Goal: Information Seeking & Learning: Compare options

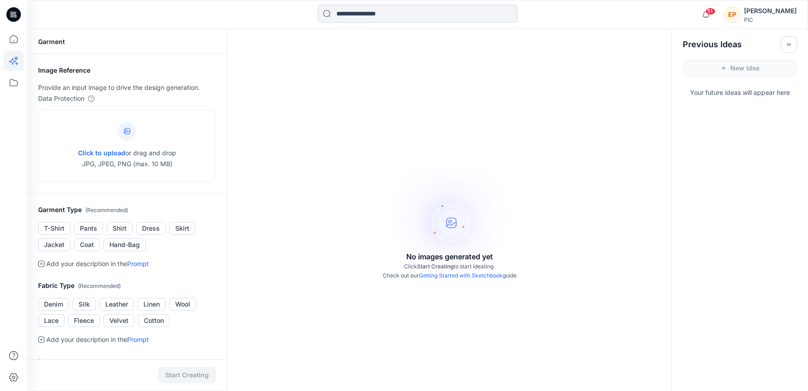
click at [300, 215] on div "No images generated yet Click Start Creating to start ideating. Check out our G…" at bounding box center [449, 224] width 444 height 391
click at [14, 84] on icon at bounding box center [14, 83] width 20 height 20
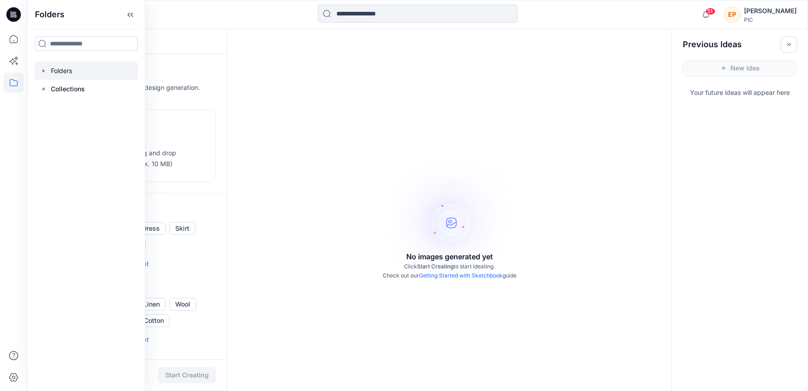
click at [82, 73] on div at bounding box center [85, 71] width 103 height 18
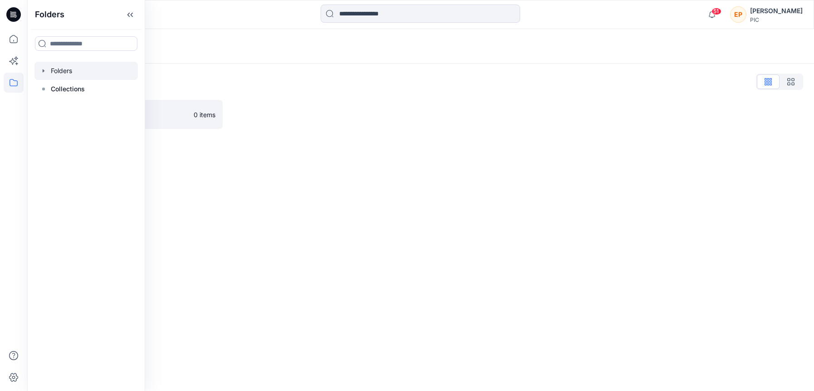
click at [382, 115] on div at bounding box center [324, 114] width 185 height 29
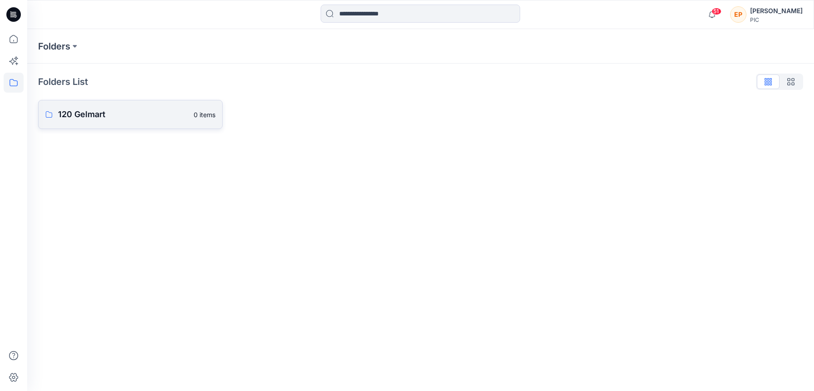
click at [81, 112] on p "120 Gelmart" at bounding box center [123, 114] width 130 height 13
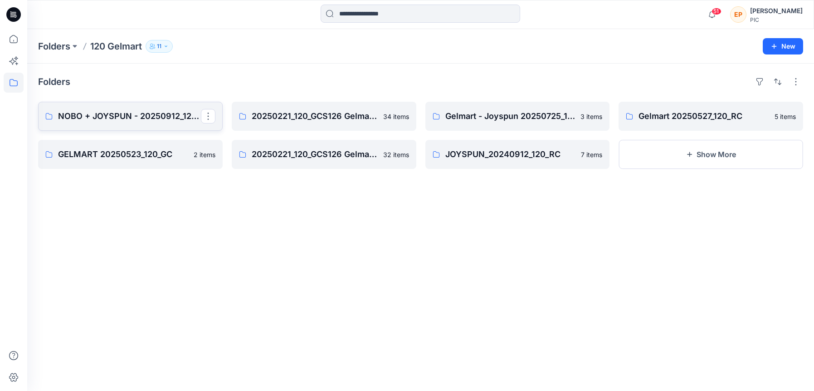
click at [131, 115] on p "NOBO + JOYSPUN - 20250912_120_GC" at bounding box center [129, 116] width 143 height 13
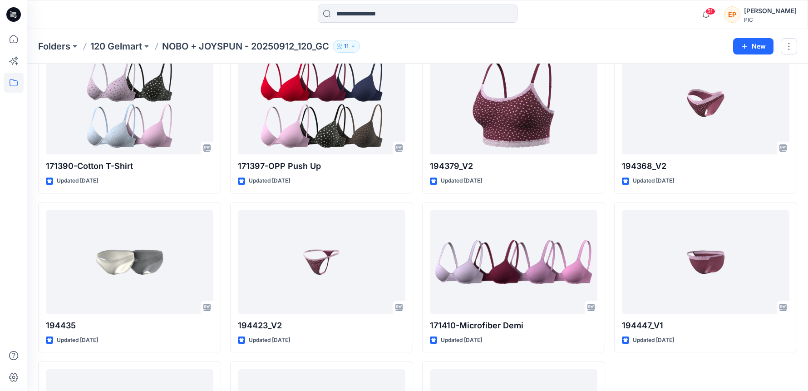
scroll to position [2913, 0]
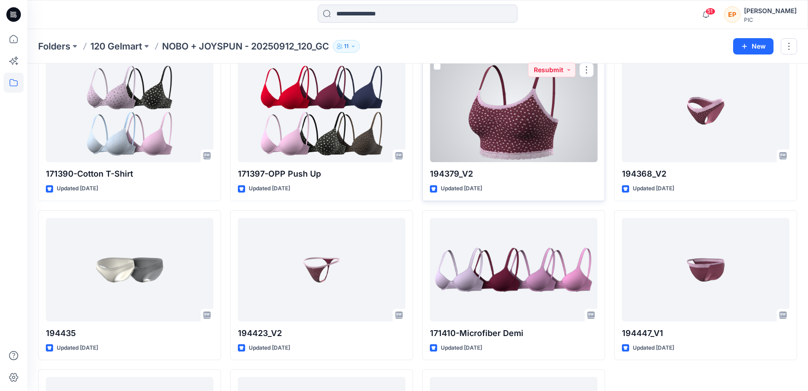
click at [546, 115] on div at bounding box center [513, 110] width 167 height 103
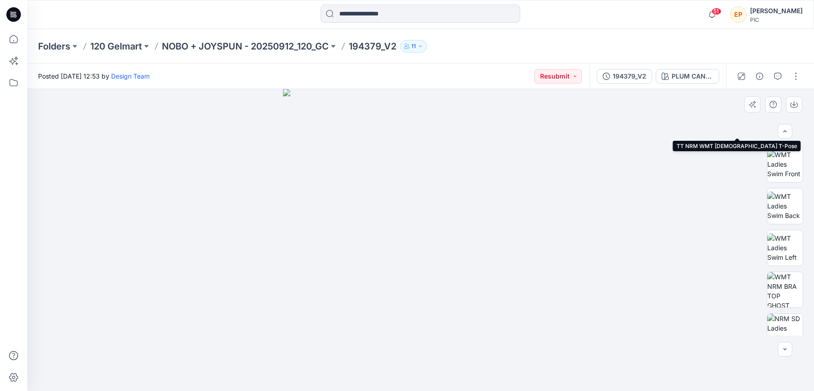
scroll to position [127, 0]
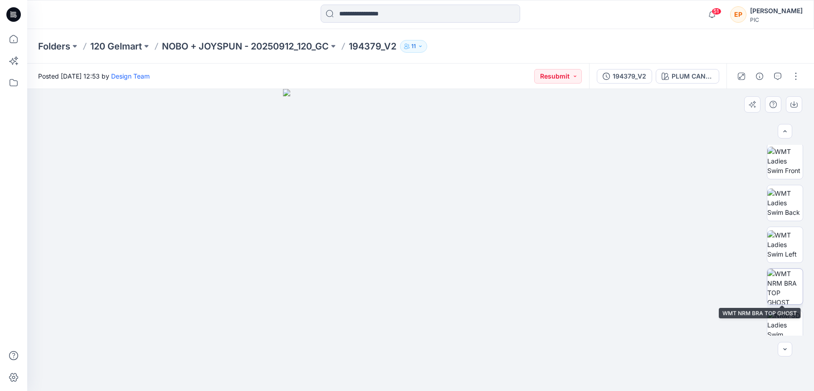
click at [786, 282] on img at bounding box center [785, 286] width 35 height 35
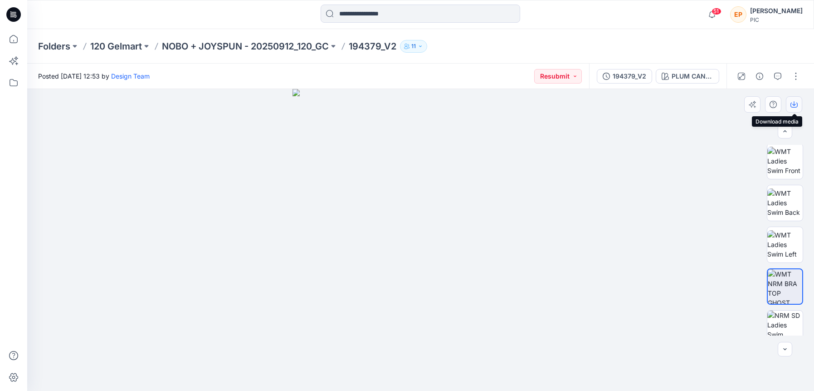
click at [794, 106] on icon "button" at bounding box center [794, 104] width 7 height 7
click at [307, 46] on p "NOBO + JOYSPUN - 20250912_120_GC" at bounding box center [245, 46] width 167 height 13
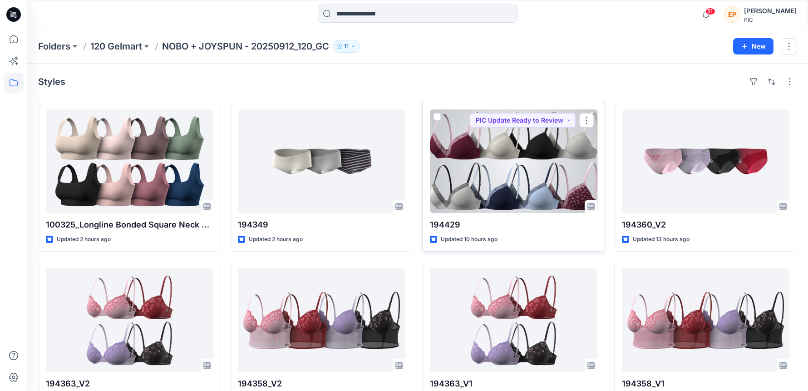
click at [500, 167] on div at bounding box center [513, 160] width 167 height 103
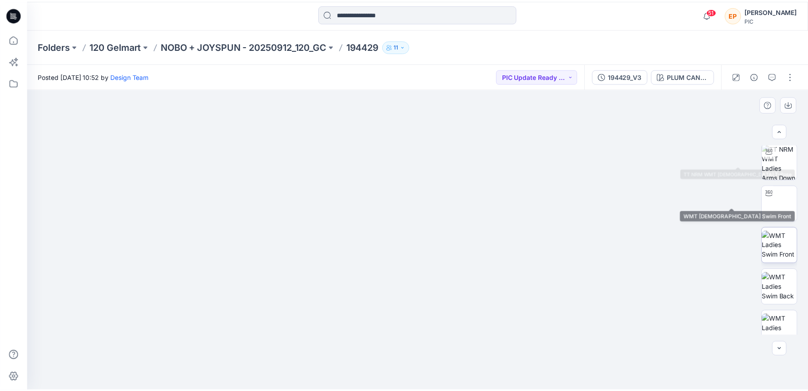
scroll to position [125, 0]
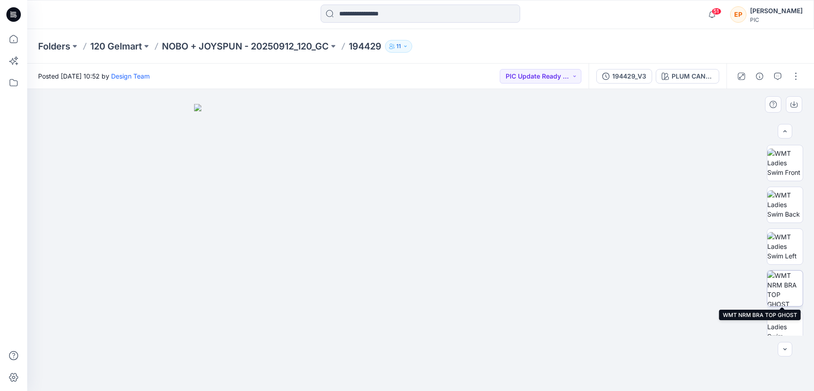
click at [782, 287] on img at bounding box center [785, 287] width 35 height 35
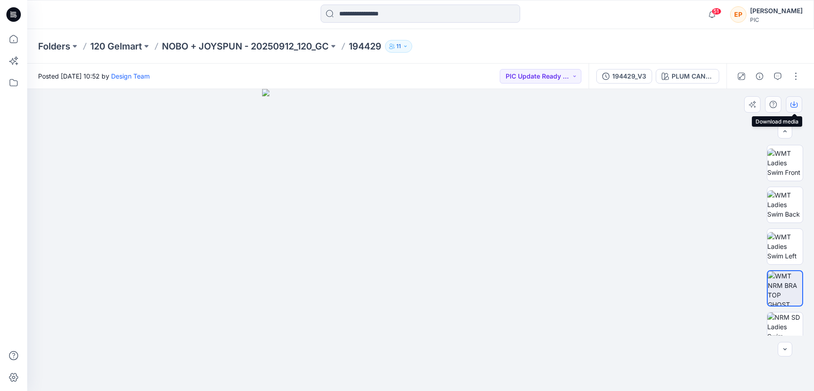
click at [798, 102] on icon "button" at bounding box center [794, 104] width 7 height 7
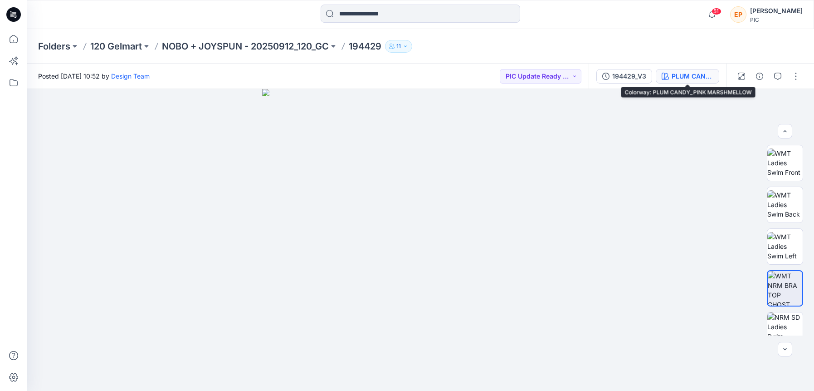
click at [686, 75] on div "PLUM CANDY_PINK MARSHMELLOW" at bounding box center [693, 76] width 42 height 10
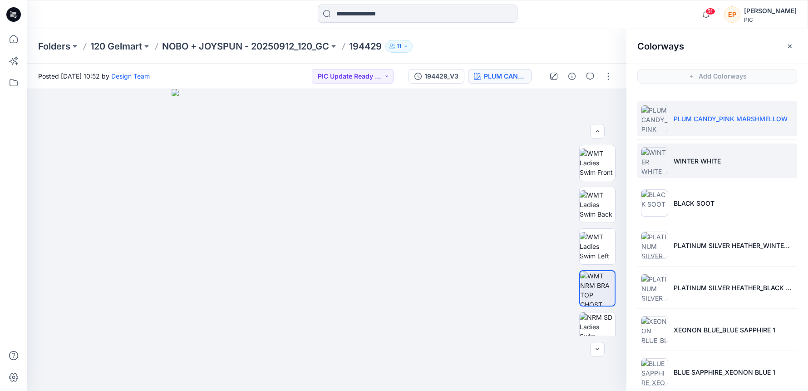
click at [704, 163] on p "WINTER WHITE" at bounding box center [696, 161] width 47 height 10
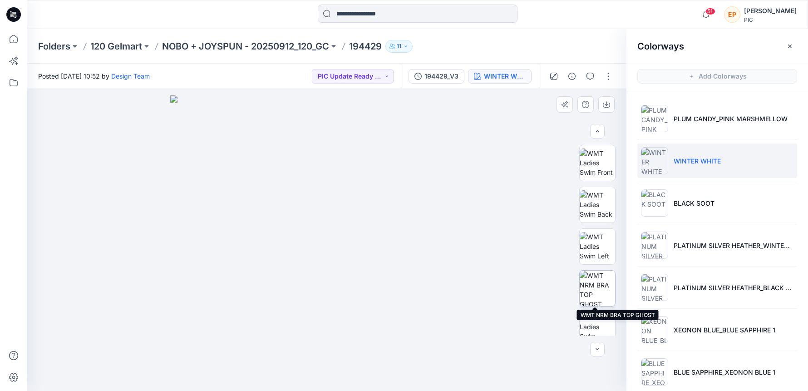
click at [597, 290] on img at bounding box center [596, 287] width 35 height 35
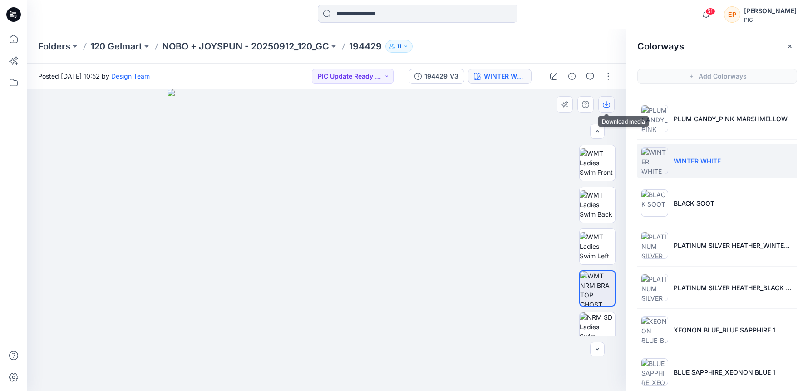
click at [606, 106] on icon "button" at bounding box center [606, 104] width 7 height 7
click at [512, 99] on div at bounding box center [326, 240] width 599 height 302
click at [505, 75] on div "WINTER WHITE" at bounding box center [505, 76] width 42 height 10
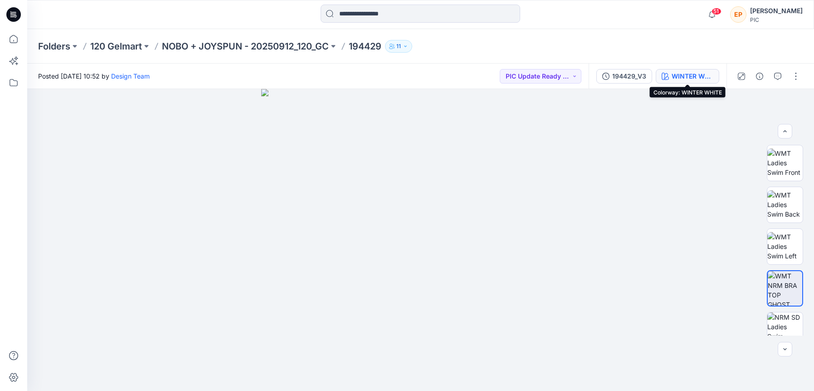
click at [688, 69] on button "WINTER WHITE" at bounding box center [688, 76] width 64 height 15
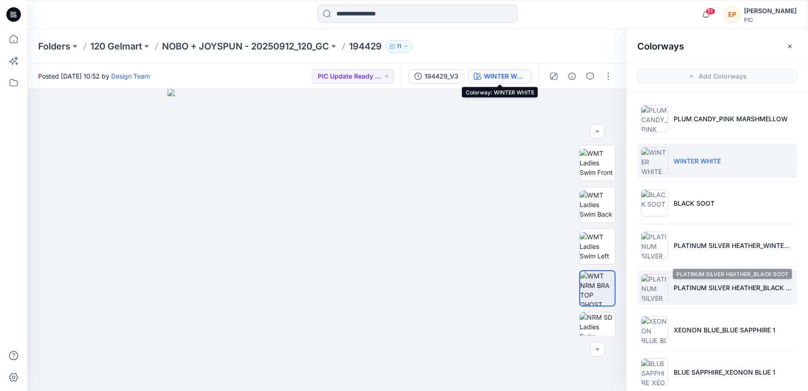
click at [732, 290] on p "PLATINUM SILVER HEATHER_BLACK SOOT" at bounding box center [733, 288] width 120 height 10
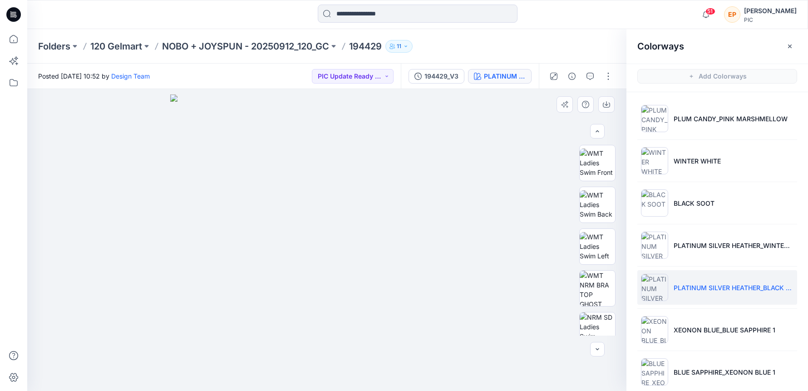
drag, startPoint x: 605, startPoint y: 103, endPoint x: 518, endPoint y: 191, distance: 123.8
click at [518, 191] on div "PLATINUM SILVER HEATHER_BLACK SOOT Loading... Material Properties Loading..." at bounding box center [326, 240] width 599 height 302
click at [586, 281] on img at bounding box center [596, 287] width 35 height 35
click at [608, 103] on icon "button" at bounding box center [606, 103] width 4 height 5
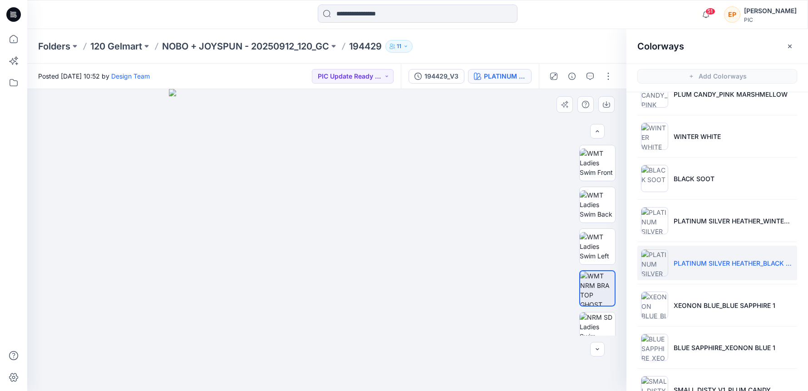
scroll to position [96, 0]
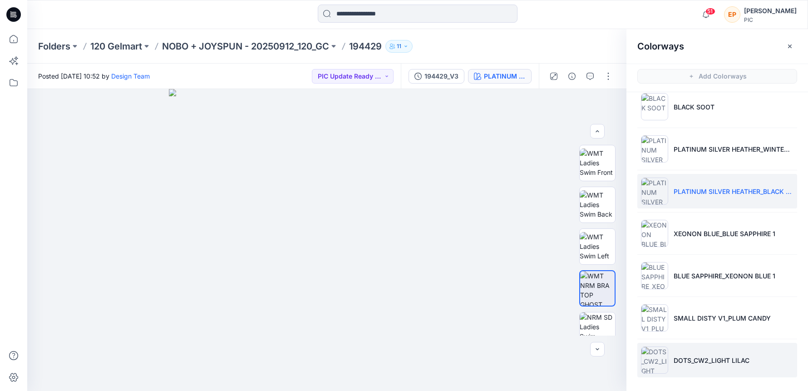
click at [683, 359] on p "DOTS_CW2_LIGHT LILAC" at bounding box center [711, 360] width 76 height 10
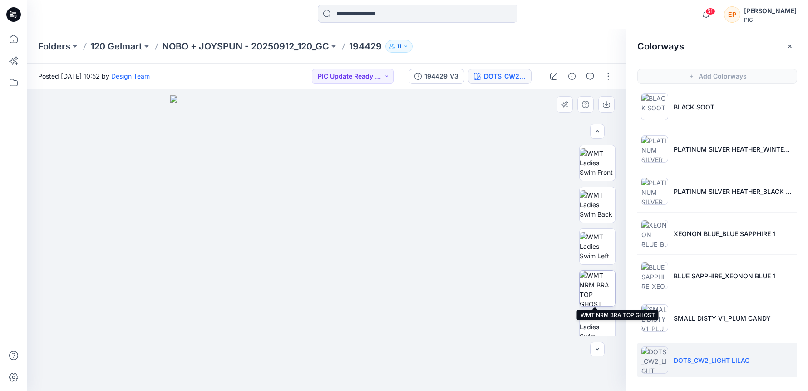
click at [599, 288] on img at bounding box center [596, 287] width 35 height 35
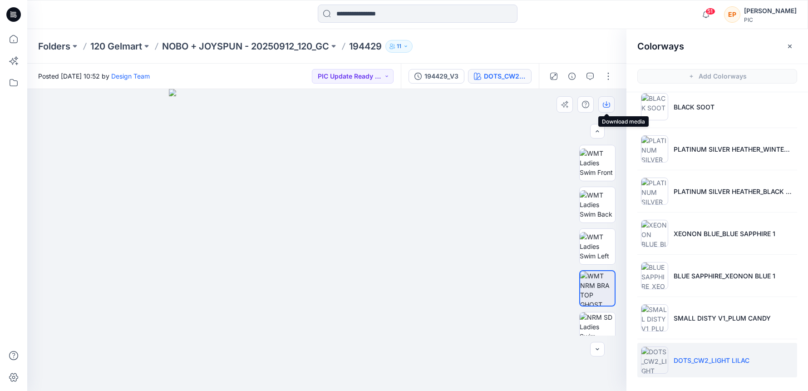
click at [607, 104] on icon "button" at bounding box center [606, 104] width 7 height 7
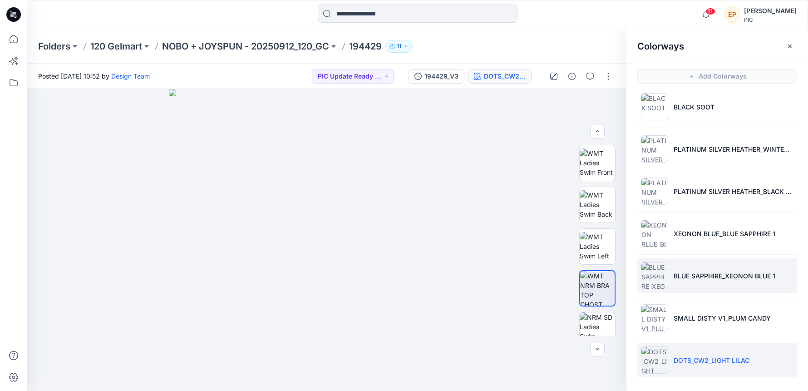
click at [712, 279] on p "BLUE SAPPHIRE_XEONON BLUE 1" at bounding box center [724, 276] width 102 height 10
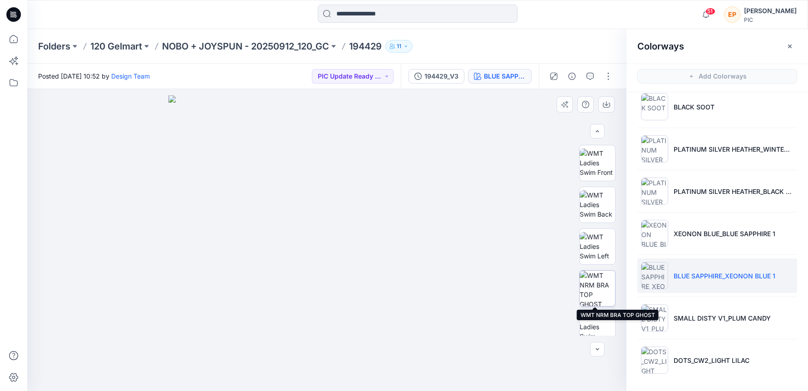
click at [606, 286] on img at bounding box center [596, 287] width 35 height 35
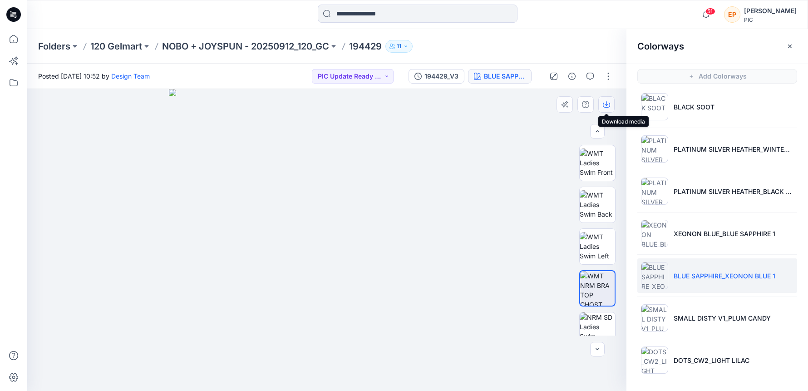
click at [609, 105] on icon "button" at bounding box center [606, 105] width 7 height 5
click at [292, 47] on p "NOBO + JOYSPUN - 20250912_120_GC" at bounding box center [245, 46] width 167 height 13
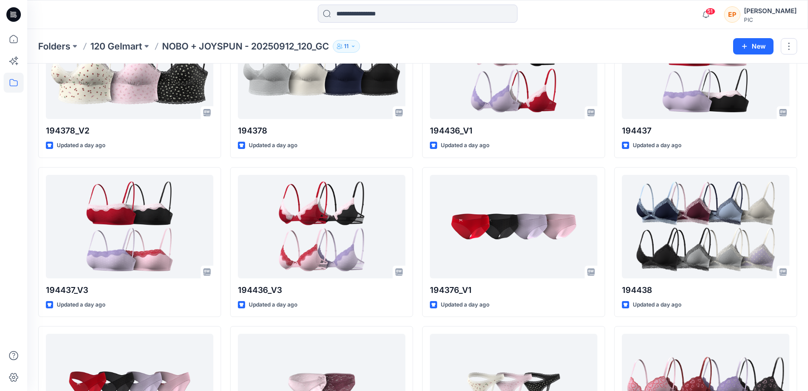
scroll to position [609, 0]
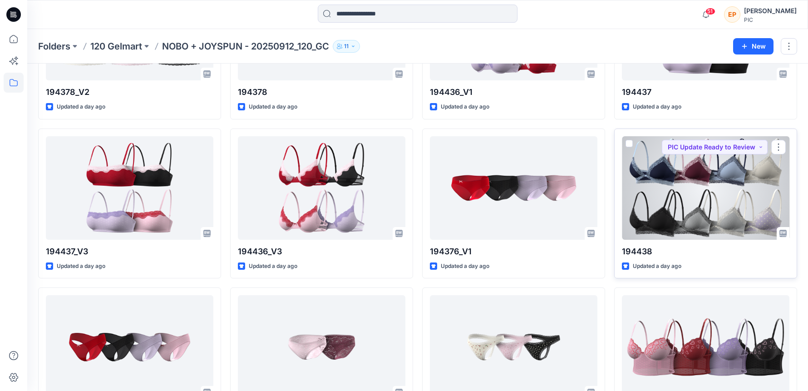
click at [683, 201] on div at bounding box center [705, 187] width 167 height 103
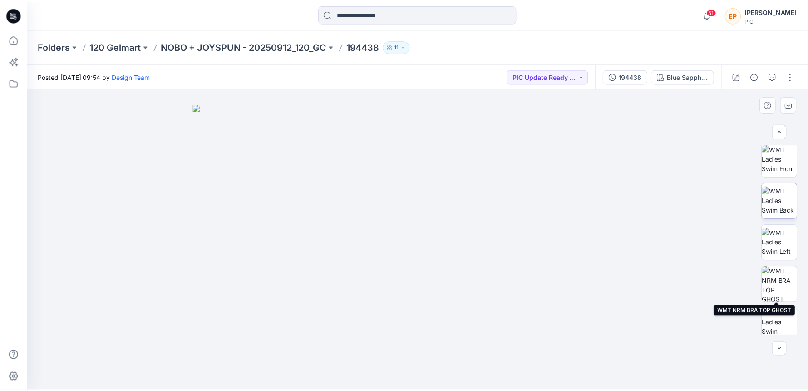
scroll to position [196, 0]
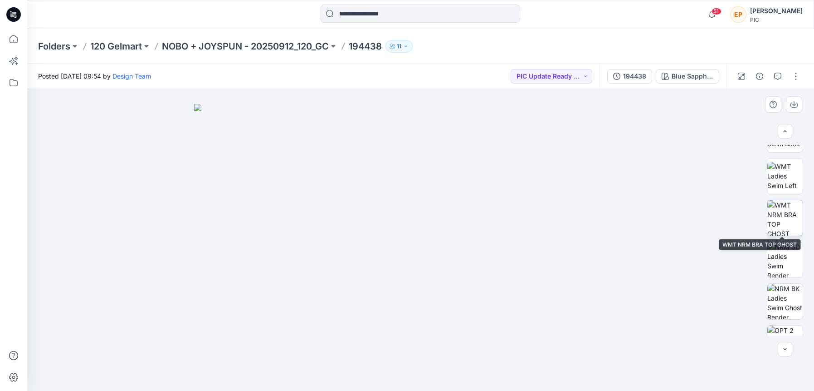
click at [794, 221] on img at bounding box center [785, 217] width 35 height 35
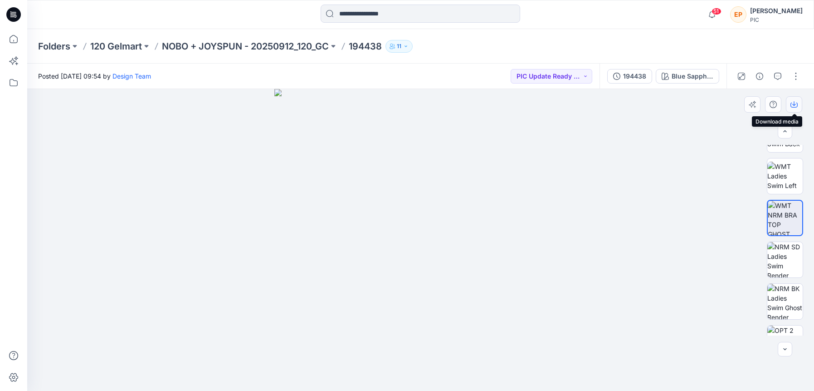
click at [797, 101] on icon "button" at bounding box center [794, 104] width 7 height 7
click at [685, 78] on div "Blue Sapphire_Xeonon Blue" at bounding box center [693, 76] width 42 height 10
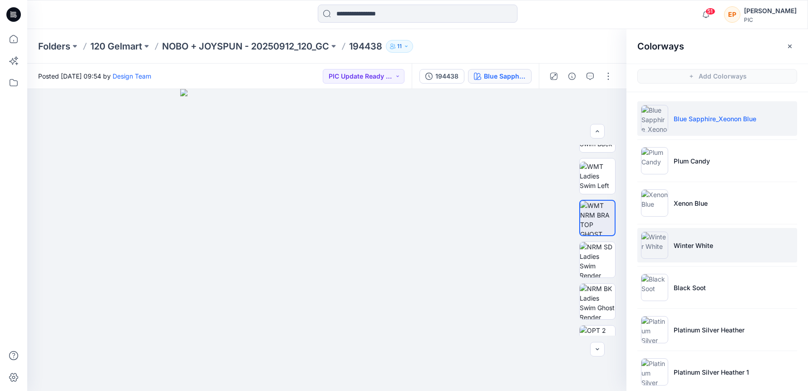
click at [692, 240] on li "Winter White" at bounding box center [717, 245] width 160 height 34
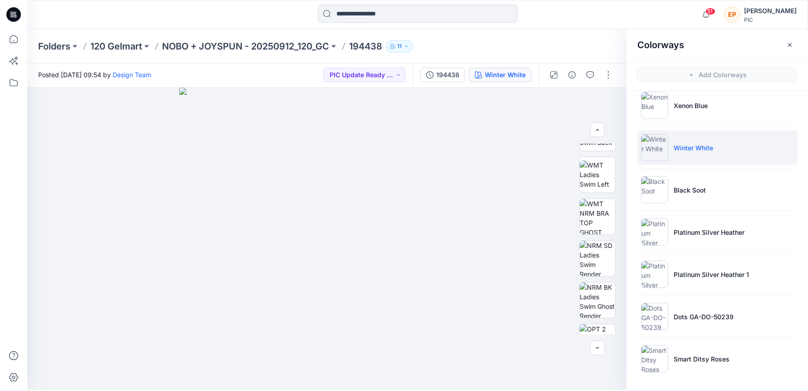
scroll to position [3, 0]
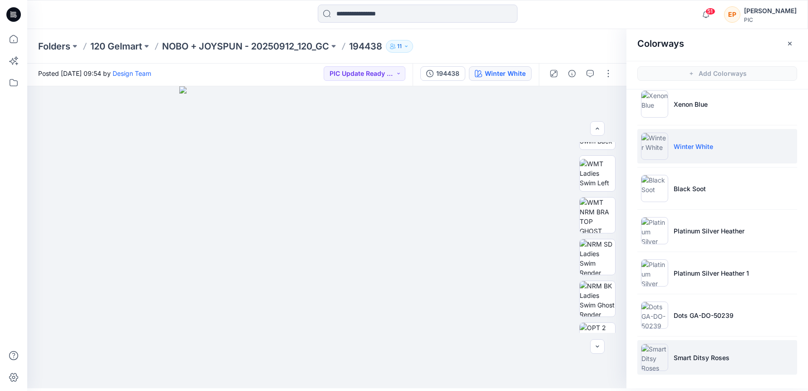
click at [677, 357] on p "Smart Ditsy Roses" at bounding box center [701, 358] width 56 height 10
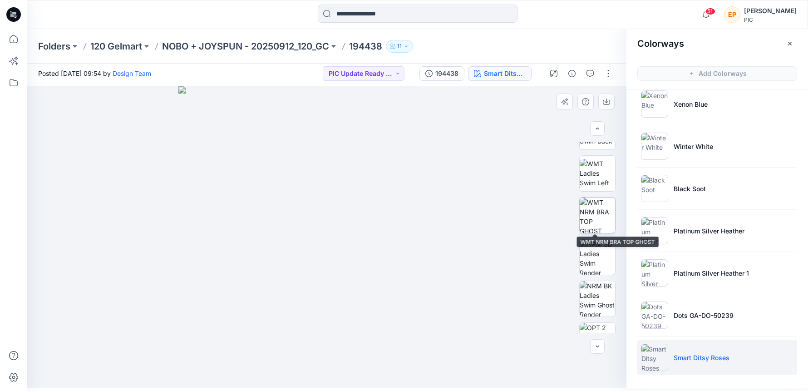
click at [599, 213] on img at bounding box center [596, 214] width 35 height 35
click at [609, 74] on button "button" at bounding box center [608, 73] width 15 height 15
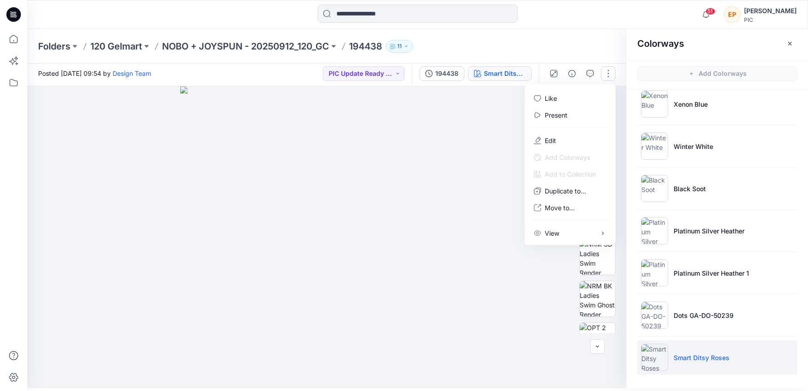
click at [489, 151] on div at bounding box center [326, 237] width 599 height 302
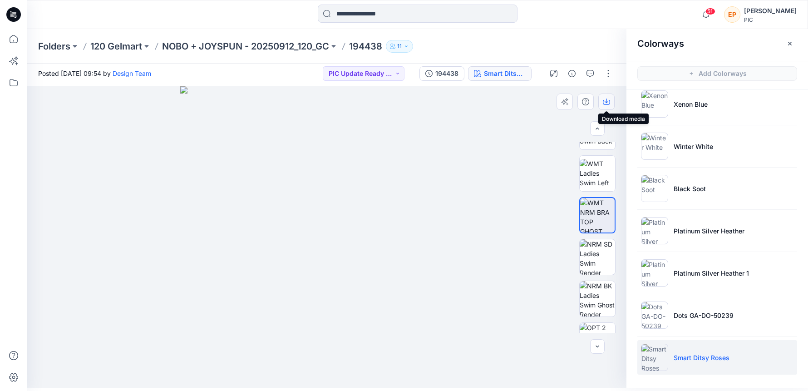
click at [605, 103] on icon "button" at bounding box center [606, 101] width 7 height 7
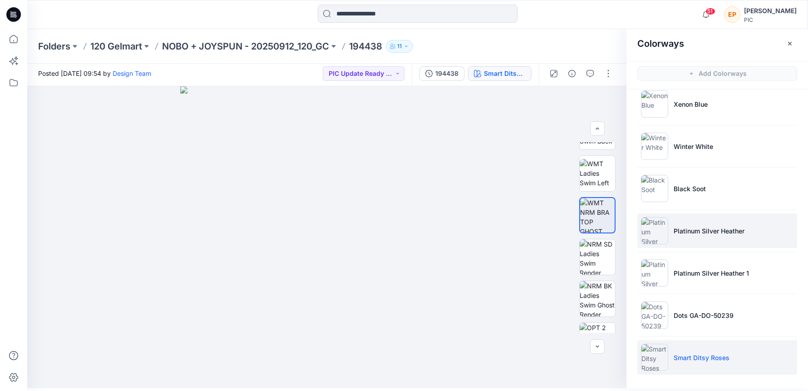
click at [702, 235] on li "Platinum Silver Heather" at bounding box center [717, 230] width 160 height 34
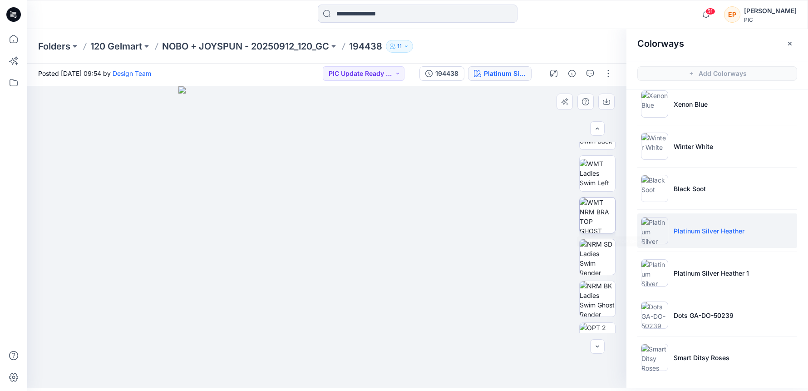
click at [596, 217] on img at bounding box center [596, 214] width 35 height 35
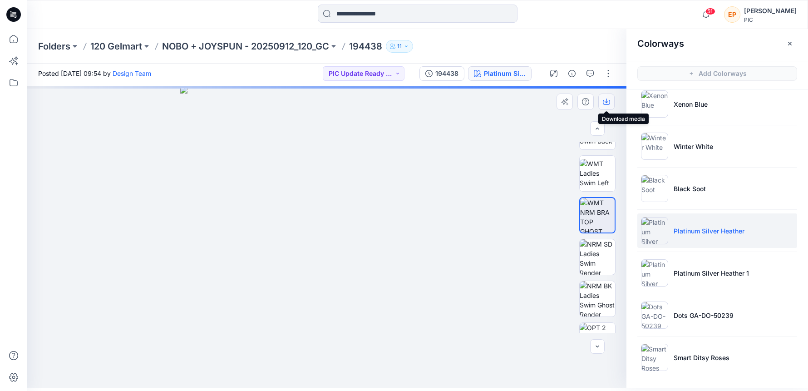
click at [604, 100] on icon "button" at bounding box center [606, 101] width 7 height 7
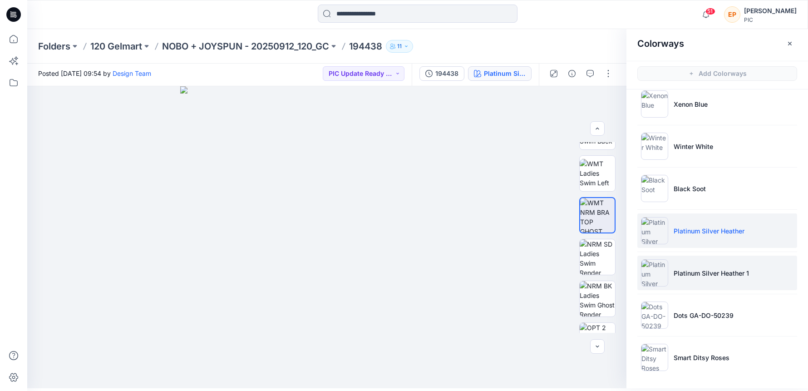
click at [723, 275] on p "Platinum Silver Heather 1" at bounding box center [710, 273] width 75 height 10
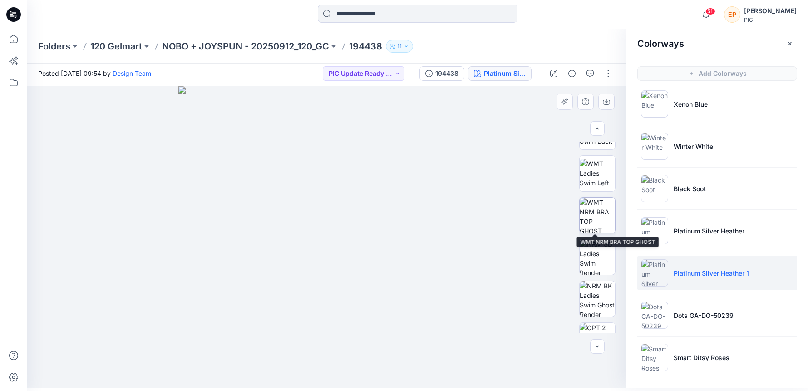
click at [602, 218] on img at bounding box center [596, 214] width 35 height 35
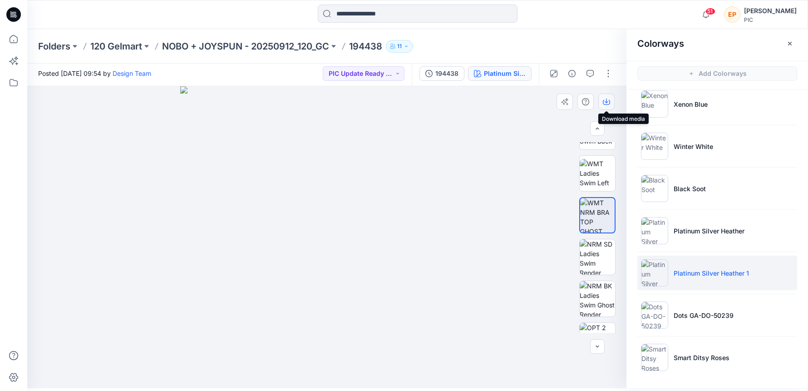
click at [608, 104] on icon "button" at bounding box center [606, 102] width 7 height 5
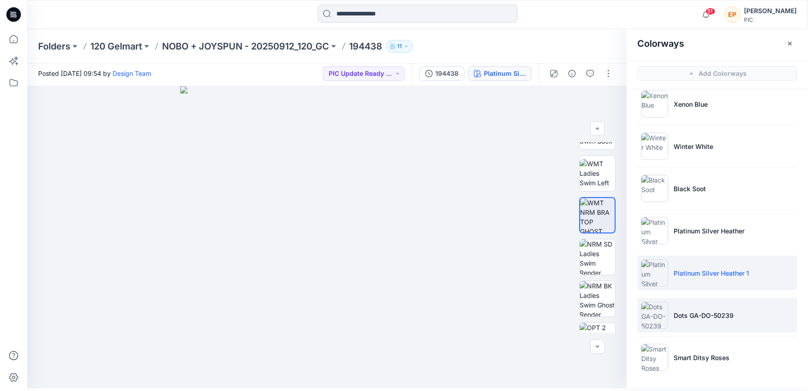
click at [757, 317] on li "Dots GA-DO-50239" at bounding box center [717, 315] width 160 height 34
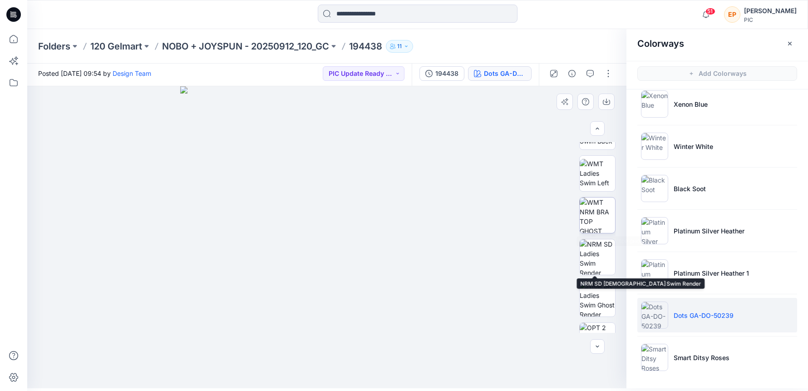
click at [595, 216] on img at bounding box center [596, 214] width 35 height 35
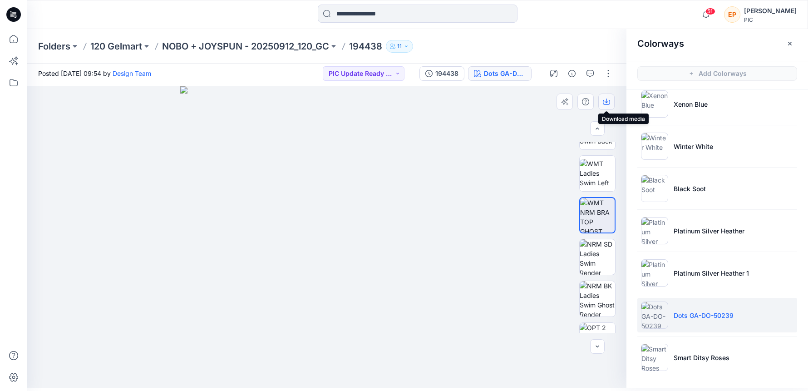
click at [607, 99] on icon "button" at bounding box center [606, 101] width 7 height 7
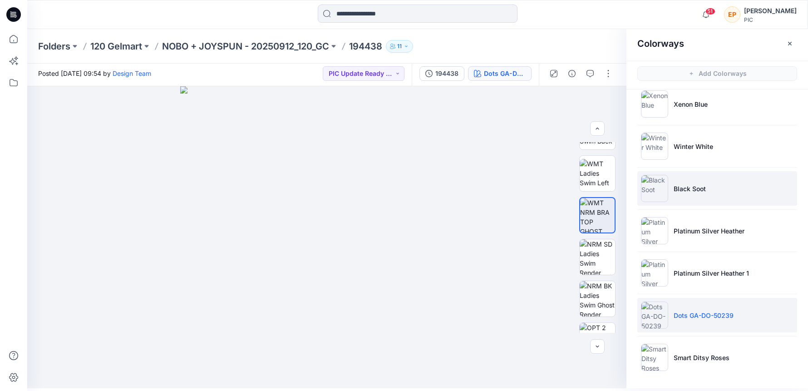
click at [713, 185] on li "Black Soot" at bounding box center [717, 188] width 160 height 34
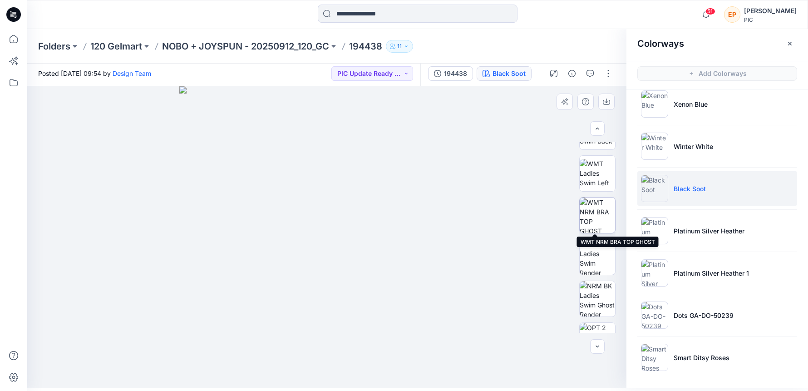
click at [600, 216] on img at bounding box center [596, 214] width 35 height 35
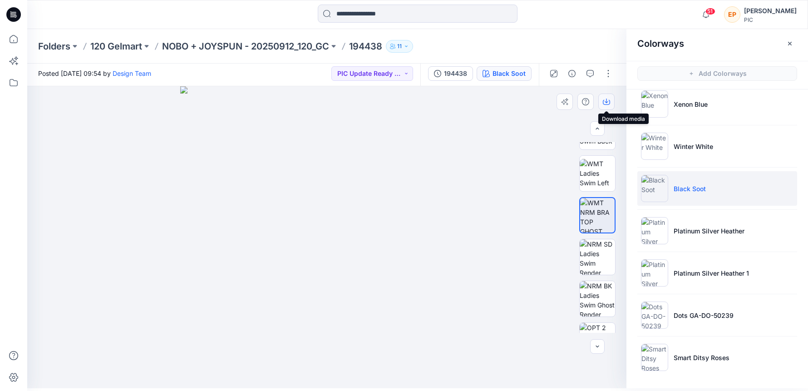
click at [605, 105] on button "button" at bounding box center [606, 101] width 16 height 16
click at [302, 47] on p "NOBO + JOYSPUN - 20250912_120_GC" at bounding box center [245, 46] width 167 height 13
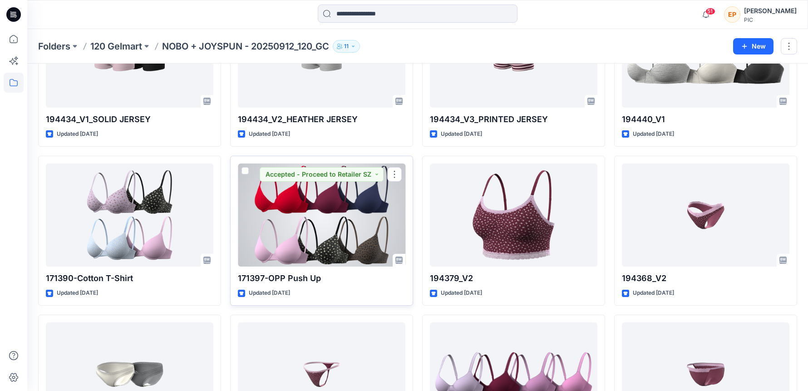
scroll to position [2810, 0]
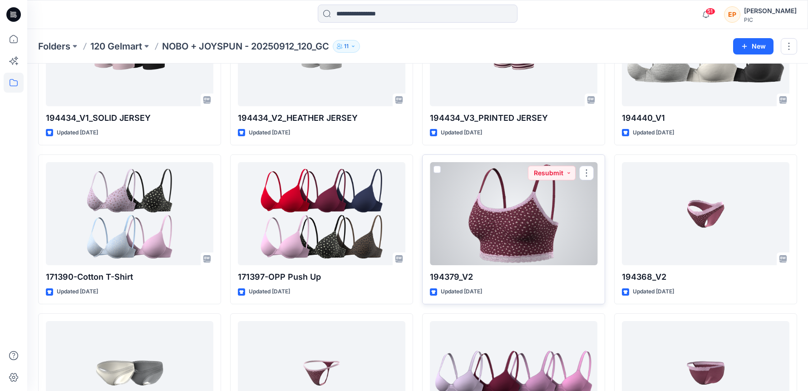
click at [508, 217] on div at bounding box center [513, 213] width 167 height 103
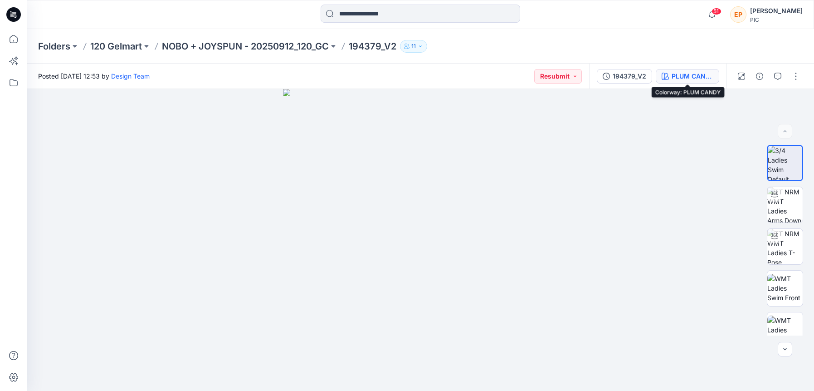
click at [685, 78] on div "PLUM CANDY" at bounding box center [693, 76] width 42 height 10
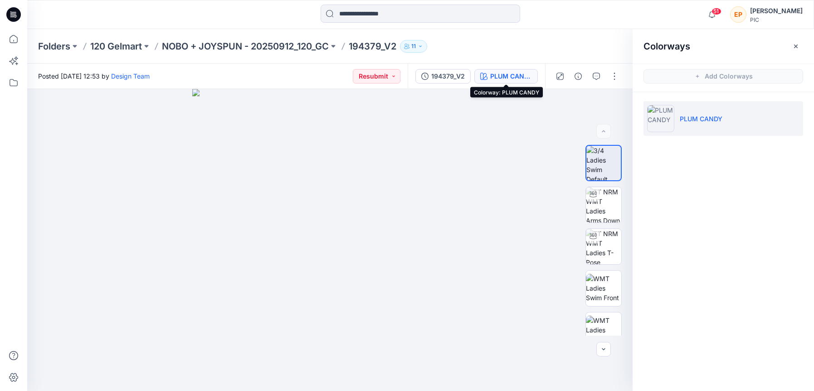
click at [496, 74] on div "PLUM CANDY" at bounding box center [512, 76] width 42 height 10
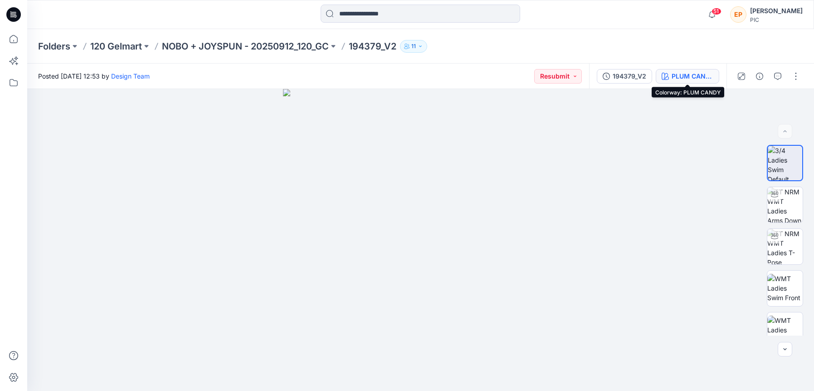
click at [696, 69] on button "PLUM CANDY" at bounding box center [688, 76] width 64 height 15
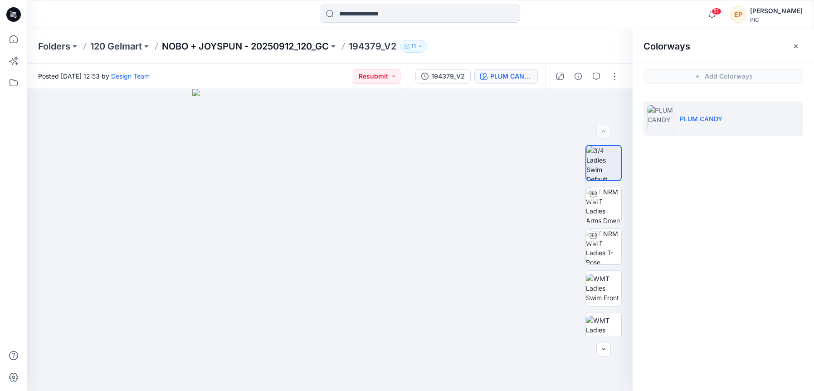
click at [323, 43] on p "NOBO + JOYSPUN - 20250912_120_GC" at bounding box center [245, 46] width 167 height 13
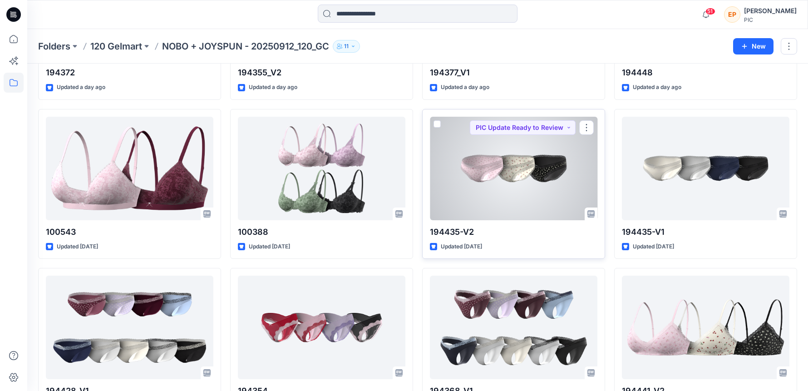
scroll to position [1472, 0]
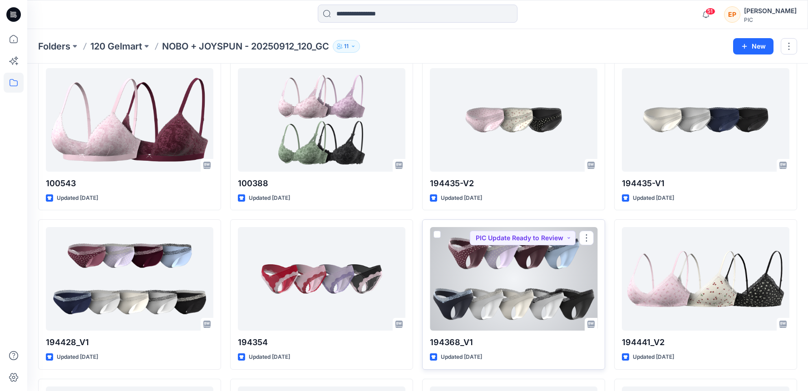
click at [515, 273] on div at bounding box center [513, 278] width 167 height 103
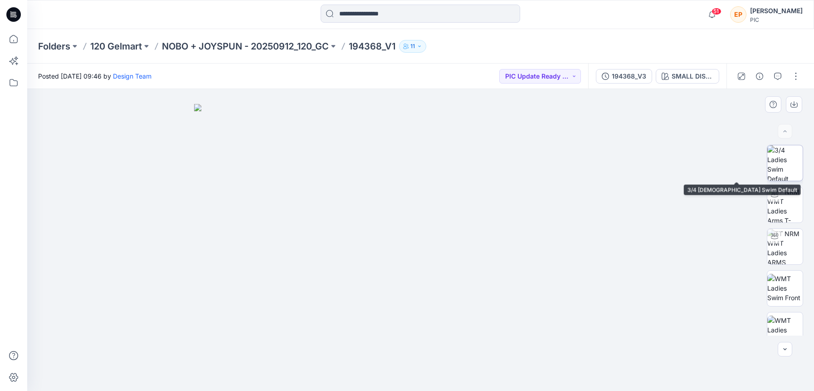
click at [784, 160] on img at bounding box center [785, 162] width 35 height 35
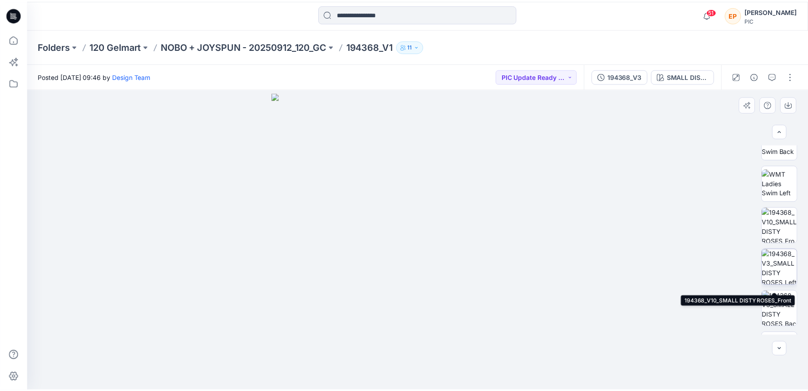
scroll to position [191, 0]
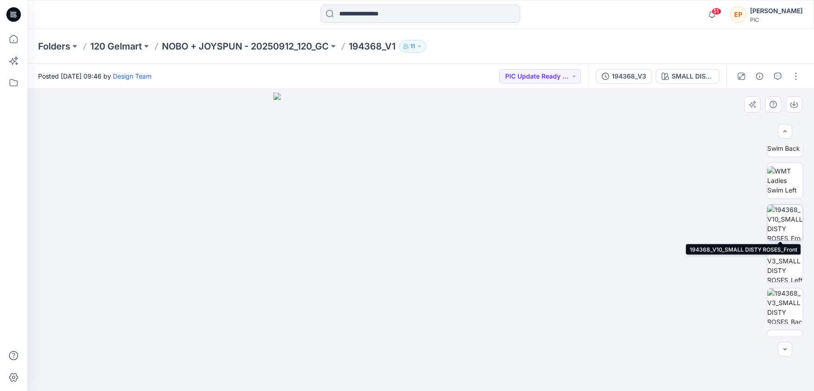
click at [785, 215] on img at bounding box center [785, 222] width 35 height 35
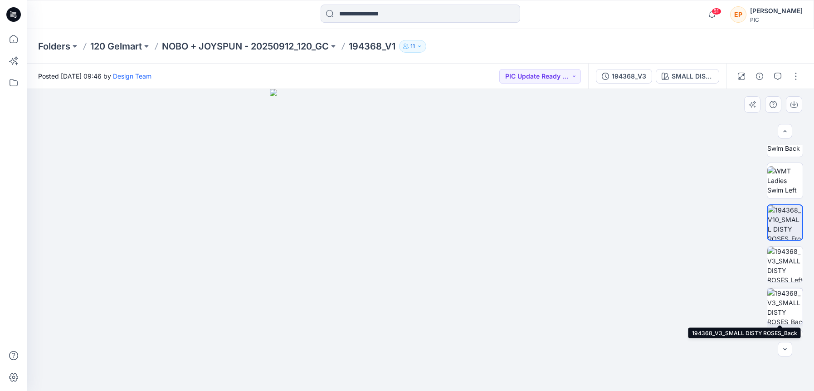
click at [782, 303] on img at bounding box center [785, 305] width 35 height 35
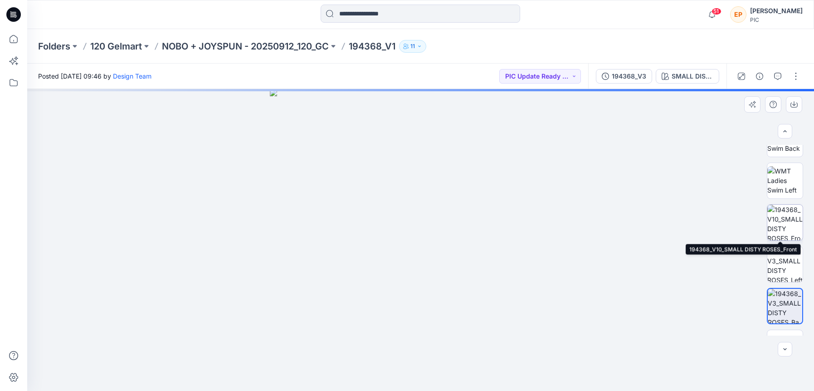
click at [785, 222] on img at bounding box center [785, 222] width 35 height 35
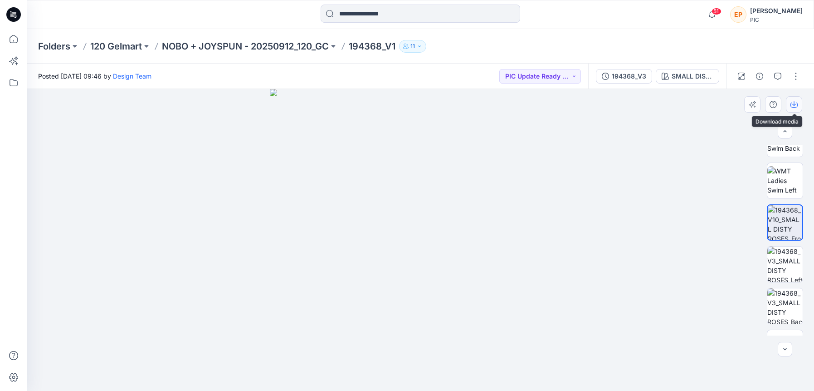
click at [797, 101] on icon "button" at bounding box center [794, 104] width 7 height 7
click at [587, 253] on div at bounding box center [420, 240] width 787 height 302
click at [687, 75] on div "SMALL DISTY ROSES" at bounding box center [693, 76] width 42 height 10
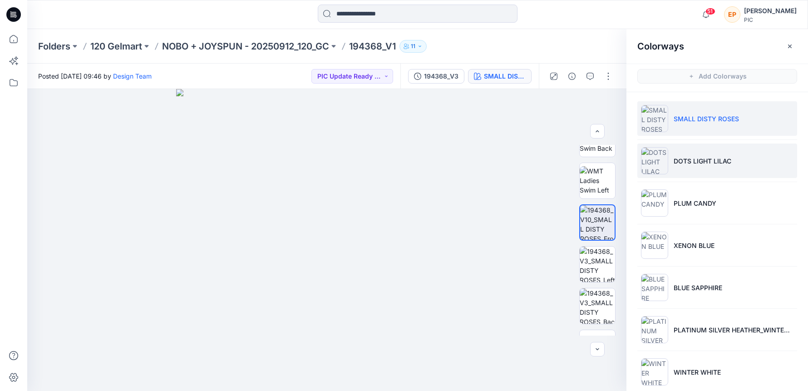
click at [702, 164] on p "DOTS LIGHT LILAC" at bounding box center [702, 161] width 58 height 10
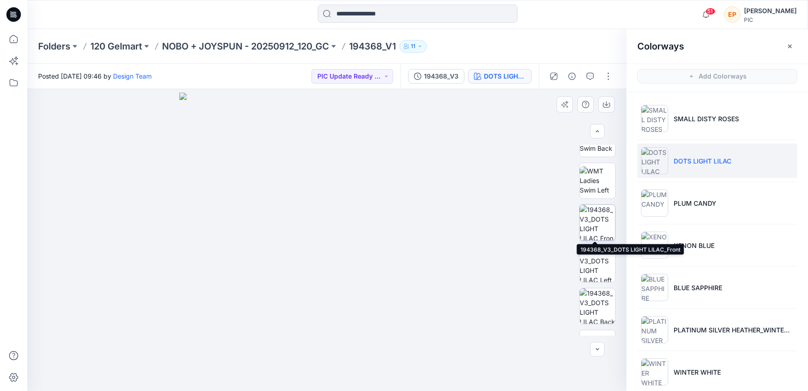
click at [598, 219] on img at bounding box center [596, 222] width 35 height 35
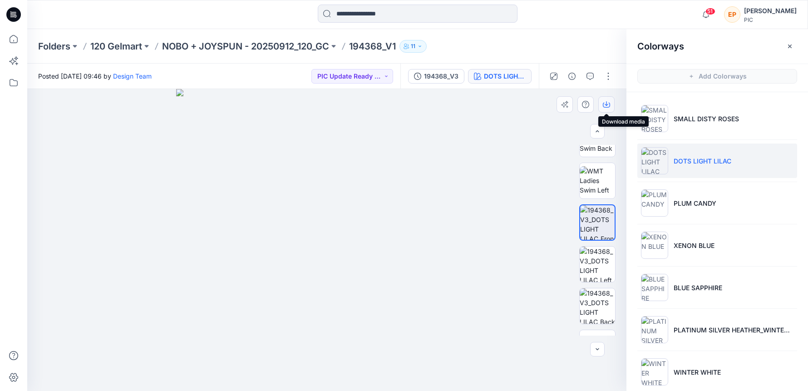
click at [607, 106] on icon "button" at bounding box center [606, 104] width 7 height 7
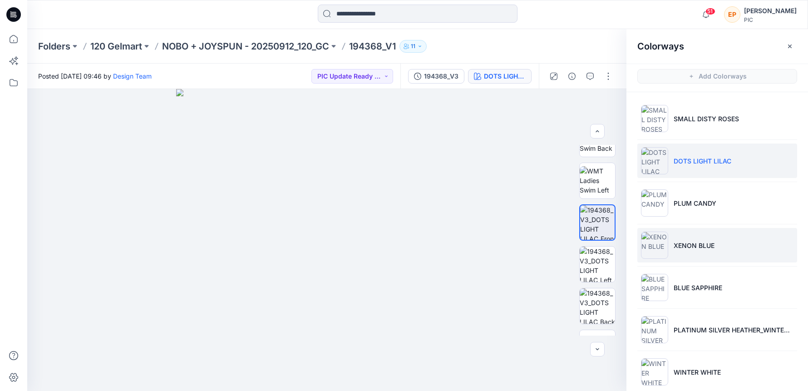
click at [715, 231] on li "XENON BLUE" at bounding box center [717, 245] width 160 height 34
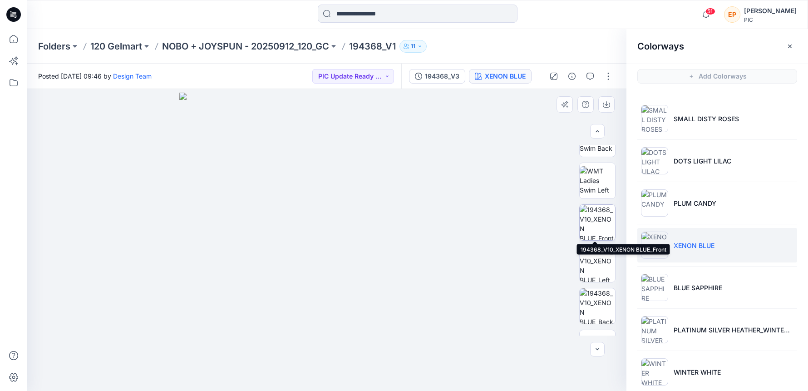
click at [599, 229] on img at bounding box center [596, 222] width 35 height 35
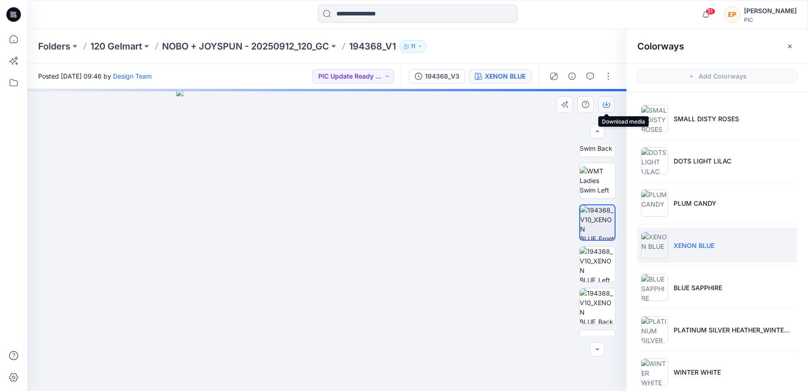
click at [607, 102] on icon "button" at bounding box center [606, 104] width 7 height 7
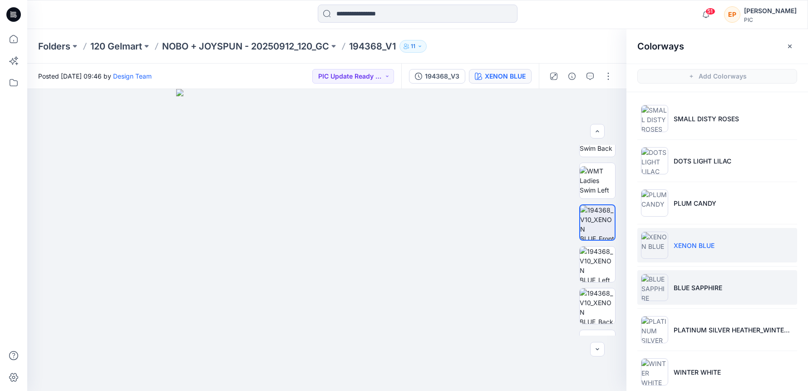
click at [692, 283] on p "BLUE SAPPHIRE" at bounding box center [697, 288] width 49 height 10
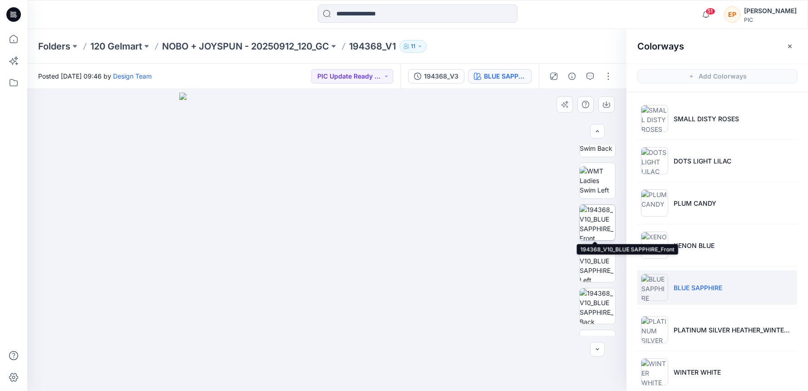
click at [599, 228] on img at bounding box center [596, 222] width 35 height 35
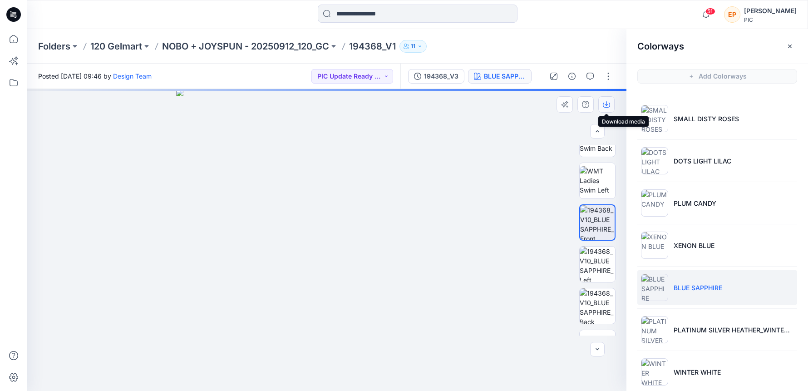
click at [606, 107] on icon "button" at bounding box center [606, 104] width 7 height 7
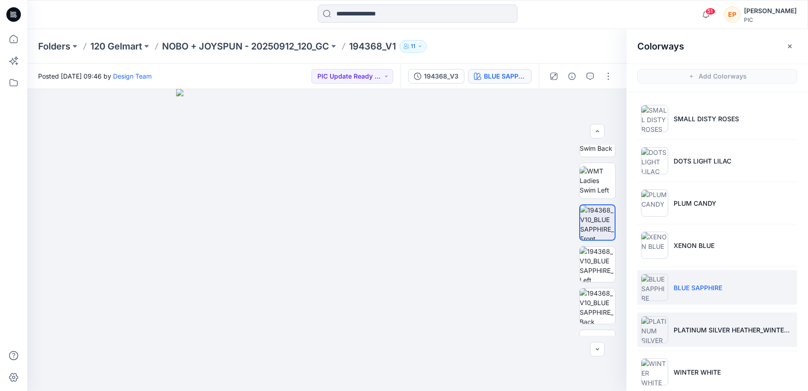
click at [716, 338] on li "PLATINUM SILVER HEATHER_WINTER WHITE" at bounding box center [717, 329] width 160 height 34
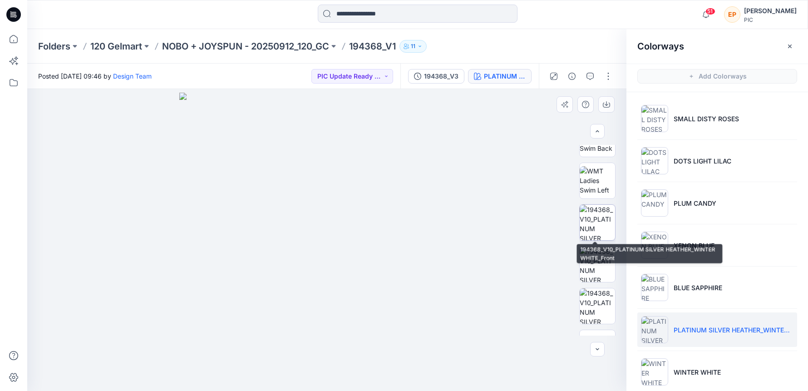
click at [602, 225] on img at bounding box center [596, 222] width 35 height 35
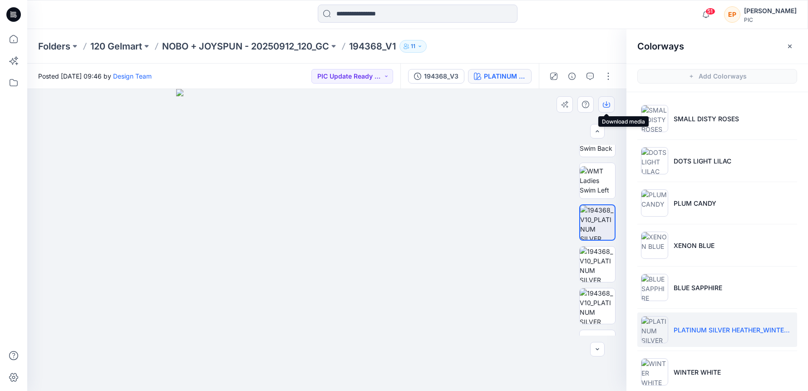
click at [610, 104] on button "button" at bounding box center [606, 104] width 16 height 16
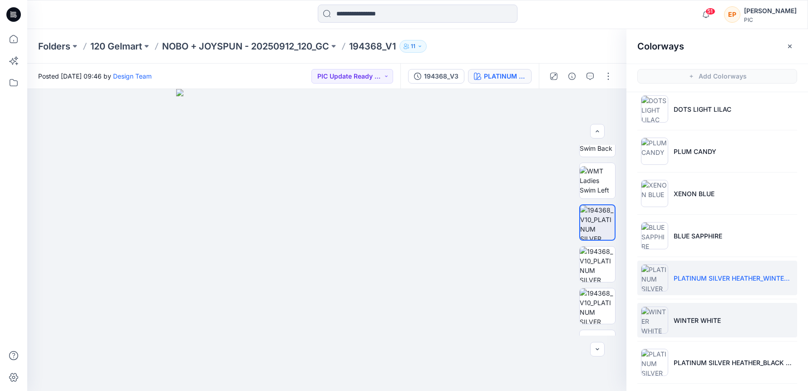
scroll to position [59, 0]
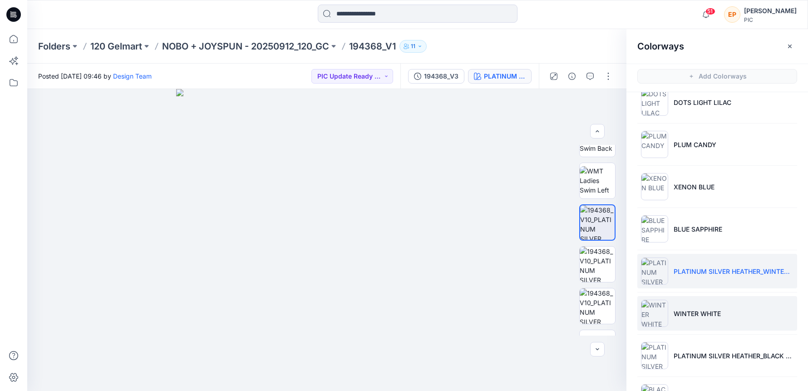
click at [693, 317] on p "WINTER WHITE" at bounding box center [696, 314] width 47 height 10
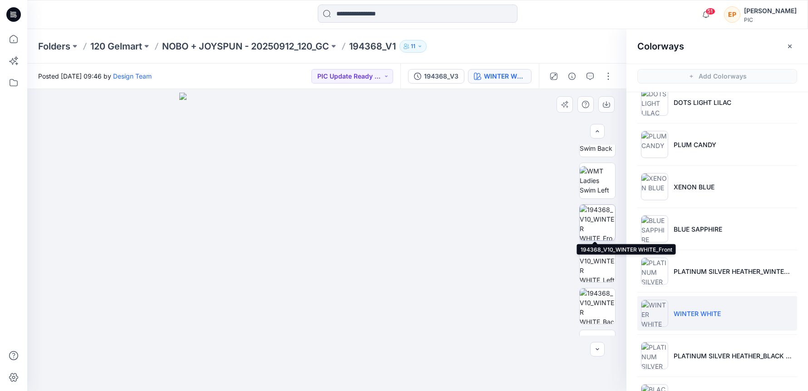
click at [591, 217] on img at bounding box center [596, 222] width 35 height 35
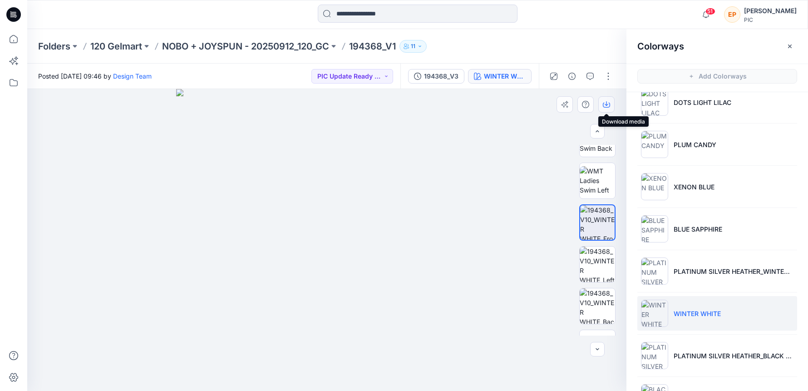
click at [605, 108] on button "button" at bounding box center [606, 104] width 16 height 16
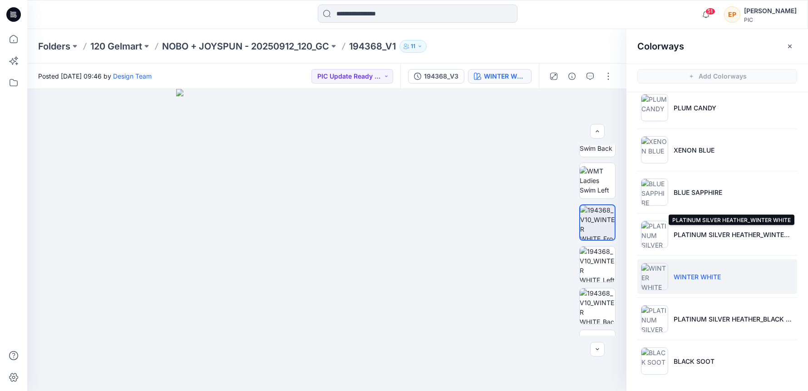
scroll to position [96, 0]
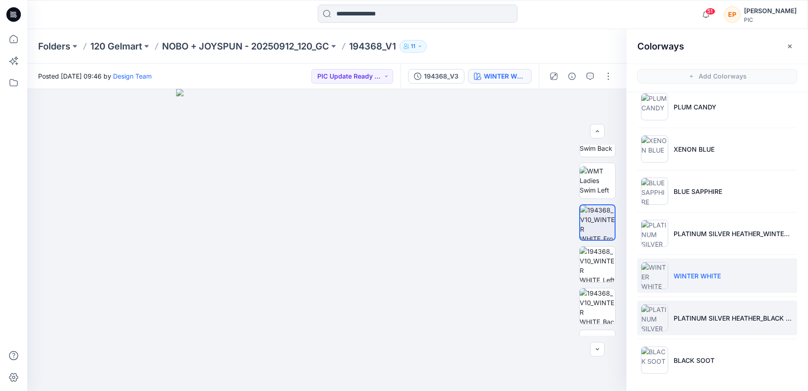
click at [657, 312] on img at bounding box center [654, 317] width 27 height 27
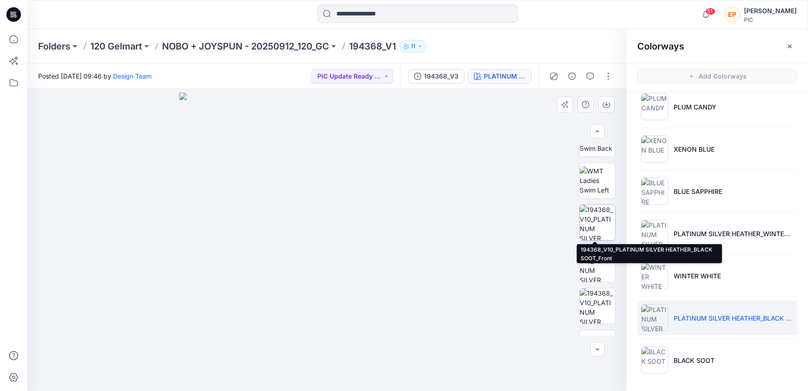
click at [604, 226] on img at bounding box center [596, 222] width 35 height 35
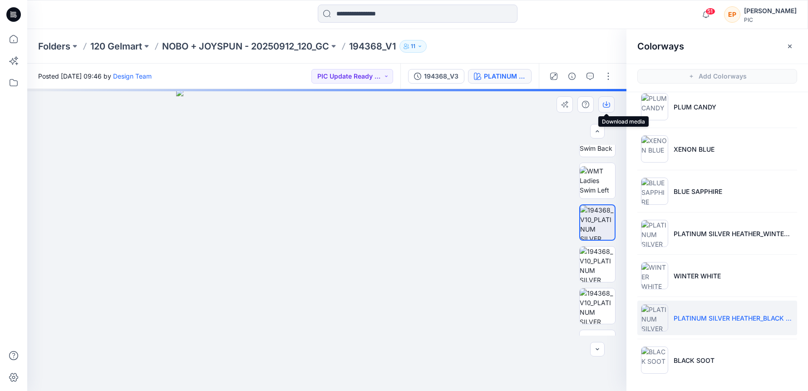
click at [603, 104] on icon "button" at bounding box center [606, 104] width 7 height 7
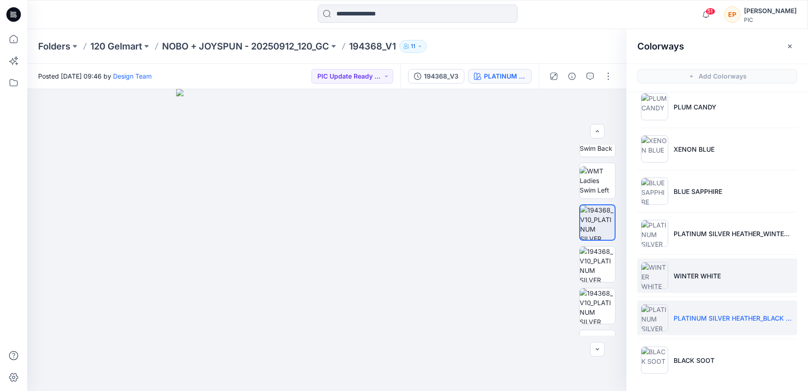
scroll to position [3, 0]
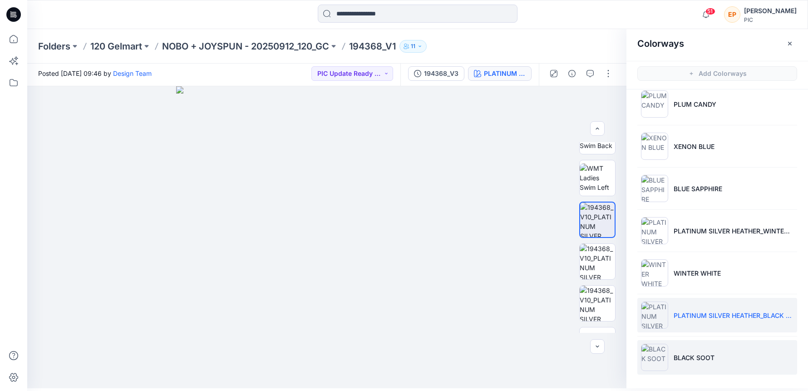
click at [671, 350] on li "BLACK SOOT" at bounding box center [717, 357] width 160 height 34
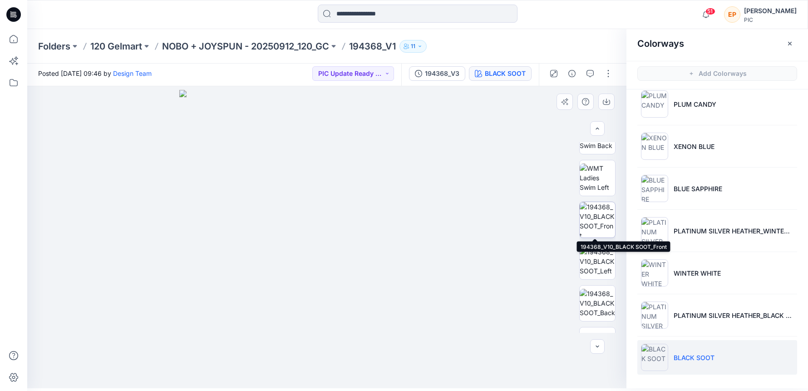
click at [591, 226] on img at bounding box center [596, 219] width 35 height 35
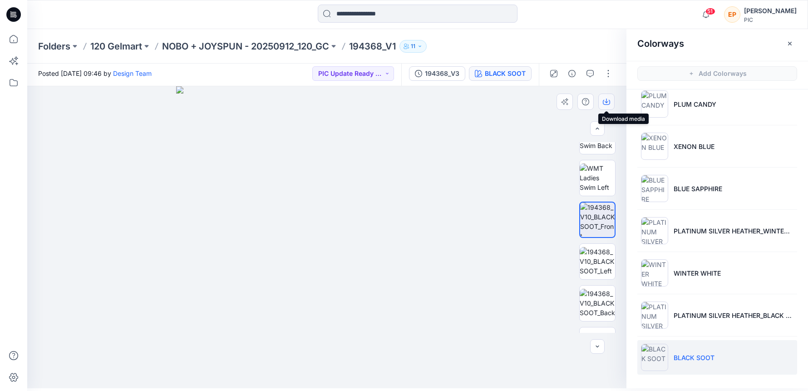
click at [608, 102] on icon "button" at bounding box center [606, 101] width 7 height 7
click at [497, 73] on div "BLACK SOOT" at bounding box center [505, 74] width 41 height 10
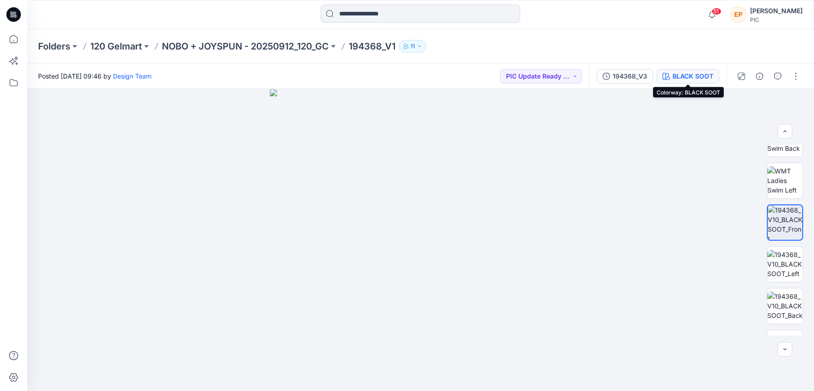
click at [700, 75] on div "BLACK SOOT" at bounding box center [693, 76] width 41 height 10
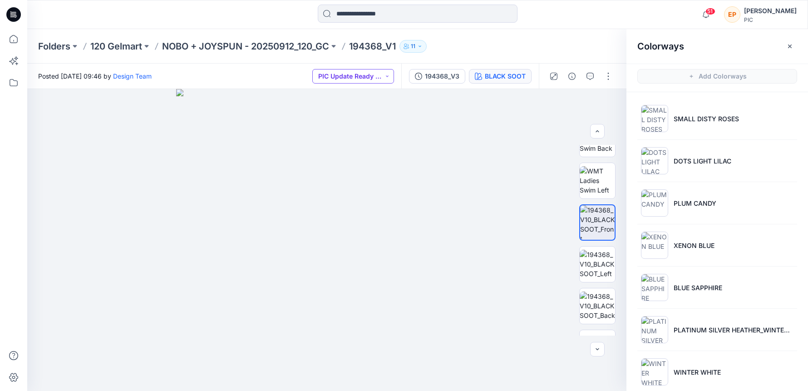
click at [363, 74] on button "PIC Update Ready to Review" at bounding box center [353, 76] width 82 height 15
click at [288, 45] on p "NOBO + JOYSPUN - 20250912_120_GC" at bounding box center [245, 46] width 167 height 13
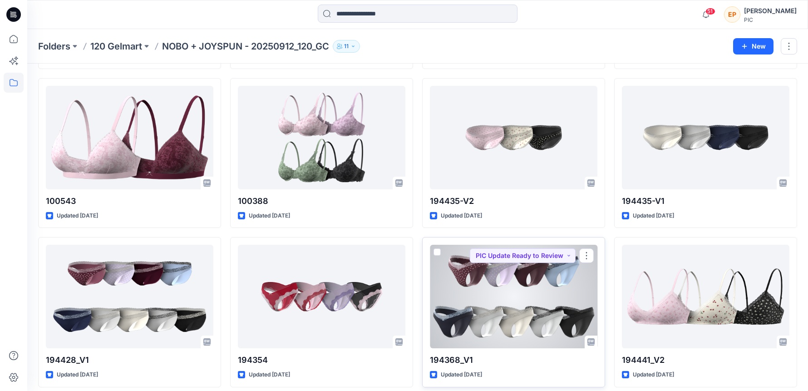
scroll to position [1462, 0]
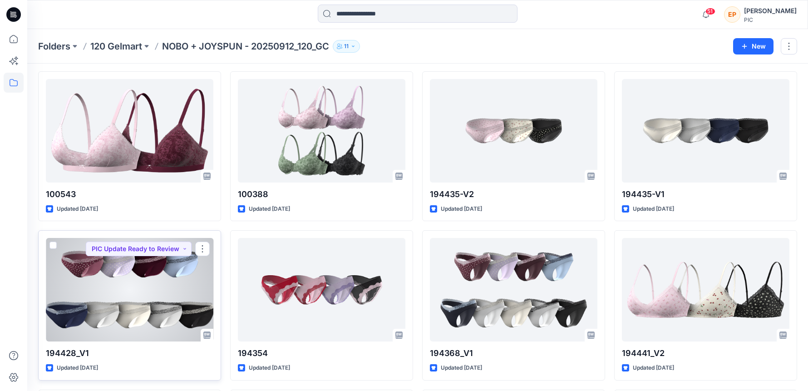
click at [67, 319] on div at bounding box center [129, 289] width 167 height 103
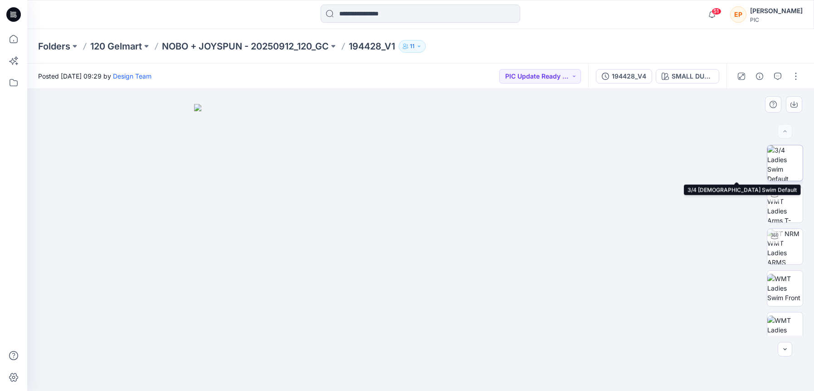
click at [782, 168] on img at bounding box center [785, 162] width 35 height 35
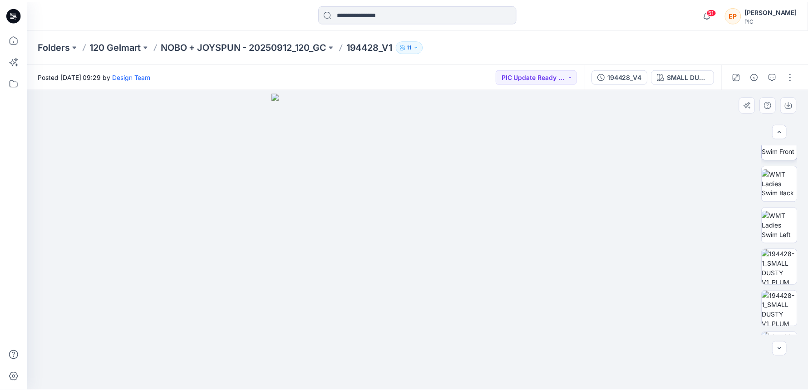
scroll to position [147, 0]
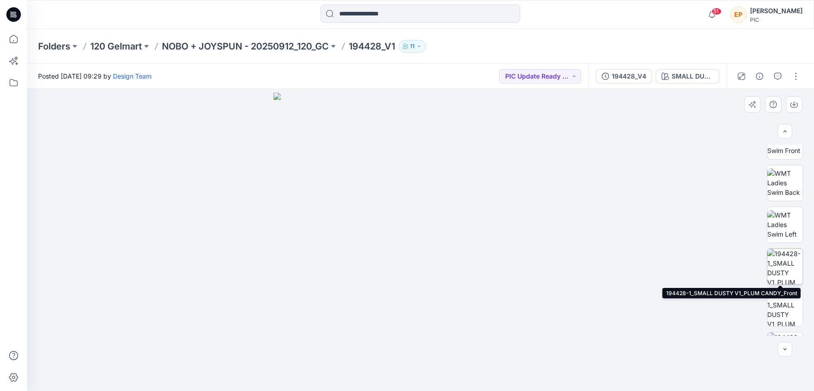
click at [780, 274] on img at bounding box center [785, 266] width 35 height 35
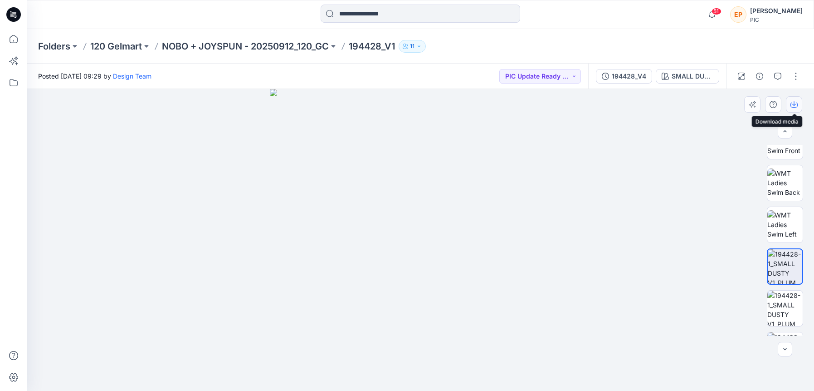
click at [799, 103] on button "button" at bounding box center [794, 104] width 16 height 16
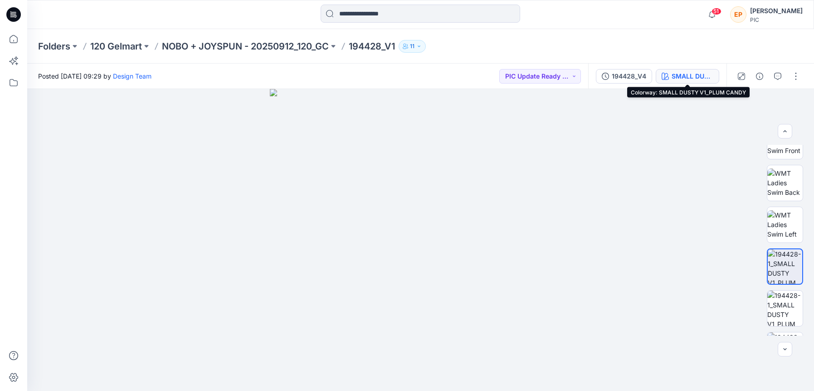
click at [689, 76] on div "SMALL DUSTY V1_PLUM CANDY" at bounding box center [693, 76] width 42 height 10
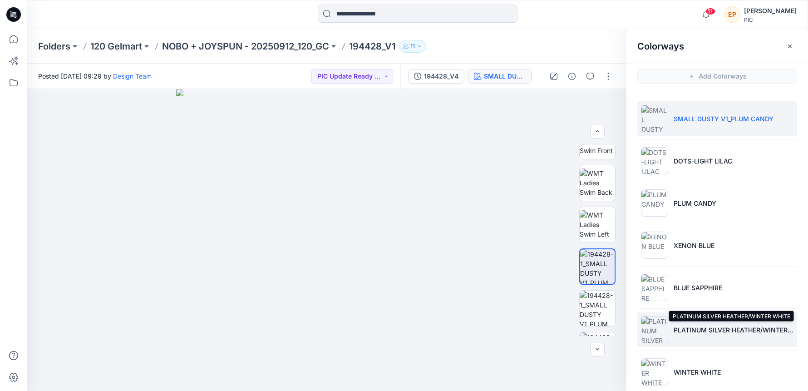
click at [692, 328] on p "PLATINUM SILVER HEATHER/WINTER WHITE" at bounding box center [733, 330] width 120 height 10
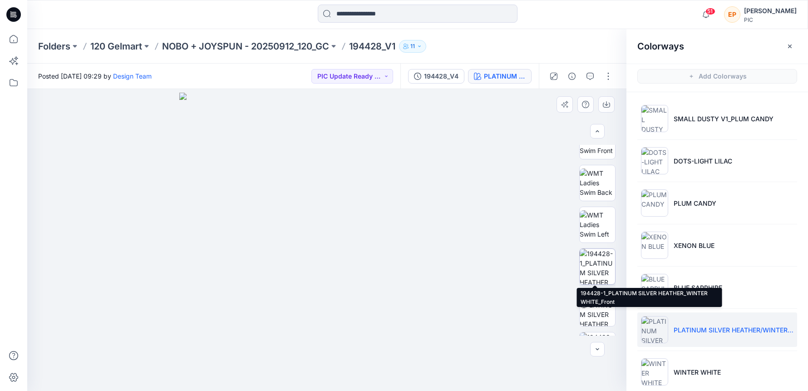
click at [606, 274] on img at bounding box center [596, 266] width 35 height 35
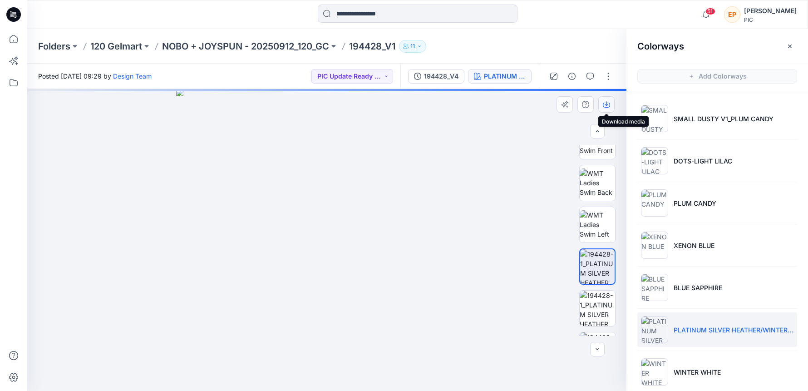
click at [608, 101] on icon "button" at bounding box center [606, 104] width 7 height 7
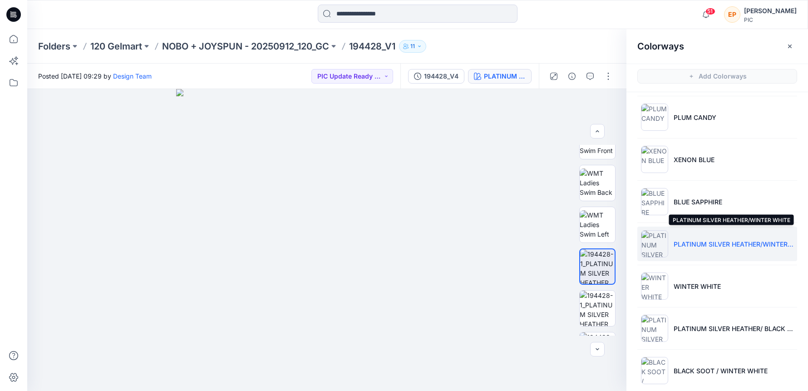
scroll to position [96, 0]
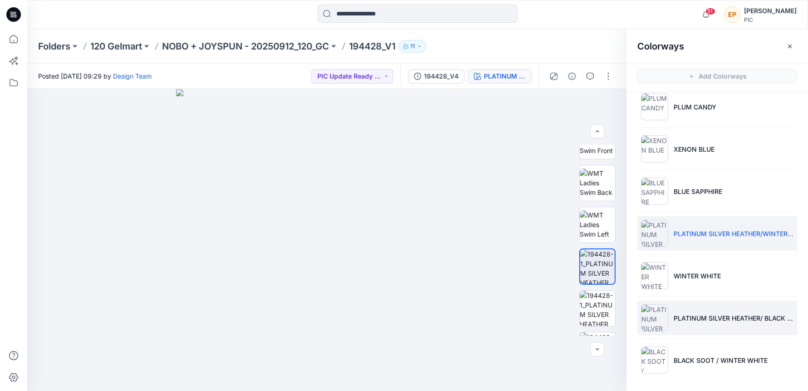
click at [703, 328] on li "PLATINUM SILVER HEATHER/ BLACK SOOT" at bounding box center [717, 317] width 160 height 34
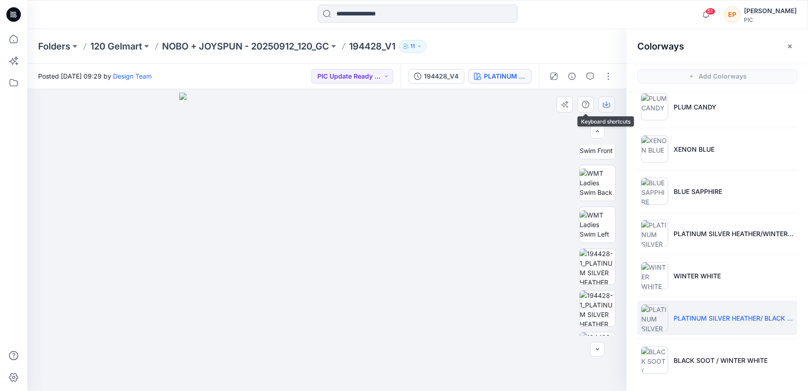
click at [603, 106] on icon "button" at bounding box center [606, 105] width 7 height 5
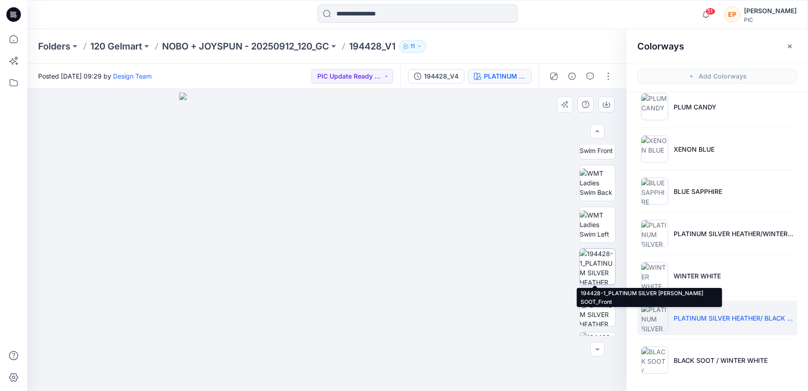
click at [597, 266] on img at bounding box center [596, 266] width 35 height 35
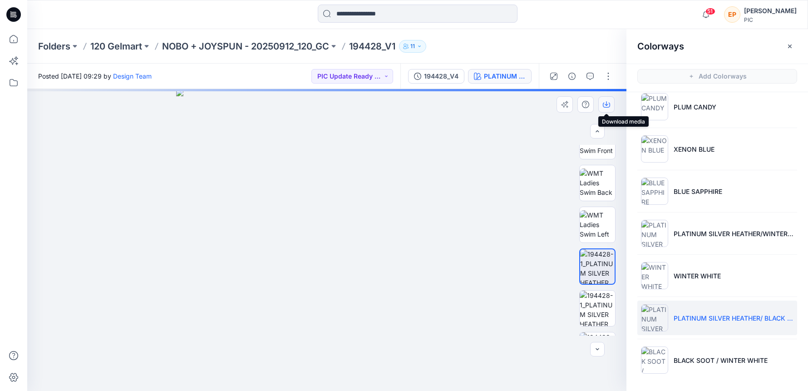
click at [607, 108] on button "button" at bounding box center [606, 104] width 16 height 16
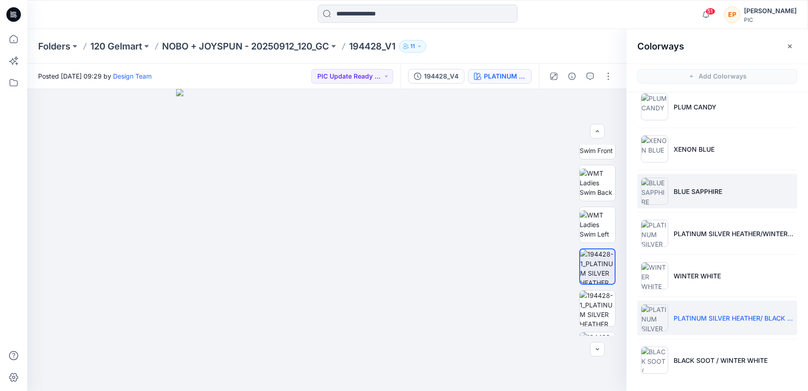
click at [724, 188] on li "BLUE SAPPHIRE" at bounding box center [717, 191] width 160 height 34
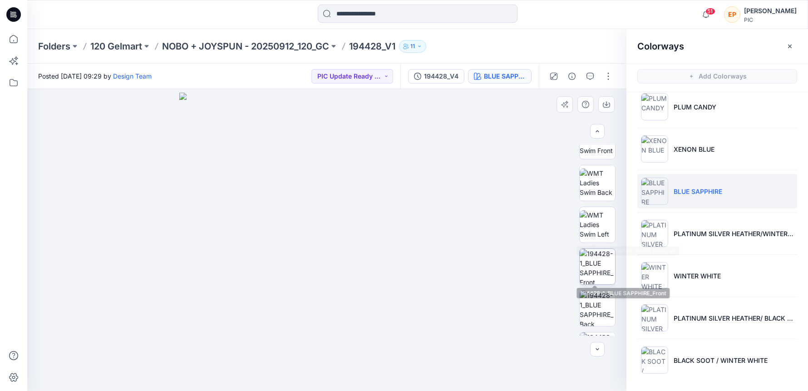
click at [595, 280] on img at bounding box center [596, 266] width 35 height 35
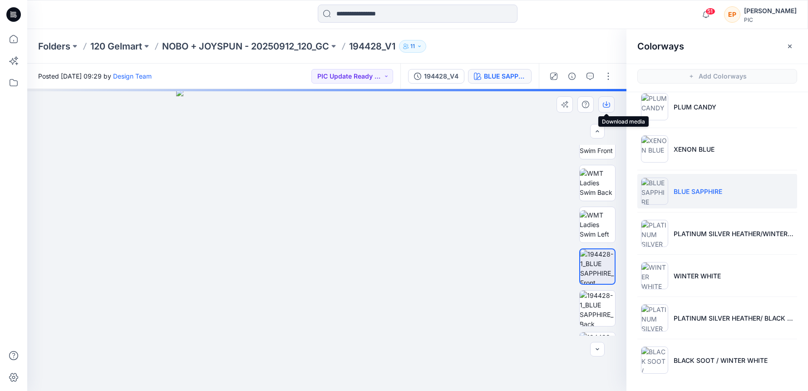
click at [609, 103] on icon "button" at bounding box center [606, 105] width 7 height 5
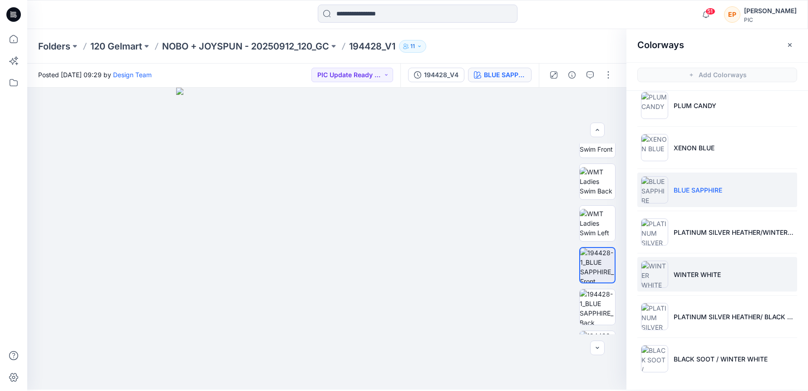
scroll to position [3, 0]
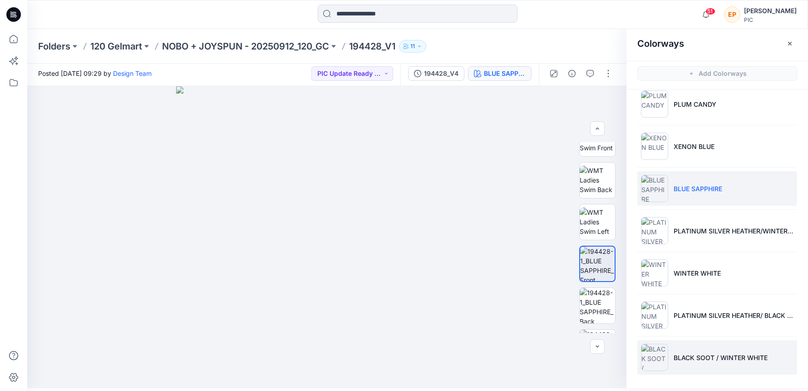
click at [680, 345] on li "BLACK SOOT / WINTER WHITE" at bounding box center [717, 357] width 160 height 34
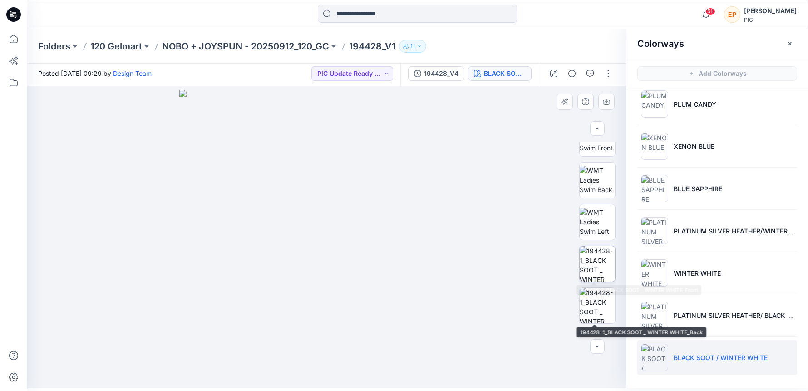
click at [590, 266] on img at bounding box center [596, 263] width 35 height 35
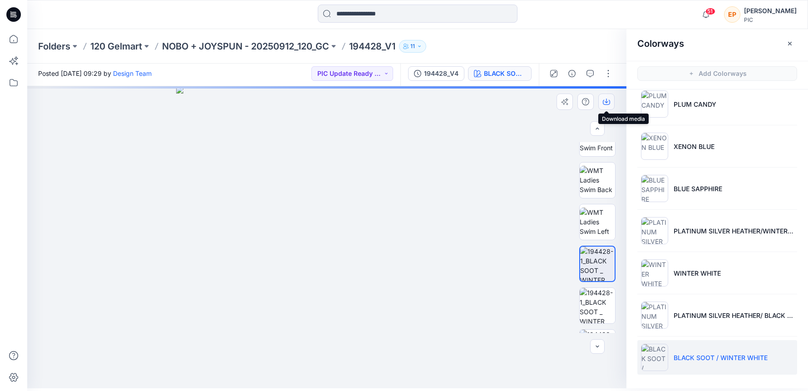
click at [603, 101] on icon "button" at bounding box center [606, 101] width 7 height 7
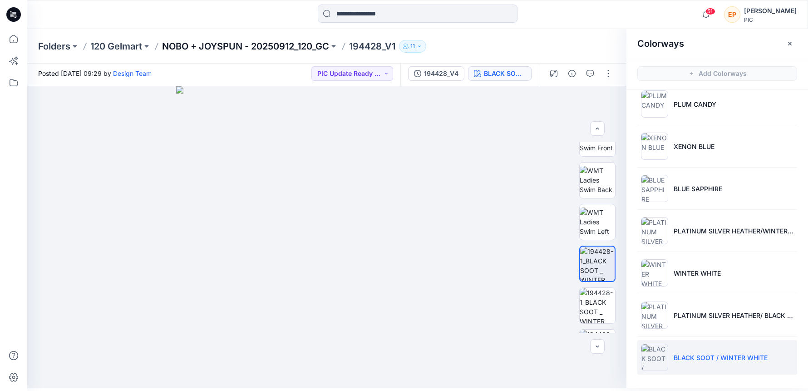
click at [305, 46] on p "NOBO + JOYSPUN - 20250912_120_GC" at bounding box center [245, 46] width 167 height 13
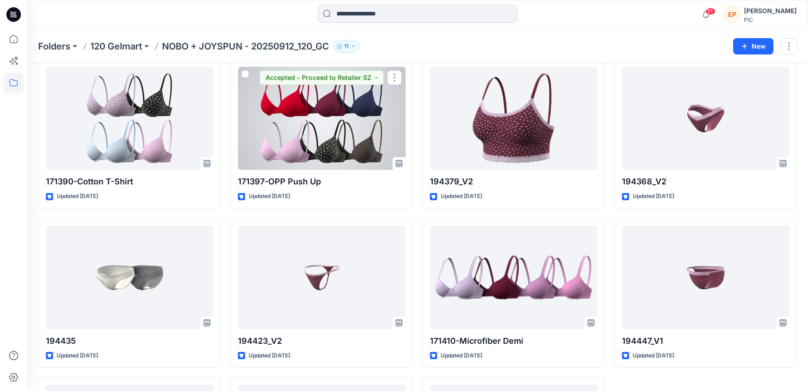
scroll to position [2886, 0]
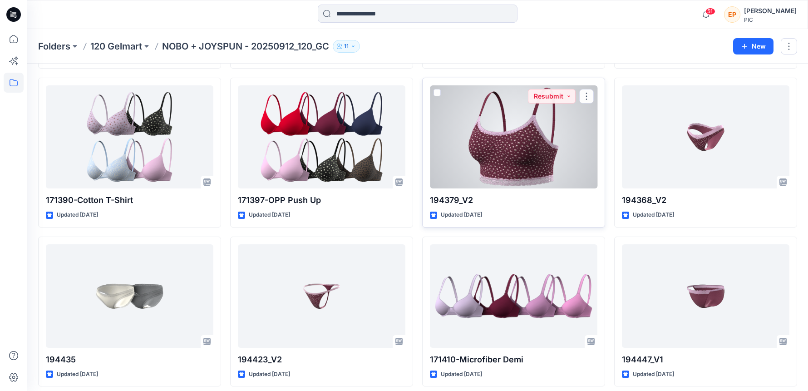
click at [494, 165] on div at bounding box center [513, 136] width 167 height 103
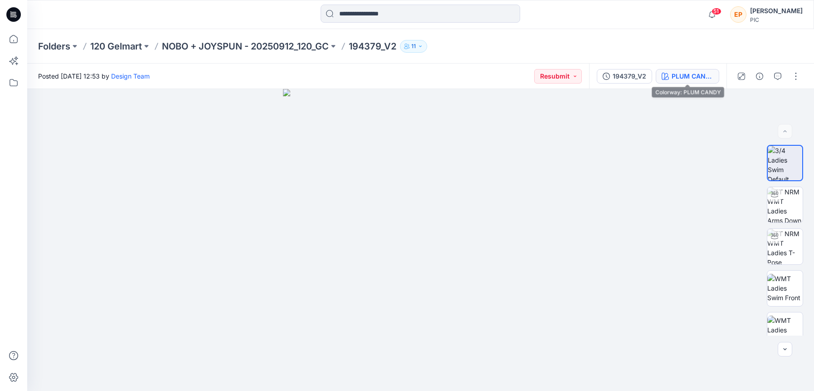
click at [683, 77] on div "PLUM CANDY" at bounding box center [693, 76] width 42 height 10
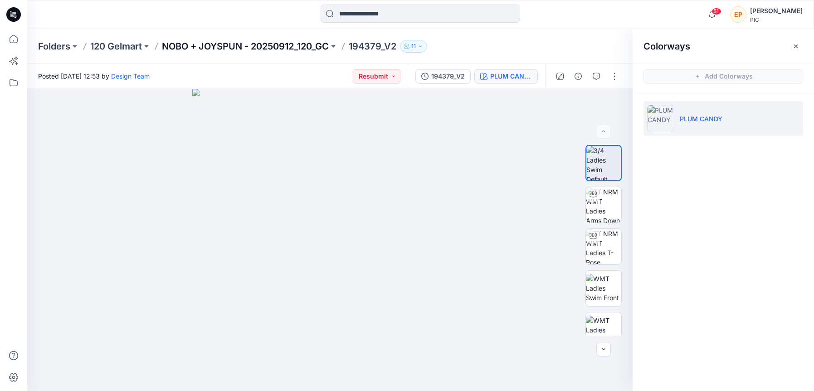
click at [307, 49] on p "NOBO + JOYSPUN - 20250912_120_GC" at bounding box center [245, 46] width 167 height 13
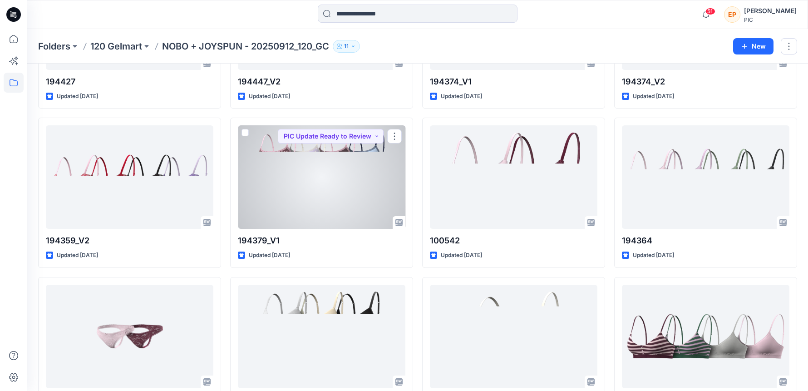
scroll to position [2370, 0]
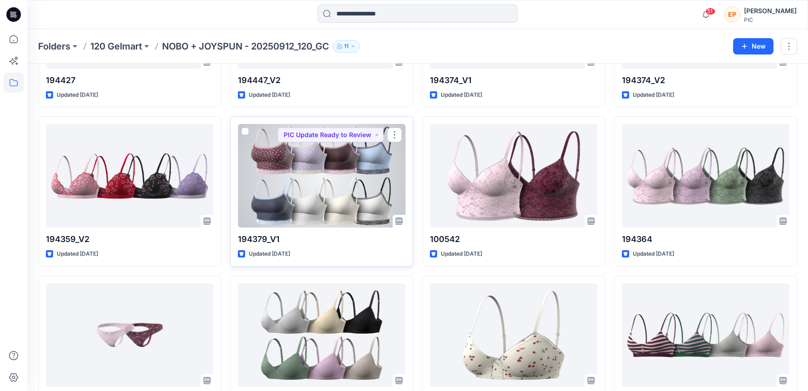
click at [343, 201] on div at bounding box center [321, 175] width 167 height 103
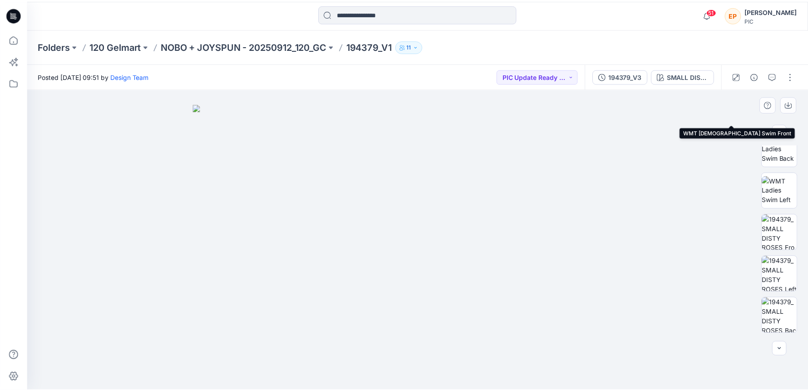
scroll to position [182, 0]
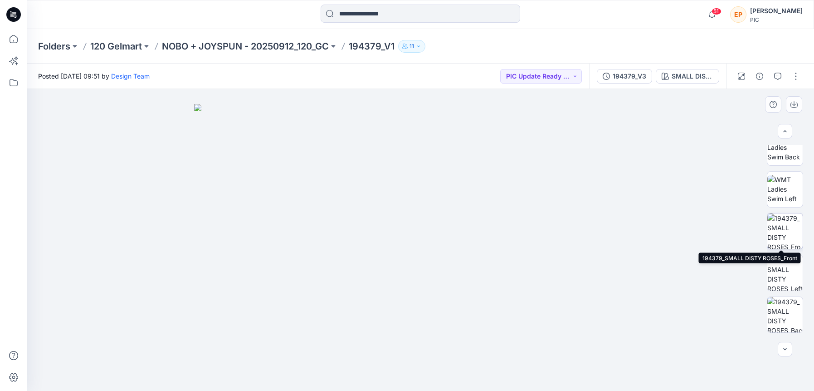
click at [782, 236] on img at bounding box center [785, 230] width 35 height 35
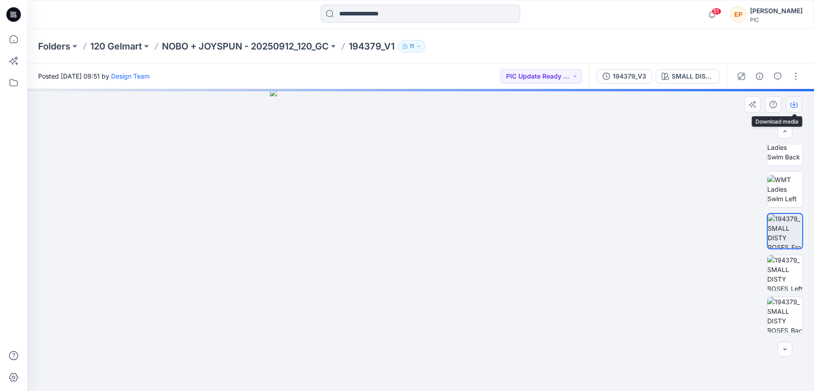
click at [795, 103] on icon "button" at bounding box center [794, 104] width 7 height 7
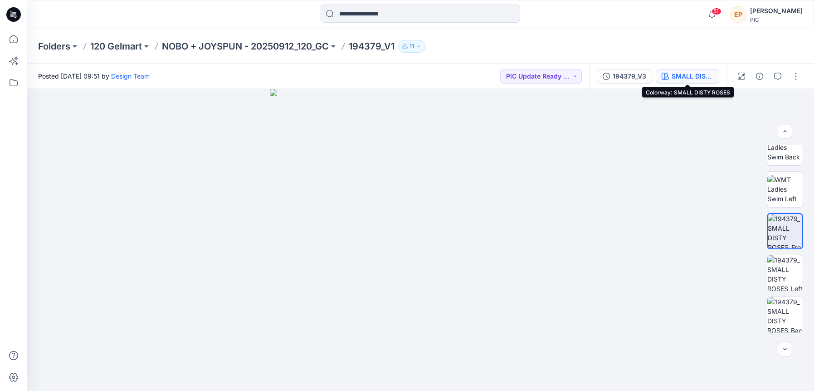
click at [698, 76] on div "SMALL DISTY ROSES" at bounding box center [693, 76] width 42 height 10
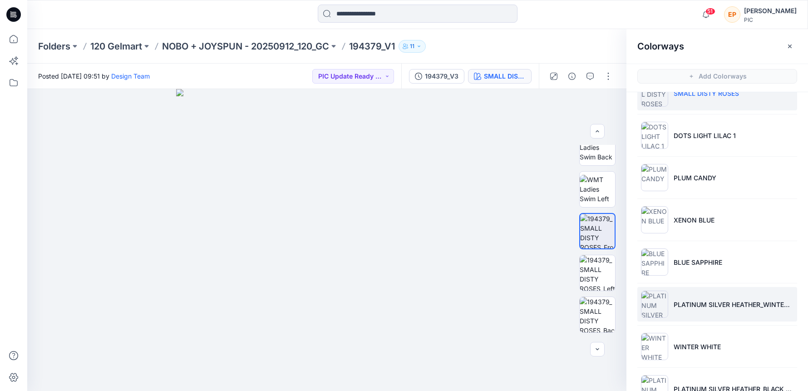
scroll to position [96, 0]
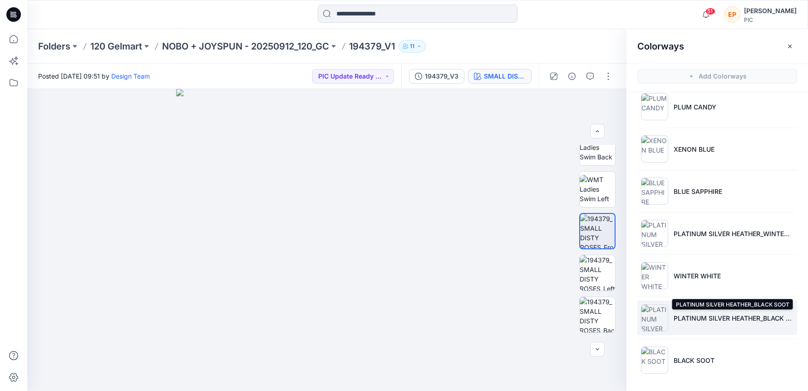
click at [700, 315] on p "PLATINUM SILVER HEATHER_BLACK SOOT" at bounding box center [733, 318] width 120 height 10
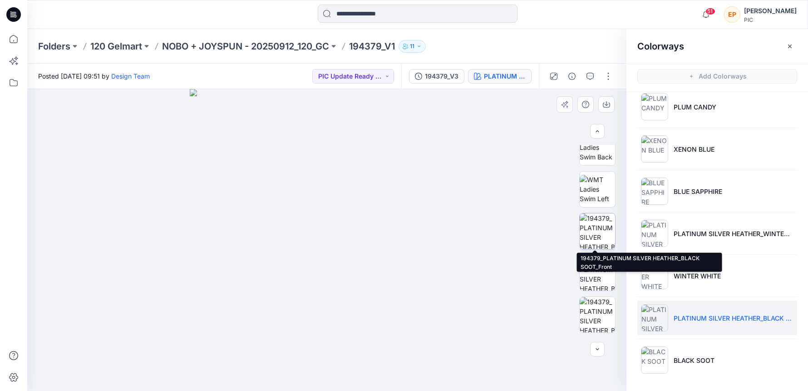
click at [598, 238] on img at bounding box center [596, 230] width 35 height 35
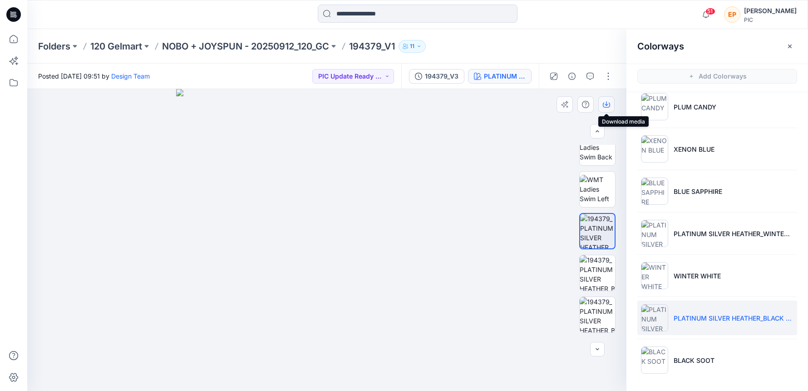
click at [609, 108] on icon "button" at bounding box center [606, 104] width 7 height 7
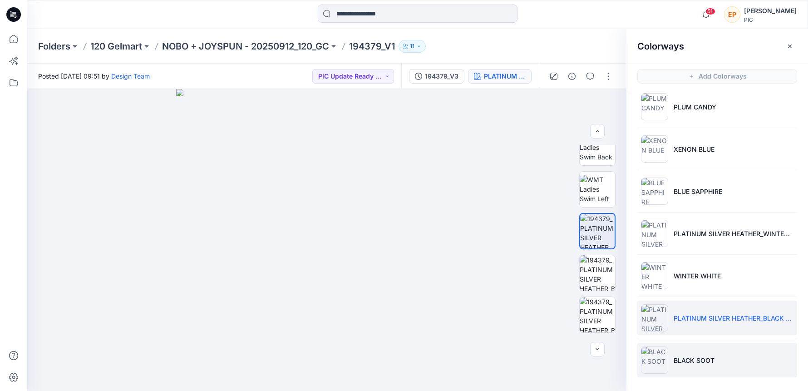
click at [700, 353] on li "BLACK SOOT" at bounding box center [717, 360] width 160 height 34
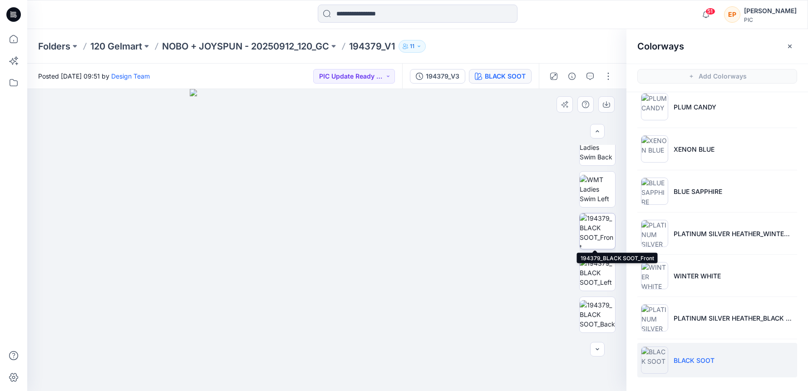
click at [601, 229] on img at bounding box center [596, 230] width 35 height 35
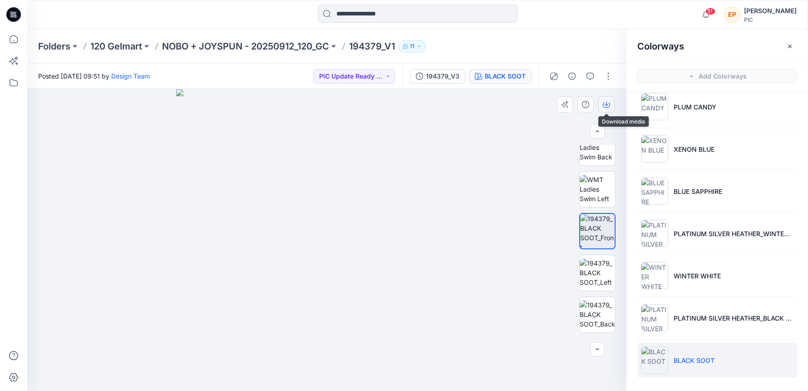
click at [606, 107] on icon "button" at bounding box center [606, 104] width 7 height 7
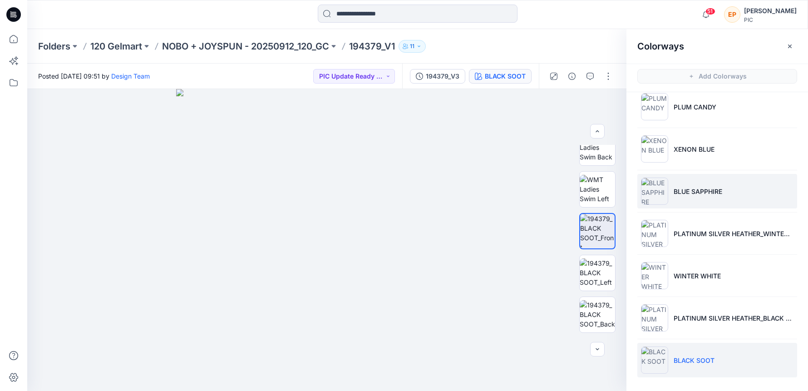
click at [719, 206] on li "BLUE SAPPHIRE" at bounding box center [717, 191] width 160 height 34
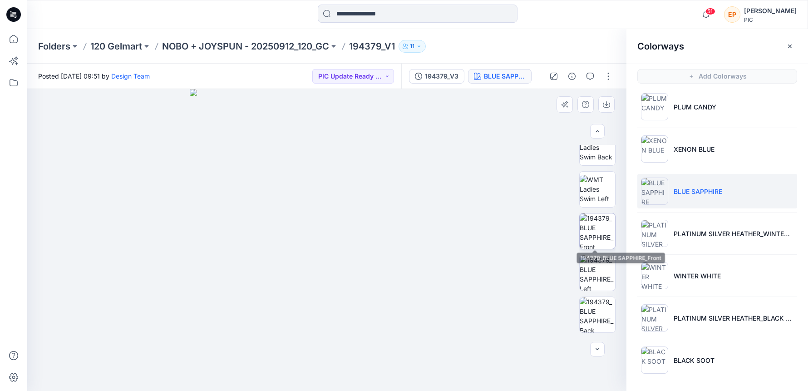
click at [587, 235] on img at bounding box center [596, 230] width 35 height 35
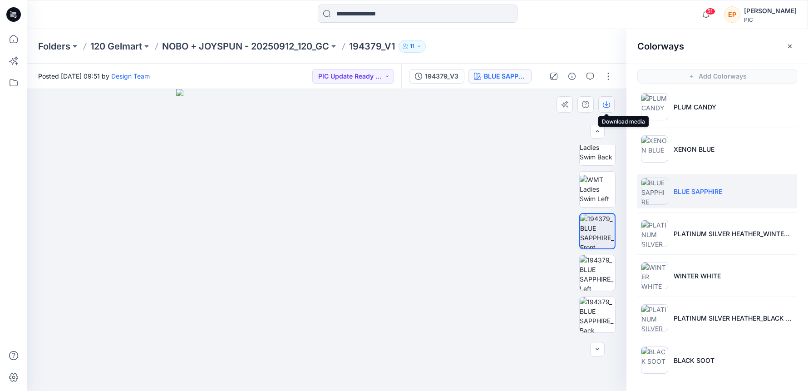
click at [603, 103] on icon "button" at bounding box center [606, 105] width 7 height 5
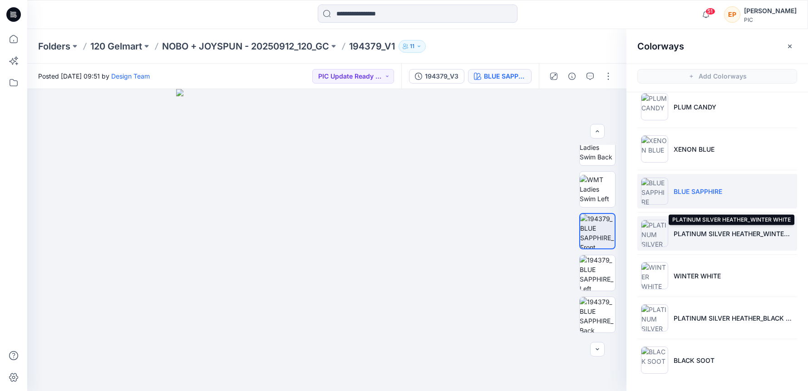
click at [683, 235] on p "PLATINUM SILVER HEATHER_WINTER WHITE" at bounding box center [733, 234] width 120 height 10
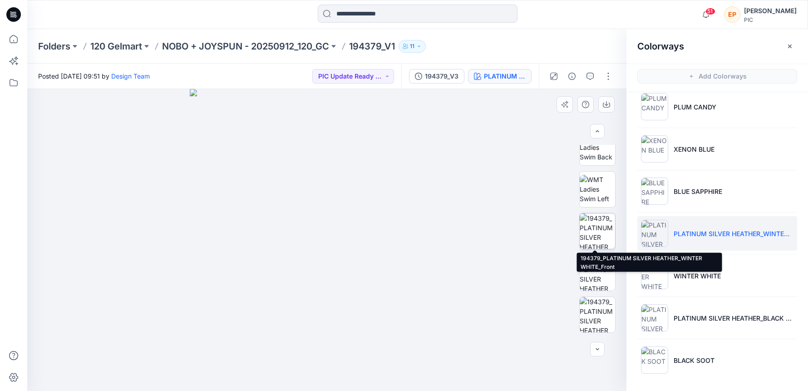
click at [594, 236] on img at bounding box center [596, 230] width 35 height 35
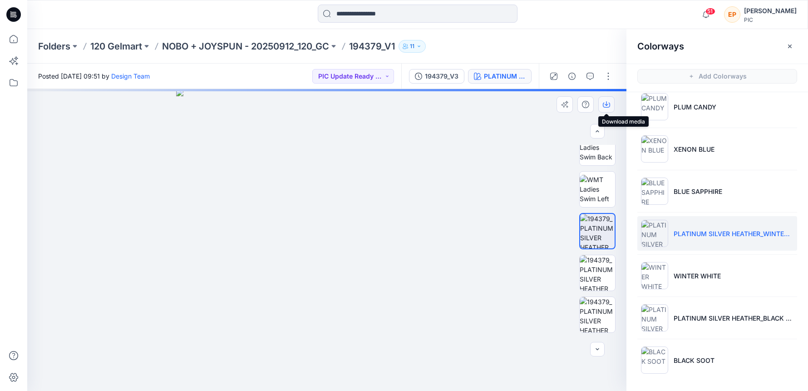
click at [605, 103] on icon "button" at bounding box center [606, 104] width 7 height 7
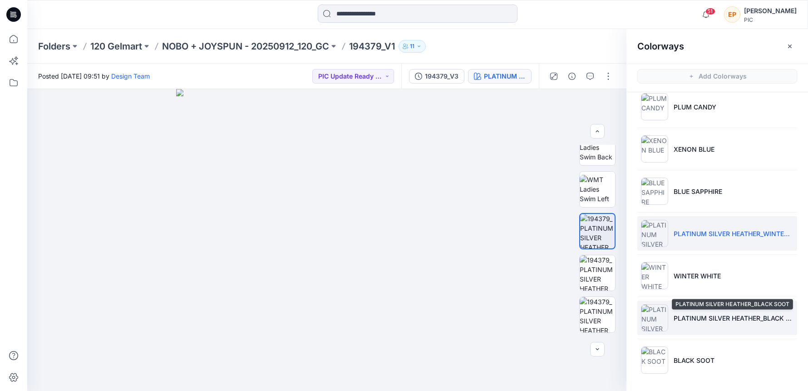
click at [740, 319] on p "PLATINUM SILVER HEATHER_BLACK SOOT" at bounding box center [733, 318] width 120 height 10
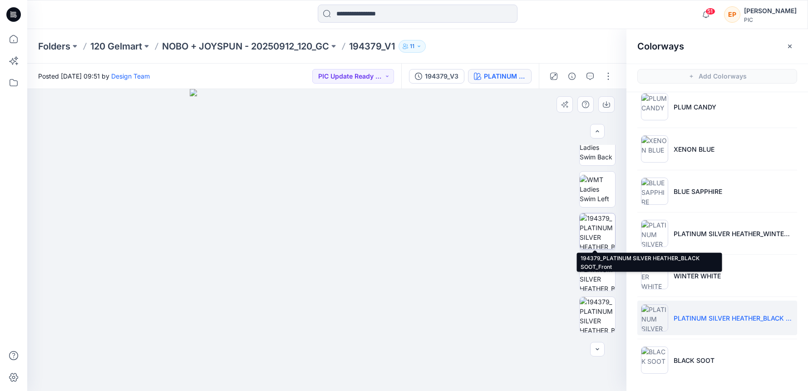
click at [594, 240] on img at bounding box center [596, 230] width 35 height 35
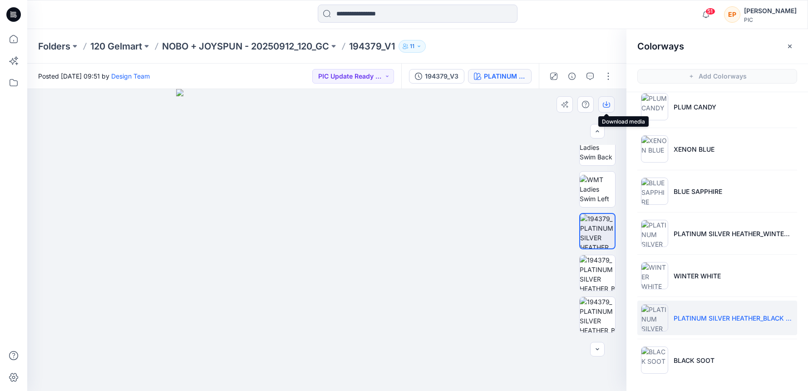
click at [606, 108] on button "button" at bounding box center [606, 104] width 16 height 16
click at [249, 48] on p "NOBO + JOYSPUN - 20250912_120_GC" at bounding box center [245, 46] width 167 height 13
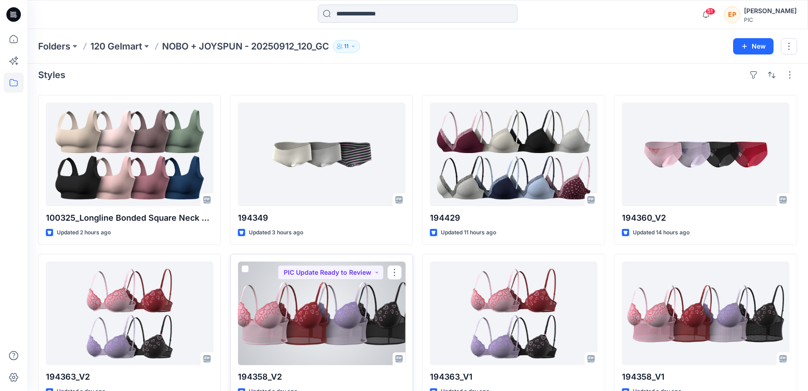
scroll to position [44, 0]
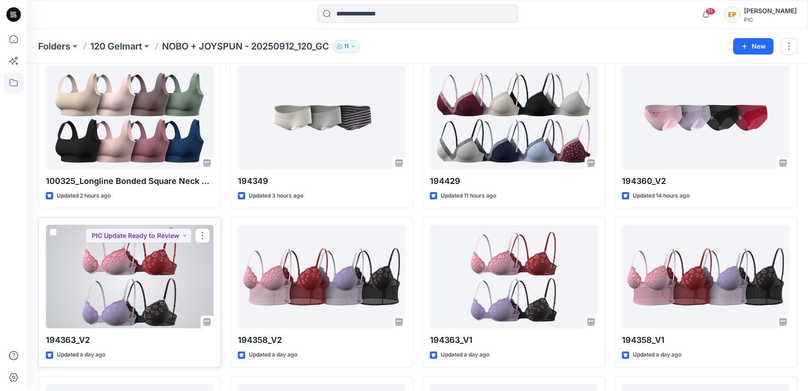
click at [91, 299] on div at bounding box center [129, 276] width 167 height 103
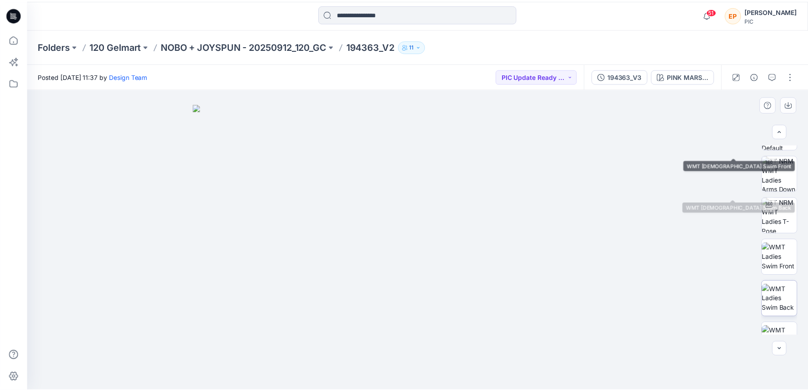
scroll to position [152, 0]
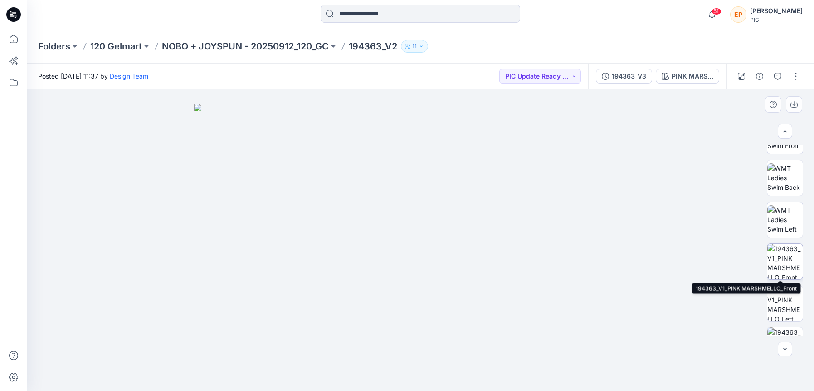
click at [787, 258] on img at bounding box center [785, 261] width 35 height 35
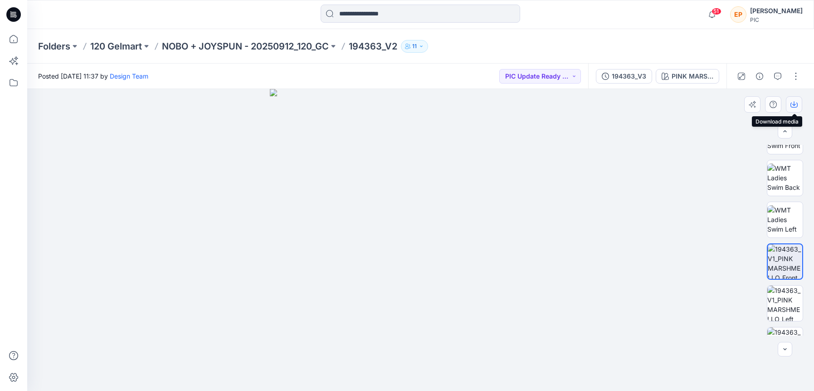
click at [798, 105] on button "button" at bounding box center [794, 104] width 16 height 16
click at [224, 44] on p "NOBO + JOYSPUN - 20250912_120_GC" at bounding box center [245, 46] width 167 height 13
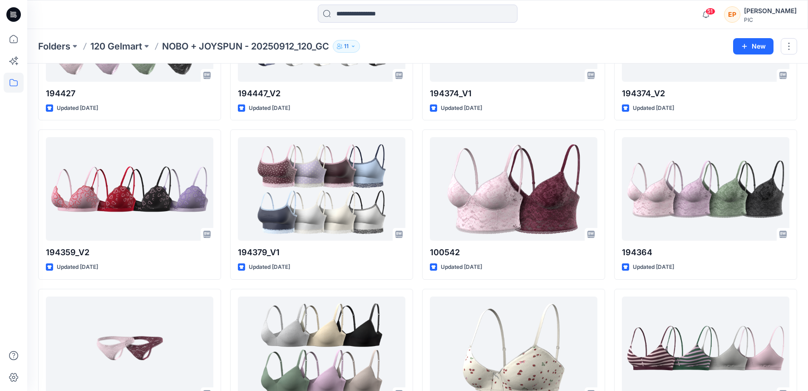
scroll to position [2194, 0]
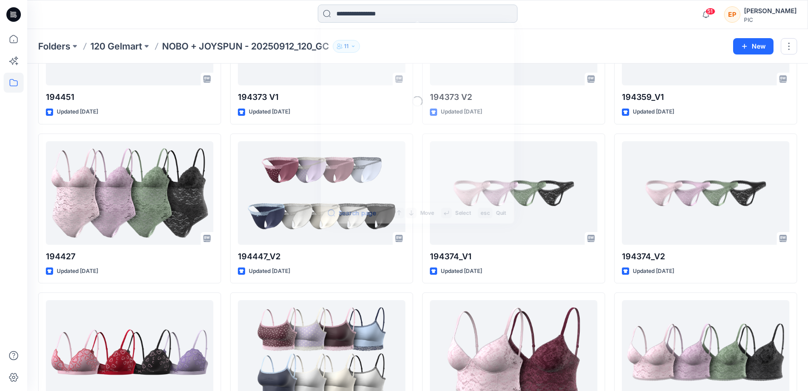
click at [380, 16] on input at bounding box center [418, 14] width 200 height 18
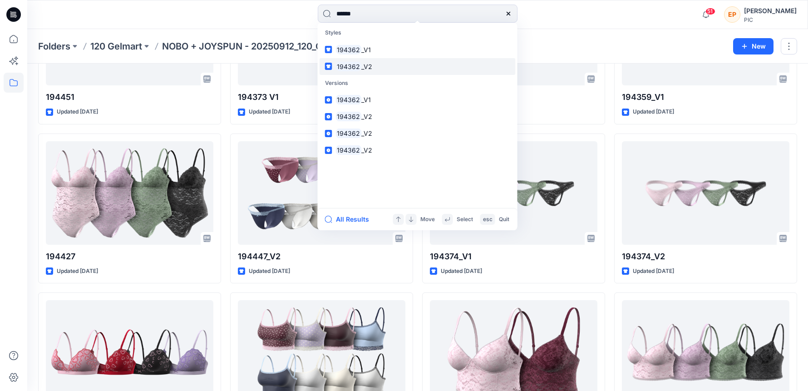
type input "******"
click at [364, 65] on span "_V2" at bounding box center [366, 67] width 11 height 8
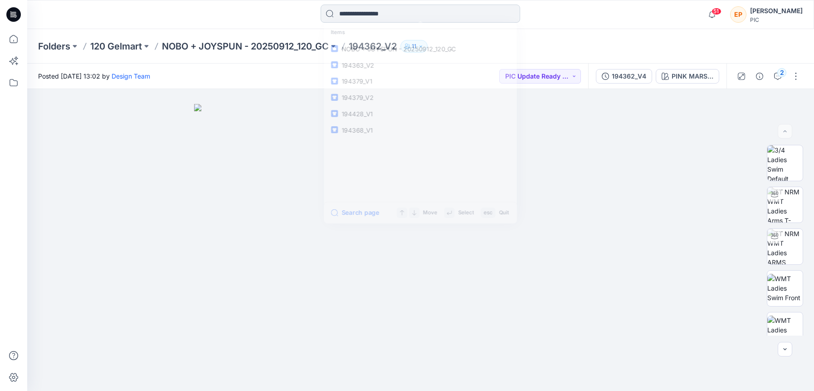
click at [358, 14] on input at bounding box center [421, 14] width 200 height 18
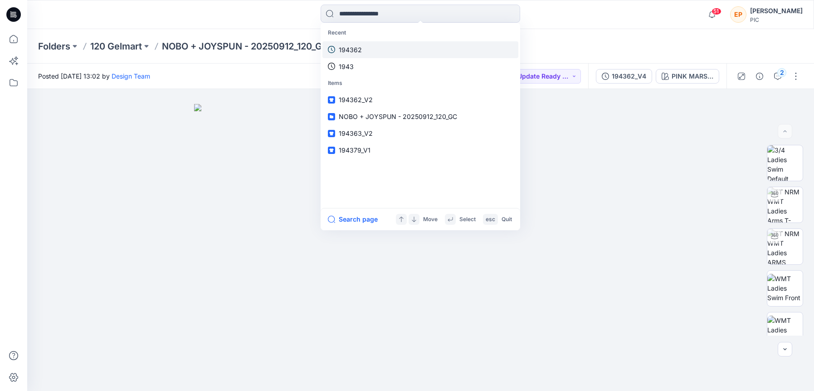
click at [357, 50] on p "194362" at bounding box center [350, 50] width 23 height 10
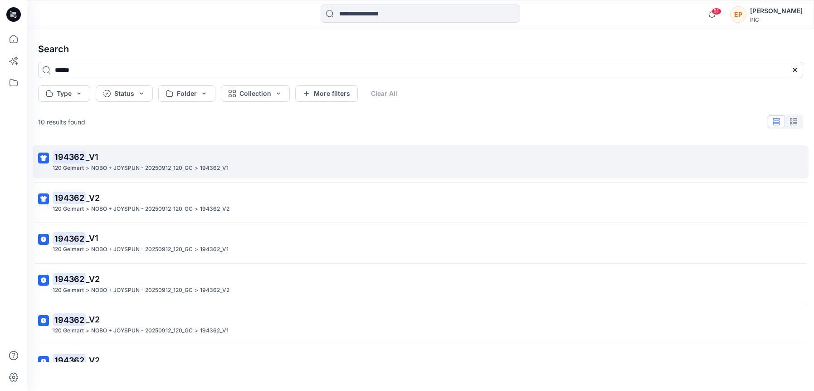
click at [93, 161] on span "_V1" at bounding box center [92, 157] width 13 height 10
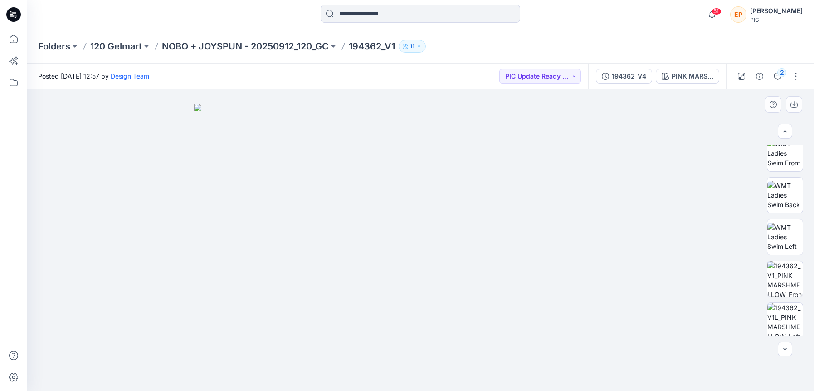
scroll to position [138, 0]
click at [785, 269] on img at bounding box center [785, 275] width 35 height 35
click at [795, 104] on icon "button" at bounding box center [795, 103] width 4 height 5
click at [782, 76] on div "2" at bounding box center [782, 72] width 9 height 9
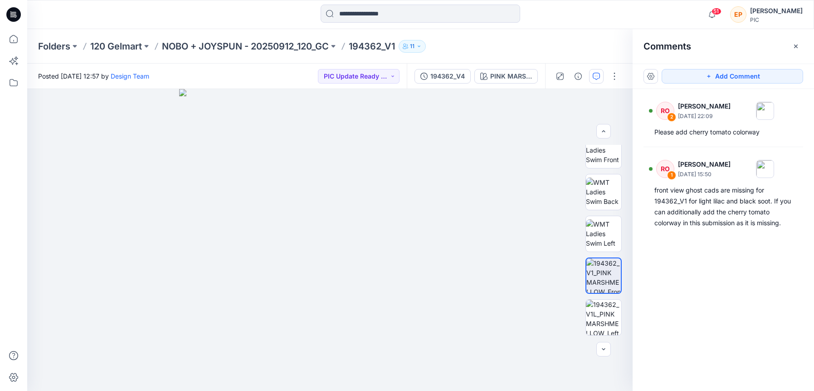
click at [767, 279] on div "RO 2 [PERSON_NAME] [DATE] 22:09 Please add cherry tomato colorway RO 1 [PERSON_…" at bounding box center [724, 223] width 182 height 268
click at [545, 119] on div at bounding box center [330, 240] width 606 height 302
click at [521, 78] on div "PINK MARSHMELLOW" at bounding box center [512, 76] width 42 height 10
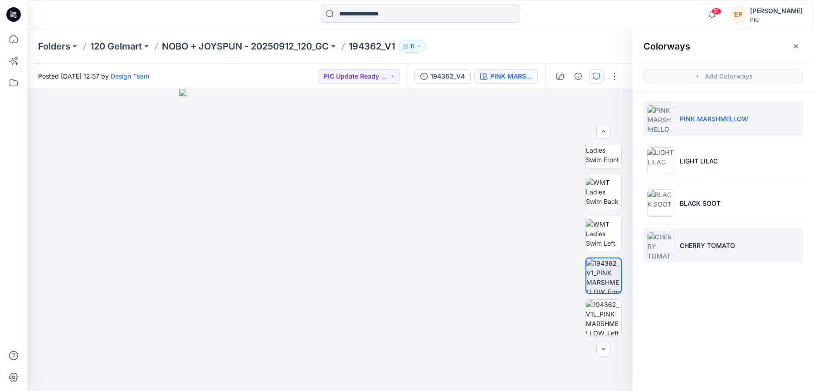
click at [714, 240] on p "CHERRY TOMATO" at bounding box center [707, 245] width 55 height 10
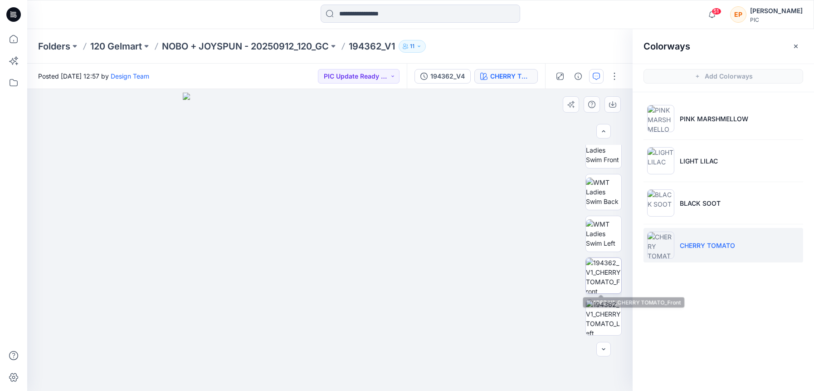
click at [613, 284] on img at bounding box center [603, 275] width 35 height 35
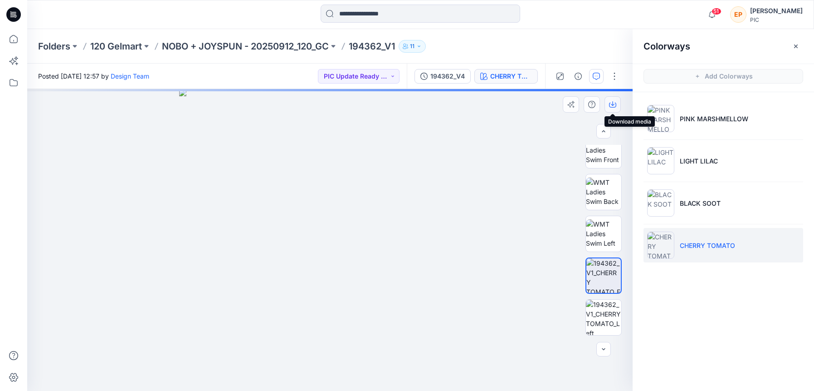
click at [608, 105] on button "button" at bounding box center [613, 104] width 16 height 16
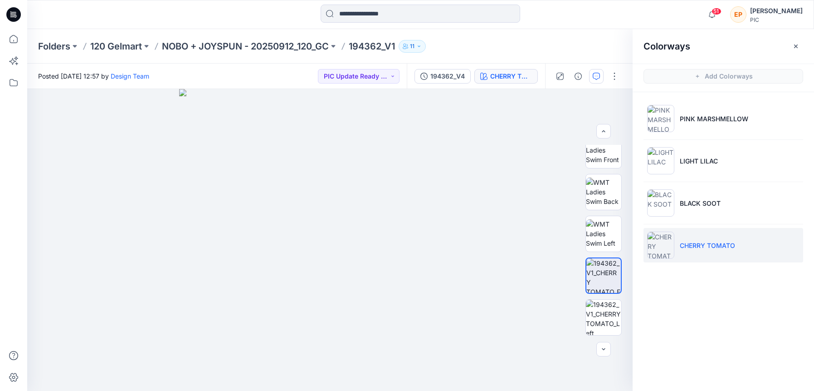
click at [716, 301] on div "Colorways Add Colorways PINK MARSHMELLOW LIGHT LILAC BLACK SOOT CHERRY TOMATO" at bounding box center [724, 210] width 182 height 362
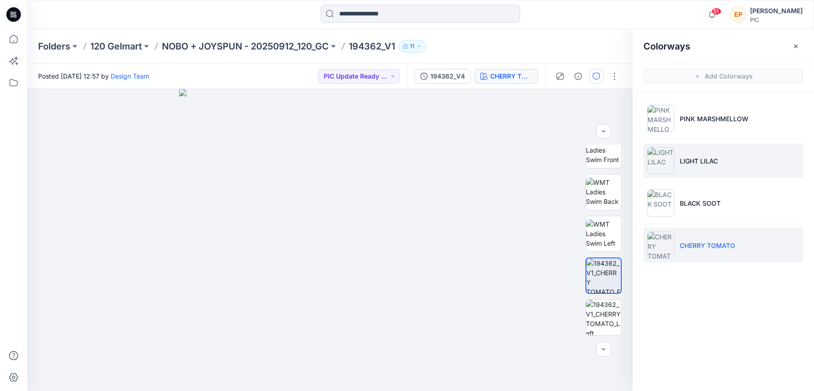
click at [692, 166] on li "LIGHT LILAC" at bounding box center [724, 160] width 160 height 34
click at [663, 160] on img at bounding box center [661, 160] width 27 height 27
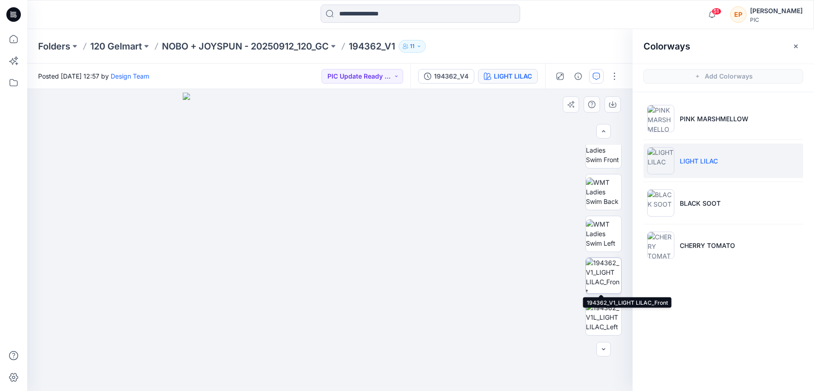
click at [606, 279] on img at bounding box center [603, 275] width 35 height 35
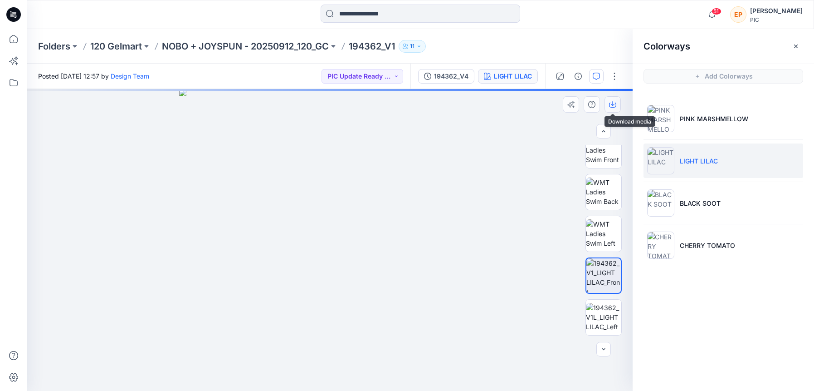
click at [612, 104] on icon "button" at bounding box center [613, 103] width 4 height 5
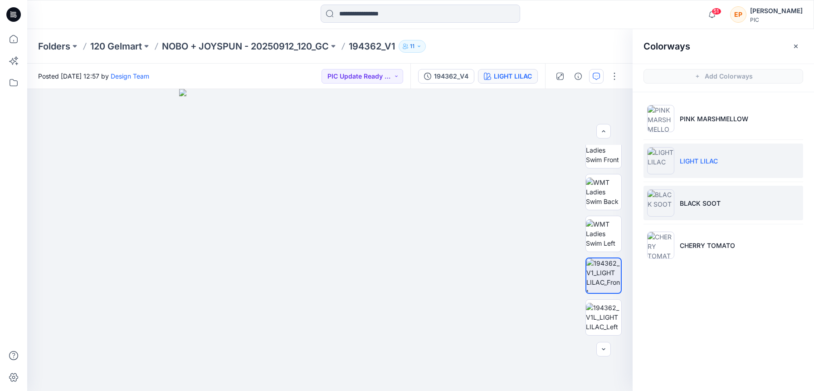
click at [672, 198] on img at bounding box center [661, 202] width 27 height 27
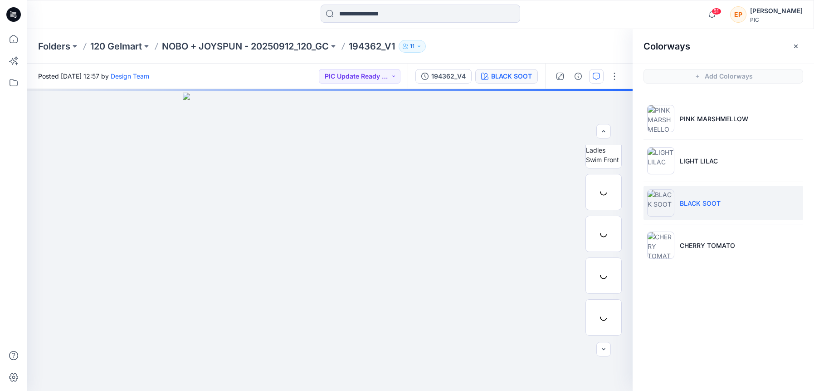
click at [707, 215] on li "BLACK SOOT" at bounding box center [724, 203] width 160 height 34
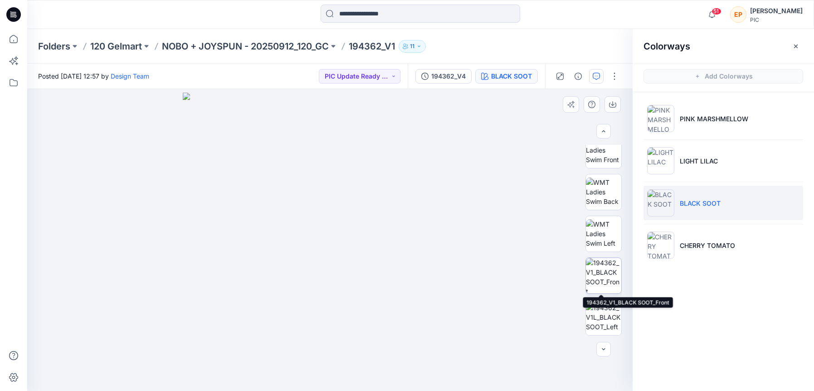
click at [605, 278] on img at bounding box center [603, 275] width 35 height 35
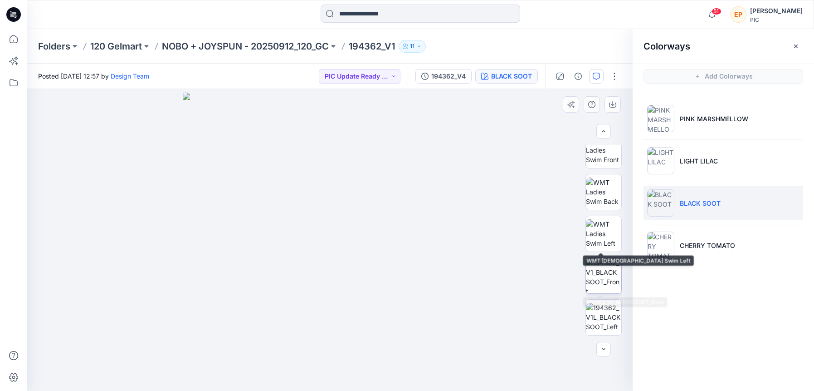
click at [598, 268] on img at bounding box center [603, 275] width 35 height 35
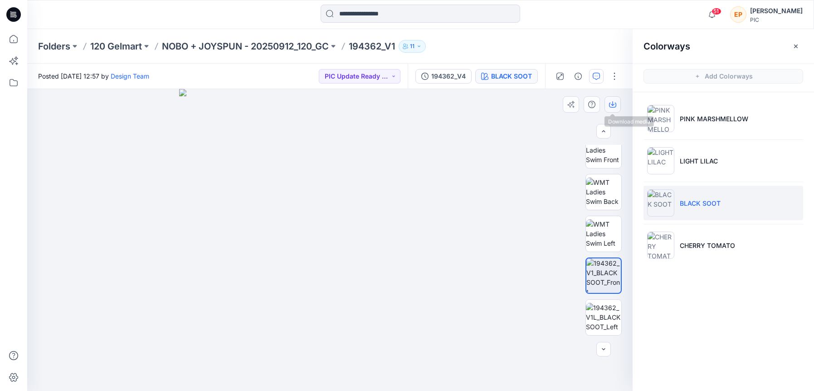
click at [612, 105] on icon "button" at bounding box center [613, 103] width 4 height 5
click at [474, 14] on input at bounding box center [421, 14] width 200 height 18
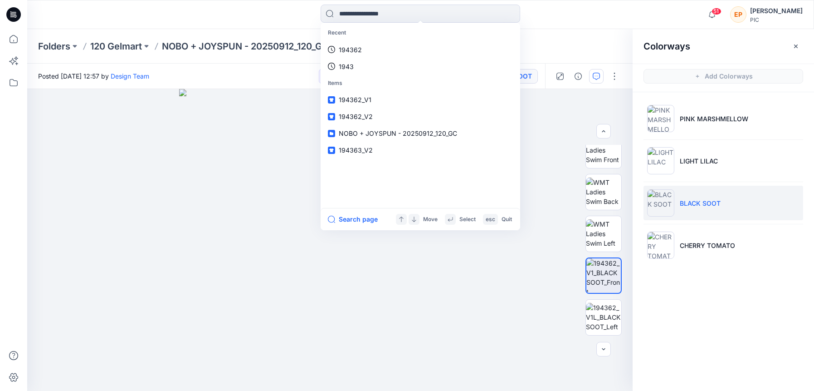
click at [261, 88] on div "Posted [DATE] 12:57 by Design Team PIC Update Ready to Review 194362_V4 BLACK S…" at bounding box center [330, 76] width 606 height 25
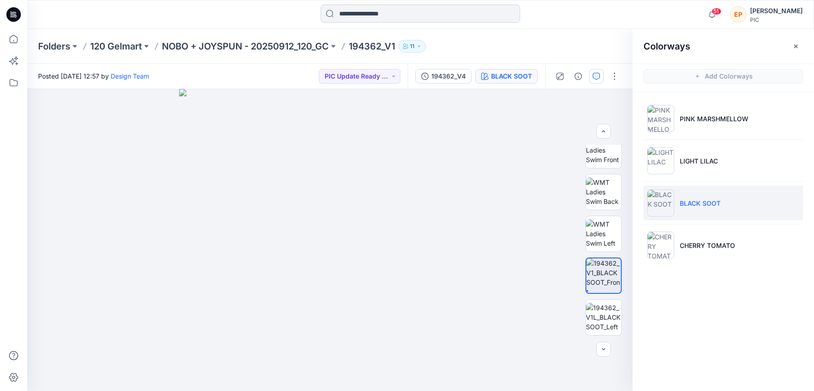
click at [422, 14] on input at bounding box center [421, 14] width 200 height 18
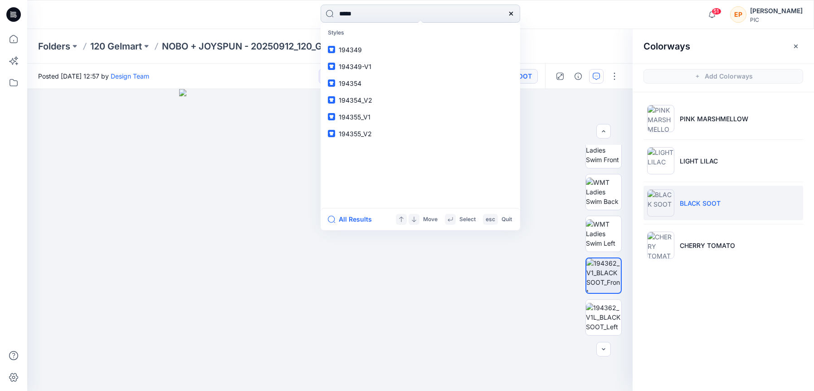
type input "******"
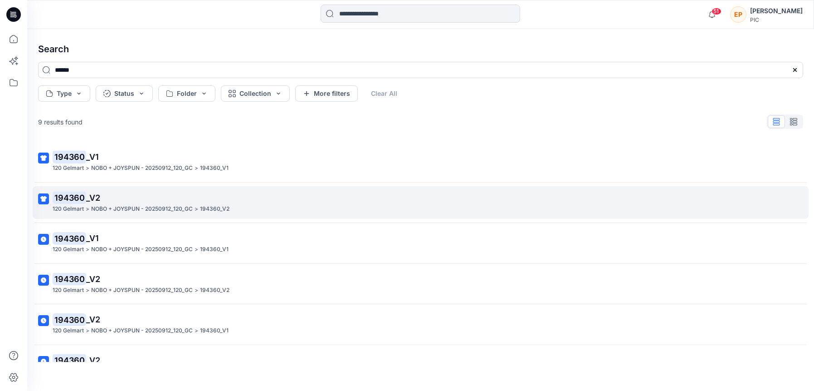
click at [95, 210] on p "NOBO + JOYSPUN - 20250912_120_GC" at bounding box center [142, 209] width 102 height 10
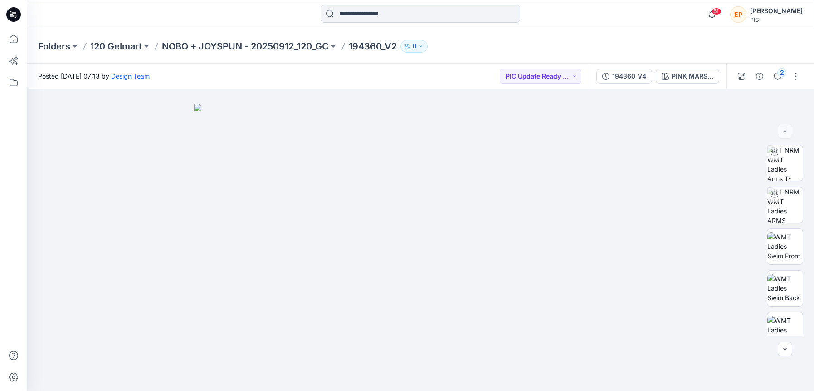
click at [378, 13] on input at bounding box center [421, 14] width 200 height 18
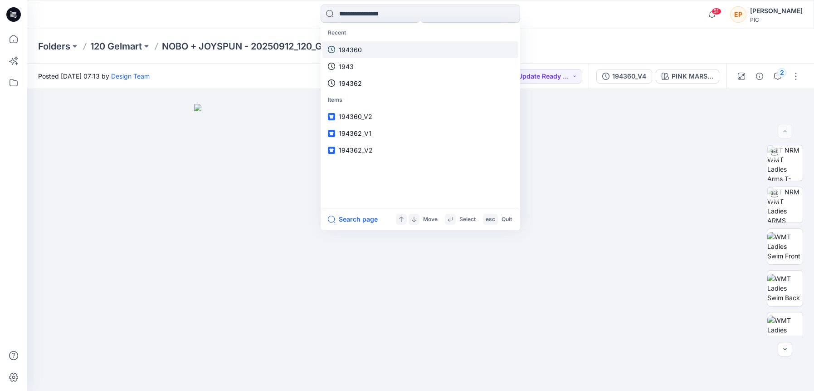
click at [353, 49] on p "194360" at bounding box center [350, 50] width 23 height 10
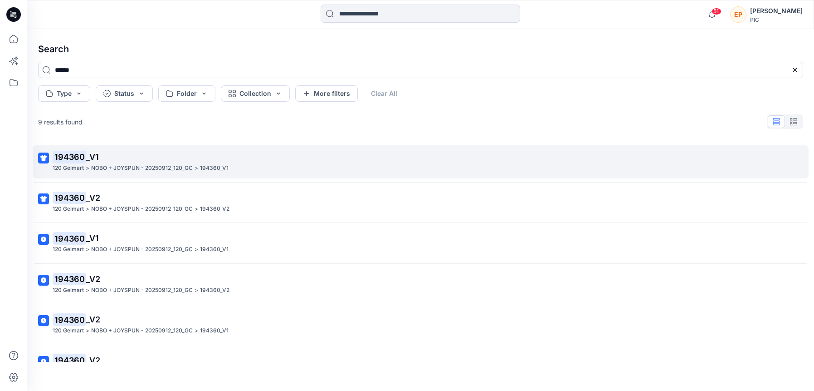
click at [146, 160] on p "194360 _V1" at bounding box center [420, 157] width 735 height 13
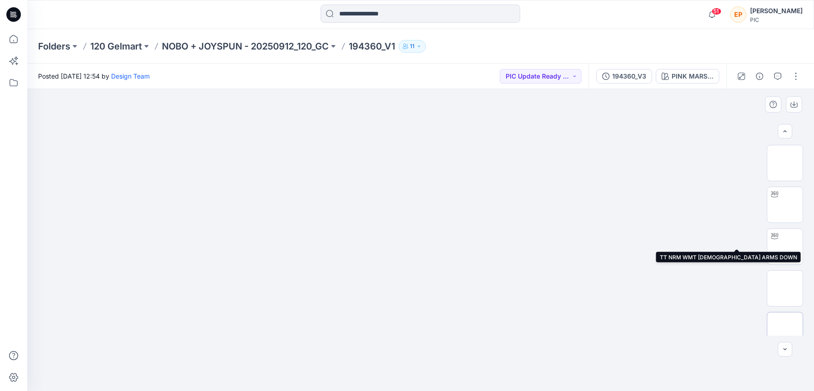
scroll to position [162, 0]
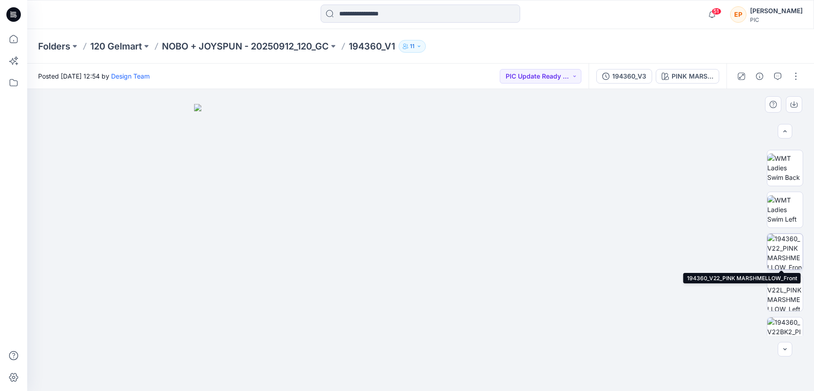
click at [785, 255] on img at bounding box center [785, 251] width 35 height 35
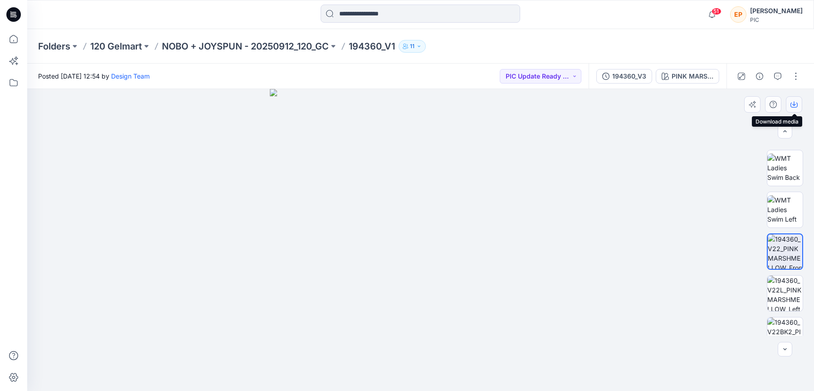
click at [795, 105] on icon "button" at bounding box center [794, 104] width 7 height 7
click at [709, 78] on div "PINK MARSHMELLOW" at bounding box center [693, 76] width 42 height 10
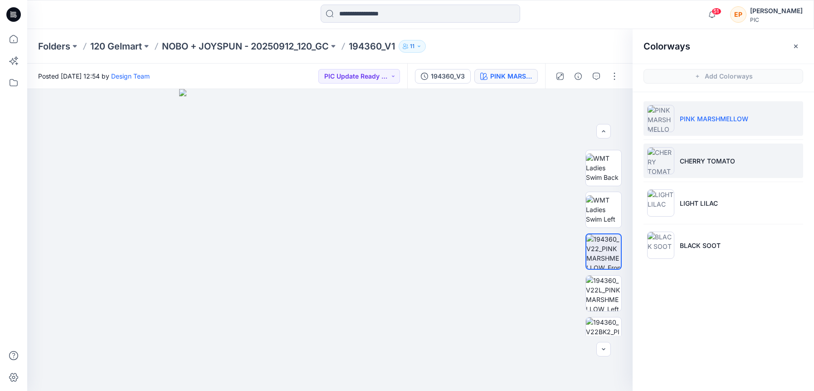
click at [704, 161] on p "CHERRY TOMATO" at bounding box center [707, 161] width 55 height 10
click at [707, 166] on li "CHERRY TOMATO" at bounding box center [724, 160] width 160 height 34
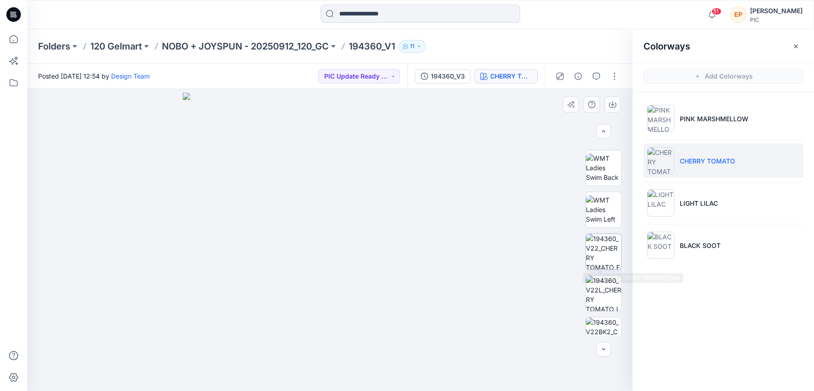
click at [609, 256] on img at bounding box center [603, 251] width 35 height 35
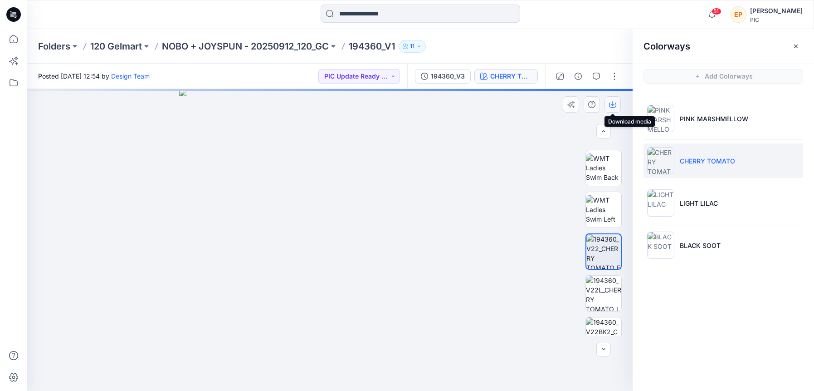
click at [615, 102] on icon "button" at bounding box center [612, 104] width 7 height 7
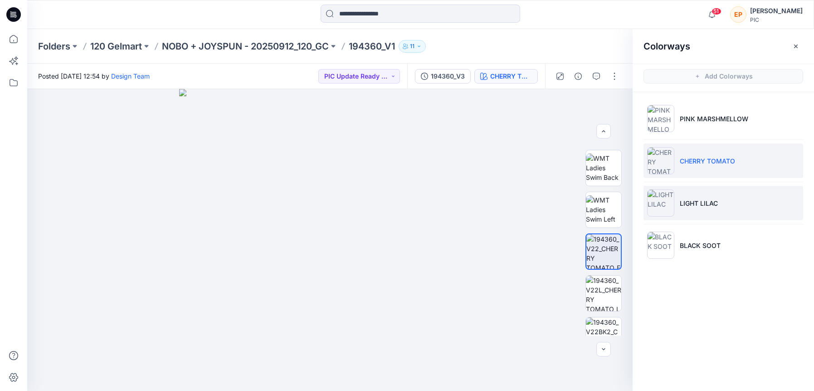
click at [705, 199] on p "LIGHT LILAC" at bounding box center [699, 203] width 38 height 10
click at [770, 205] on li "LIGHT LILAC" at bounding box center [724, 203] width 160 height 34
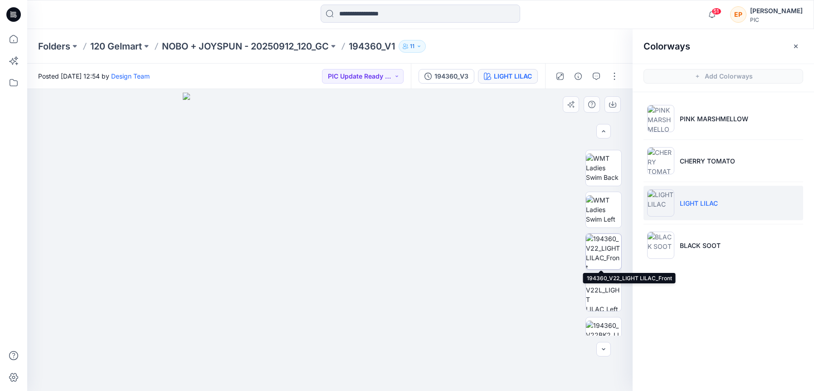
click at [603, 252] on img at bounding box center [603, 251] width 35 height 35
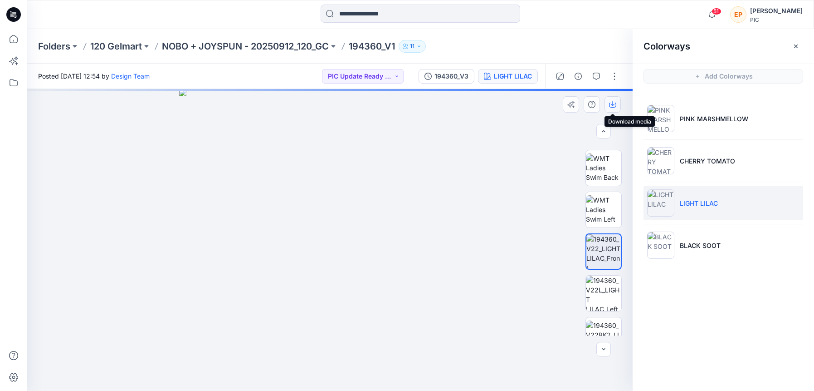
click at [610, 105] on icon "button" at bounding box center [612, 104] width 7 height 7
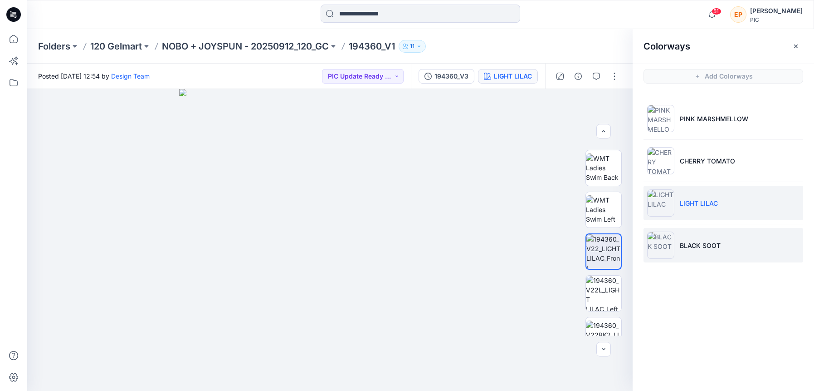
click at [685, 249] on p "BLACK SOOT" at bounding box center [700, 245] width 41 height 10
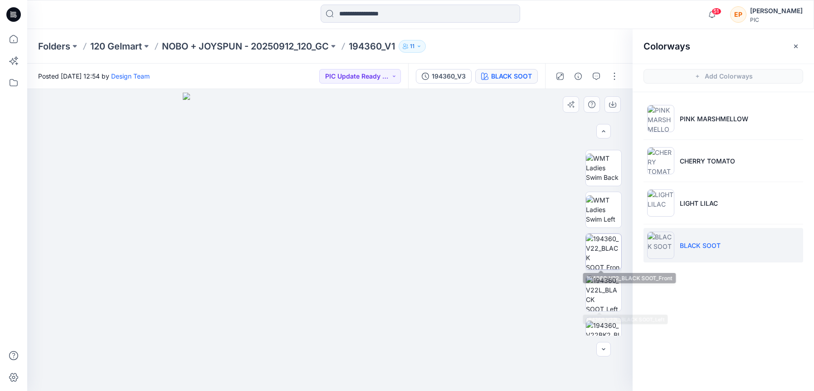
click at [601, 248] on img at bounding box center [603, 251] width 35 height 35
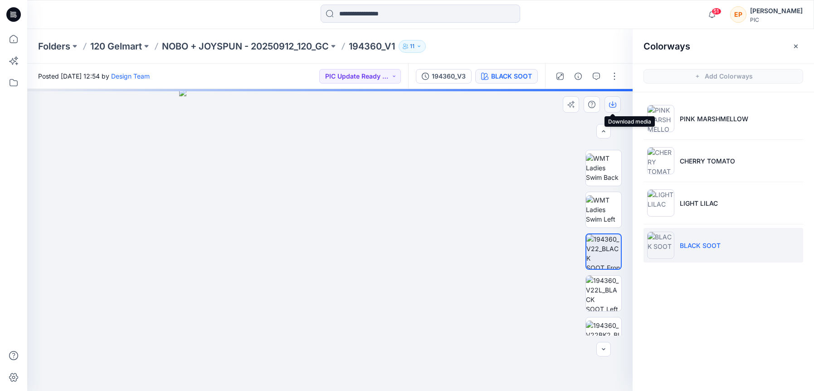
click at [617, 106] on button "button" at bounding box center [613, 104] width 16 height 16
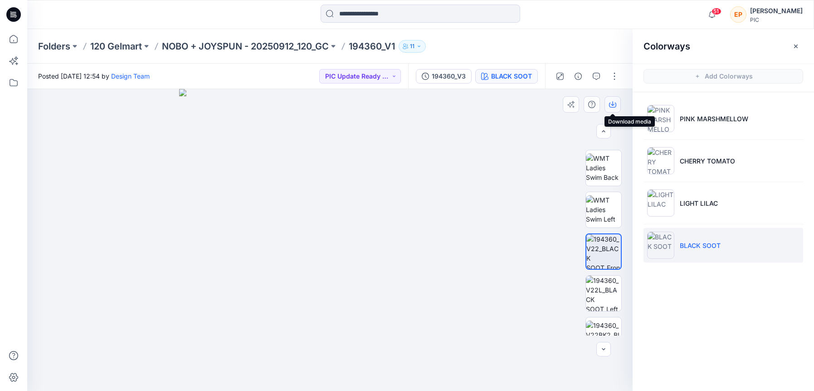
click at [615, 100] on button "button" at bounding box center [613, 104] width 16 height 16
click at [596, 76] on icon "button" at bounding box center [596, 76] width 7 height 7
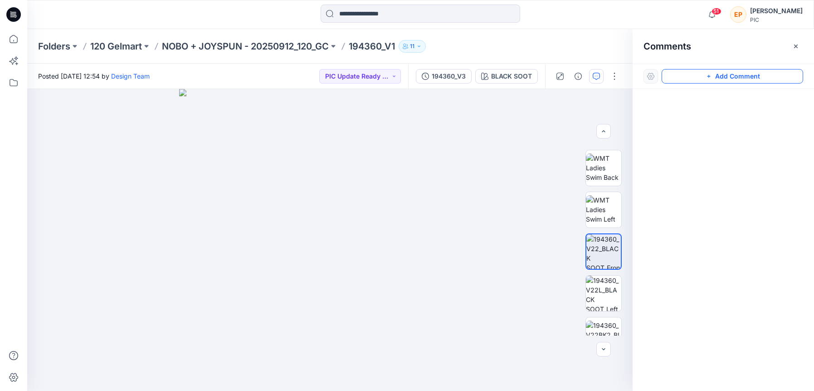
click at [769, 75] on button "Add Comment" at bounding box center [733, 76] width 142 height 15
click at [373, 170] on div "1" at bounding box center [330, 240] width 606 height 302
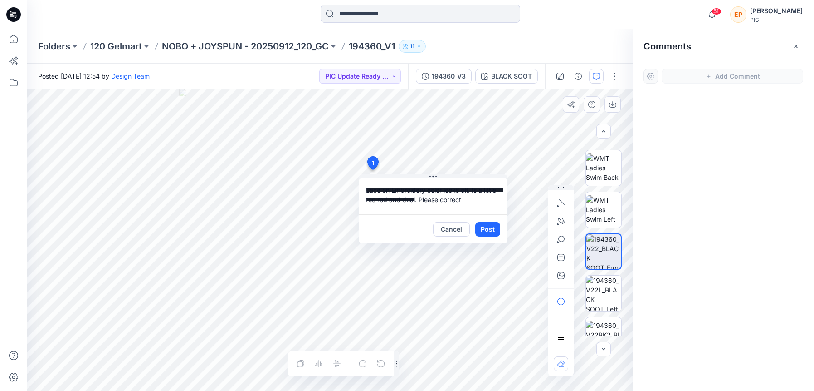
click at [427, 199] on textarea "**********" at bounding box center [433, 196] width 149 height 36
type textarea "**********"
click at [495, 230] on button "Post" at bounding box center [488, 229] width 25 height 15
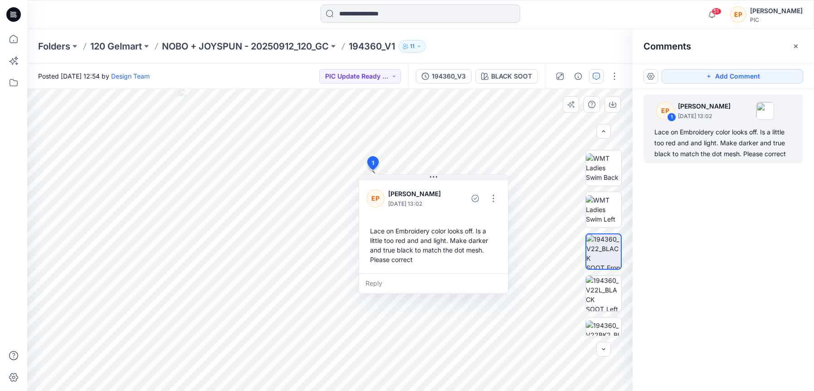
click at [420, 14] on input at bounding box center [421, 14] width 200 height 18
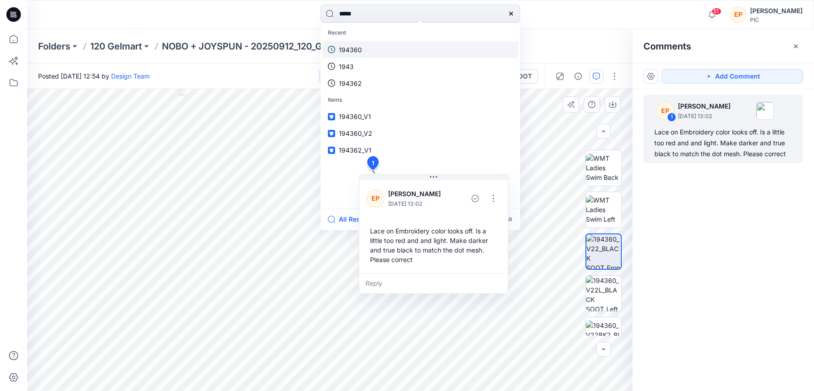
type input "******"
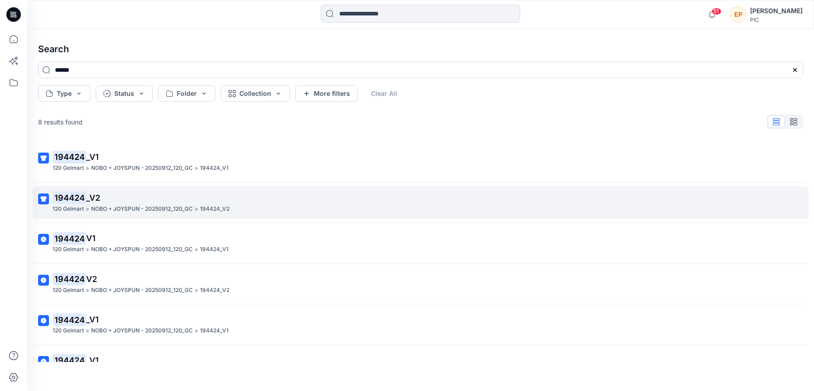
click at [299, 196] on p "194424 _V2" at bounding box center [420, 197] width 735 height 13
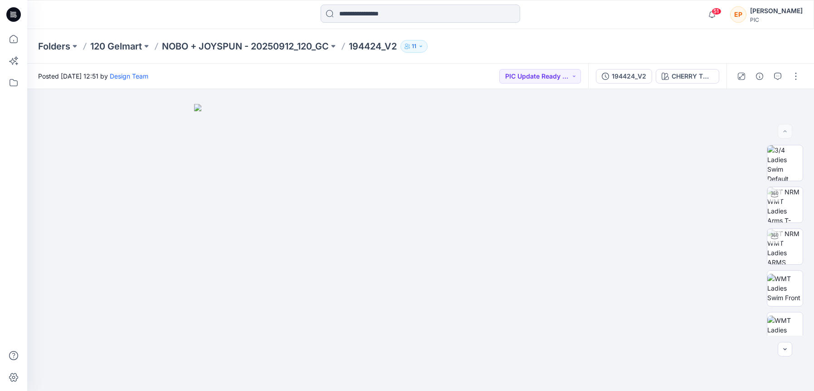
click at [362, 11] on input at bounding box center [421, 14] width 200 height 18
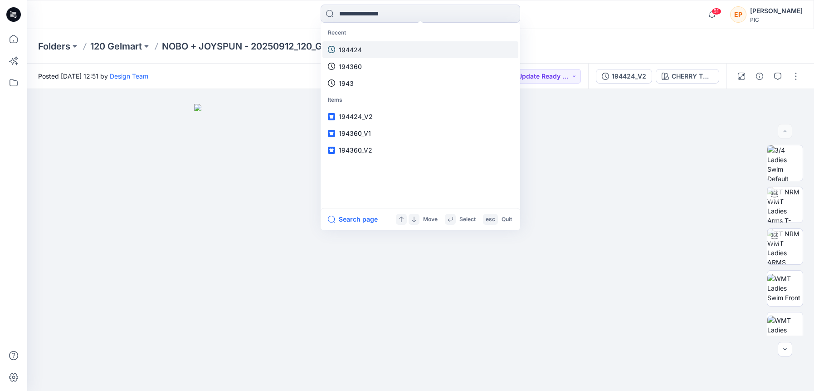
click at [351, 44] on link "194424" at bounding box center [421, 49] width 196 height 17
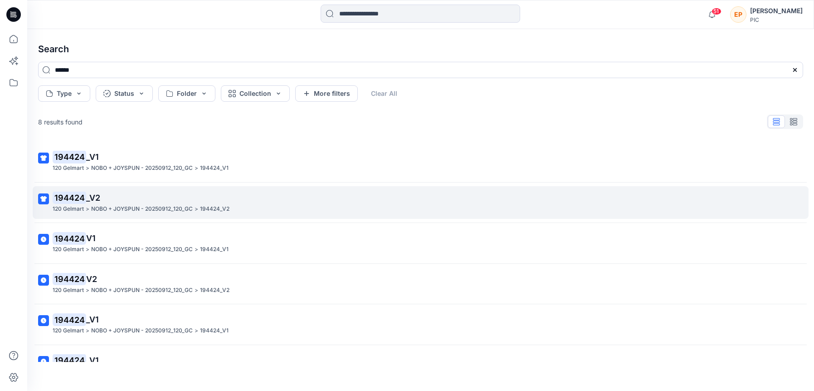
click at [49, 198] on icon at bounding box center [43, 198] width 11 height 11
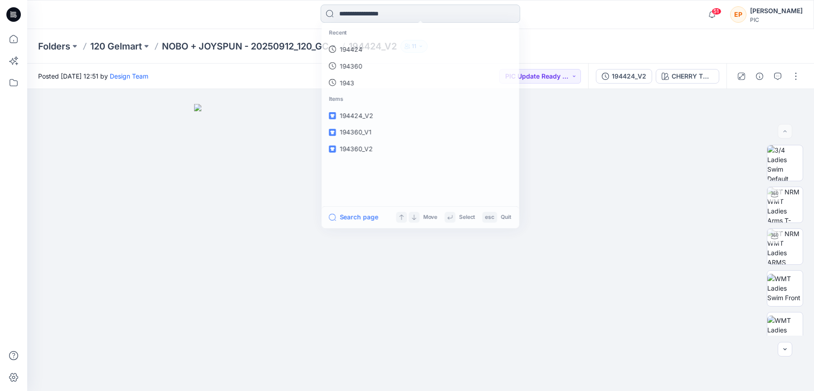
click at [376, 15] on input at bounding box center [421, 14] width 200 height 18
click at [365, 52] on link "194424" at bounding box center [421, 49] width 196 height 17
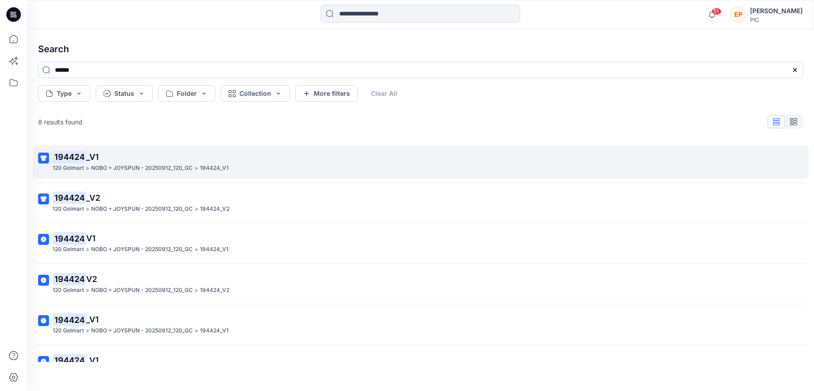
click at [132, 165] on p "NOBO + JOYSPUN - 20250912_120_GC" at bounding box center [142, 168] width 102 height 10
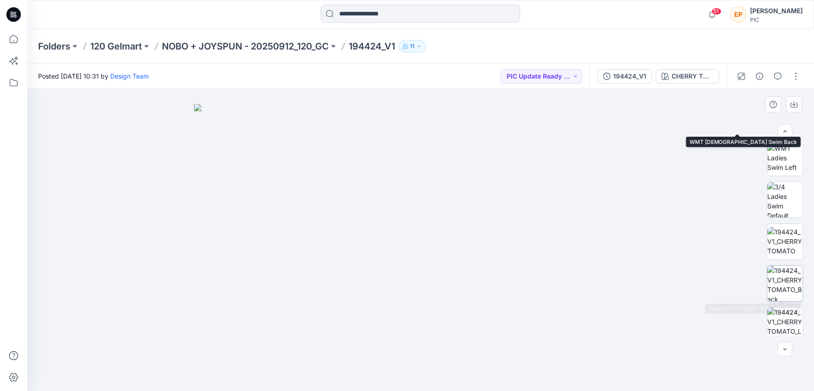
scroll to position [172, 0]
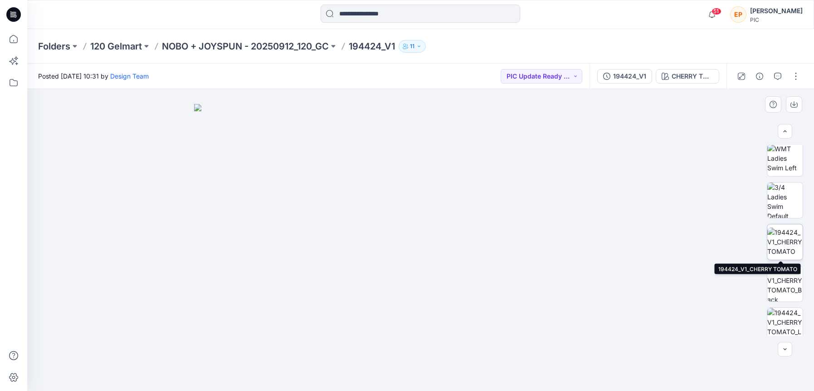
click at [786, 240] on img at bounding box center [785, 241] width 35 height 29
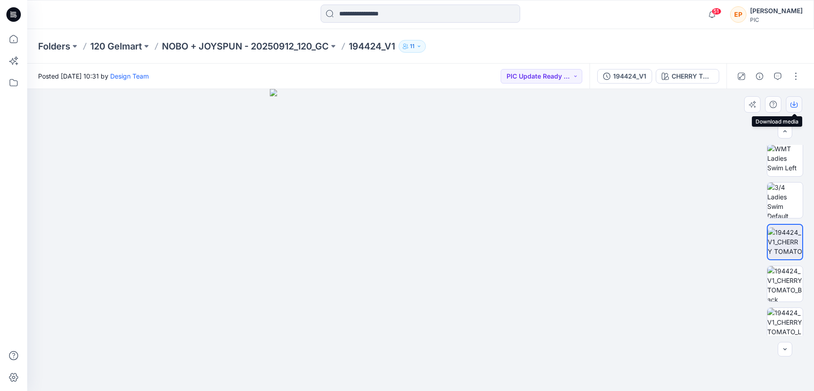
click at [795, 103] on icon "button" at bounding box center [794, 104] width 7 height 7
click at [704, 251] on div at bounding box center [420, 240] width 787 height 302
click at [699, 75] on div "CHERRY TOMATO" at bounding box center [693, 76] width 42 height 10
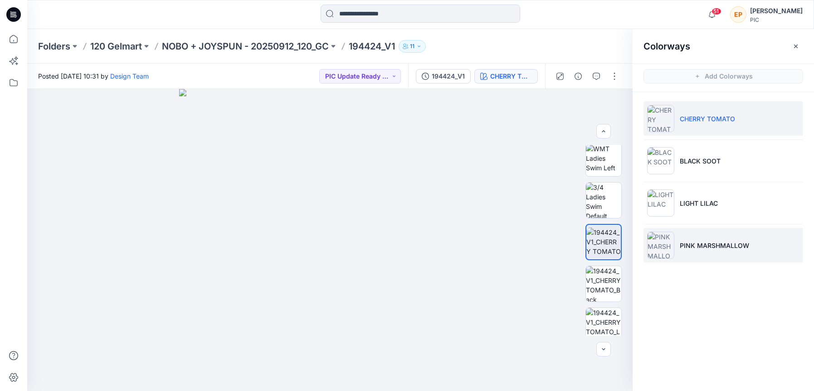
click at [697, 237] on li "PINK MARSHMALLOW" at bounding box center [724, 245] width 160 height 34
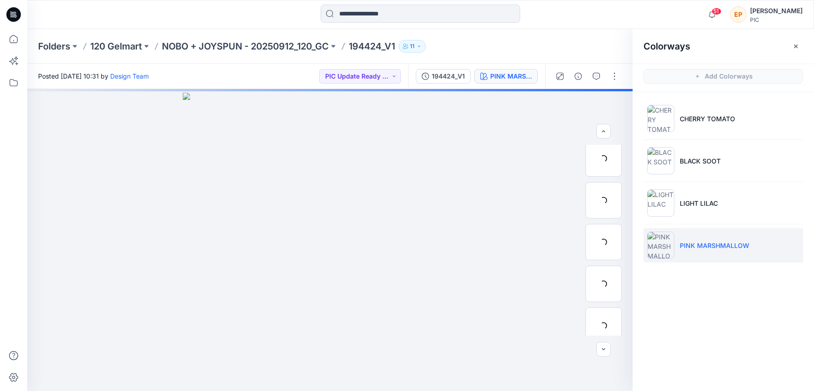
click at [699, 242] on p "PINK MARSHMALLOW" at bounding box center [714, 245] width 69 height 10
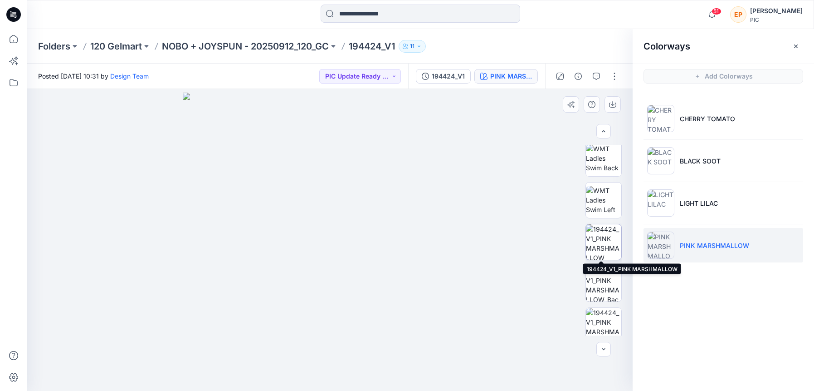
click at [611, 243] on img at bounding box center [603, 241] width 35 height 35
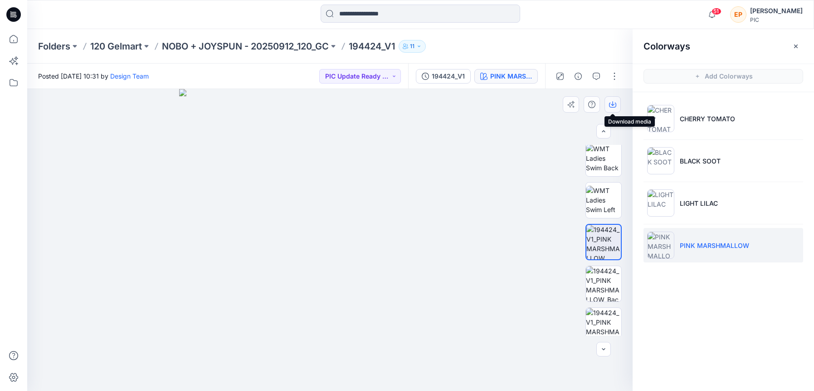
click at [610, 105] on icon "button" at bounding box center [612, 104] width 7 height 7
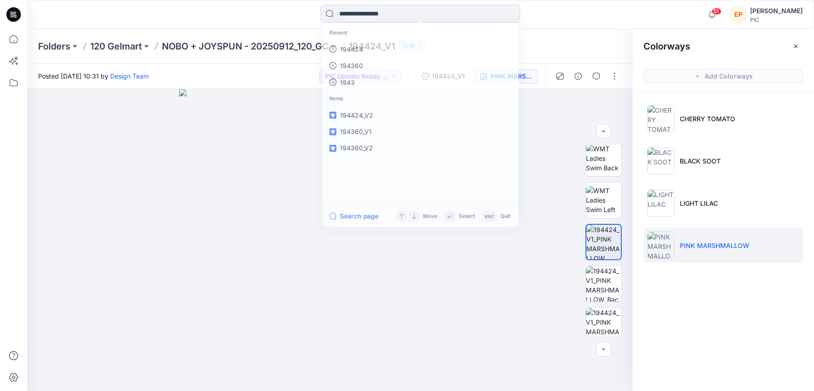
click at [370, 15] on input at bounding box center [421, 14] width 200 height 18
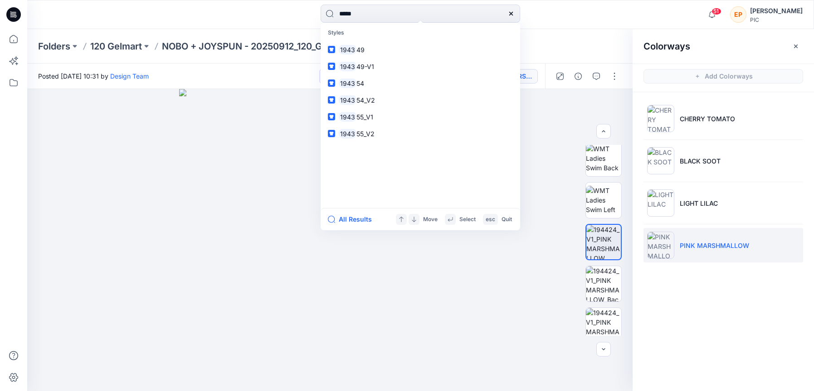
type input "******"
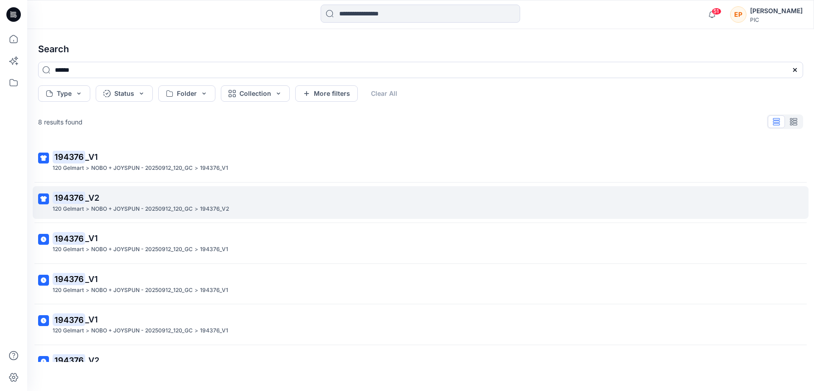
click at [126, 201] on p "194376 _V2" at bounding box center [420, 197] width 735 height 13
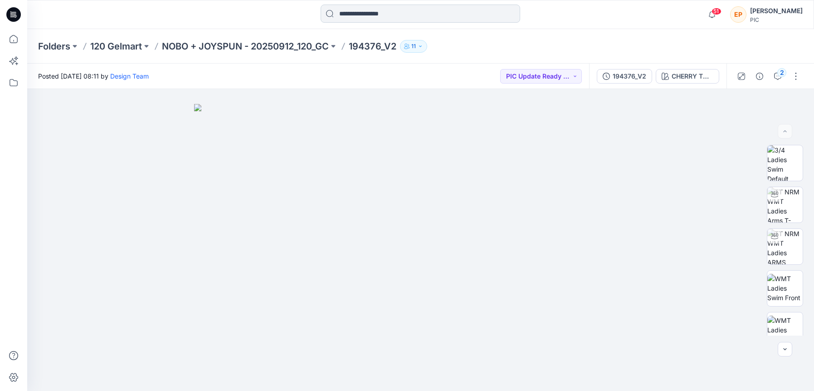
click at [396, 12] on input at bounding box center [421, 14] width 200 height 18
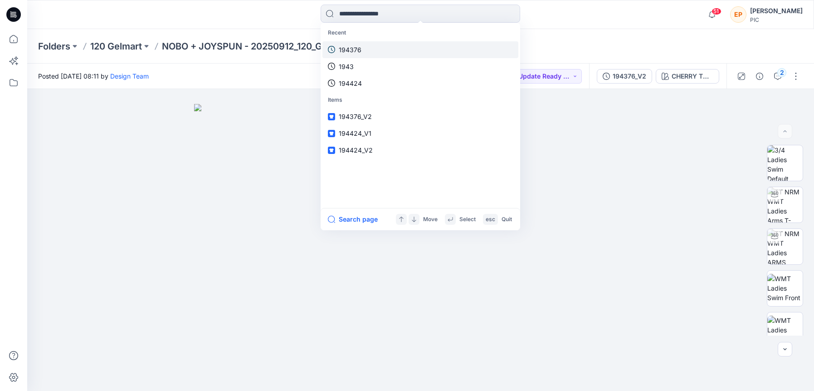
click at [360, 48] on p "194376" at bounding box center [350, 50] width 23 height 10
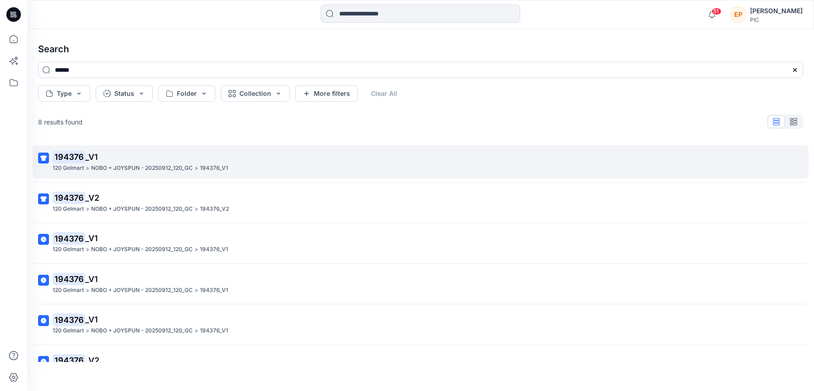
click at [146, 163] on p "NOBO + JOYSPUN - 20250912_120_GC" at bounding box center [142, 168] width 102 height 10
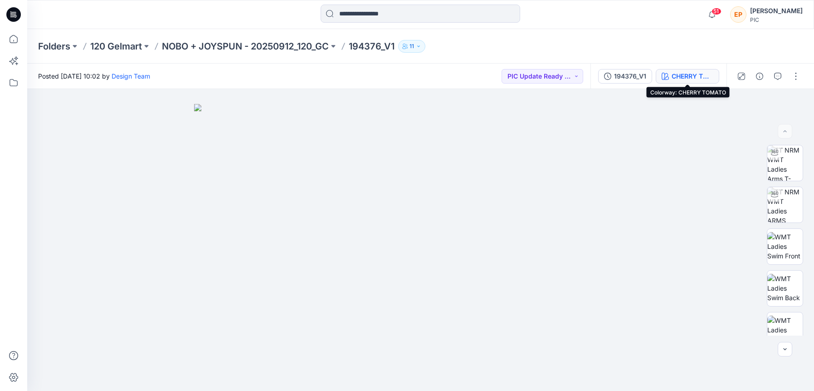
click at [688, 77] on div "CHERRY TOMATO" at bounding box center [693, 76] width 42 height 10
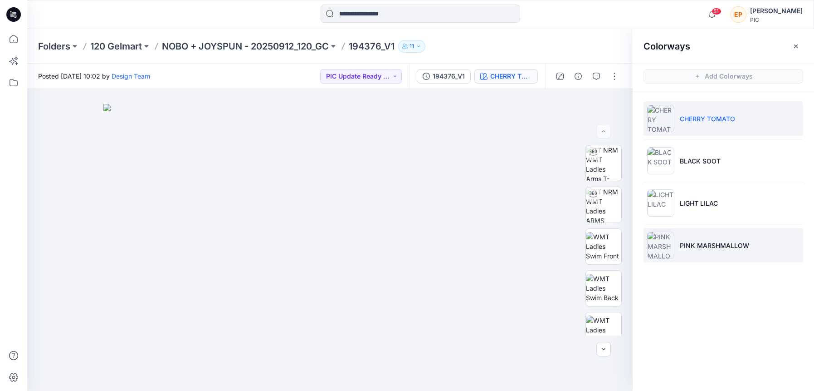
click at [687, 249] on p "PINK MARSHMALLOW" at bounding box center [714, 245] width 69 height 10
click at [695, 250] on li "PINK MARSHMALLOW" at bounding box center [724, 245] width 160 height 34
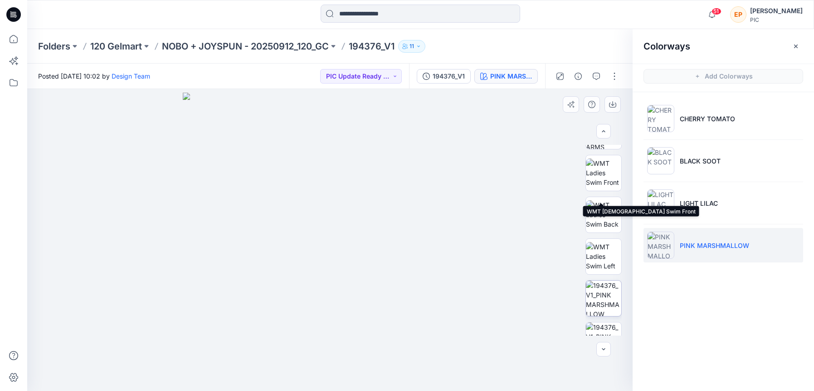
scroll to position [128, 0]
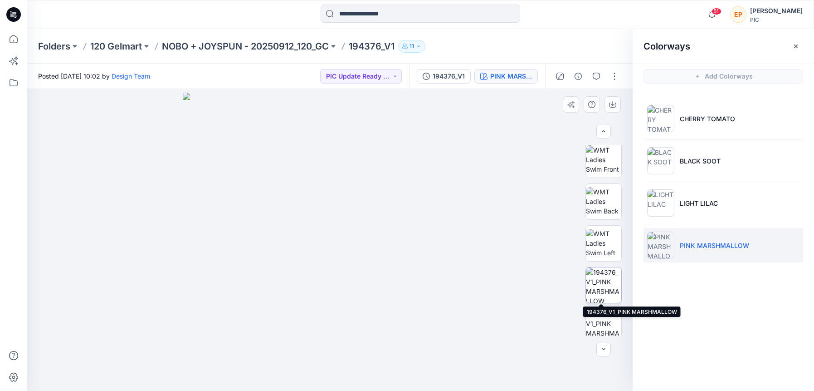
click at [597, 284] on img at bounding box center [603, 284] width 35 height 35
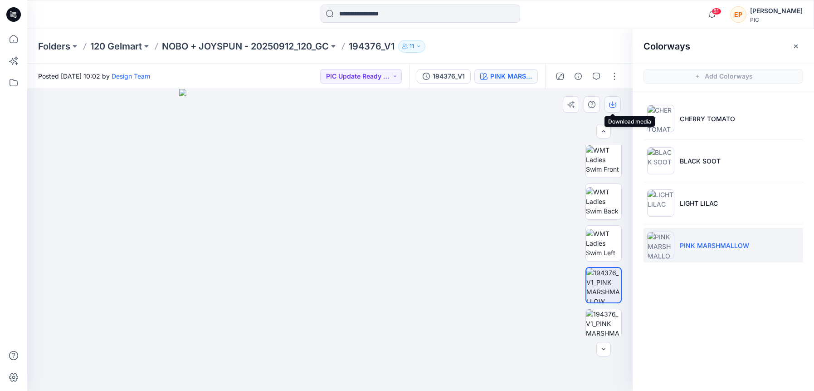
click at [612, 103] on icon "button" at bounding box center [612, 104] width 7 height 7
click at [377, 14] on input at bounding box center [421, 14] width 200 height 18
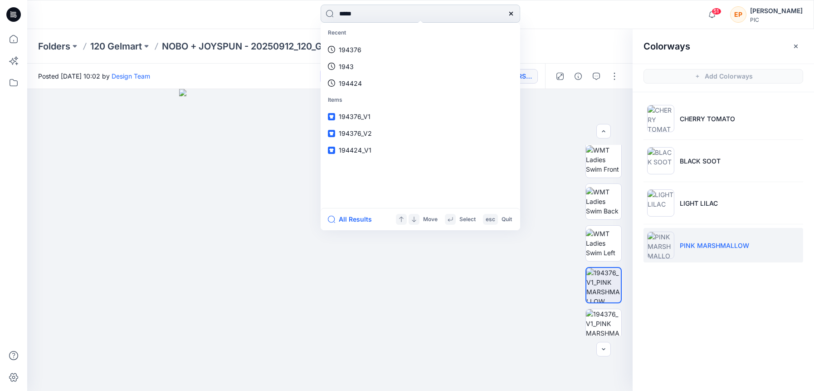
type input "******"
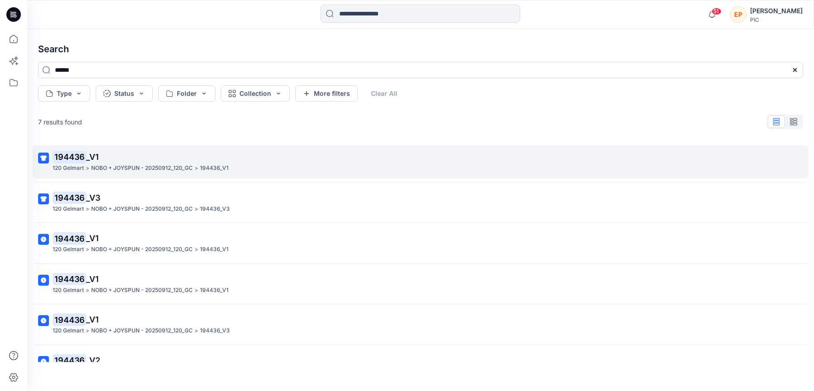
click at [234, 169] on div "120 Gelmart > NOBO + JOYSPUN - 20250912_120_GC > 194436_V1" at bounding box center [420, 168] width 735 height 10
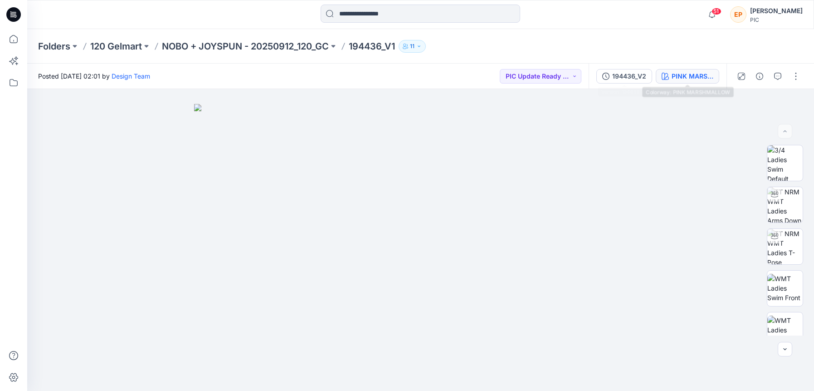
click at [681, 70] on button "PINK MARSHMALLOW" at bounding box center [688, 76] width 64 height 15
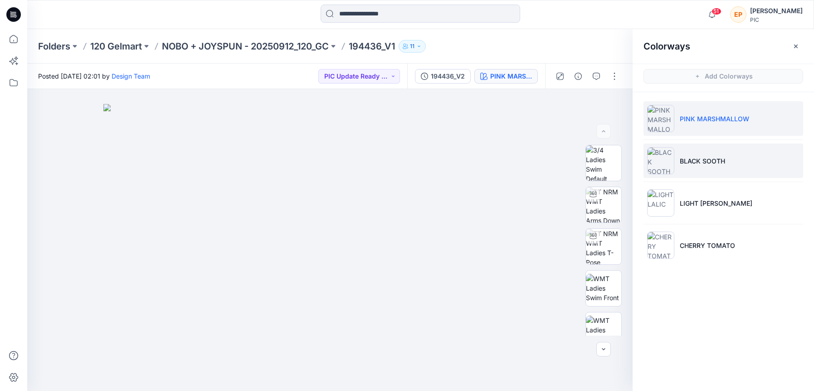
click at [674, 160] on img at bounding box center [661, 160] width 27 height 27
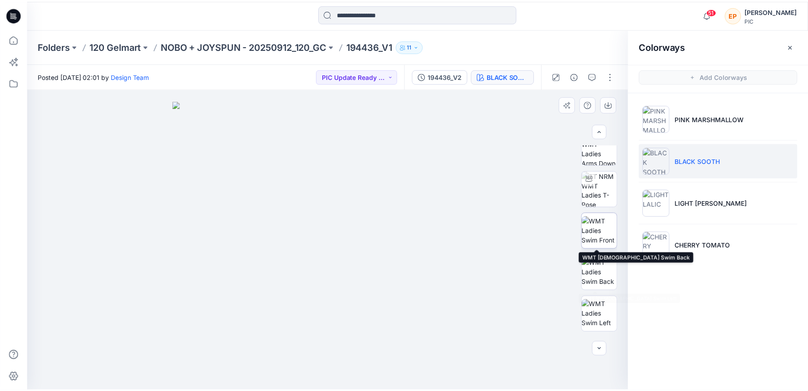
scroll to position [102, 0]
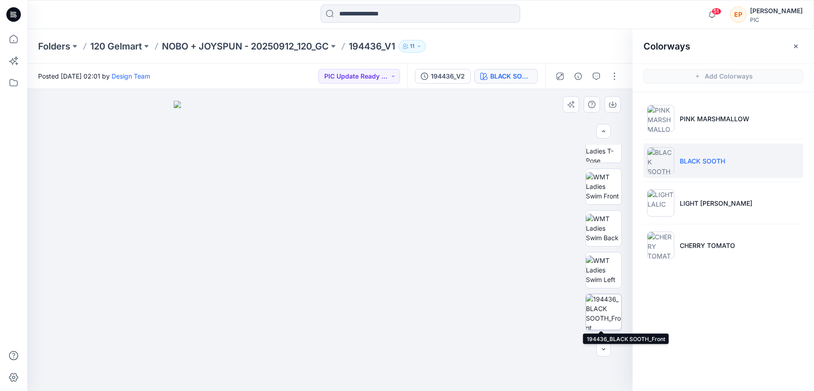
click at [595, 310] on img at bounding box center [603, 311] width 35 height 35
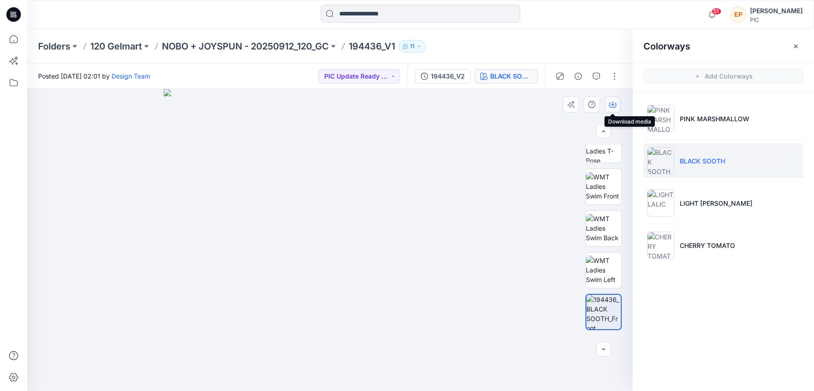
click at [611, 100] on button "button" at bounding box center [613, 104] width 16 height 16
click at [412, 11] on input at bounding box center [421, 14] width 200 height 18
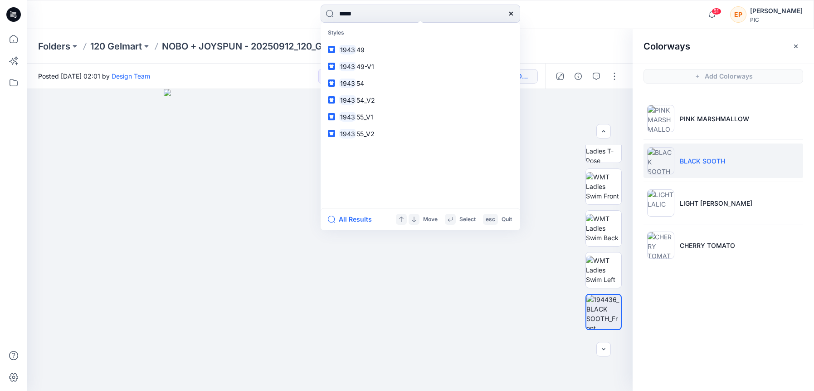
type input "******"
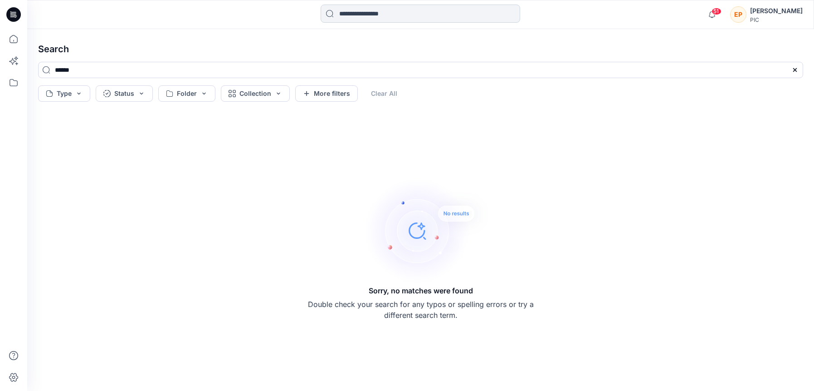
click at [382, 14] on input at bounding box center [421, 14] width 200 height 18
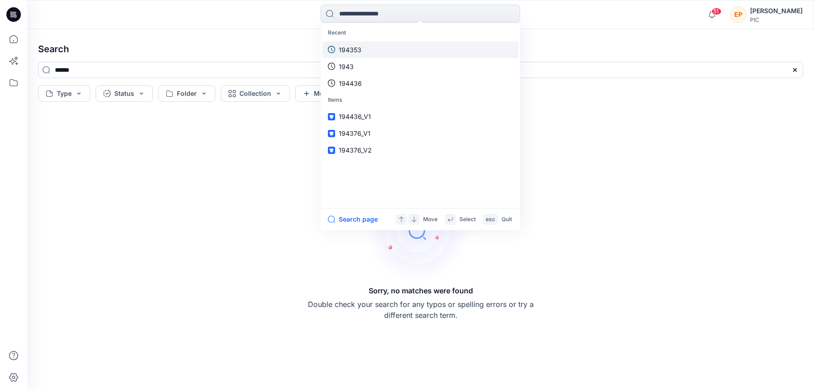
click at [360, 53] on p "194353" at bounding box center [350, 50] width 23 height 10
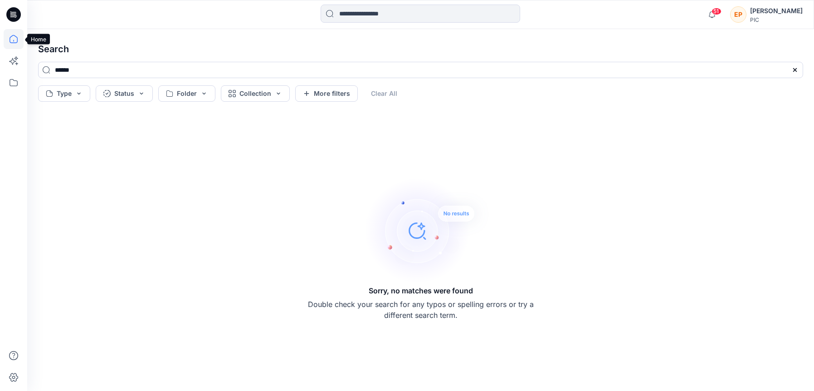
click at [17, 38] on icon at bounding box center [14, 39] width 8 height 8
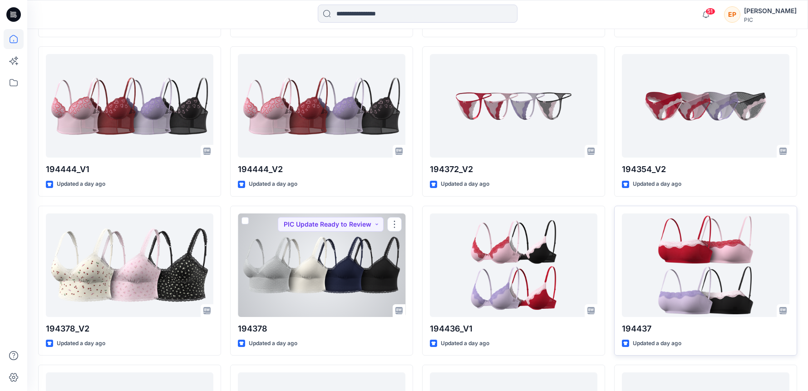
scroll to position [556, 0]
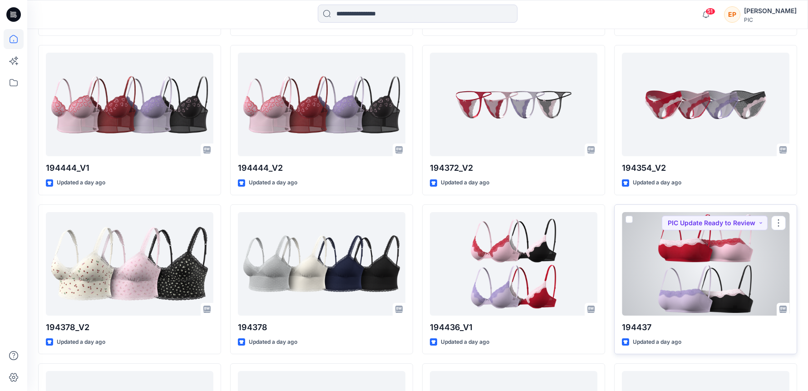
click at [663, 303] on div at bounding box center [705, 263] width 167 height 103
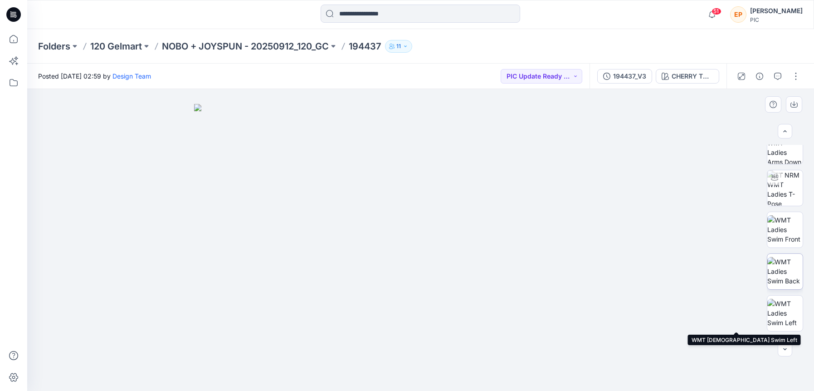
scroll to position [124, 0]
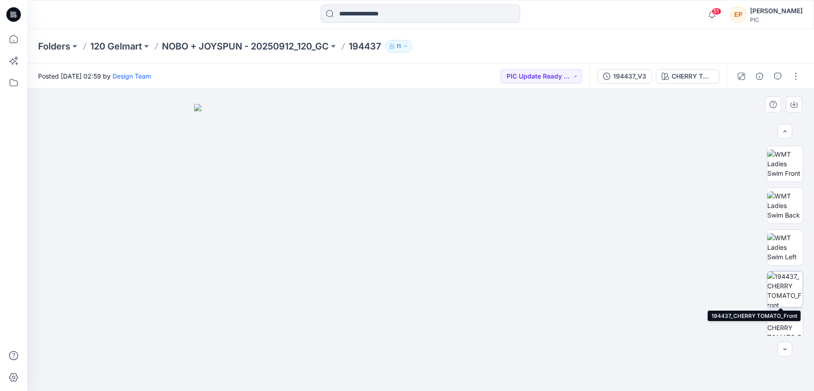
click at [788, 296] on img at bounding box center [785, 288] width 35 height 35
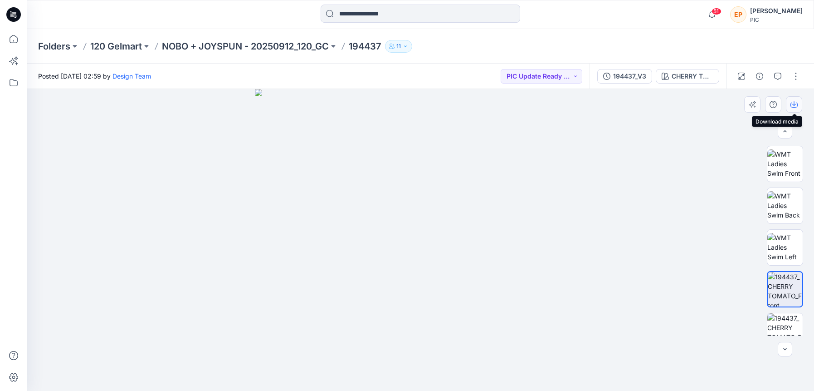
click at [795, 107] on icon "button" at bounding box center [794, 105] width 7 height 5
click at [595, 142] on div at bounding box center [420, 240] width 787 height 302
click at [688, 74] on div "CHERRY TOMATO" at bounding box center [693, 76] width 42 height 10
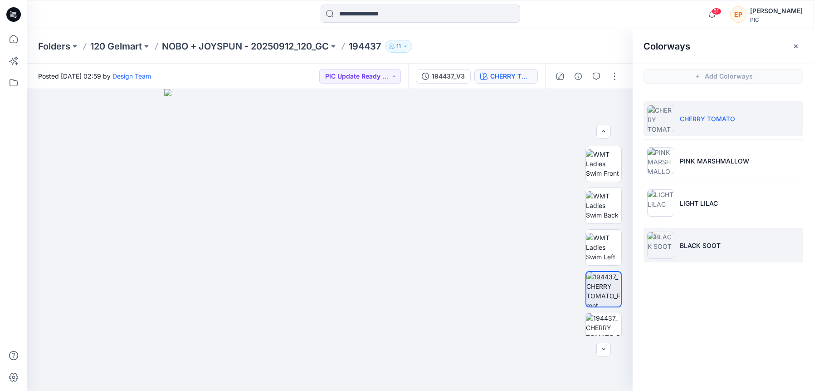
click at [677, 236] on li "BLACK SOOT" at bounding box center [724, 245] width 160 height 34
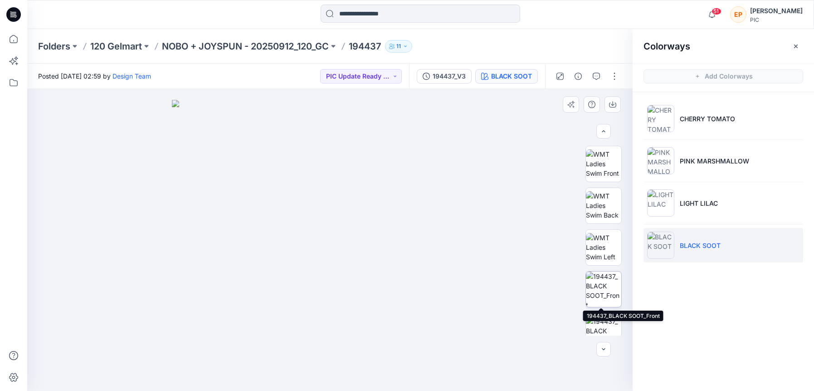
click at [602, 298] on img at bounding box center [603, 288] width 35 height 35
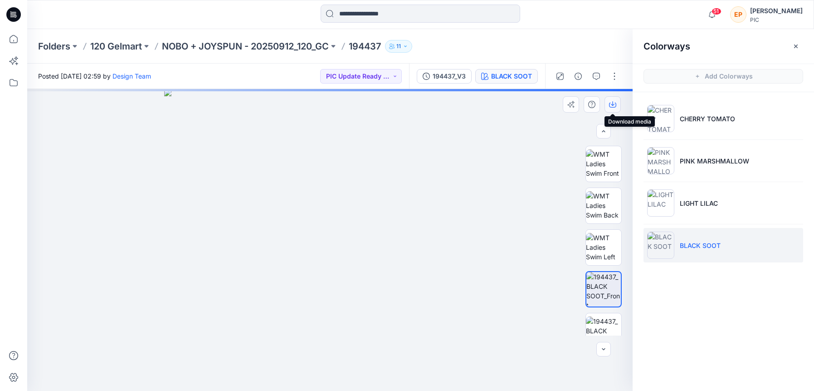
click at [612, 103] on icon "button" at bounding box center [612, 104] width 7 height 7
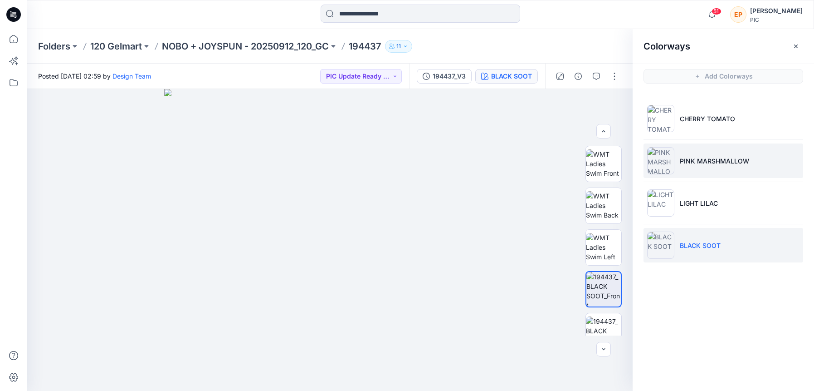
click at [676, 163] on li "PINK MARSHMALLOW" at bounding box center [724, 160] width 160 height 34
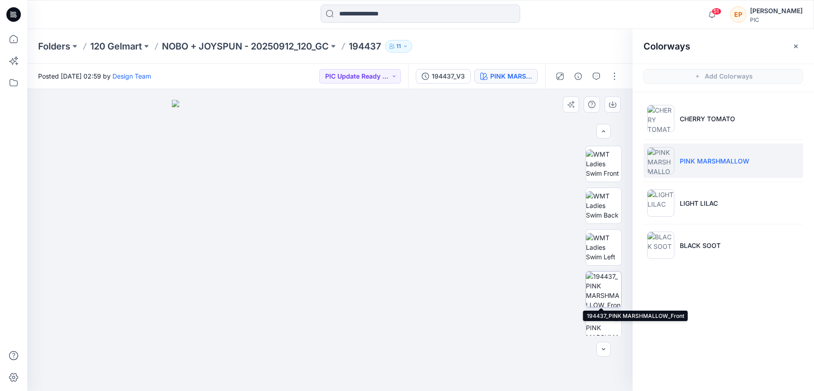
click at [610, 279] on img at bounding box center [603, 288] width 35 height 35
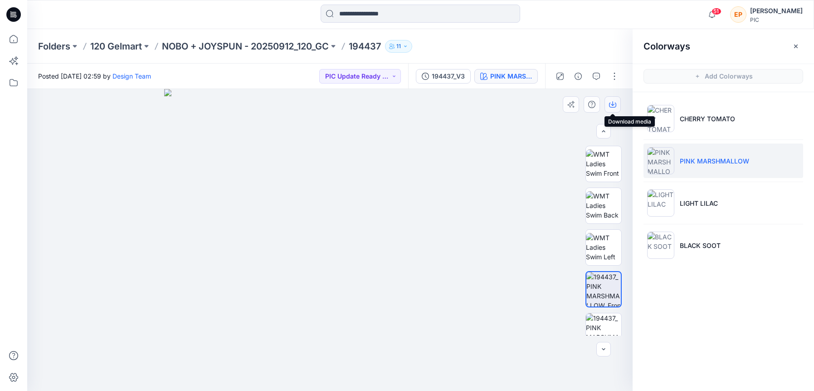
click at [615, 101] on icon "button" at bounding box center [612, 104] width 7 height 7
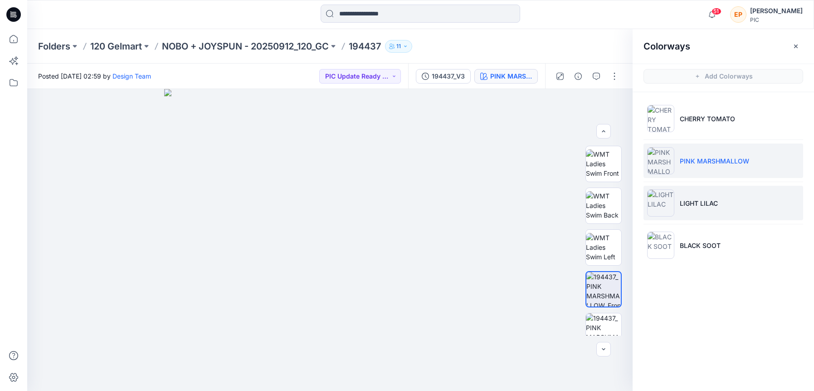
click at [711, 206] on p "LIGHT LILAC" at bounding box center [699, 203] width 38 height 10
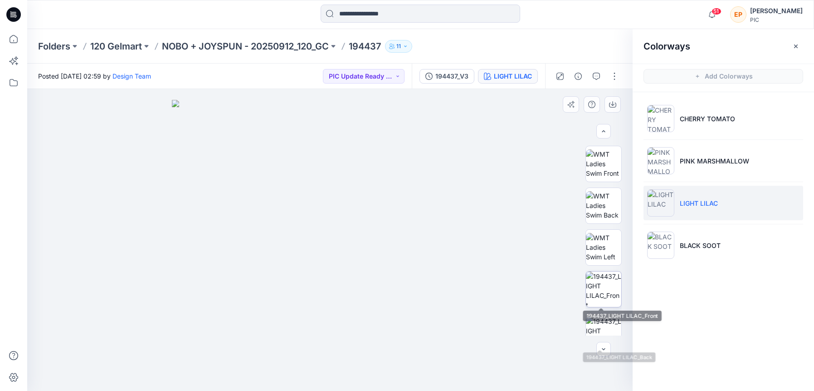
click at [604, 294] on img at bounding box center [603, 288] width 35 height 35
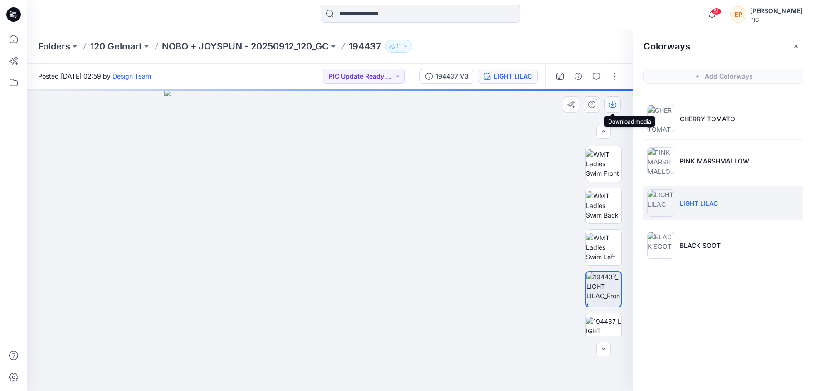
click at [610, 99] on button "button" at bounding box center [613, 104] width 16 height 16
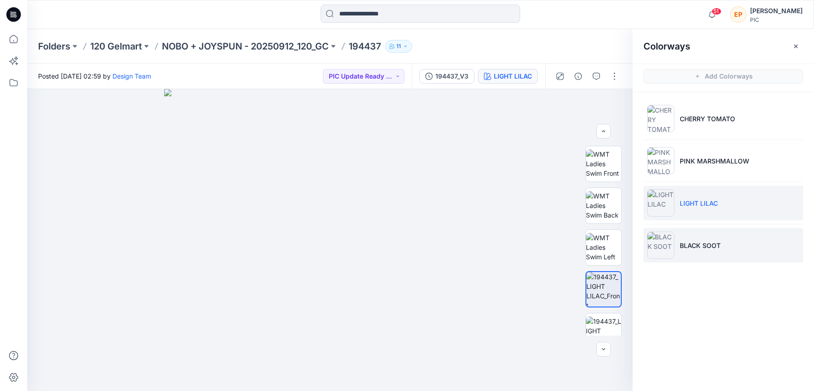
click at [724, 245] on li "BLACK SOOT" at bounding box center [724, 245] width 160 height 34
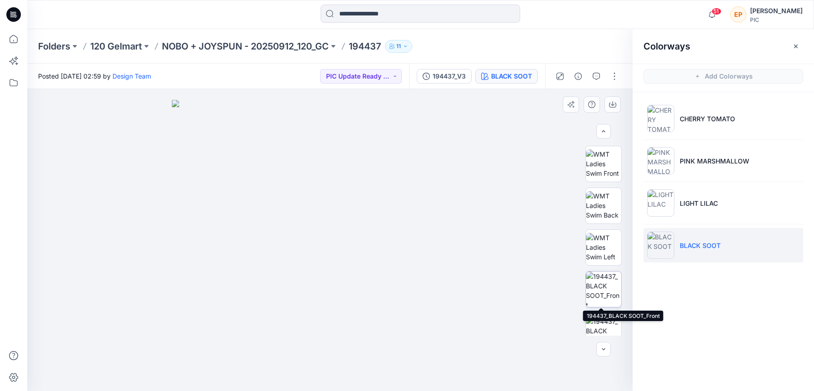
click at [607, 287] on img at bounding box center [603, 288] width 35 height 35
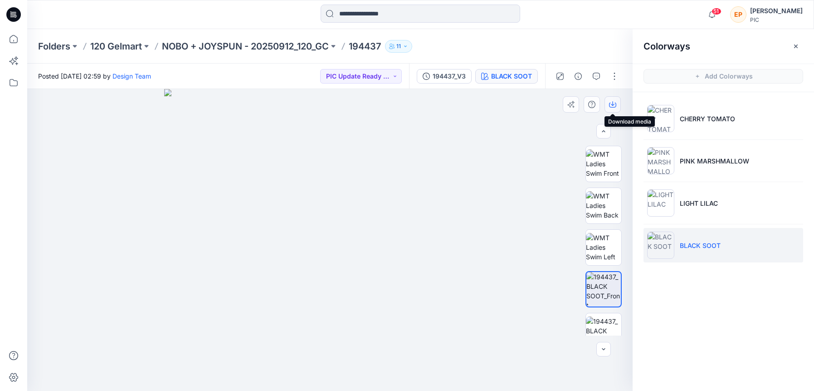
click at [610, 103] on icon "button" at bounding box center [612, 105] width 7 height 5
click at [427, 13] on input at bounding box center [421, 14] width 200 height 18
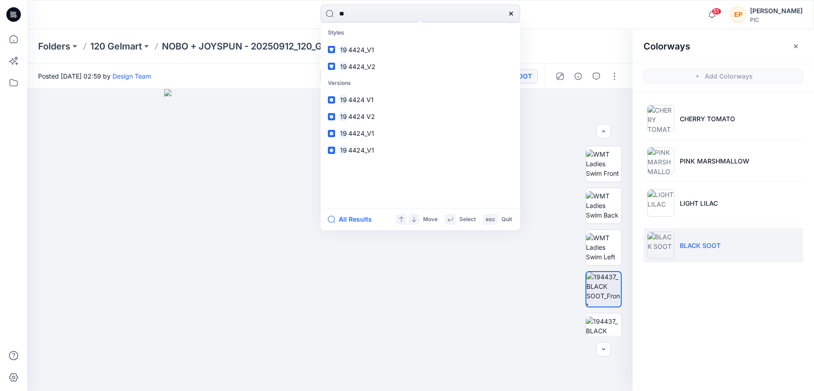
type input "*"
type input "******"
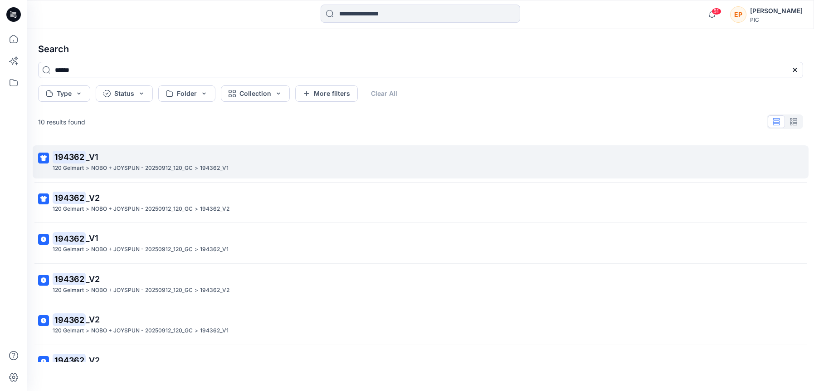
click at [88, 168] on p ">" at bounding box center [88, 168] width 4 height 10
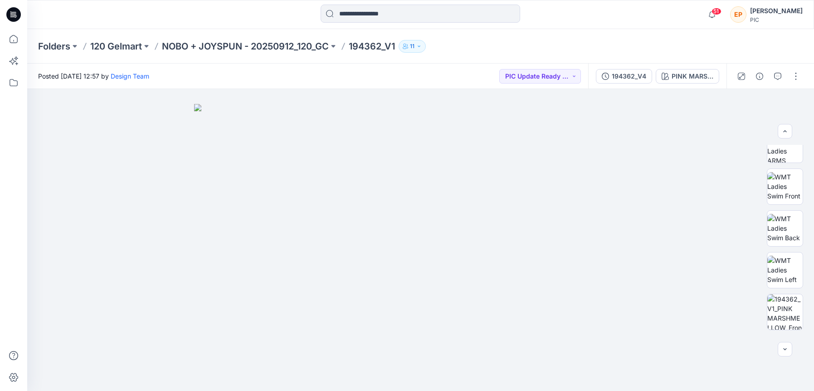
scroll to position [104, 0]
click at [784, 308] on img at bounding box center [785, 308] width 35 height 35
click at [794, 105] on icon "button" at bounding box center [795, 103] width 4 height 5
click at [378, 15] on input at bounding box center [421, 14] width 200 height 18
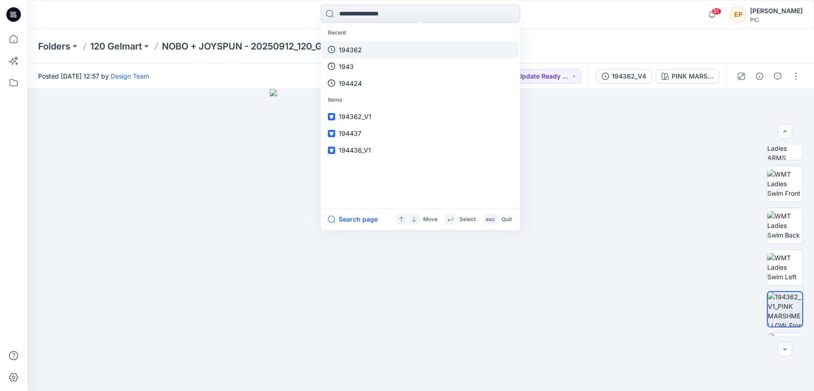
click at [363, 45] on link "194362" at bounding box center [421, 49] width 196 height 17
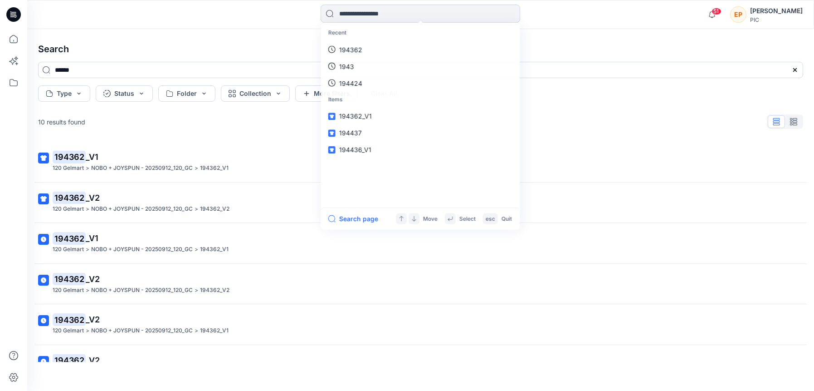
click at [375, 15] on input at bounding box center [421, 14] width 200 height 18
type input "******"
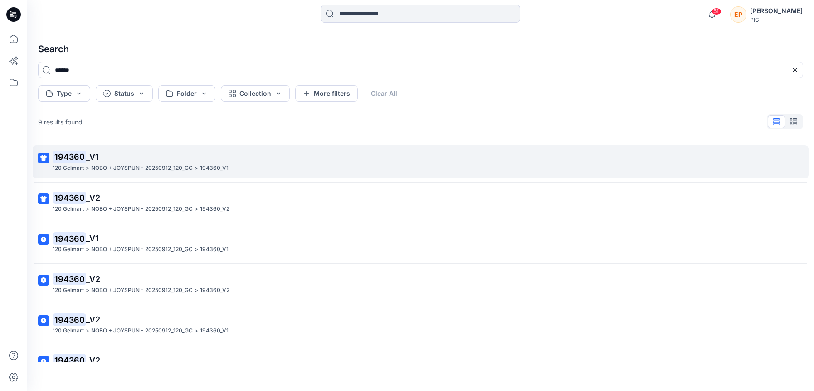
click at [193, 159] on p "194360 _V1" at bounding box center [420, 157] width 735 height 13
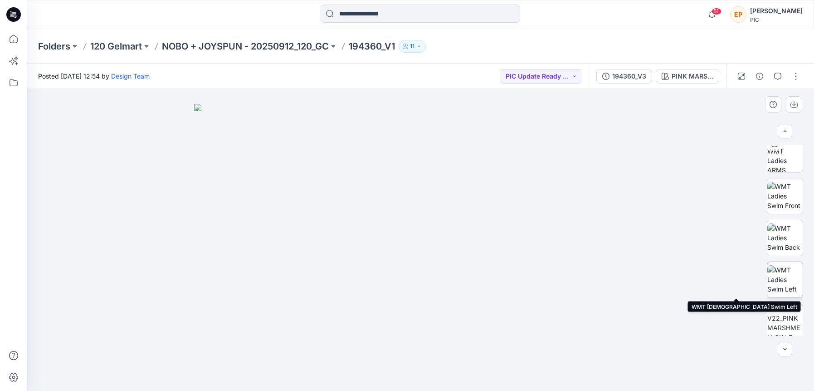
scroll to position [136, 0]
click at [782, 279] on img at bounding box center [785, 277] width 35 height 35
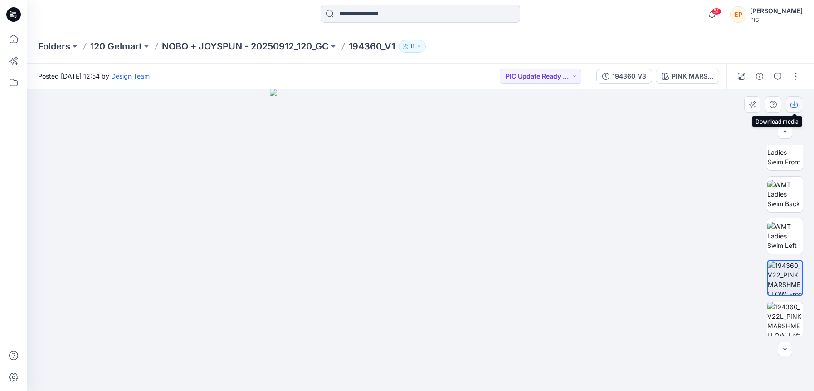
click at [797, 99] on button "button" at bounding box center [794, 104] width 16 height 16
click at [389, 12] on input at bounding box center [421, 14] width 200 height 18
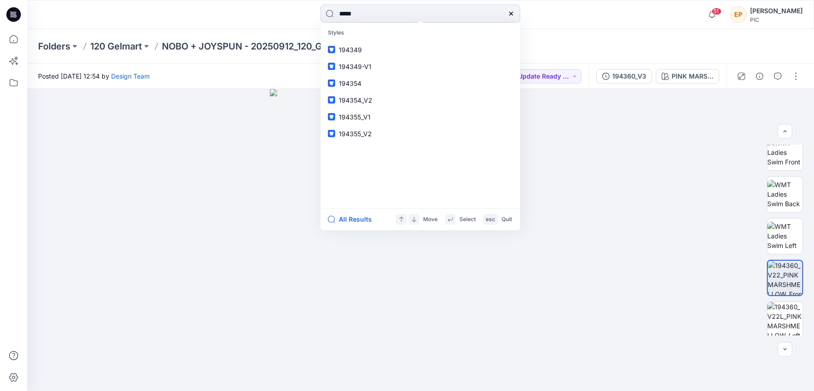
type input "******"
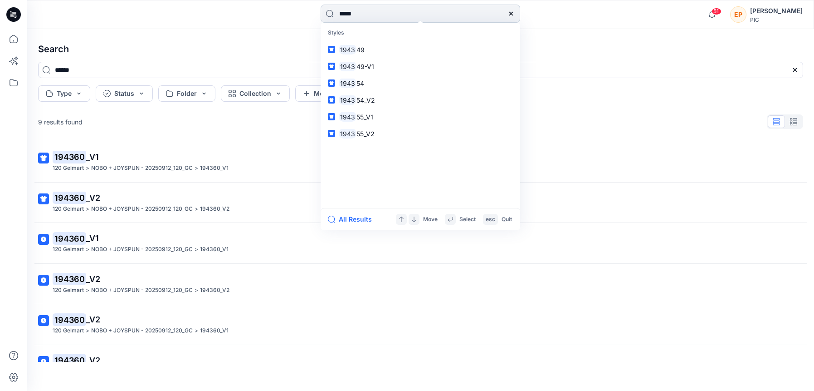
type input "******"
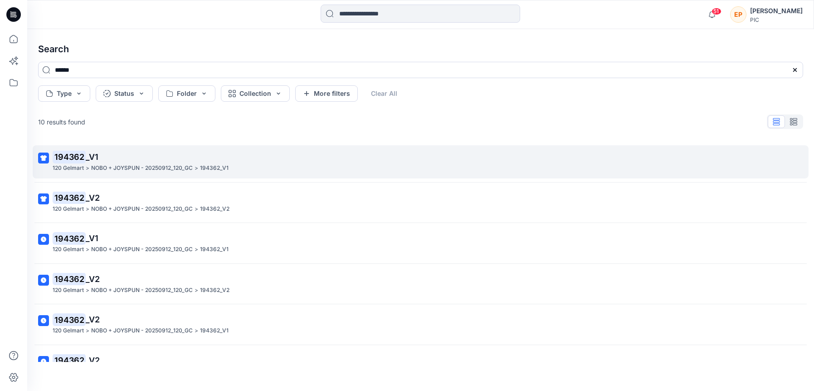
click at [205, 159] on p "194362 _V1" at bounding box center [420, 157] width 735 height 13
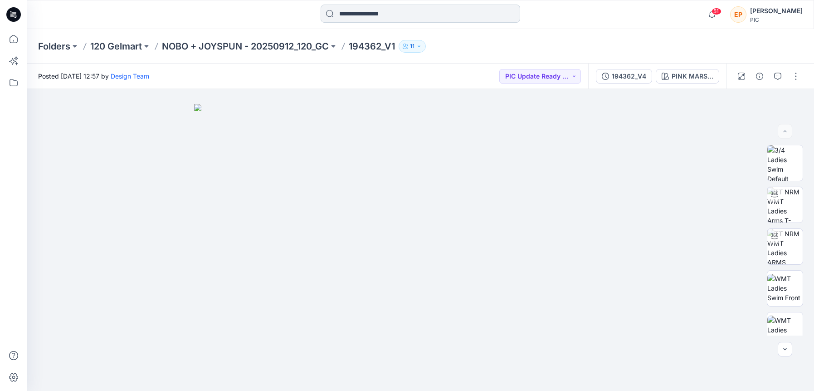
click at [385, 14] on input at bounding box center [421, 14] width 200 height 18
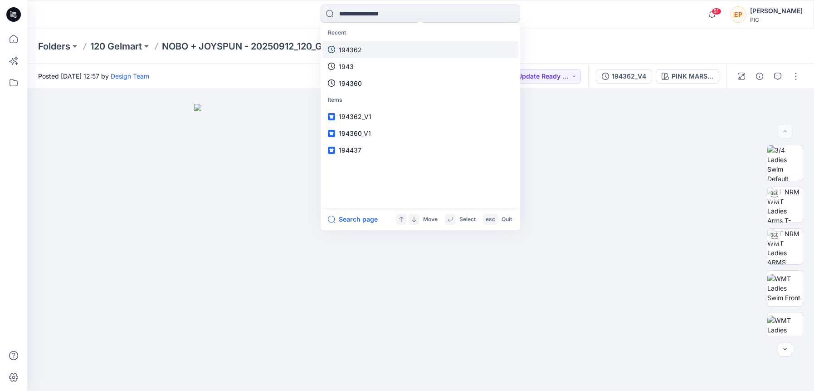
click at [377, 52] on link "194362" at bounding box center [421, 49] width 196 height 17
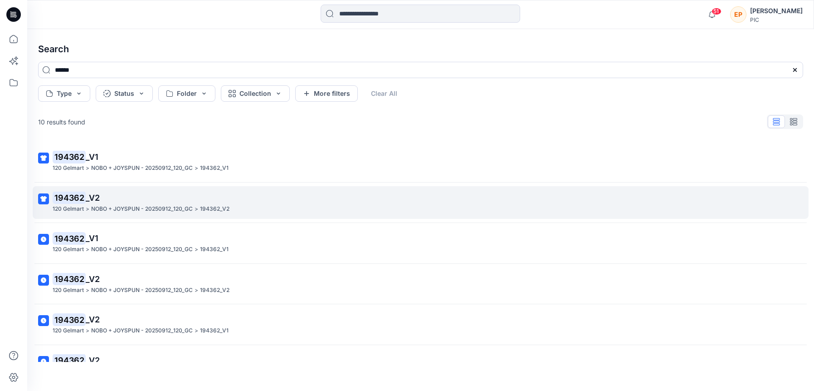
click at [130, 199] on p "194362 _V2" at bounding box center [420, 197] width 735 height 13
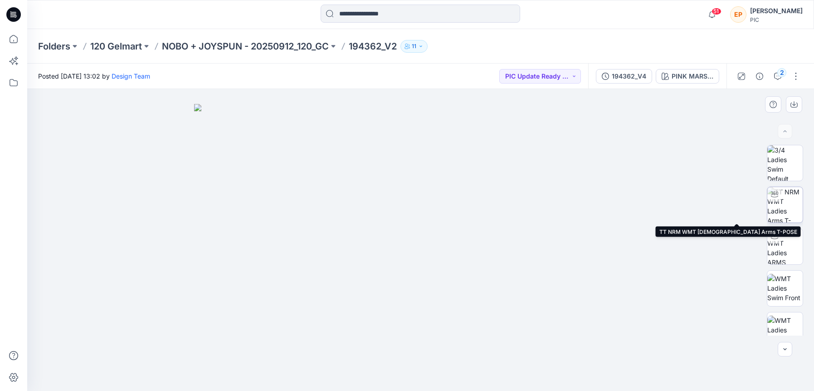
click at [785, 205] on img at bounding box center [785, 204] width 35 height 35
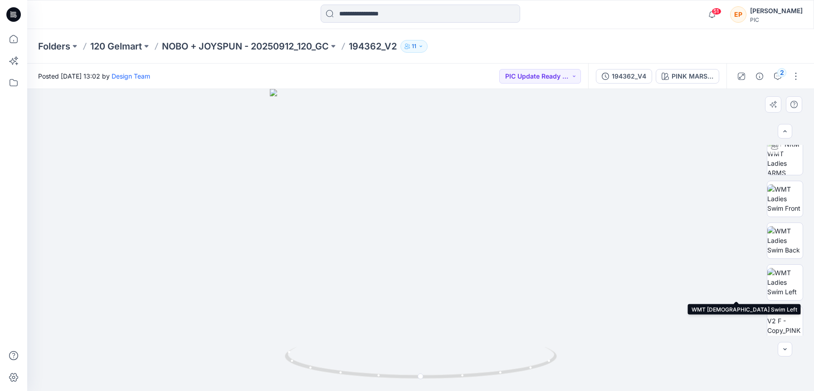
scroll to position [128, 0]
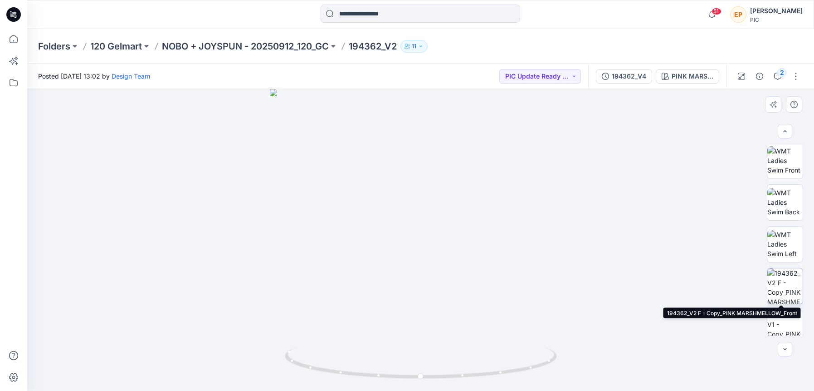
click at [780, 283] on img at bounding box center [785, 285] width 35 height 35
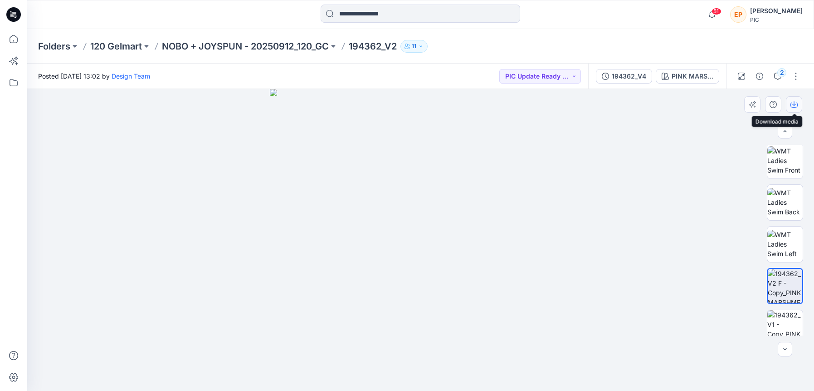
click at [793, 103] on icon "button" at bounding box center [794, 104] width 7 height 7
click at [685, 79] on div "PINK MARSHMELLOW" at bounding box center [693, 76] width 42 height 10
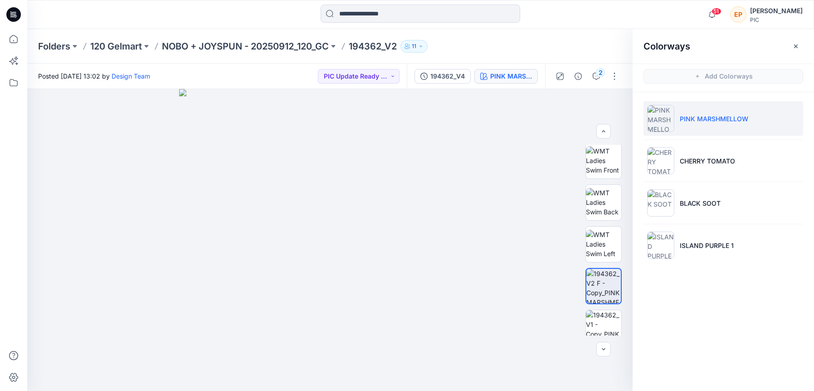
drag, startPoint x: 715, startPoint y: 280, endPoint x: 714, endPoint y: 246, distance: 33.6
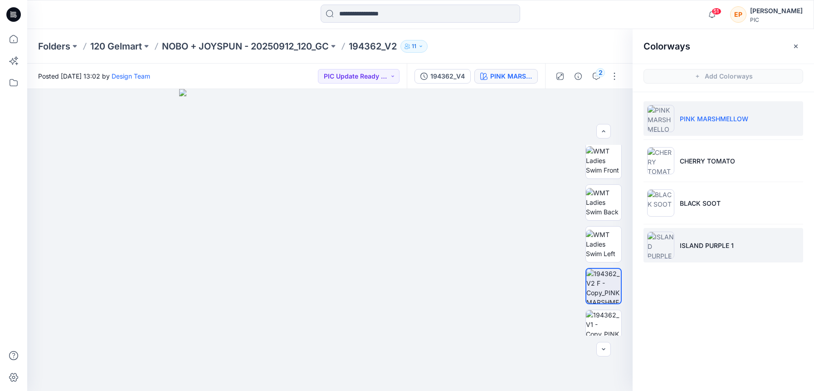
click at [715, 280] on div "Colorways Add Colorways PINK MARSHMELLOW CHERRY TOMATO BLACK SOOT ISLAND PURPLE…" at bounding box center [724, 210] width 182 height 362
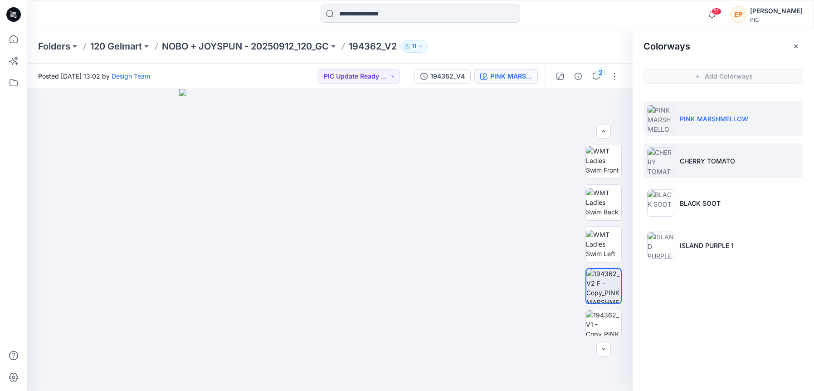
click at [728, 171] on li "CHERRY TOMATO" at bounding box center [724, 160] width 160 height 34
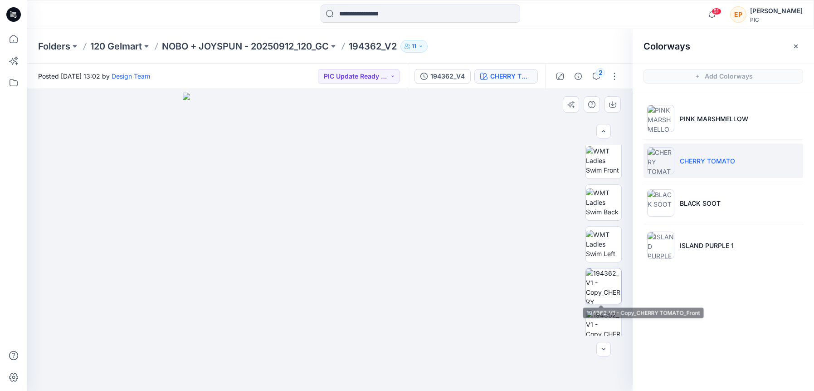
click at [608, 294] on img at bounding box center [603, 285] width 35 height 35
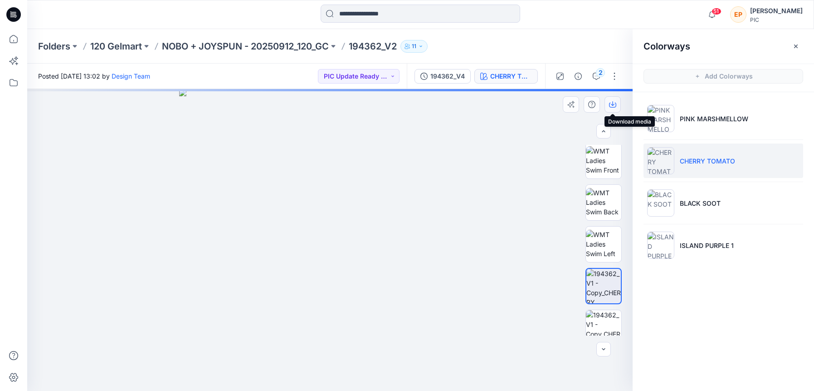
click at [615, 104] on icon "button" at bounding box center [612, 104] width 7 height 7
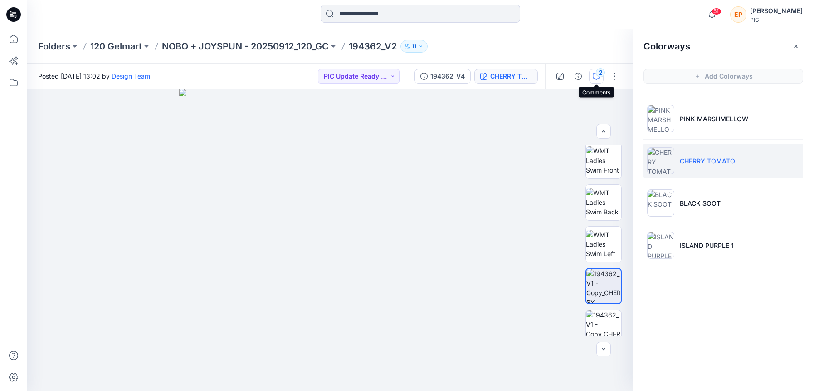
click at [597, 77] on icon "button" at bounding box center [596, 76] width 7 height 7
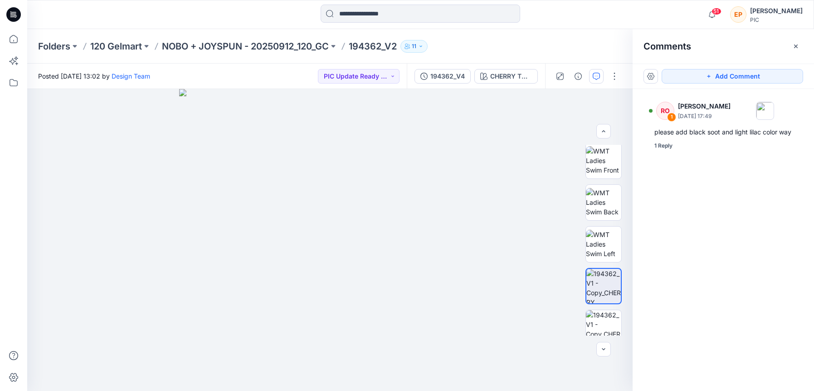
click at [674, 293] on div "RO 1 [PERSON_NAME] [DATE] 17:49 please add black soot and light lilac color way…" at bounding box center [724, 223] width 182 height 268
click at [526, 76] on div "CHERRY TOMATO" at bounding box center [512, 76] width 42 height 10
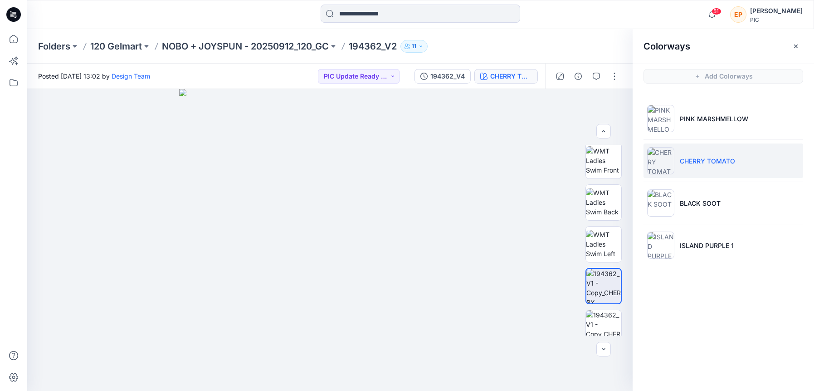
click at [729, 222] on ul "PINK MARSHMELLOW CHERRY TOMATO BLACK SOOT ISLAND PURPLE 1" at bounding box center [724, 181] width 182 height 179
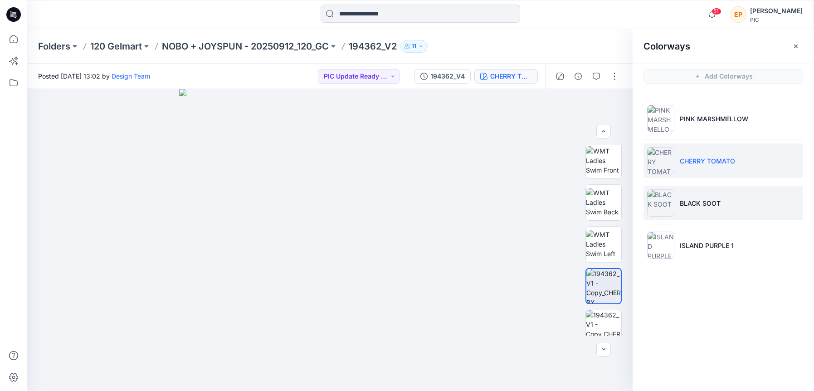
click at [729, 212] on li "BLACK SOOT" at bounding box center [724, 203] width 160 height 34
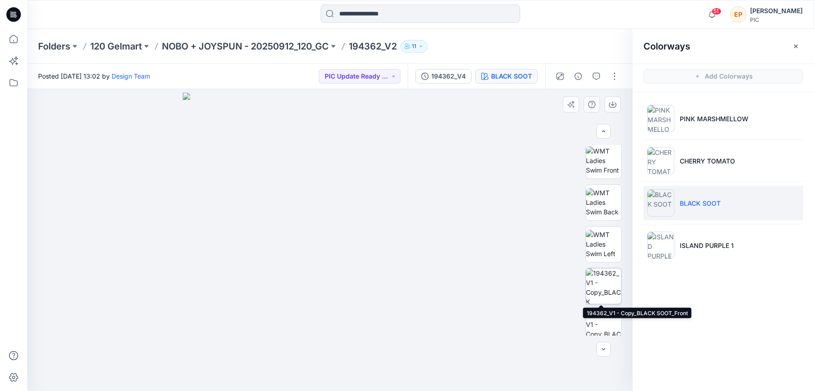
click at [603, 293] on img at bounding box center [603, 285] width 35 height 35
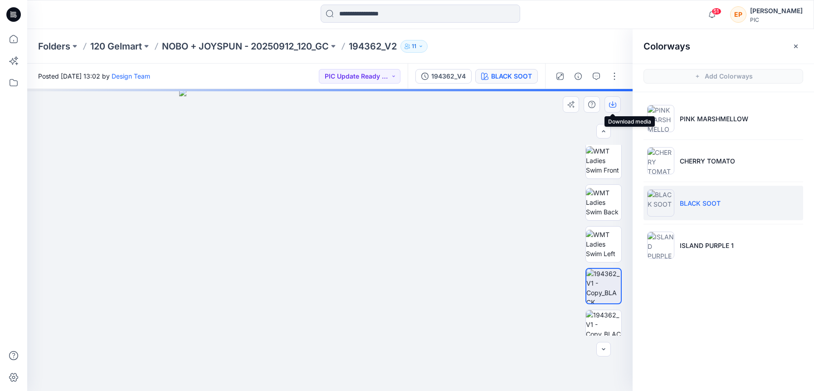
click at [616, 104] on icon "button" at bounding box center [612, 105] width 7 height 5
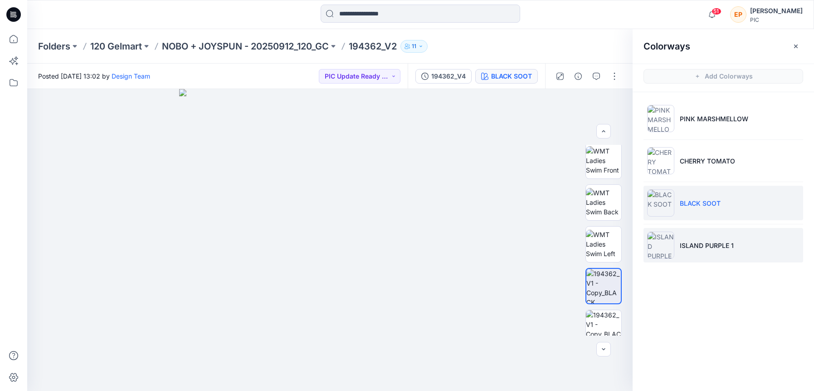
click at [707, 235] on li "ISLAND PURPLE 1" at bounding box center [724, 245] width 160 height 34
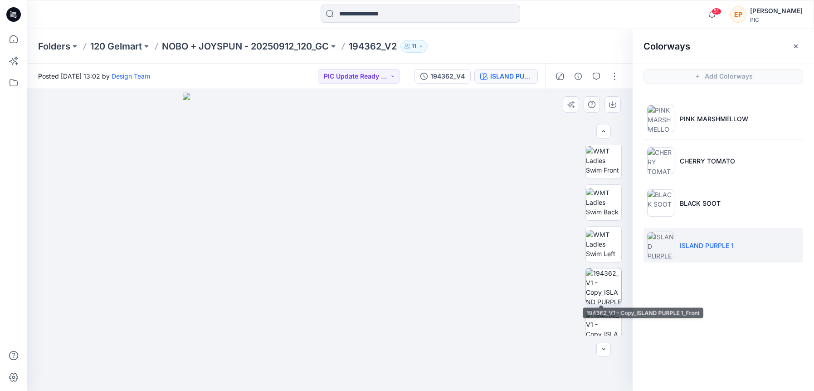
click at [600, 287] on img at bounding box center [603, 285] width 35 height 35
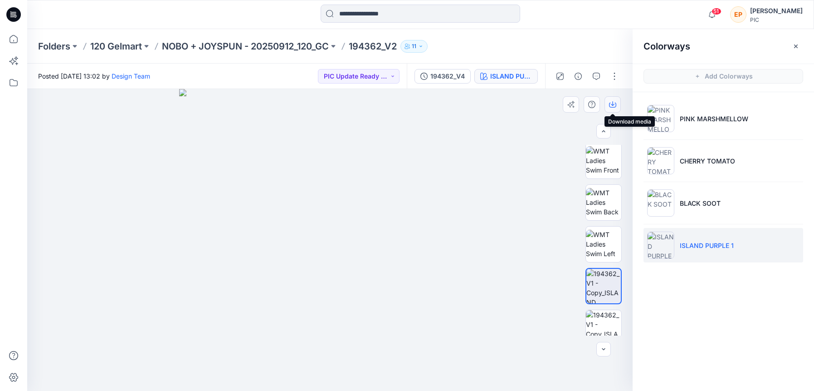
click at [615, 103] on icon "button" at bounding box center [612, 104] width 7 height 7
click at [393, 8] on input at bounding box center [421, 14] width 200 height 18
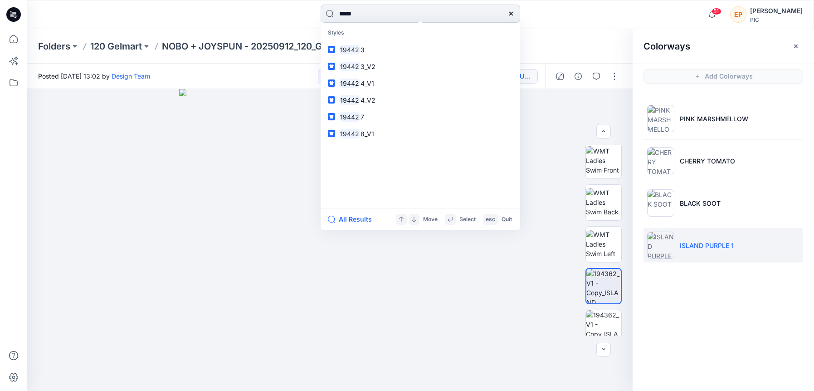
type input "******"
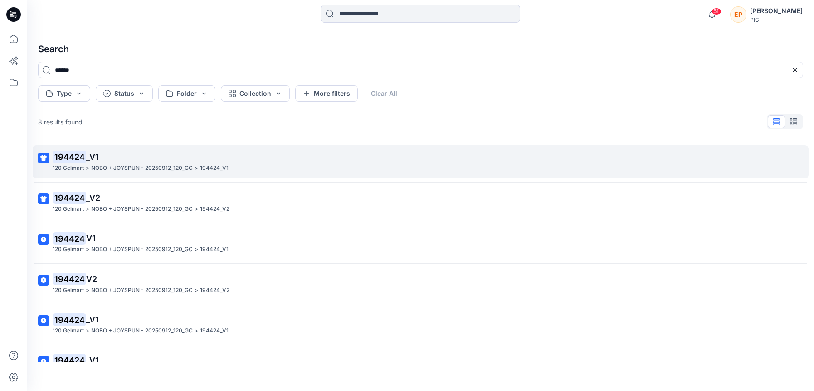
click at [173, 167] on p "NOBO + JOYSPUN - 20250912_120_GC" at bounding box center [142, 168] width 102 height 10
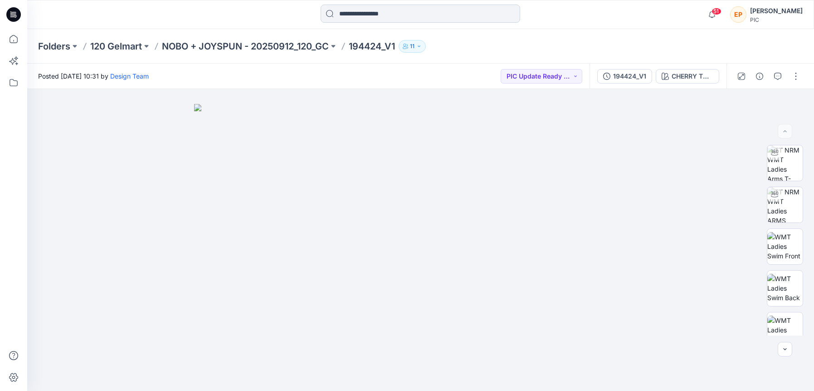
click at [392, 16] on input at bounding box center [421, 14] width 200 height 18
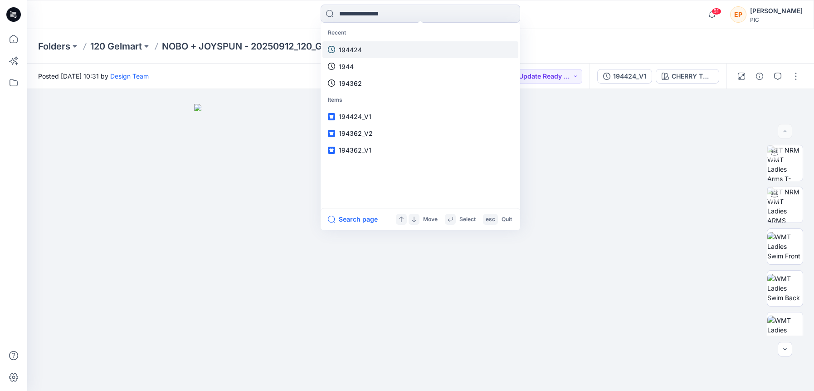
click at [378, 49] on link "194424" at bounding box center [421, 49] width 196 height 17
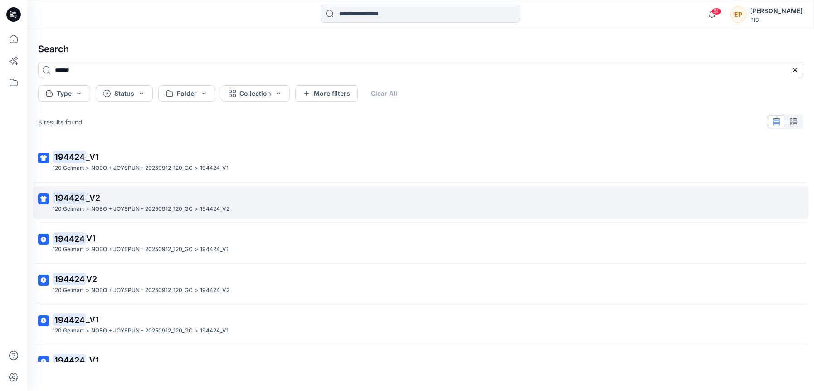
click at [139, 186] on link "194424 _V2 120 Gelmart > NOBO + JOYSPUN - 20250912_120_GC > 194424_V2" at bounding box center [421, 202] width 776 height 33
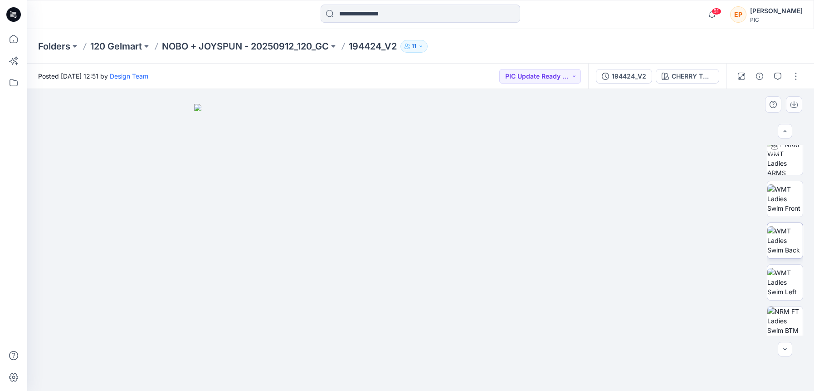
scroll to position [119, 0]
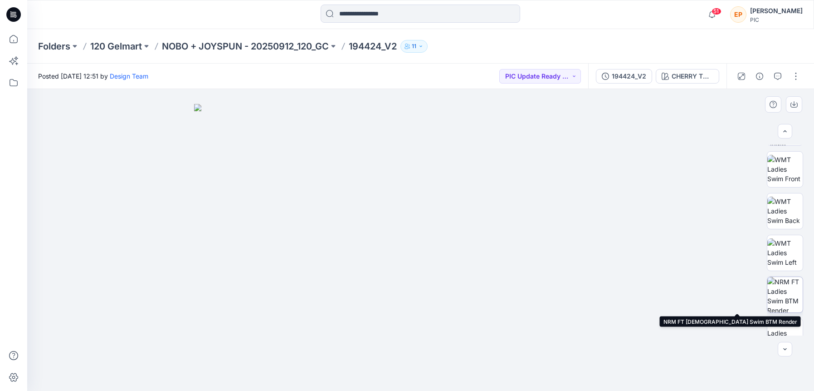
click at [779, 289] on img at bounding box center [785, 294] width 35 height 35
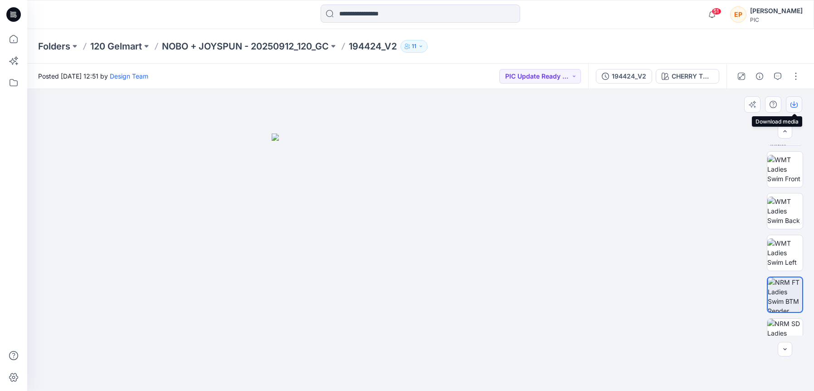
click at [796, 109] on button "button" at bounding box center [794, 104] width 16 height 16
click at [697, 74] on div "CHERRY TOMATO" at bounding box center [693, 76] width 42 height 10
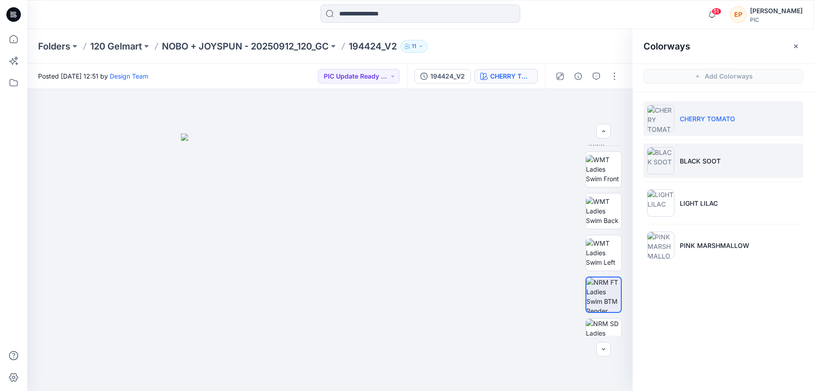
click at [679, 158] on li "BLACK SOOT" at bounding box center [724, 160] width 160 height 34
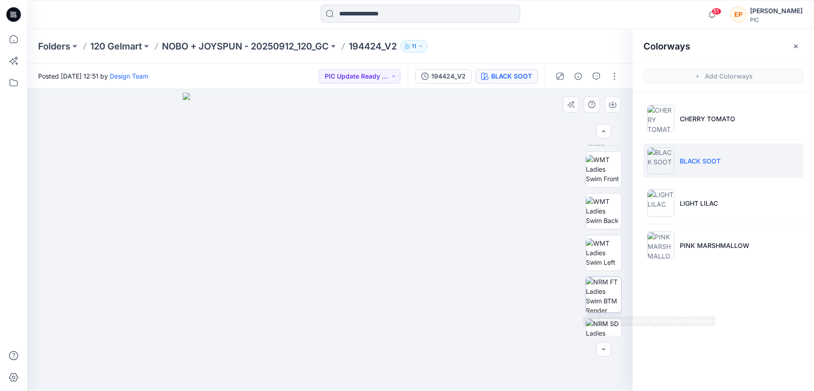
click at [603, 283] on img at bounding box center [603, 294] width 35 height 35
click at [617, 105] on button "button" at bounding box center [613, 104] width 16 height 16
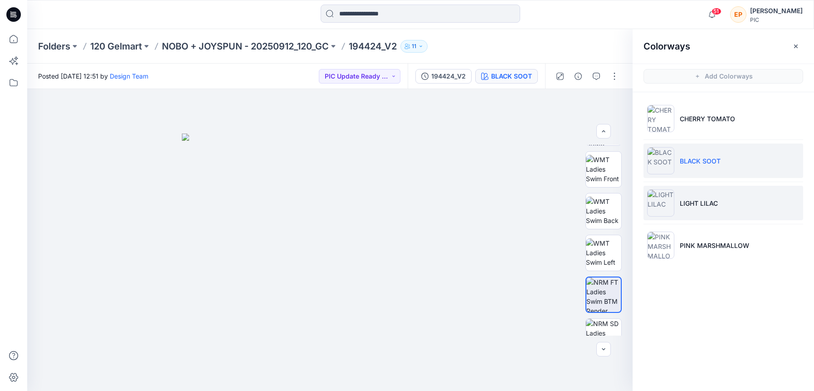
click at [676, 193] on li "LIGHT LILAC" at bounding box center [724, 203] width 160 height 34
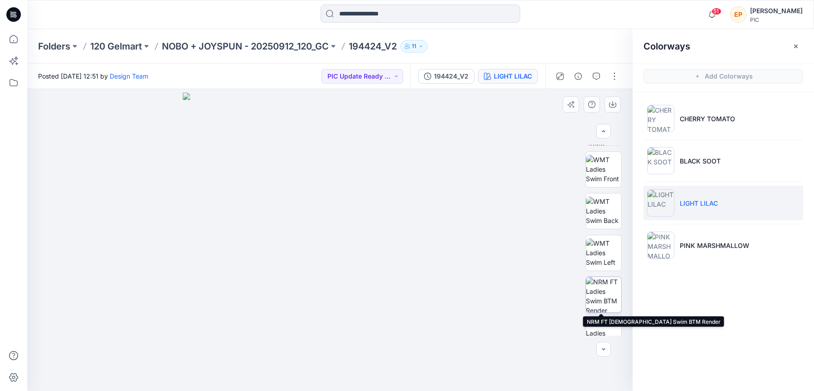
click at [601, 292] on img at bounding box center [603, 294] width 35 height 35
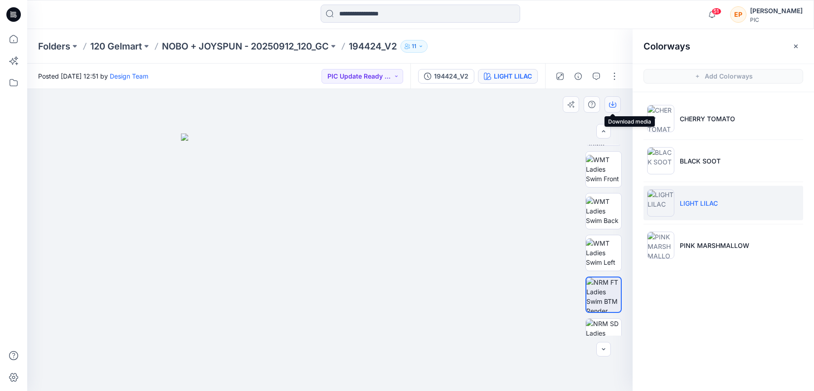
click at [613, 105] on icon "button" at bounding box center [613, 103] width 4 height 5
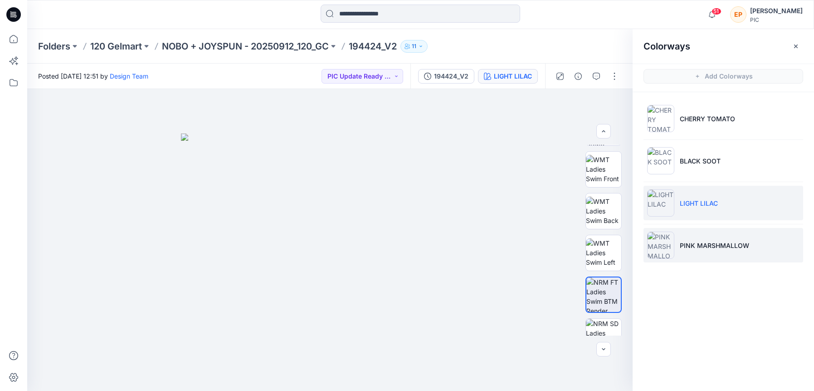
click at [689, 236] on li "PINK MARSHMALLOW" at bounding box center [724, 245] width 160 height 34
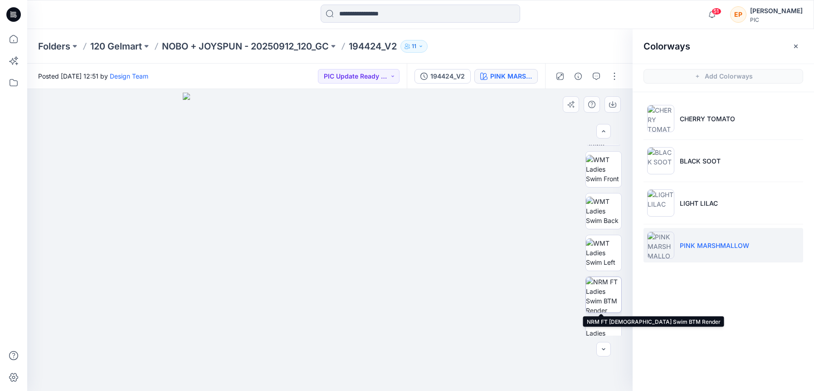
click at [607, 289] on img at bounding box center [603, 294] width 35 height 35
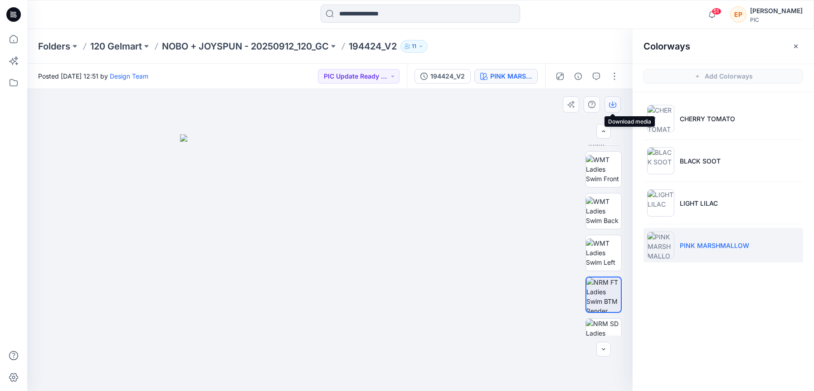
click at [614, 103] on icon "button" at bounding box center [612, 104] width 7 height 7
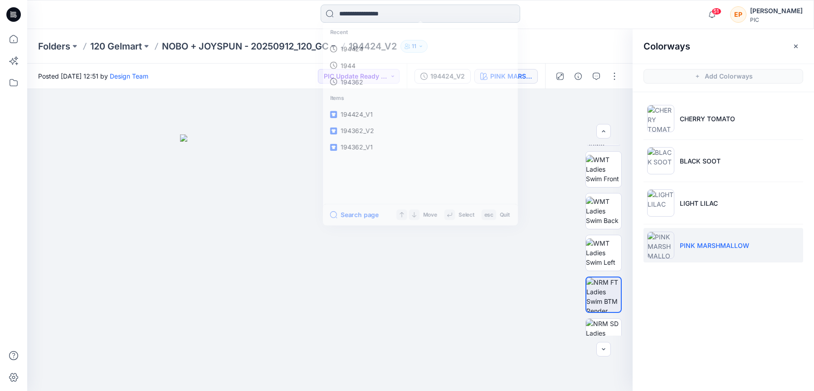
click at [472, 13] on input at bounding box center [421, 14] width 200 height 18
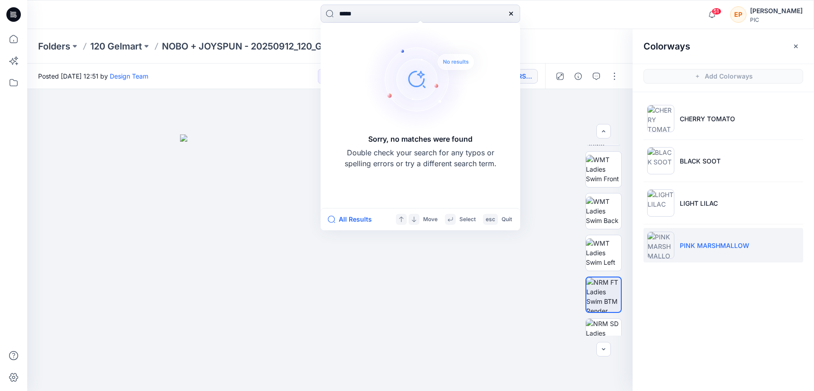
type input "******"
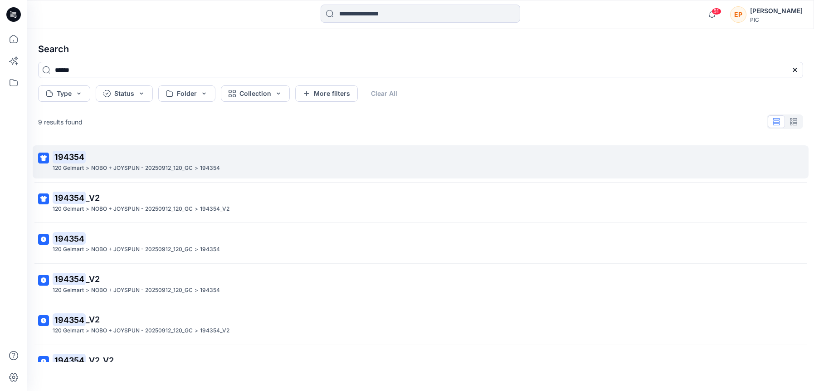
click at [109, 170] on p "NOBO + JOYSPUN - 20250912_120_GC" at bounding box center [142, 168] width 102 height 10
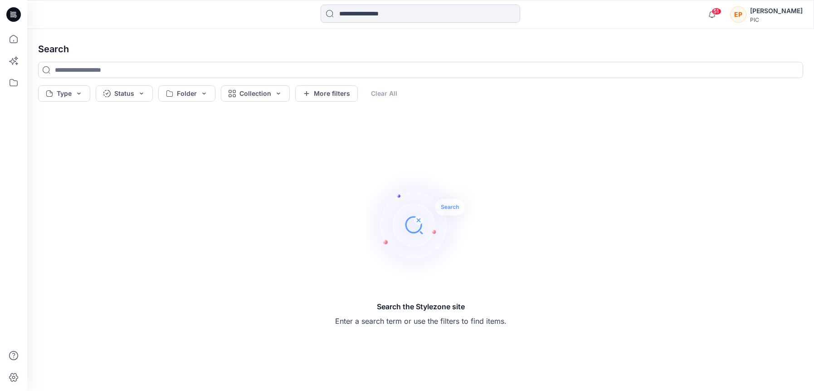
click at [378, 12] on input at bounding box center [421, 14] width 200 height 18
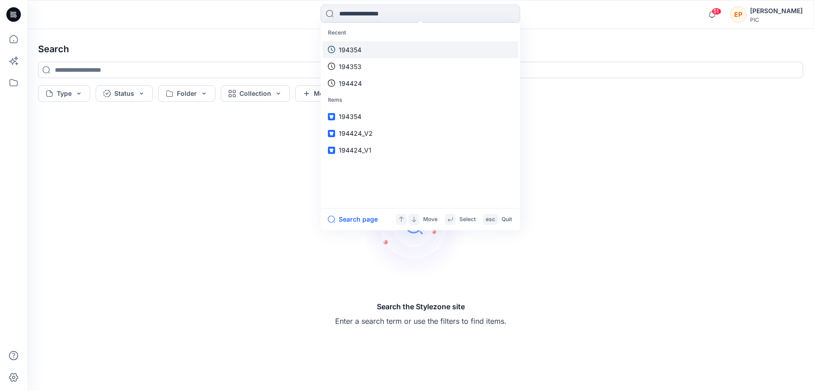
click at [368, 46] on link "194354" at bounding box center [421, 49] width 196 height 17
type input "******"
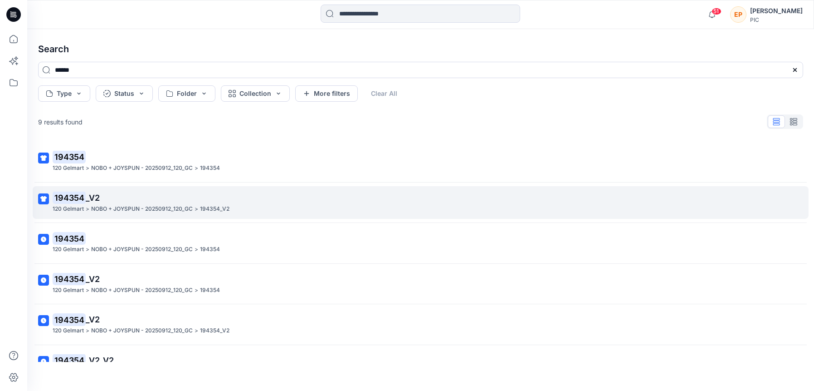
click at [139, 194] on p "194354 _V2" at bounding box center [420, 197] width 735 height 13
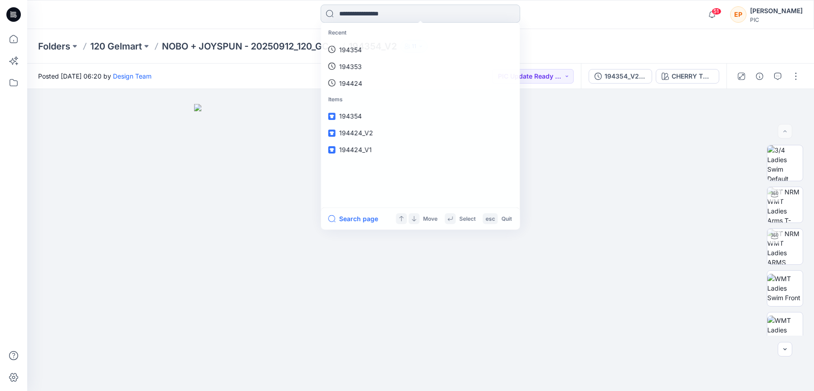
click at [378, 16] on input at bounding box center [421, 14] width 200 height 18
click at [361, 51] on p "194354" at bounding box center [350, 50] width 23 height 10
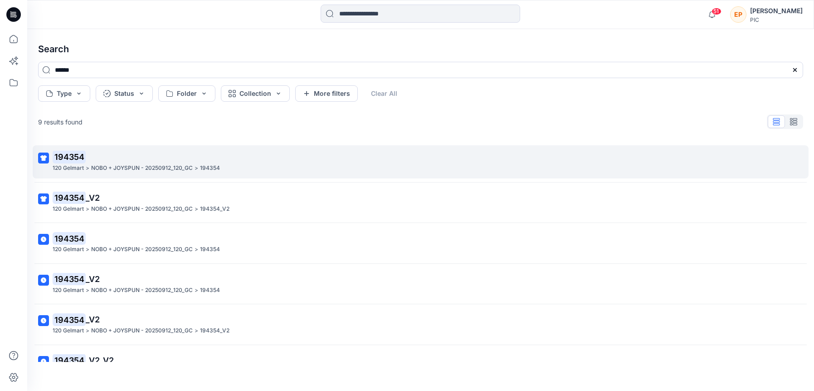
click at [129, 164] on p "NOBO + JOYSPUN - 20250912_120_GC" at bounding box center [142, 168] width 102 height 10
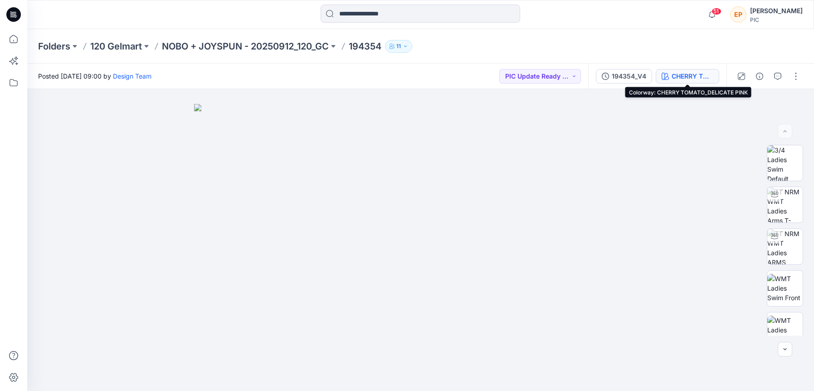
click at [682, 74] on div "CHERRY TOMATO_DELICATE PINK" at bounding box center [693, 76] width 42 height 10
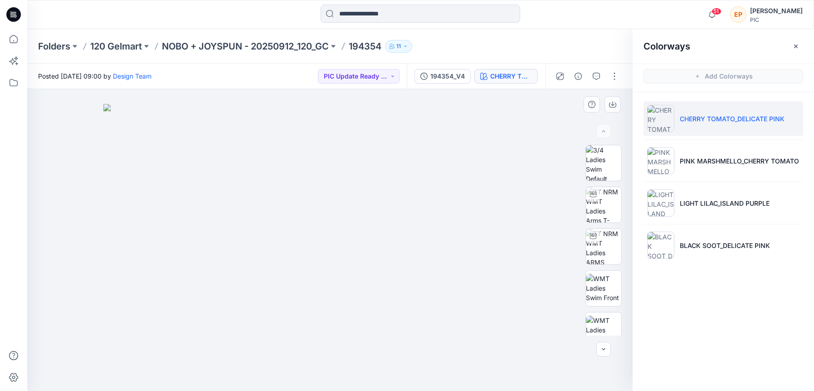
click at [448, 161] on img at bounding box center [330, 247] width 454 height 287
click at [497, 78] on div "CHERRY TOMATO_DELICATE PINK" at bounding box center [512, 76] width 42 height 10
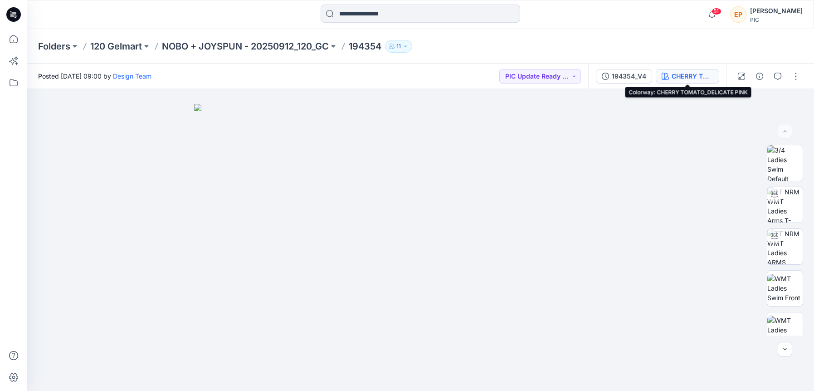
click at [685, 75] on div "CHERRY TOMATO_DELICATE PINK" at bounding box center [693, 76] width 42 height 10
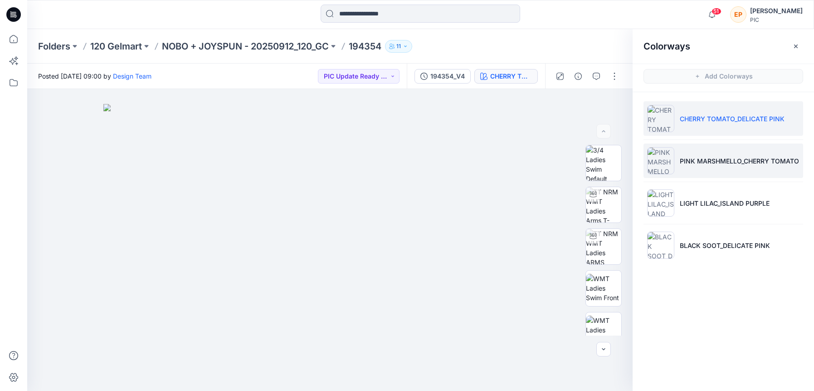
click at [689, 171] on li "PINK MARSHMELLO_CHERRY TOMATO" at bounding box center [724, 160] width 160 height 34
click at [689, 170] on li "PINK MARSHMELLO_CHERRY TOMATO" at bounding box center [724, 160] width 160 height 34
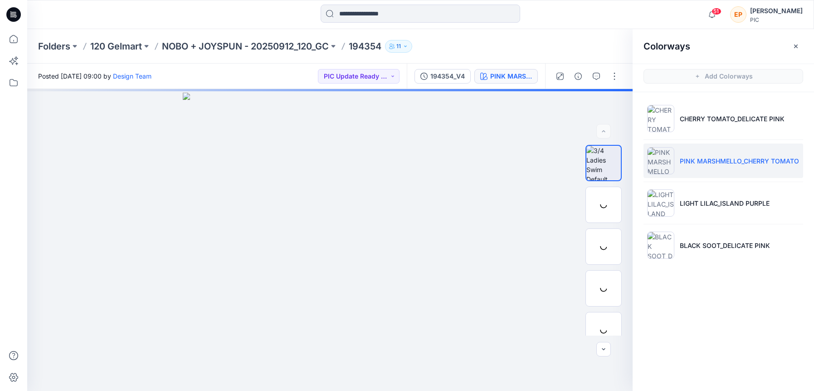
click at [709, 157] on p "PINK MARSHMELLO_CHERRY TOMATO" at bounding box center [739, 161] width 119 height 10
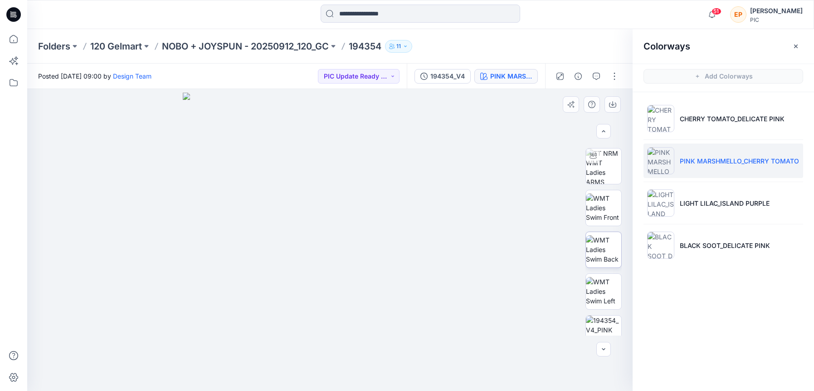
scroll to position [81, 0]
click at [599, 315] on img at bounding box center [603, 332] width 35 height 35
click at [612, 98] on button "button" at bounding box center [613, 104] width 16 height 16
click at [372, 13] on input at bounding box center [421, 14] width 200 height 18
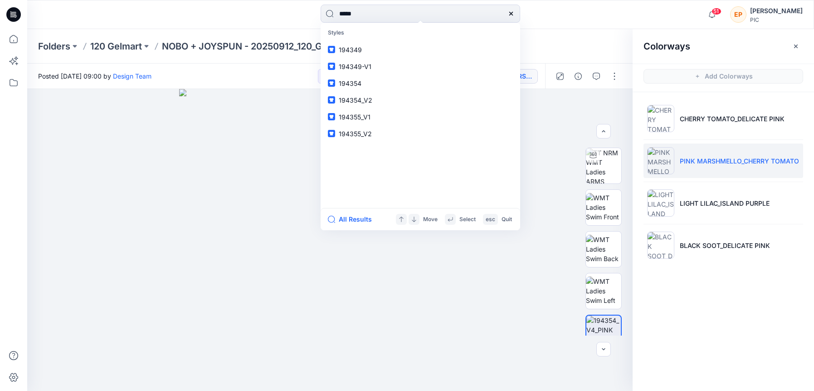
type input "******"
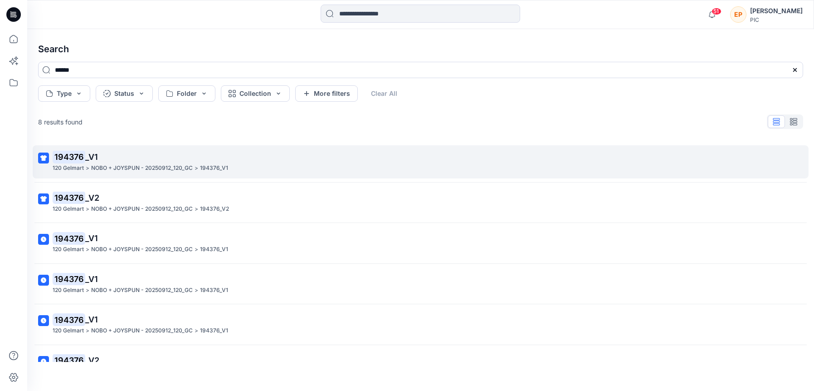
click at [111, 165] on p "NOBO + JOYSPUN - 20250912_120_GC" at bounding box center [142, 168] width 102 height 10
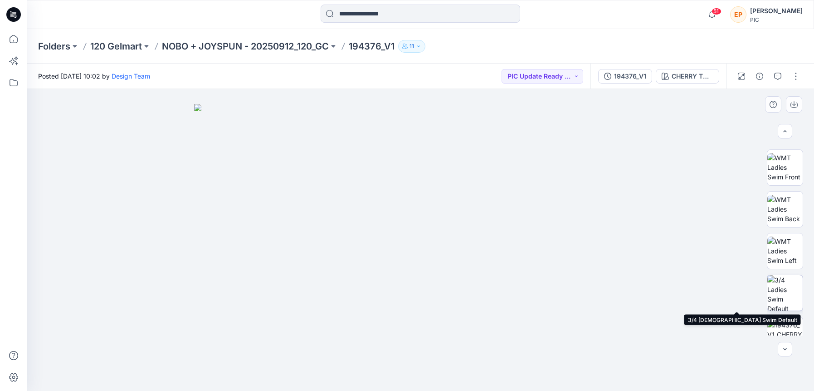
scroll to position [116, 0]
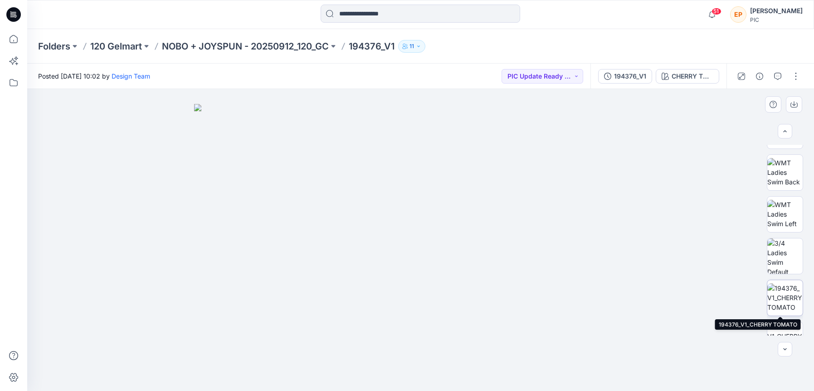
click at [780, 293] on img at bounding box center [785, 297] width 35 height 29
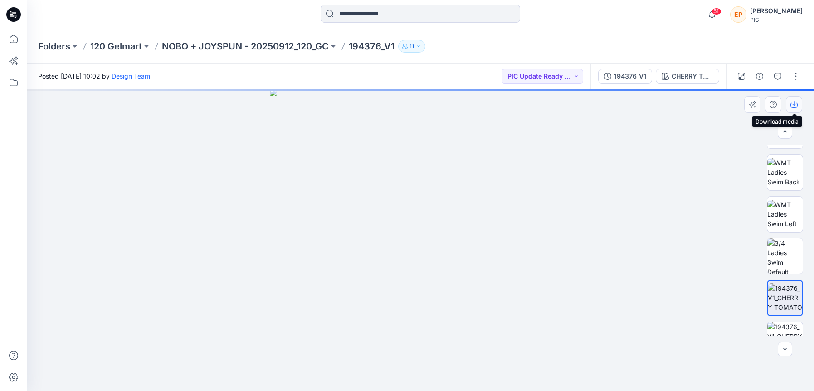
click at [793, 108] on button "button" at bounding box center [794, 104] width 16 height 16
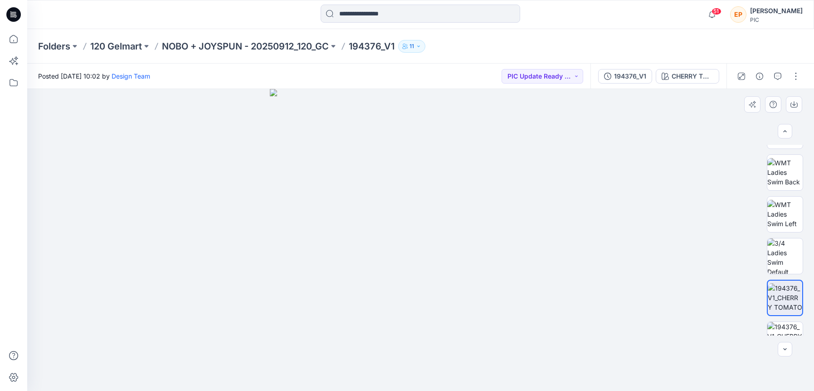
click at [623, 124] on div at bounding box center [420, 240] width 787 height 302
click at [683, 79] on div "CHERRY TOMATO" at bounding box center [693, 76] width 42 height 10
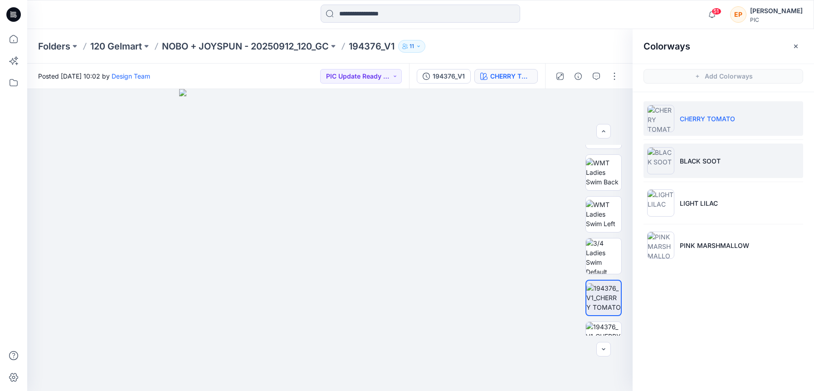
click at [682, 151] on li "BLACK SOOT" at bounding box center [724, 160] width 160 height 34
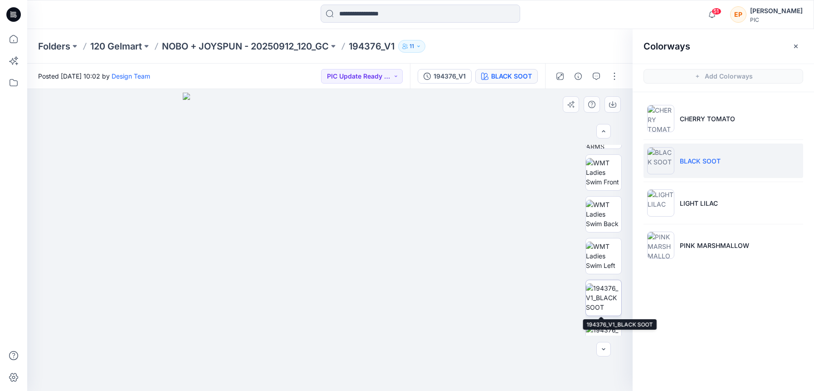
click at [613, 299] on img at bounding box center [603, 297] width 35 height 29
click at [157, 234] on div at bounding box center [330, 240] width 606 height 302
click at [157, 235] on div at bounding box center [330, 240] width 606 height 302
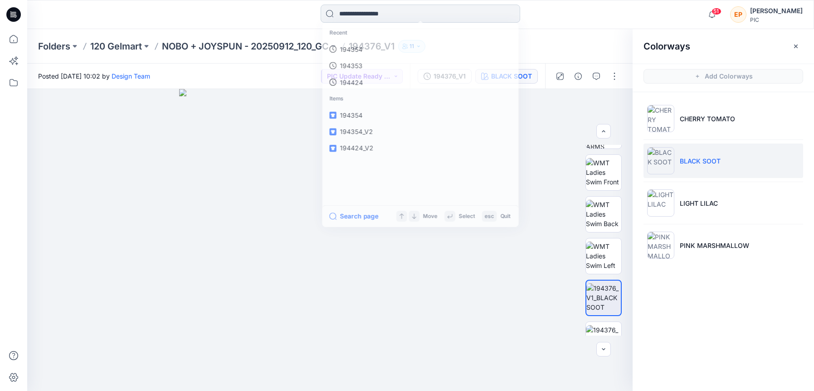
click at [420, 5] on input at bounding box center [421, 14] width 200 height 18
click at [371, 47] on link "194376" at bounding box center [421, 49] width 196 height 17
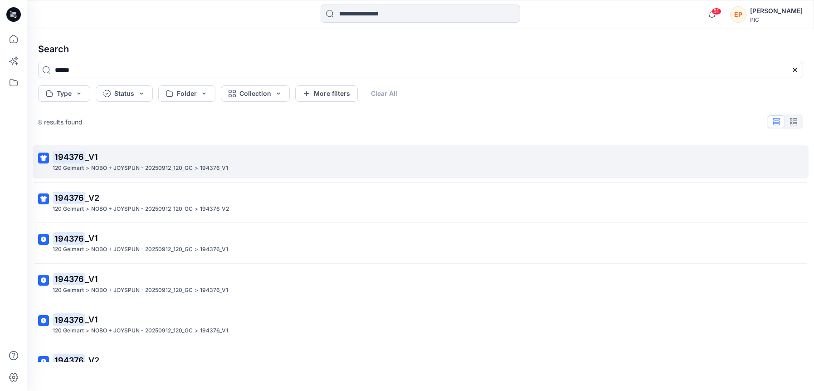
click at [117, 167] on p "NOBO + JOYSPUN - 20250912_120_GC" at bounding box center [142, 168] width 102 height 10
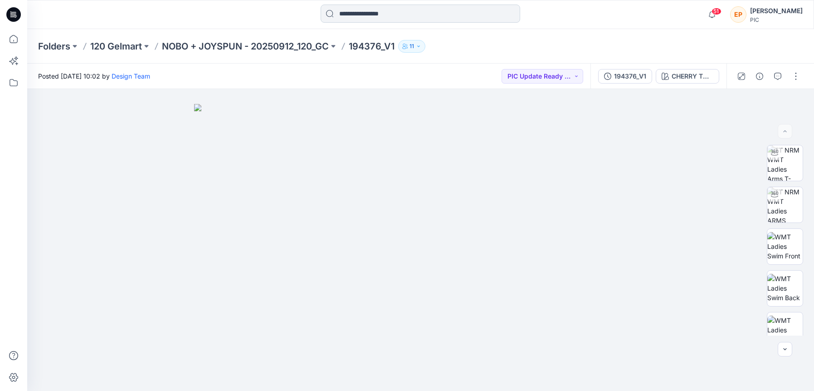
click at [385, 6] on input at bounding box center [421, 14] width 200 height 18
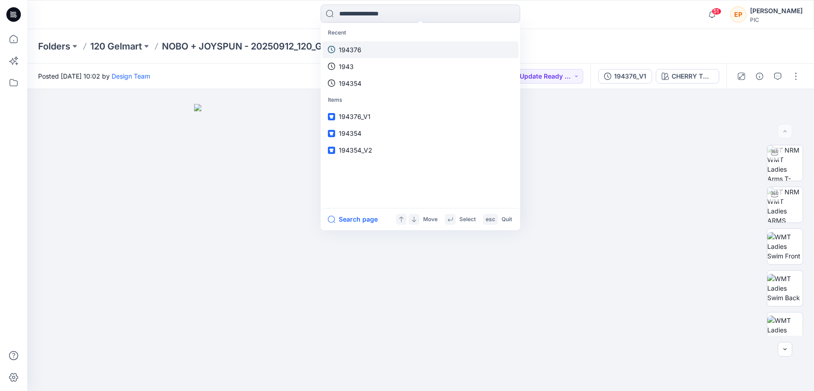
click at [348, 52] on p "194376" at bounding box center [350, 50] width 23 height 10
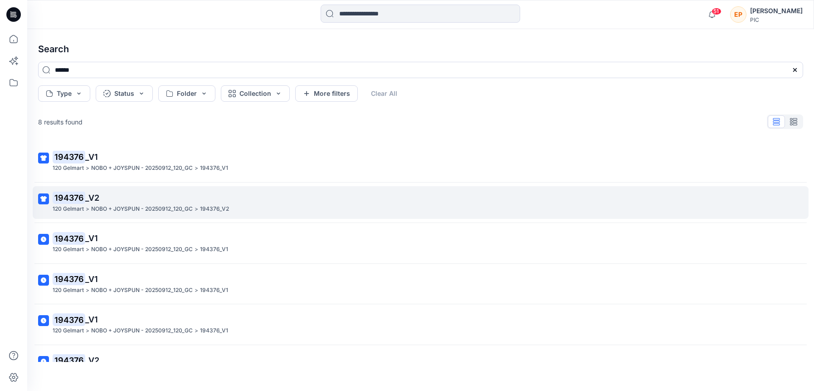
click at [112, 197] on p "194376 _V2" at bounding box center [420, 197] width 735 height 13
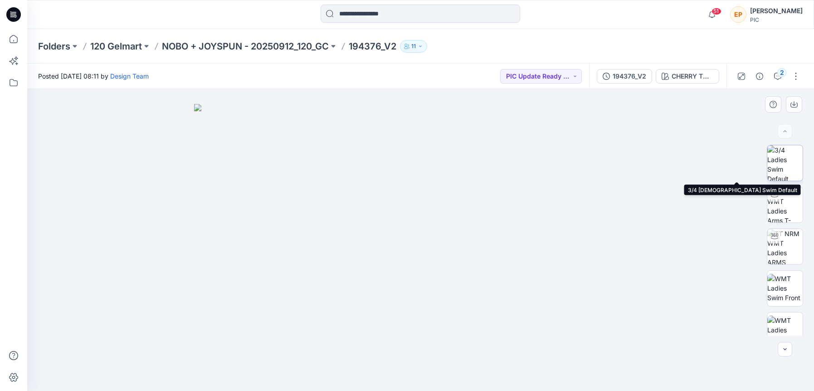
click at [792, 170] on img at bounding box center [785, 162] width 35 height 35
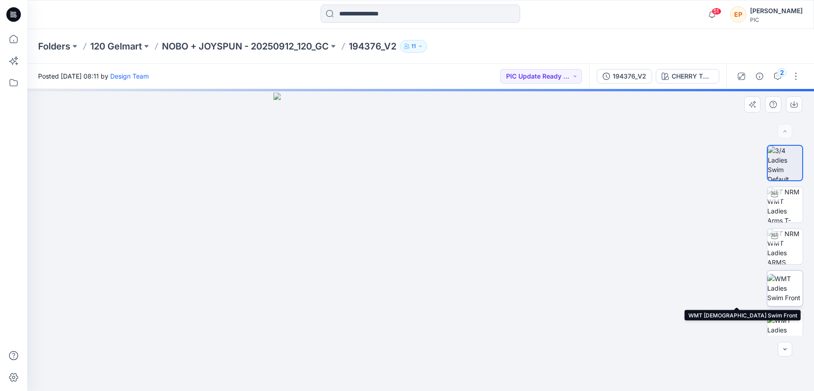
click at [786, 291] on img at bounding box center [785, 288] width 35 height 29
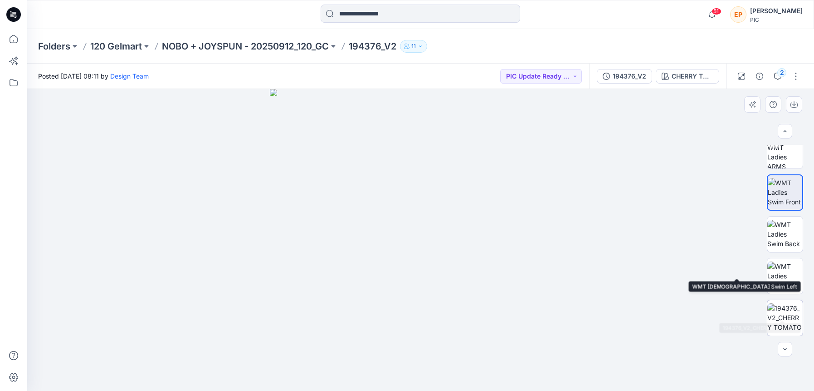
scroll to position [112, 0]
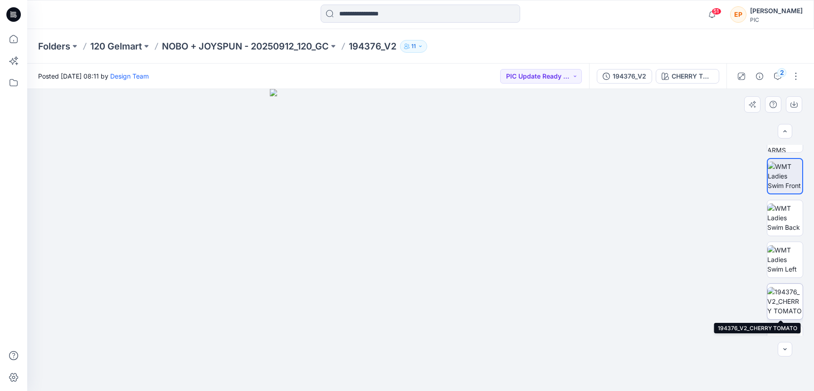
click at [785, 297] on img at bounding box center [785, 301] width 35 height 29
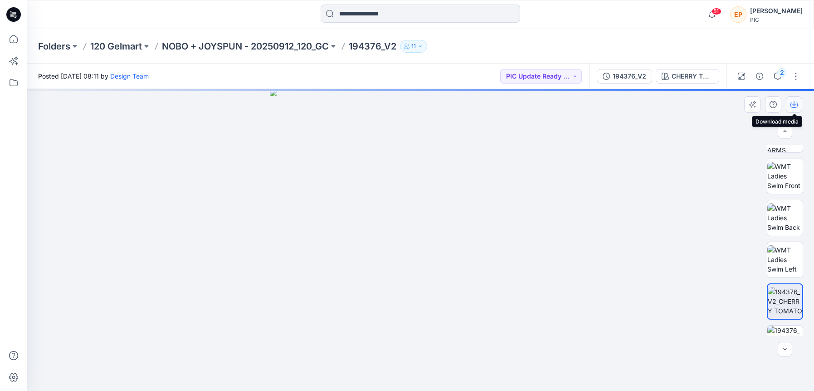
click at [797, 104] on icon "button" at bounding box center [794, 104] width 7 height 7
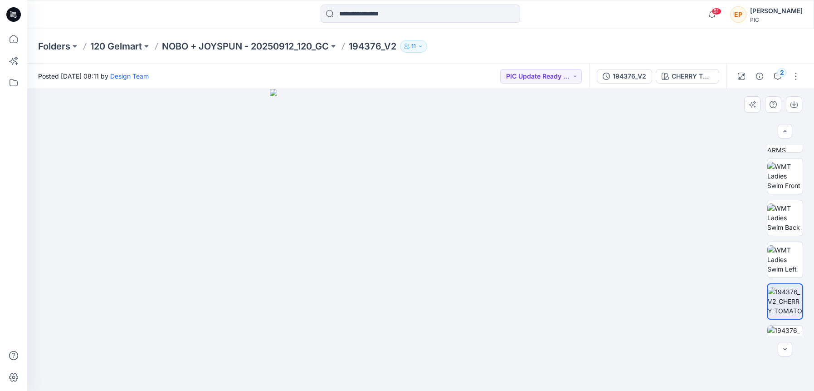
drag, startPoint x: 661, startPoint y: 302, endPoint x: 672, endPoint y: 235, distance: 67.5
click at [661, 301] on div at bounding box center [420, 240] width 787 height 302
click at [707, 79] on div "CHERRY TOMATO" at bounding box center [693, 76] width 42 height 10
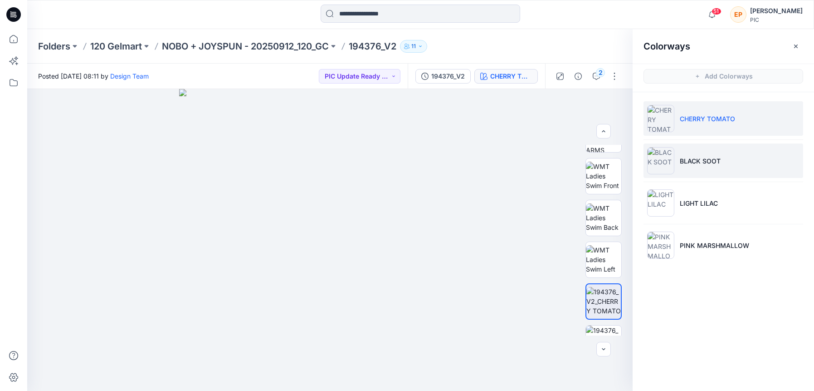
click at [698, 153] on li "BLACK SOOT" at bounding box center [724, 160] width 160 height 34
click at [698, 155] on li "BLACK SOOT" at bounding box center [724, 160] width 160 height 34
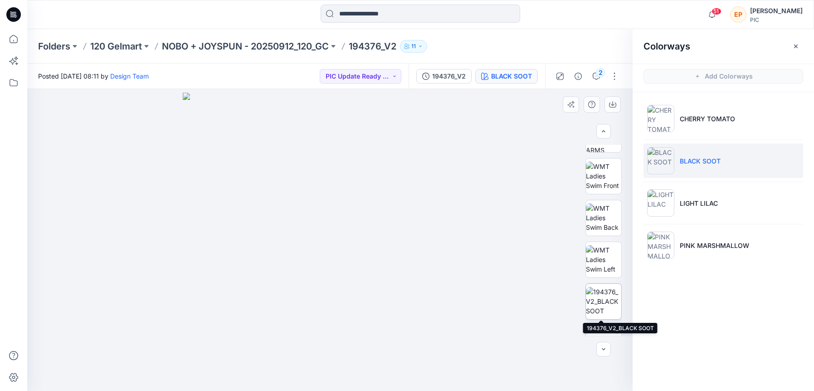
click at [604, 294] on img at bounding box center [603, 301] width 35 height 29
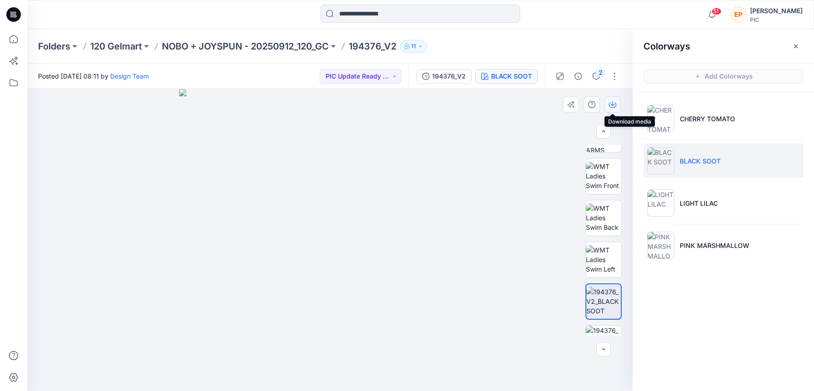
click at [617, 104] on button "button" at bounding box center [613, 104] width 16 height 16
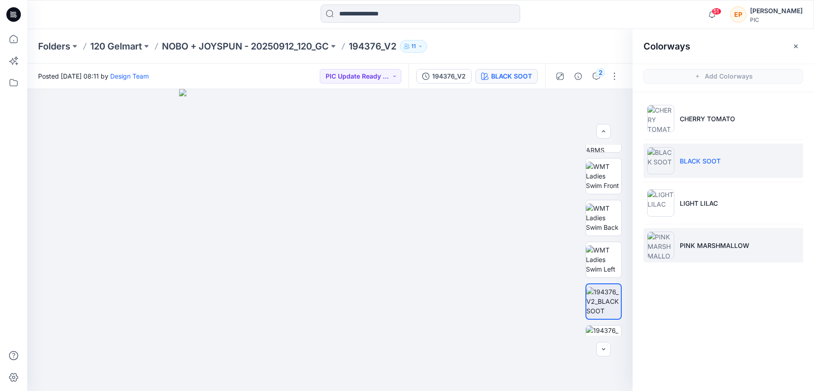
click at [689, 240] on p "PINK MARSHMALLOW" at bounding box center [714, 245] width 69 height 10
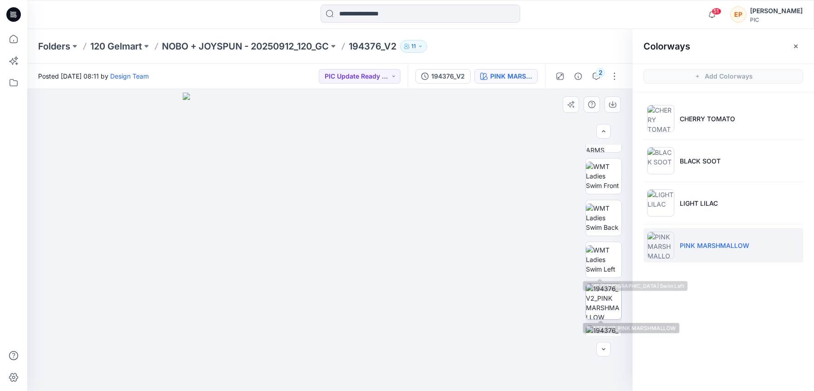
click at [608, 295] on img at bounding box center [603, 301] width 35 height 35
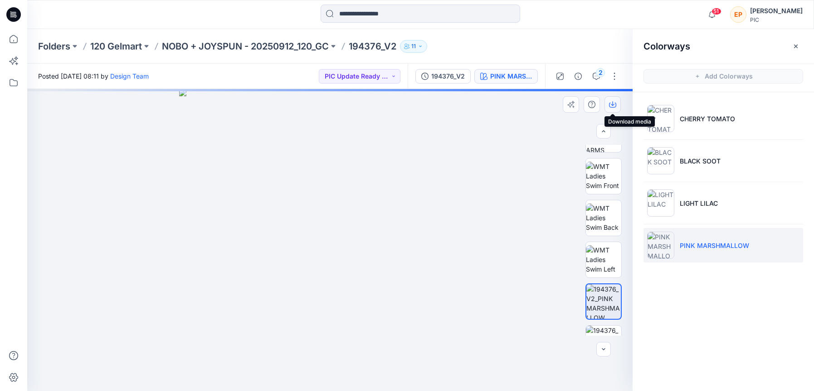
click at [612, 102] on icon "button" at bounding box center [612, 104] width 7 height 7
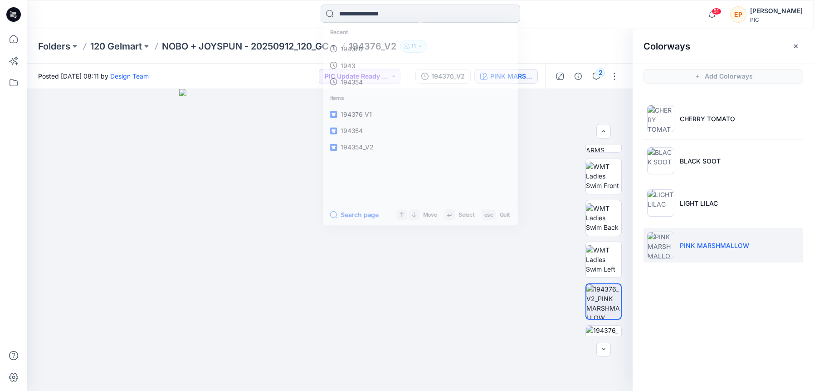
click at [492, 9] on input at bounding box center [421, 14] width 200 height 18
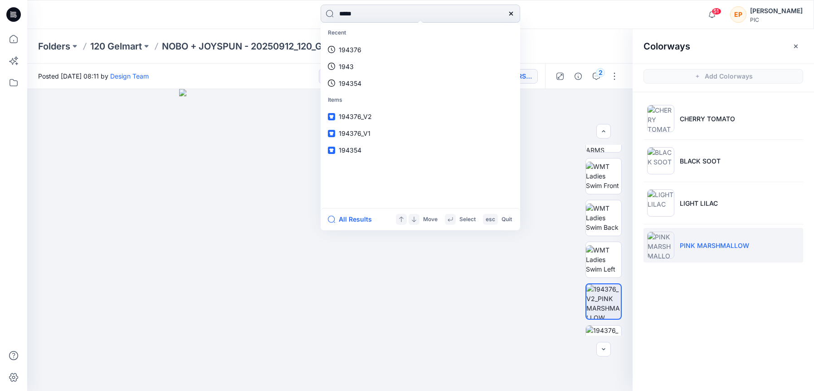
type input "******"
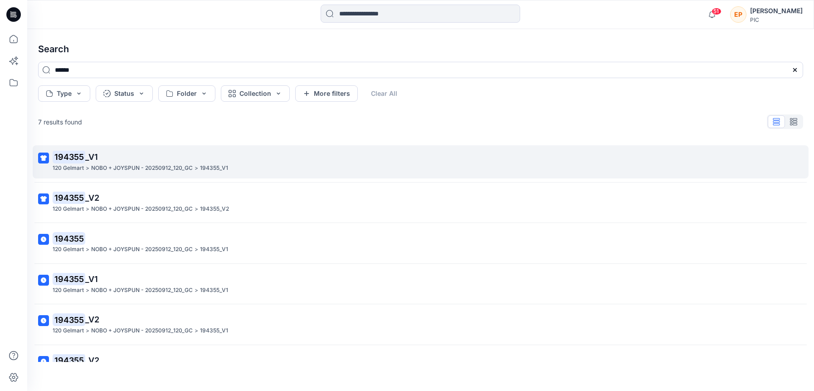
click at [90, 157] on span "_V1" at bounding box center [91, 157] width 13 height 10
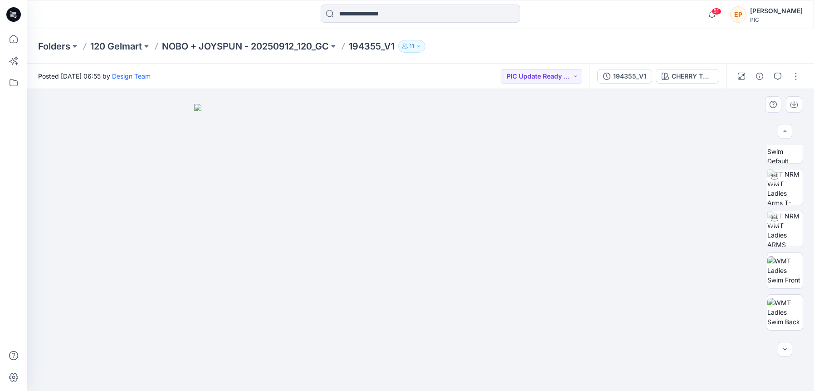
scroll to position [135, 0]
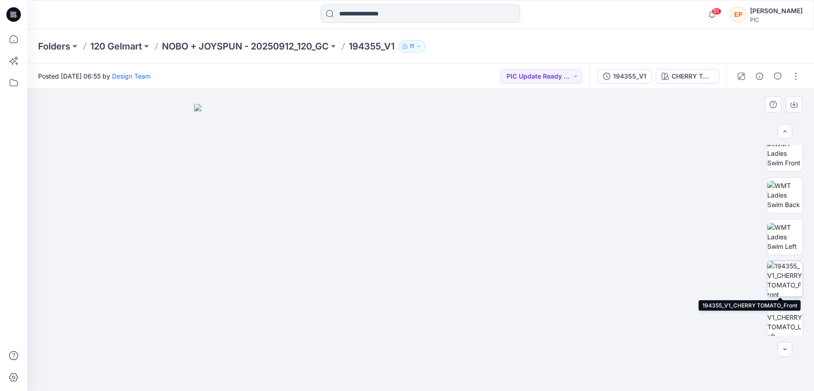
click at [786, 279] on img at bounding box center [785, 278] width 35 height 35
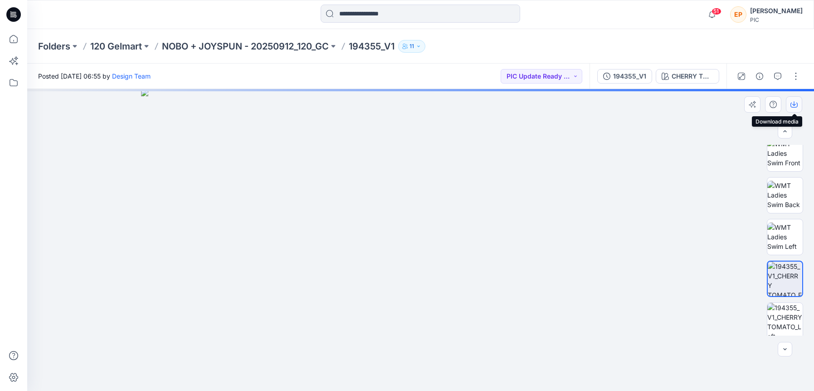
click at [798, 107] on button "button" at bounding box center [794, 104] width 16 height 16
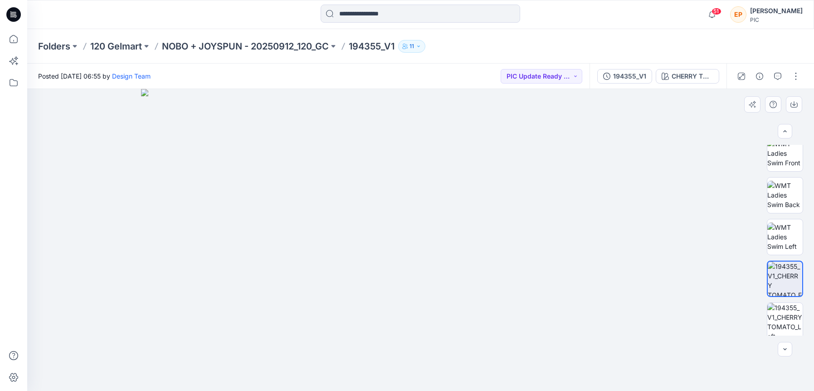
drag, startPoint x: 704, startPoint y: 297, endPoint x: 697, endPoint y: 209, distance: 88.4
click at [704, 296] on div at bounding box center [420, 240] width 787 height 302
click at [694, 76] on div "CHERRY TOMATO" at bounding box center [693, 76] width 42 height 10
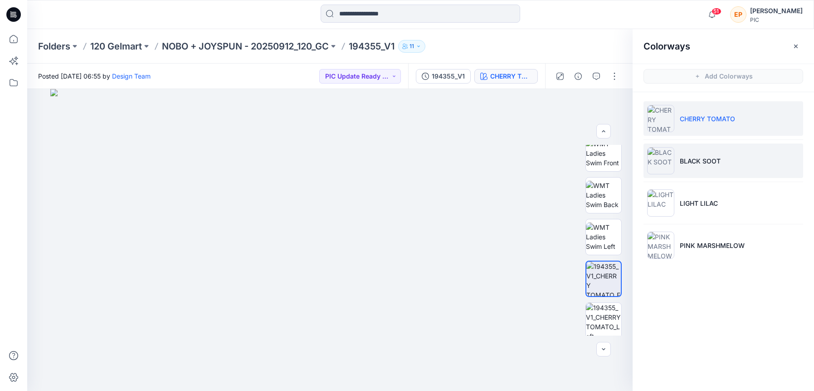
click at [685, 153] on li "BLACK SOOT" at bounding box center [724, 160] width 160 height 34
click at [700, 149] on li "BLACK SOOT" at bounding box center [724, 160] width 160 height 34
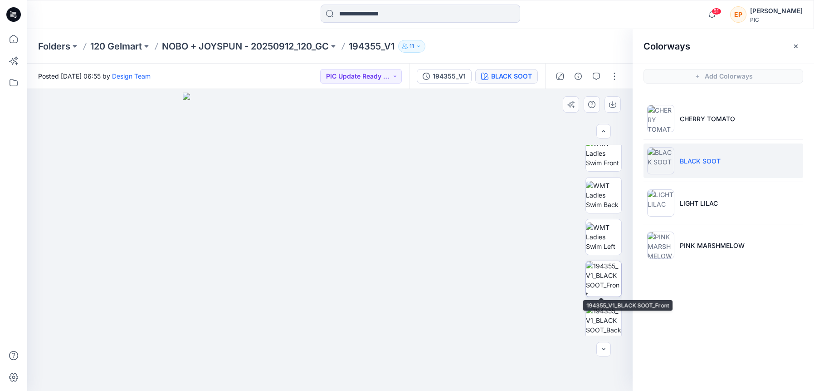
click at [611, 271] on img at bounding box center [603, 278] width 35 height 35
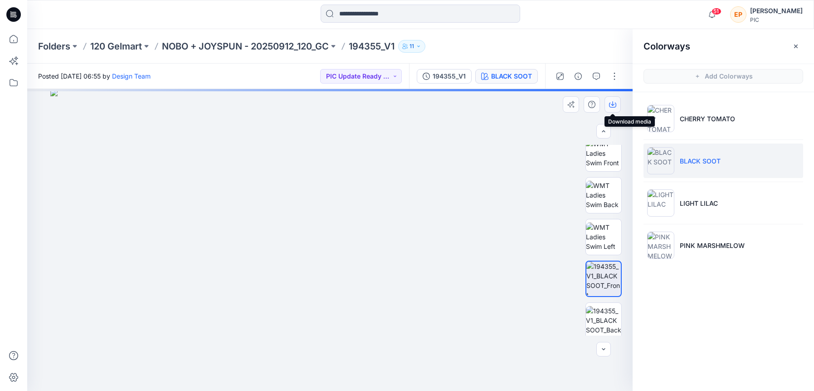
click at [612, 102] on icon "button" at bounding box center [612, 104] width 7 height 7
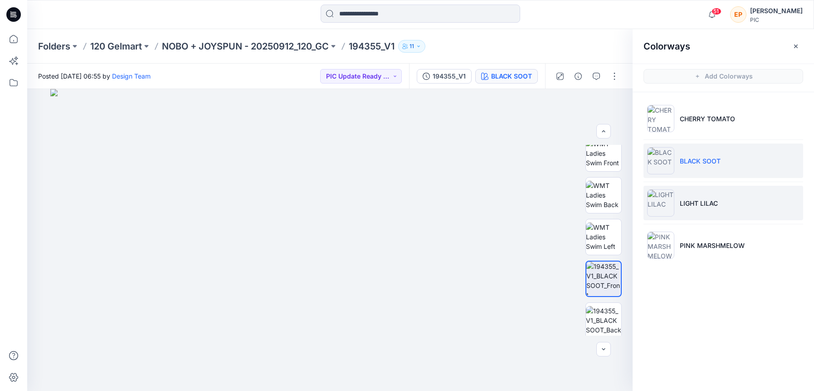
click at [690, 206] on p "LIGHT LILAC" at bounding box center [699, 203] width 38 height 10
click at [708, 210] on li "LIGHT LILAC" at bounding box center [724, 203] width 160 height 34
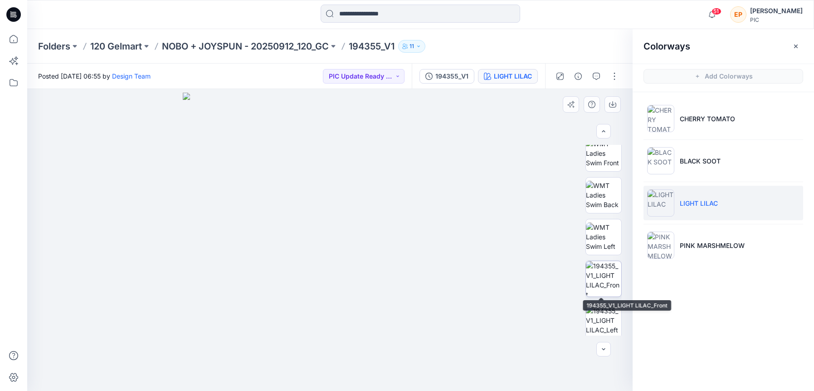
click at [605, 285] on img at bounding box center [603, 278] width 35 height 35
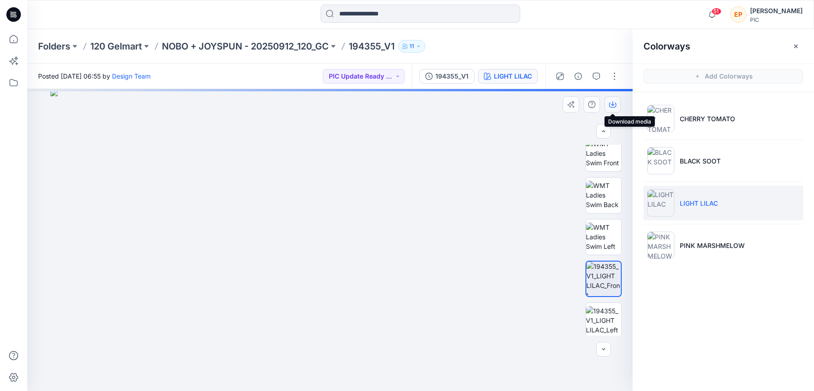
click at [614, 101] on icon "button" at bounding box center [612, 104] width 7 height 7
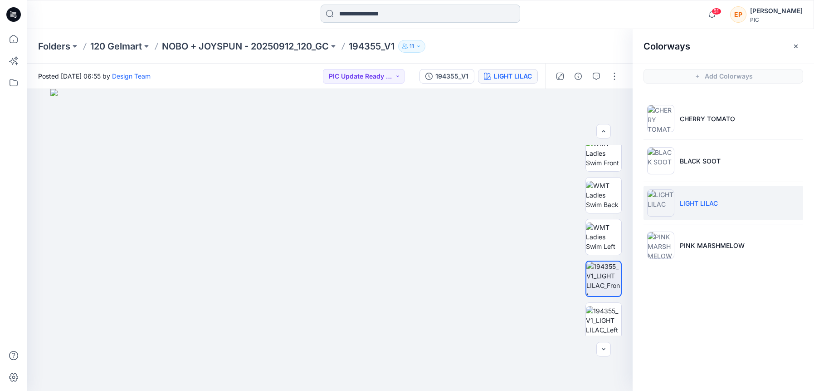
click at [391, 15] on input at bounding box center [421, 14] width 200 height 18
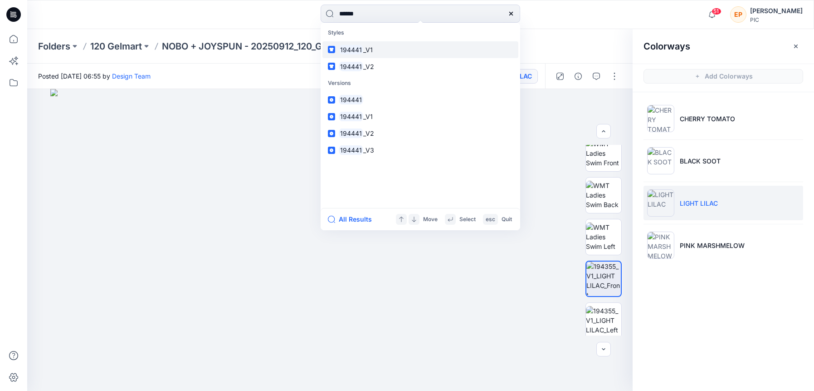
type input "******"
click at [357, 48] on mark "194441" at bounding box center [351, 49] width 25 height 10
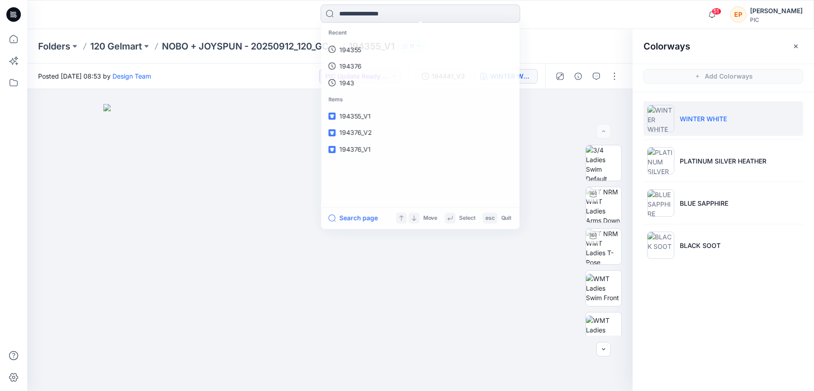
click at [411, 14] on input at bounding box center [421, 14] width 200 height 18
click at [365, 46] on link "194441" at bounding box center [421, 49] width 196 height 17
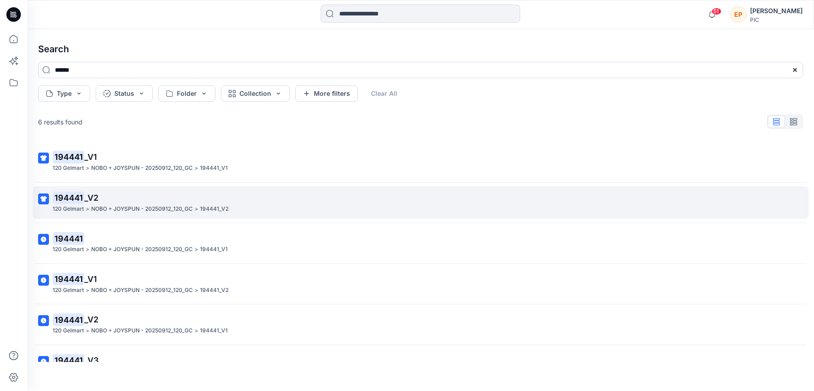
click at [139, 192] on p "194441 _V2" at bounding box center [420, 197] width 735 height 13
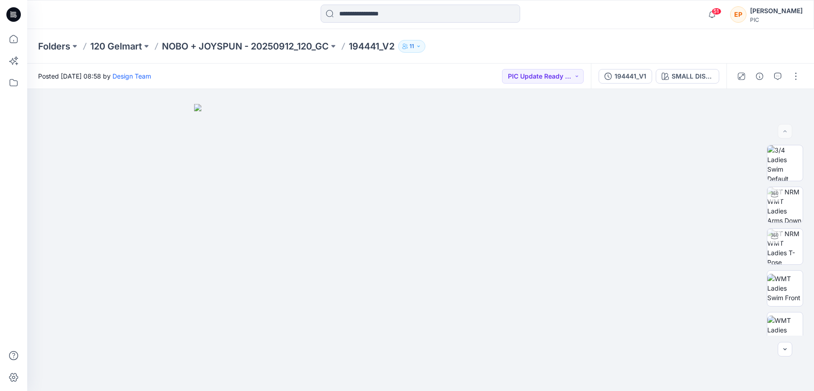
scroll to position [148, 0]
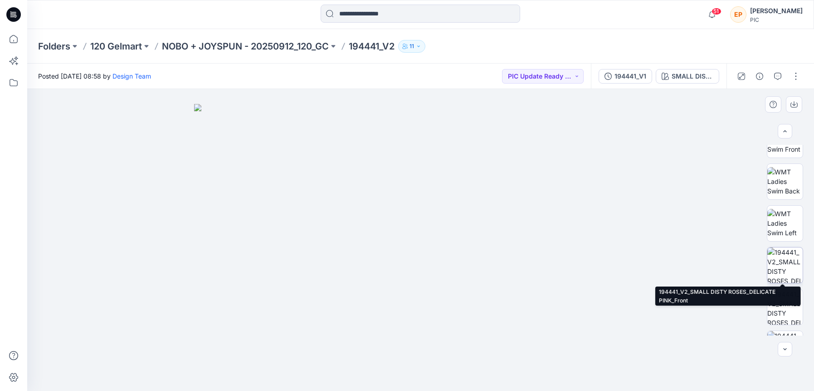
click at [790, 269] on img at bounding box center [785, 264] width 35 height 35
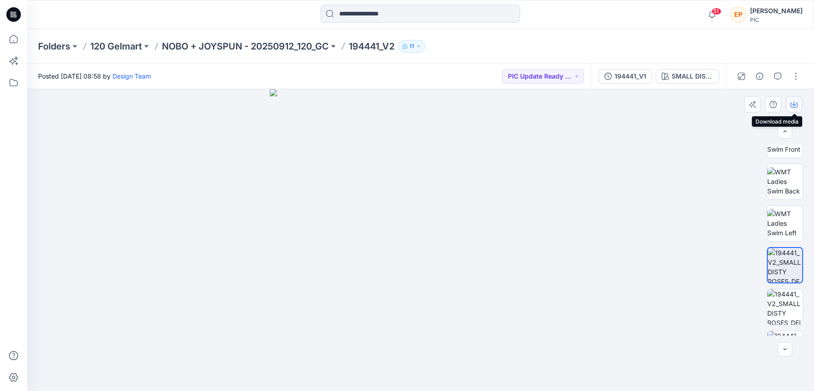
click at [795, 106] on icon "button" at bounding box center [794, 104] width 7 height 7
click at [630, 275] on div at bounding box center [420, 240] width 787 height 302
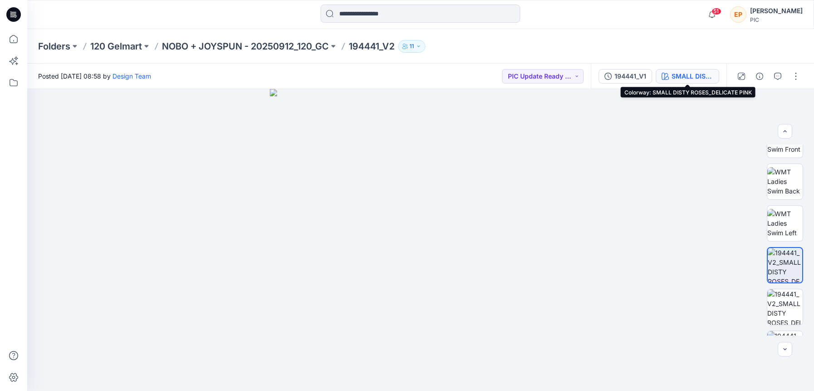
click at [691, 80] on div "SMALL DISTY ROSES_DELICATE PINK" at bounding box center [693, 76] width 42 height 10
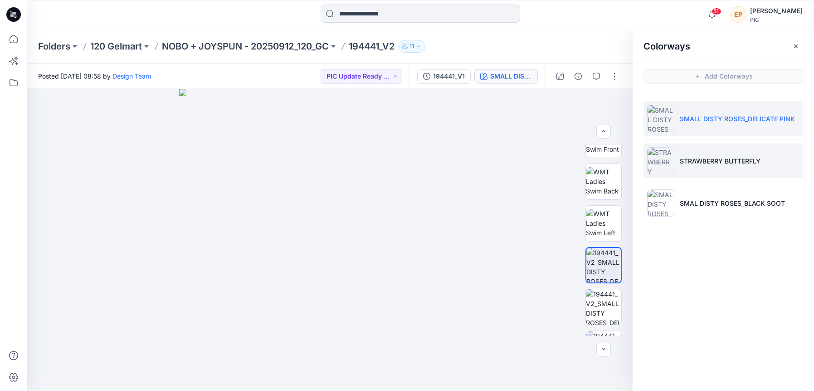
click at [697, 162] on p "STRAWBERRY BUTTERFLY" at bounding box center [720, 161] width 81 height 10
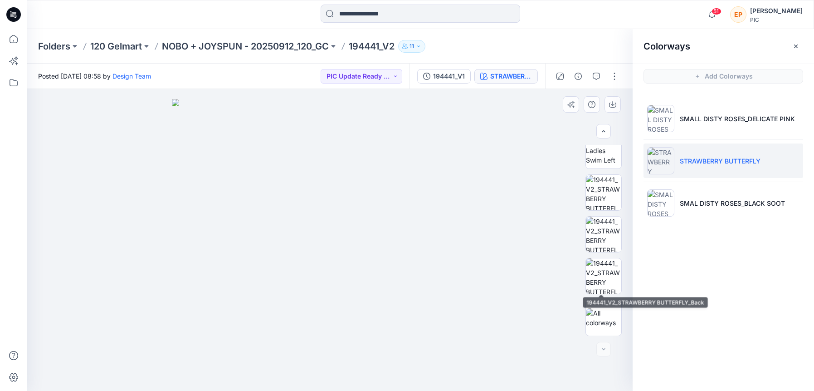
scroll to position [221, 0]
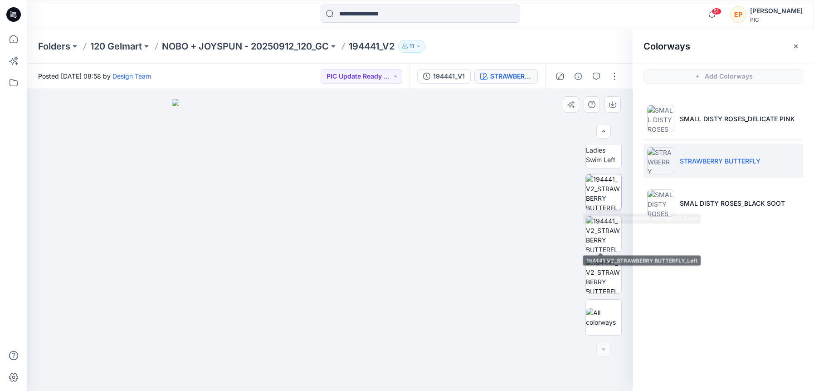
click at [604, 195] on img at bounding box center [603, 191] width 35 height 35
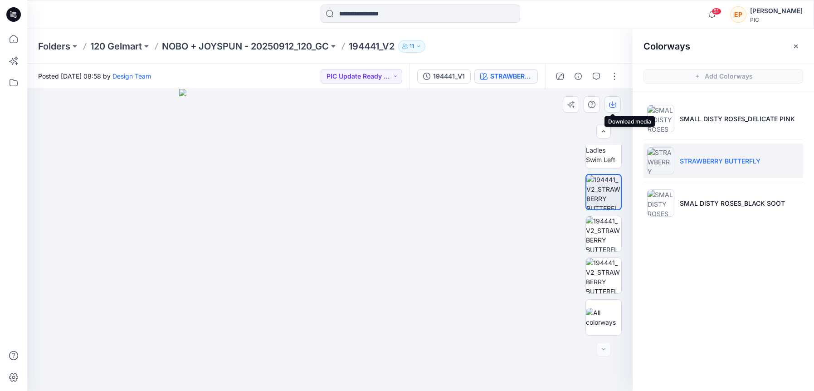
click at [615, 108] on icon "button" at bounding box center [612, 104] width 7 height 7
click at [388, 16] on input at bounding box center [421, 14] width 200 height 18
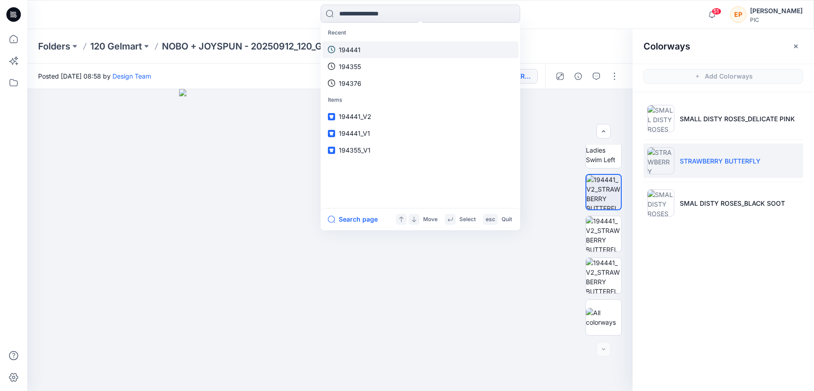
click at [361, 50] on link "194441" at bounding box center [421, 49] width 196 height 17
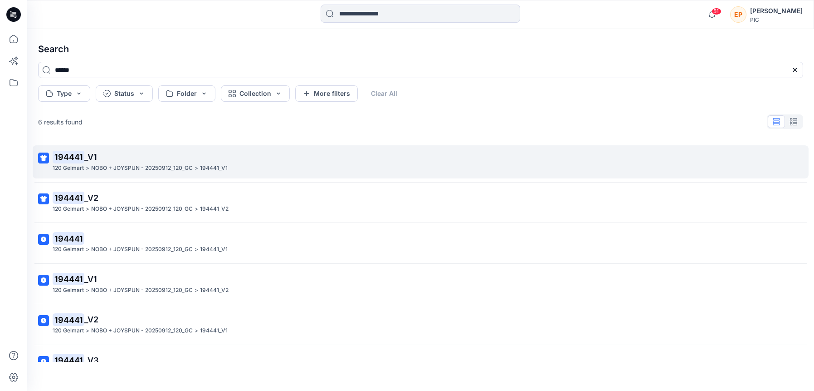
click at [134, 166] on p "NOBO + JOYSPUN - 20250912_120_GC" at bounding box center [142, 168] width 102 height 10
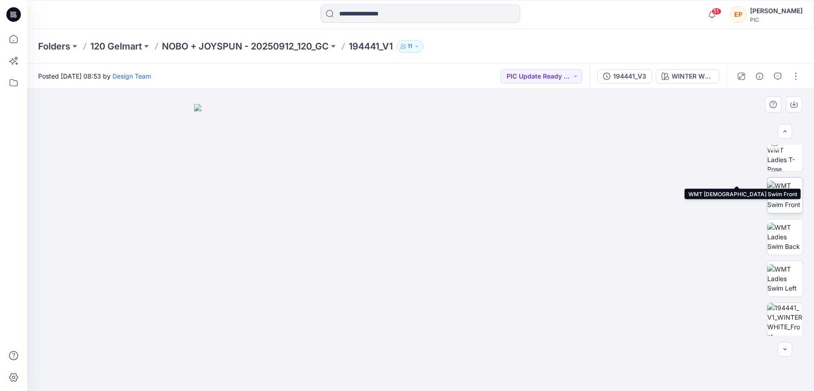
scroll to position [138, 0]
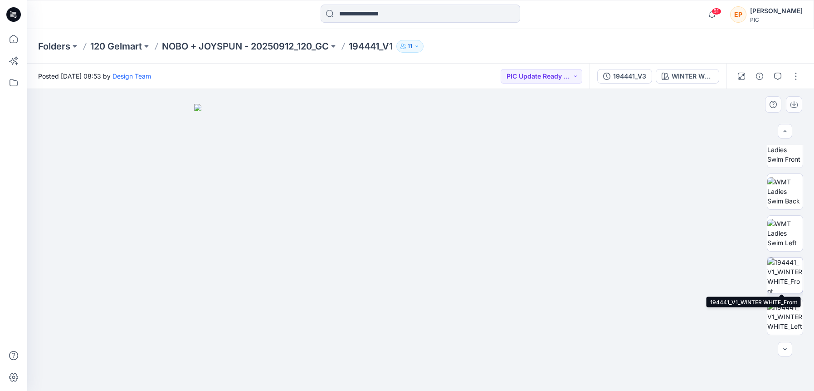
click at [783, 271] on img at bounding box center [785, 274] width 35 height 35
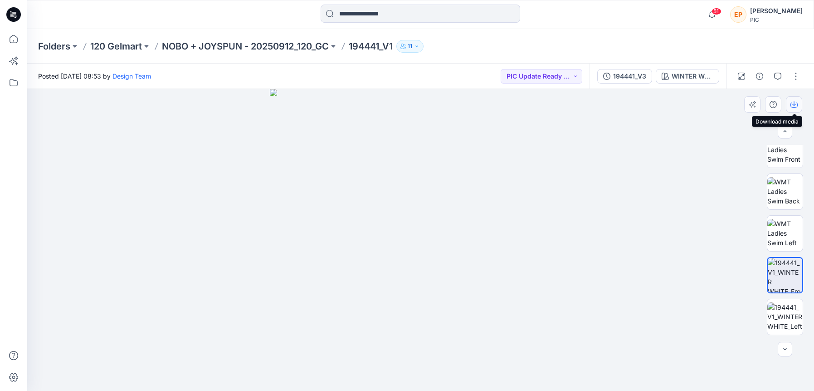
click at [797, 106] on icon "button" at bounding box center [794, 104] width 7 height 7
click at [669, 321] on div at bounding box center [420, 240] width 787 height 302
click at [687, 76] on div "WINTER WHITE" at bounding box center [693, 76] width 42 height 10
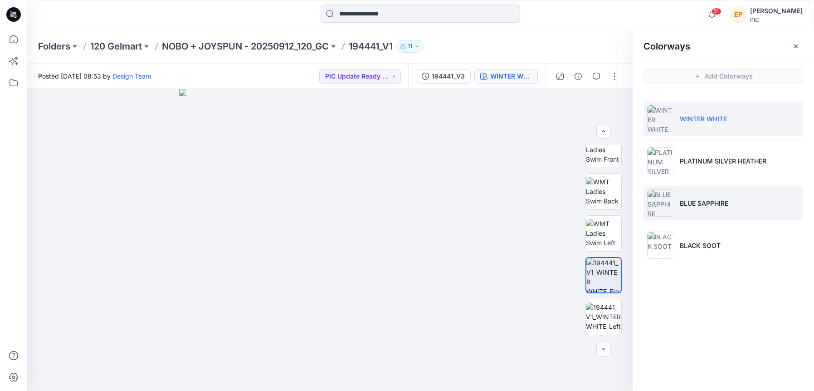
click at [681, 206] on p "BLUE SAPPHIRE" at bounding box center [704, 203] width 49 height 10
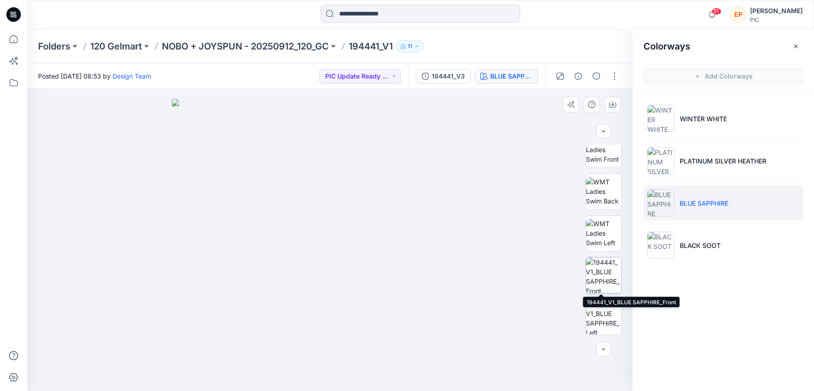
click at [598, 281] on img at bounding box center [603, 274] width 35 height 35
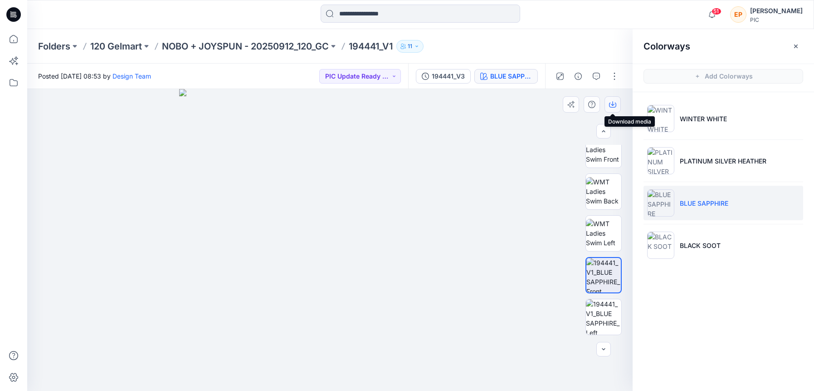
click at [618, 101] on button "button" at bounding box center [613, 104] width 16 height 16
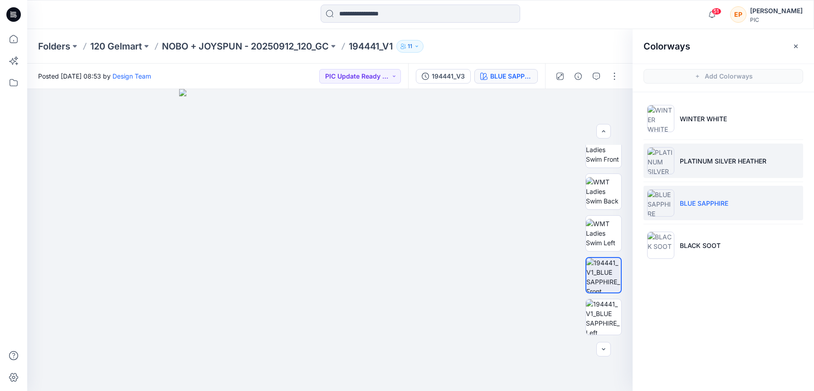
click at [711, 163] on p "PLATINUM SILVER HEATHER" at bounding box center [723, 161] width 87 height 10
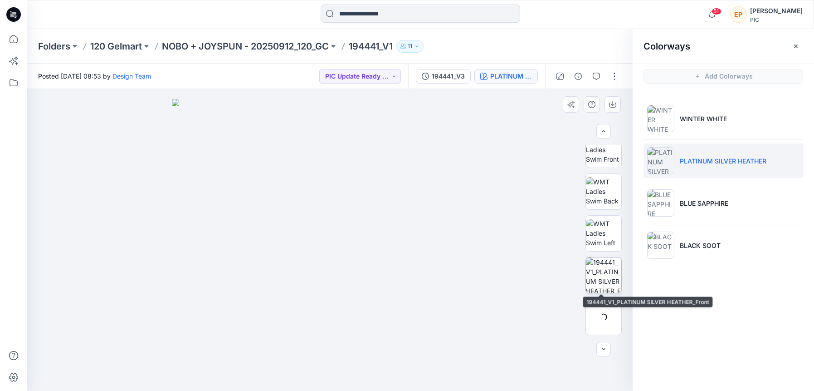
click at [605, 273] on img at bounding box center [603, 274] width 35 height 35
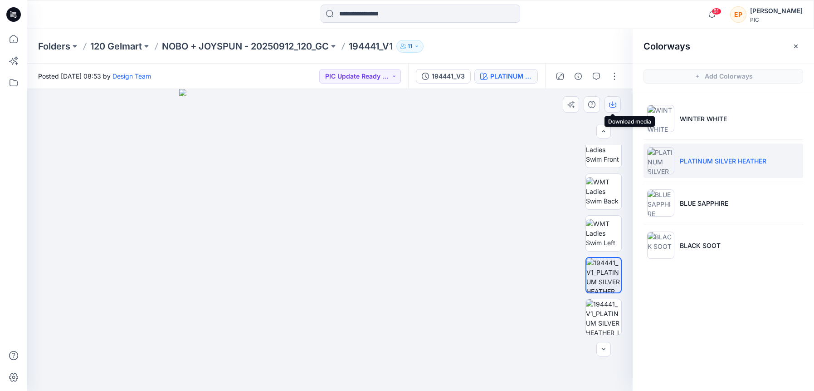
click at [614, 103] on icon "button" at bounding box center [613, 103] width 4 height 5
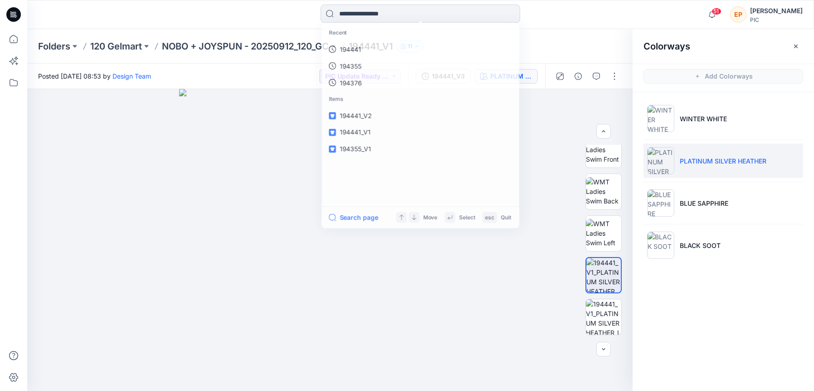
click at [399, 7] on input at bounding box center [421, 14] width 200 height 18
type input "******"
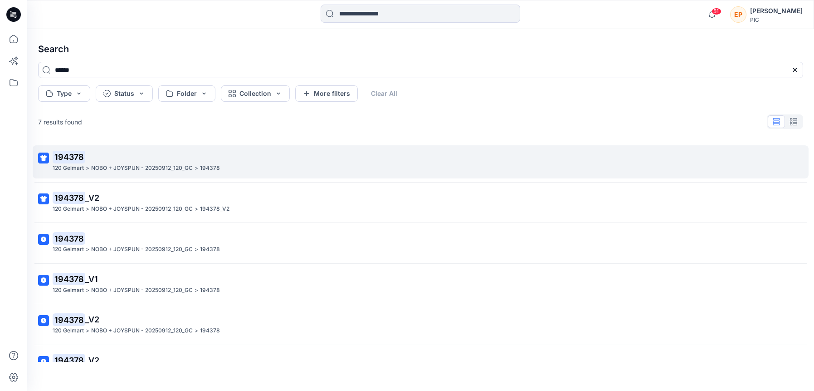
click at [180, 157] on p "194378" at bounding box center [420, 157] width 735 height 13
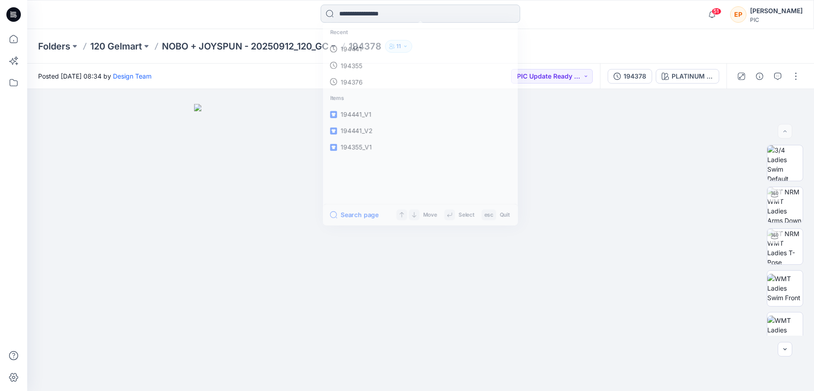
click at [347, 10] on input at bounding box center [421, 14] width 200 height 18
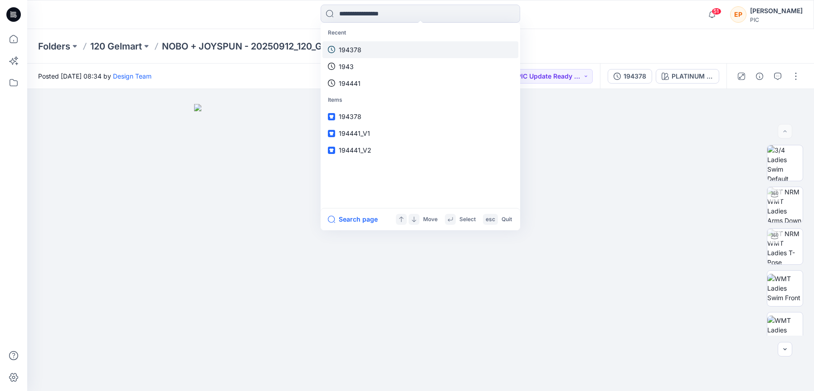
click at [352, 48] on p "194378" at bounding box center [350, 50] width 23 height 10
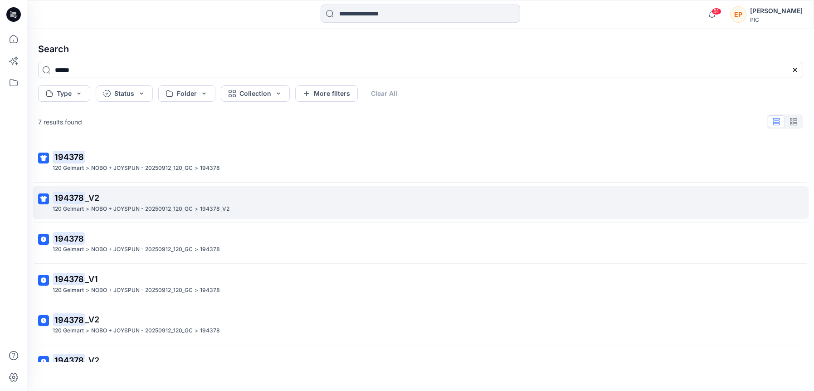
click at [77, 200] on mark "194378" at bounding box center [69, 197] width 33 height 13
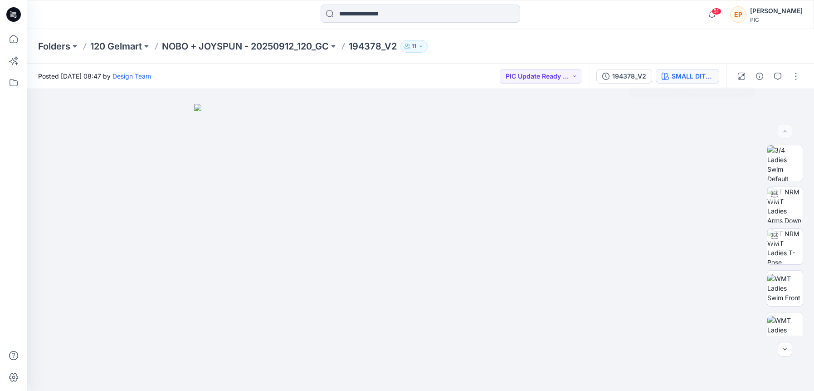
click at [688, 78] on div "SMALL DITSY [PERSON_NAME] WHITE" at bounding box center [693, 76] width 42 height 10
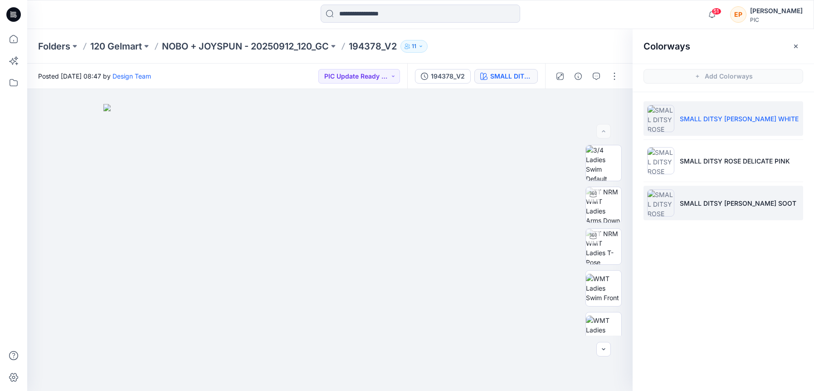
click at [681, 198] on p "SMALL DITSY [PERSON_NAME] SOOT" at bounding box center [738, 203] width 117 height 10
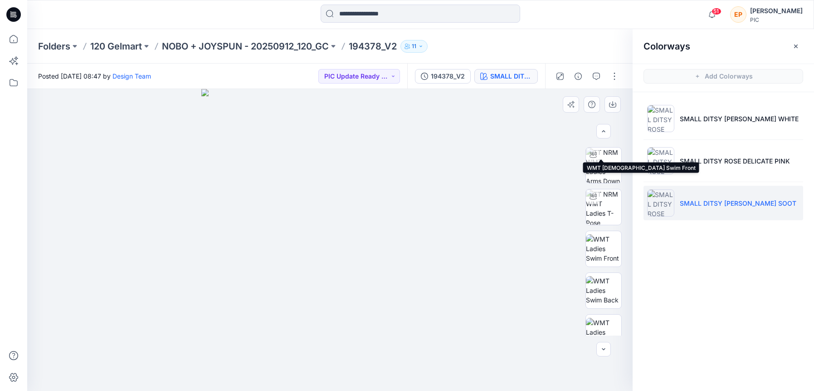
scroll to position [151, 0]
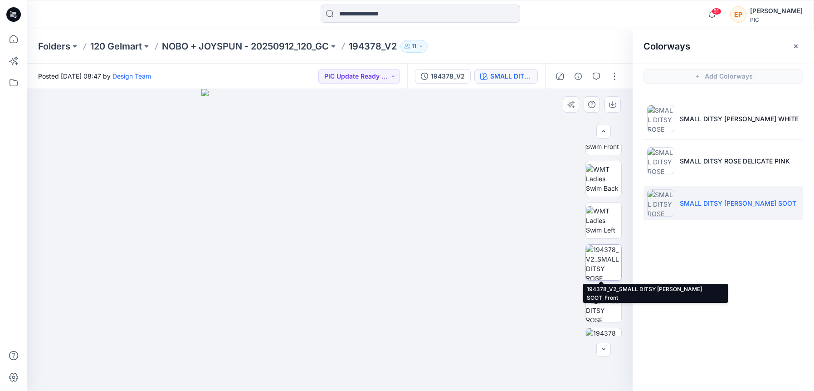
click at [604, 269] on img at bounding box center [603, 262] width 35 height 35
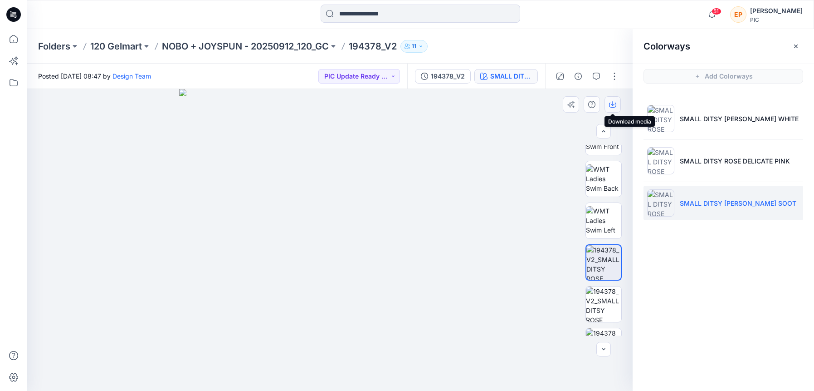
click at [611, 106] on icon "button" at bounding box center [612, 104] width 7 height 7
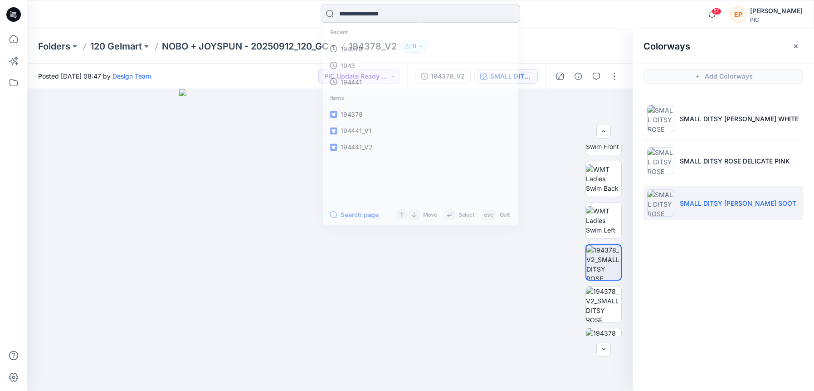
click at [456, 16] on input at bounding box center [421, 14] width 200 height 18
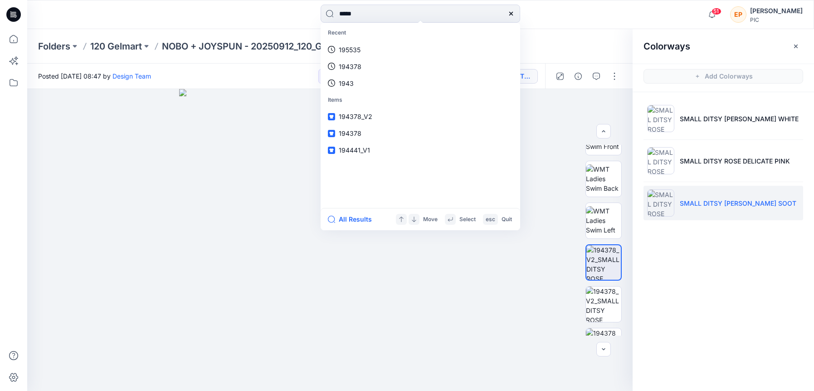
type input "******"
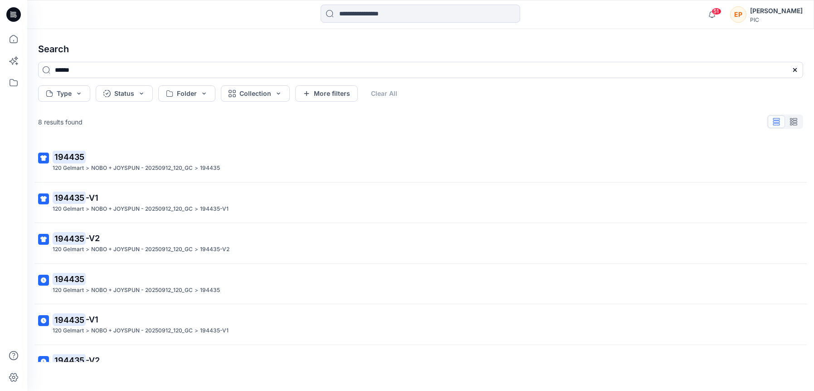
click at [198, 164] on div "120 Gelmart > NOBO + JOYSPUN - 20250912_120_GC > 194435" at bounding box center [420, 168] width 735 height 10
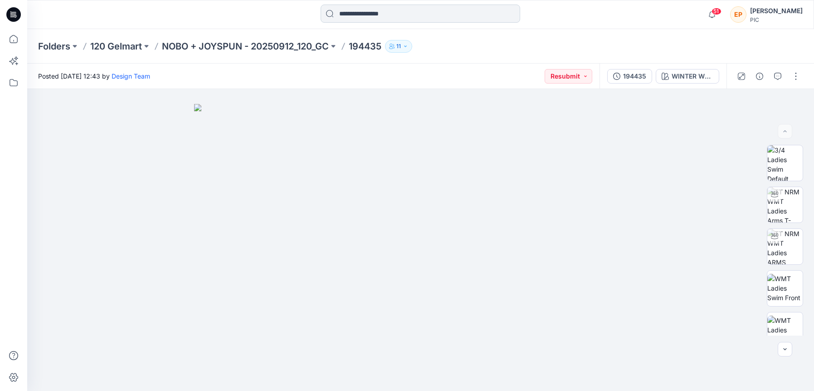
click at [398, 10] on input at bounding box center [421, 14] width 200 height 18
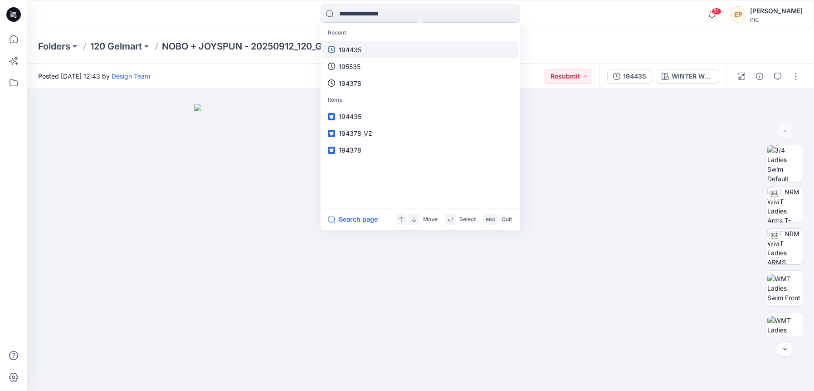
click at [368, 49] on link "194435" at bounding box center [421, 49] width 196 height 17
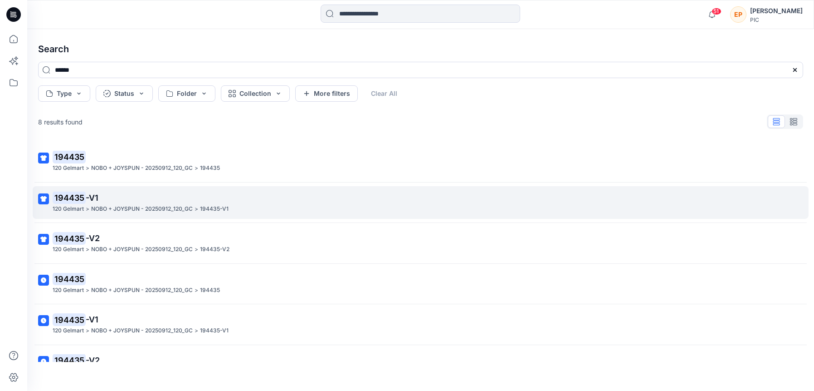
click at [190, 202] on p "194435 -V1" at bounding box center [420, 197] width 735 height 13
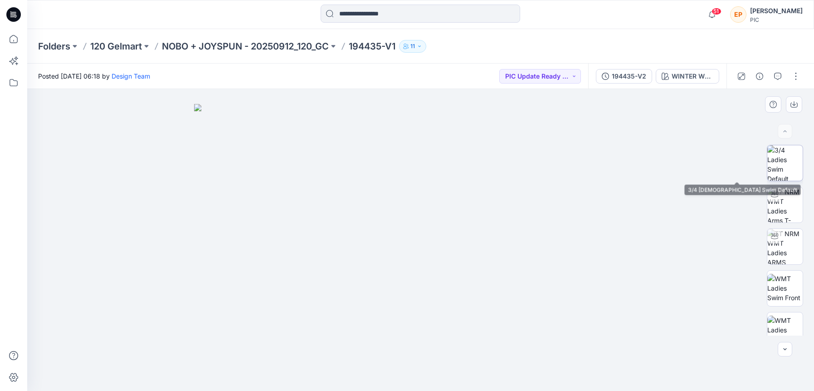
click at [782, 161] on img at bounding box center [785, 162] width 35 height 35
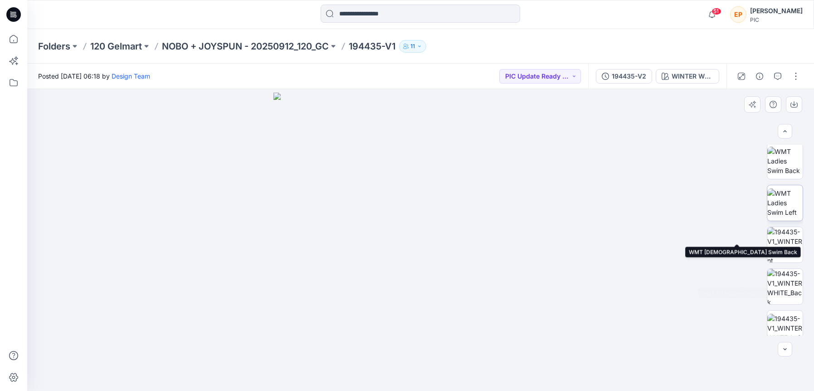
scroll to position [221, 0]
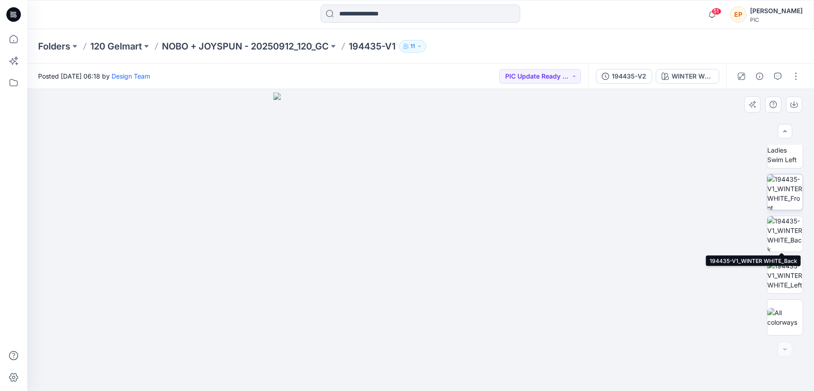
click at [780, 197] on img at bounding box center [785, 191] width 35 height 35
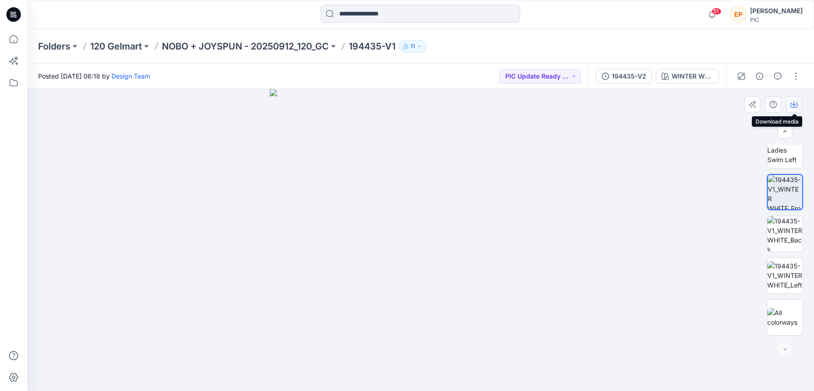
click at [798, 106] on icon "button" at bounding box center [794, 105] width 7 height 5
click at [703, 77] on div "WINTER WHITE" at bounding box center [693, 76] width 42 height 10
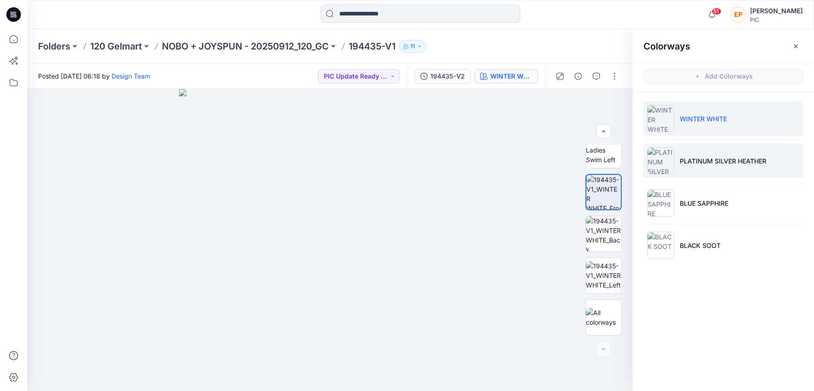
click at [699, 169] on li "PLATINUM SILVER HEATHER" at bounding box center [724, 160] width 160 height 34
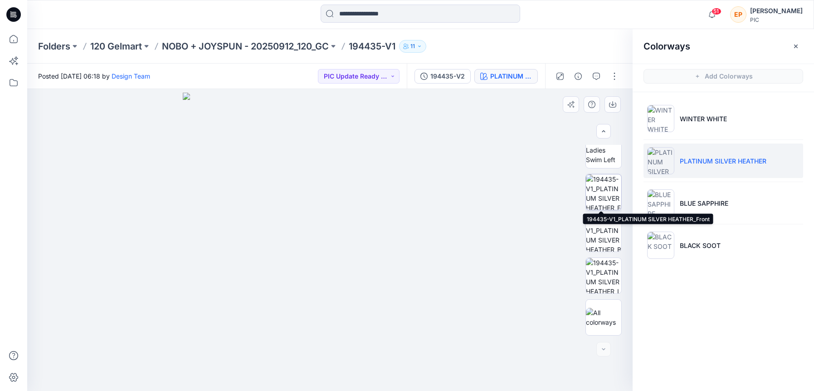
click at [609, 204] on img at bounding box center [603, 191] width 35 height 35
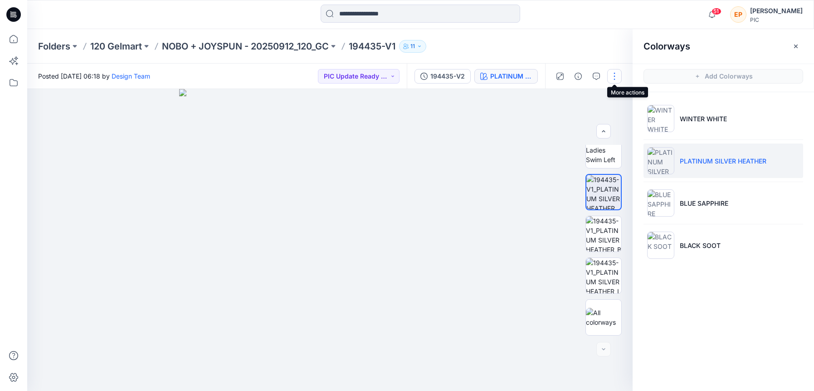
click at [613, 73] on button "button" at bounding box center [615, 76] width 15 height 15
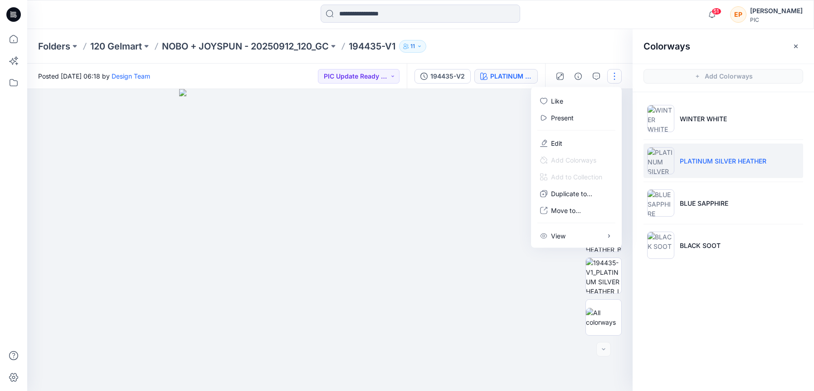
click at [613, 72] on button "button" at bounding box center [615, 76] width 15 height 15
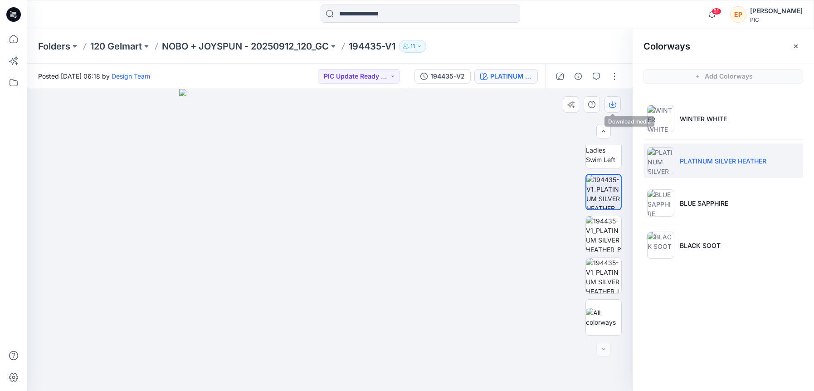
click at [616, 105] on icon "button" at bounding box center [612, 105] width 7 height 5
click at [686, 185] on ul "WINTER WHITE PLATINUM SILVER HEATHER BLUE SAPPHIRE BLACK SOOT" at bounding box center [724, 181] width 182 height 179
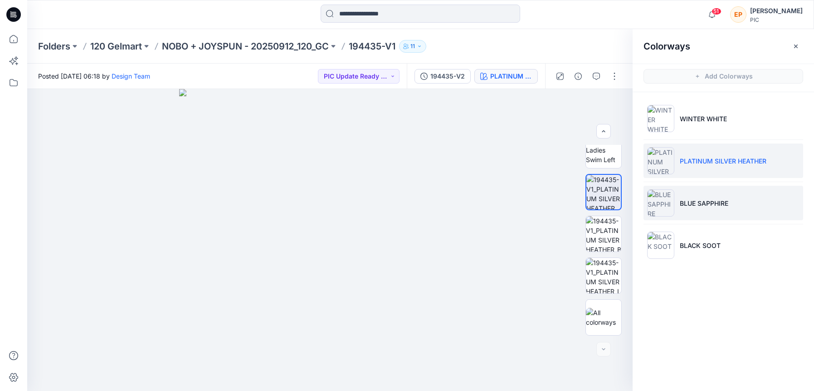
click at [687, 193] on li "BLUE SAPPHIRE" at bounding box center [724, 203] width 160 height 34
click at [686, 198] on p "BLUE SAPPHIRE" at bounding box center [704, 203] width 49 height 10
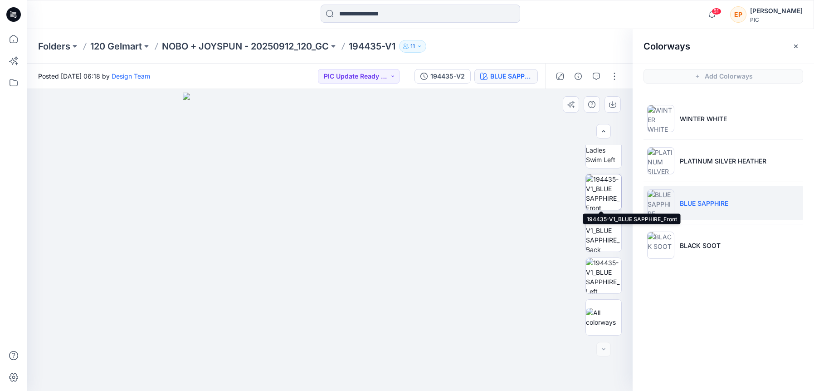
click at [606, 199] on img at bounding box center [603, 191] width 35 height 35
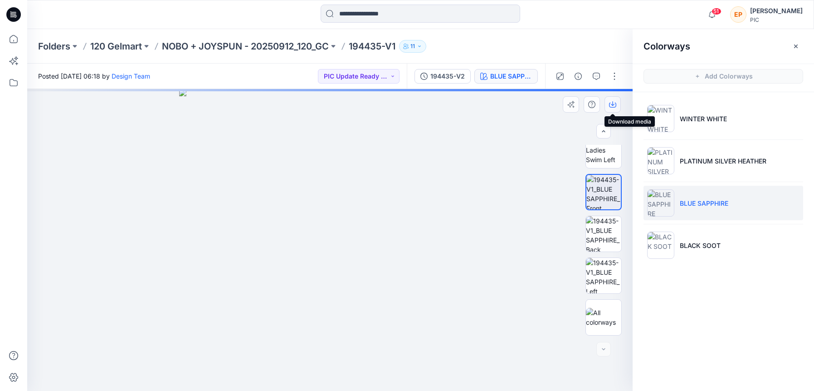
click at [616, 104] on icon "button" at bounding box center [612, 105] width 7 height 5
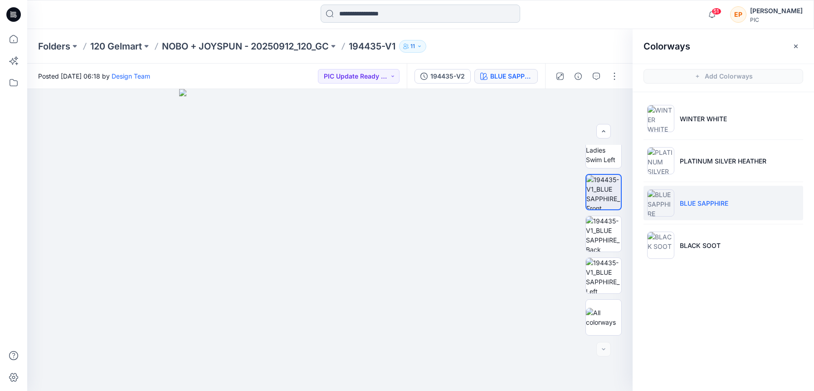
click at [384, 13] on input at bounding box center [421, 14] width 200 height 18
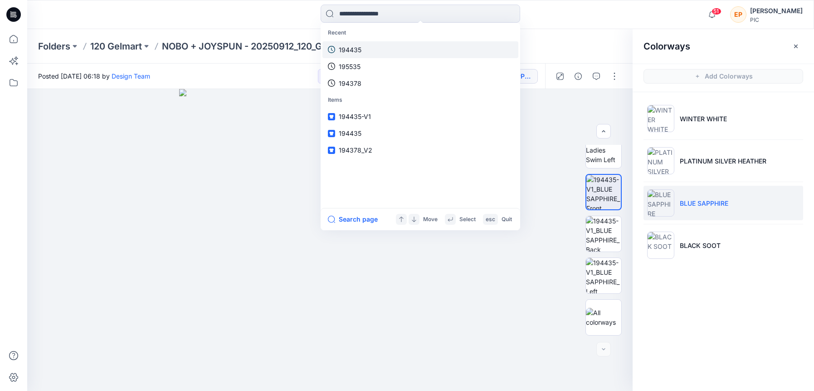
click at [377, 50] on link "194435" at bounding box center [421, 49] width 196 height 17
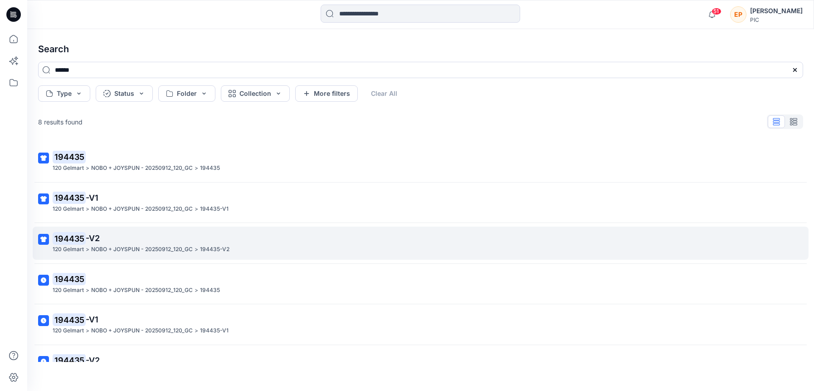
click at [120, 243] on p "194435 -V2" at bounding box center [420, 238] width 735 height 13
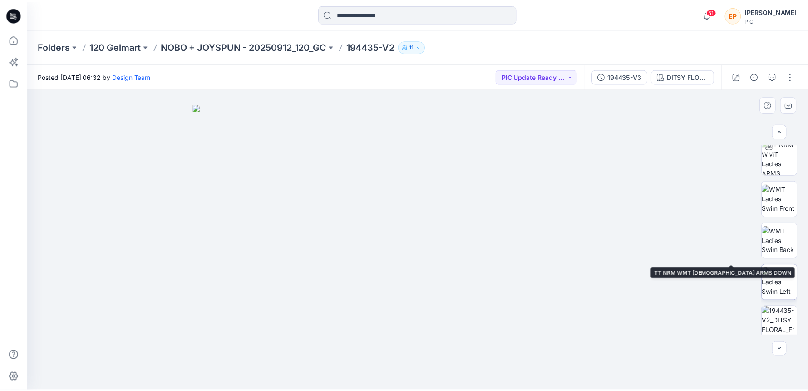
scroll to position [147, 0]
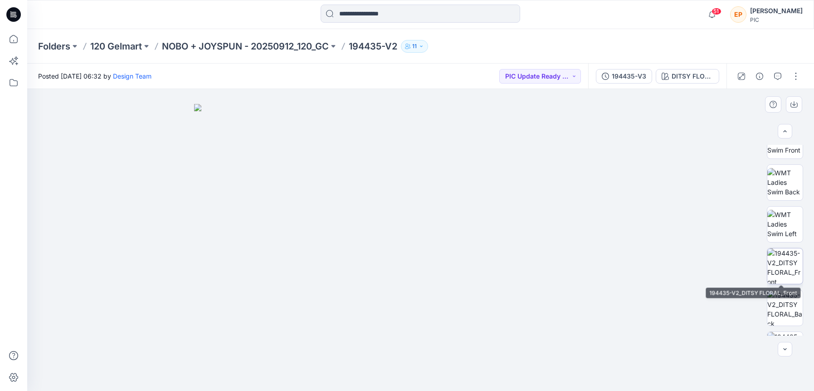
click at [785, 270] on img at bounding box center [785, 265] width 35 height 35
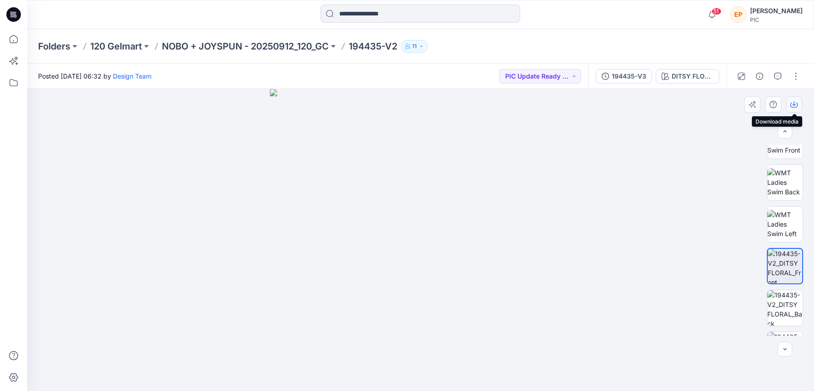
click at [798, 100] on button "button" at bounding box center [794, 104] width 16 height 16
click at [677, 79] on div "DITSY FLORAL" at bounding box center [693, 76] width 42 height 10
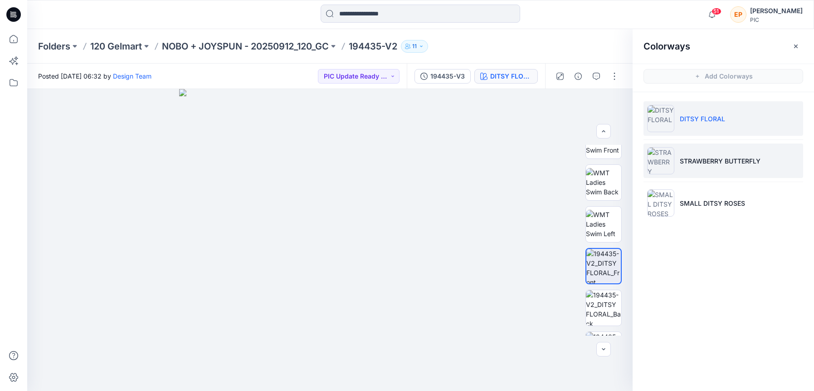
click at [688, 165] on p "STRAWBERRY BUTTERFLY" at bounding box center [720, 161] width 81 height 10
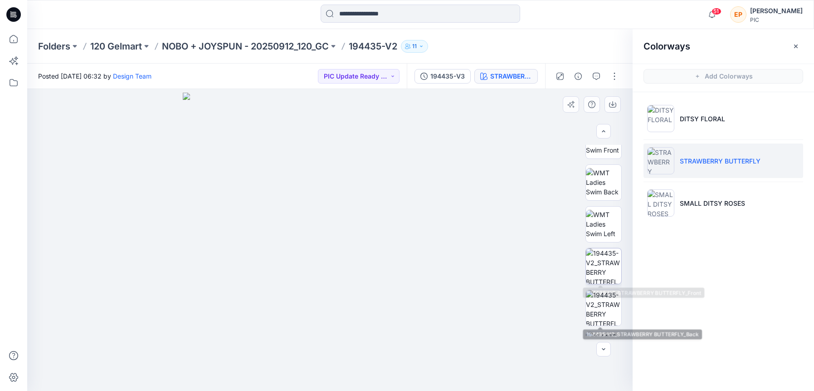
click at [605, 262] on img at bounding box center [603, 265] width 35 height 35
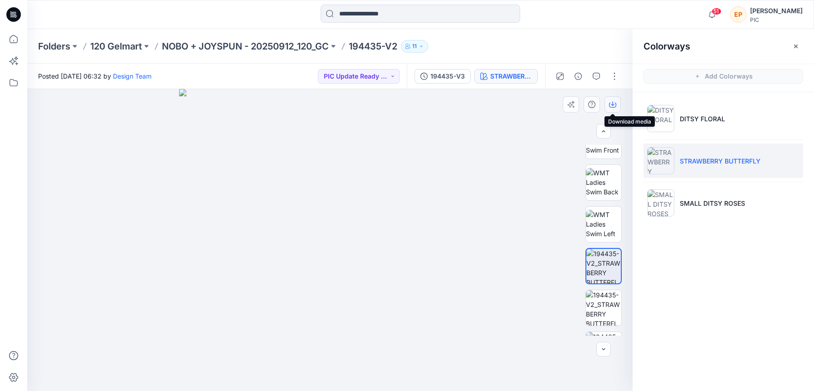
click at [615, 103] on icon "button" at bounding box center [612, 104] width 7 height 7
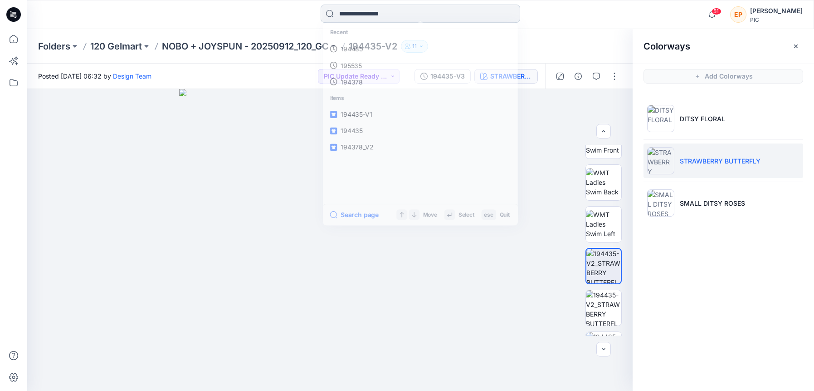
click at [362, 11] on input at bounding box center [421, 14] width 200 height 18
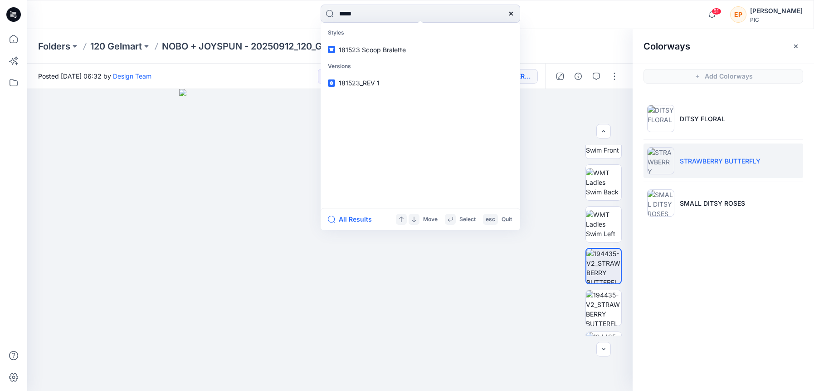
type input "******"
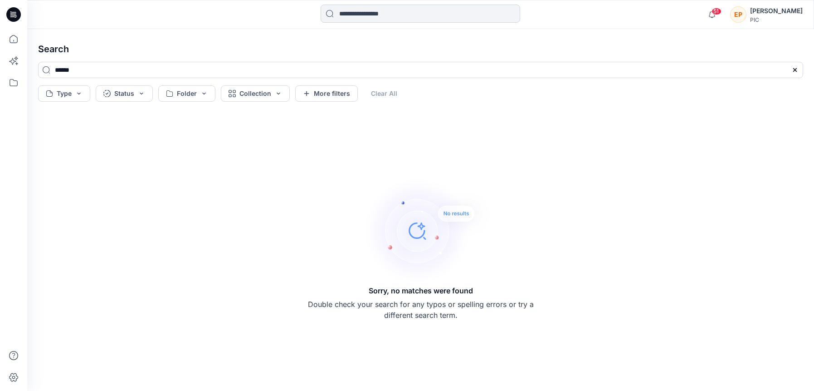
click at [388, 18] on input at bounding box center [421, 14] width 200 height 18
type input "******"
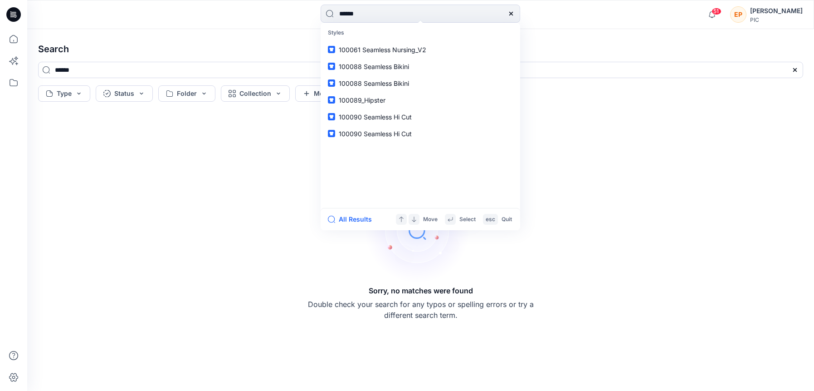
type input "******"
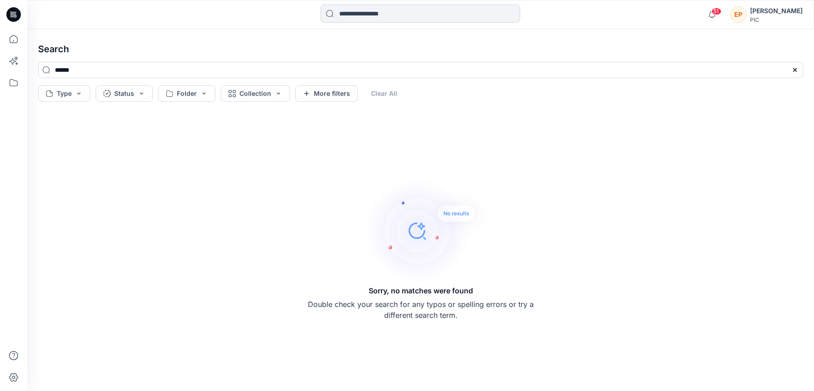
click at [368, 14] on input at bounding box center [421, 14] width 200 height 18
type input "******"
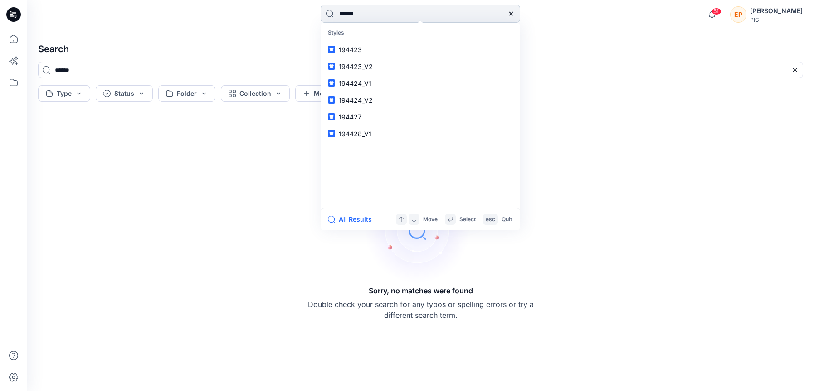
type input "******"
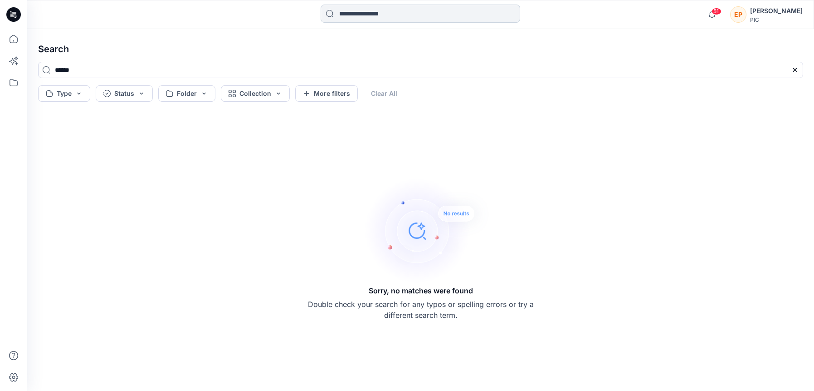
click at [369, 14] on input at bounding box center [421, 14] width 200 height 18
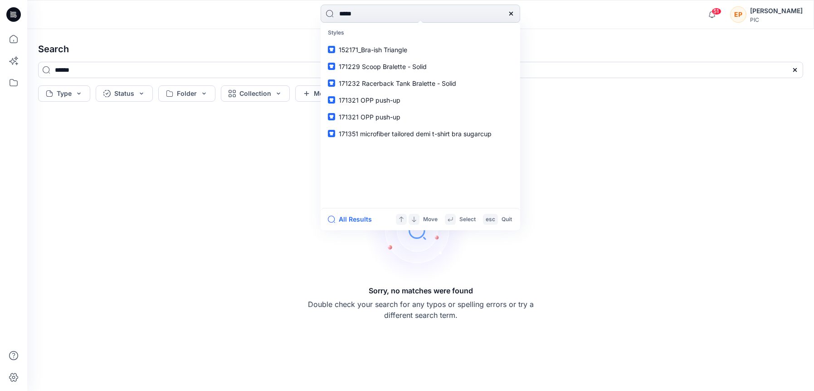
type input "******"
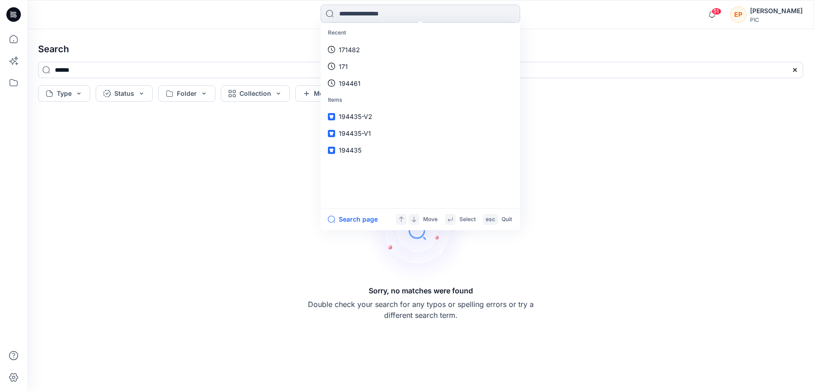
click at [403, 11] on input at bounding box center [421, 14] width 200 height 18
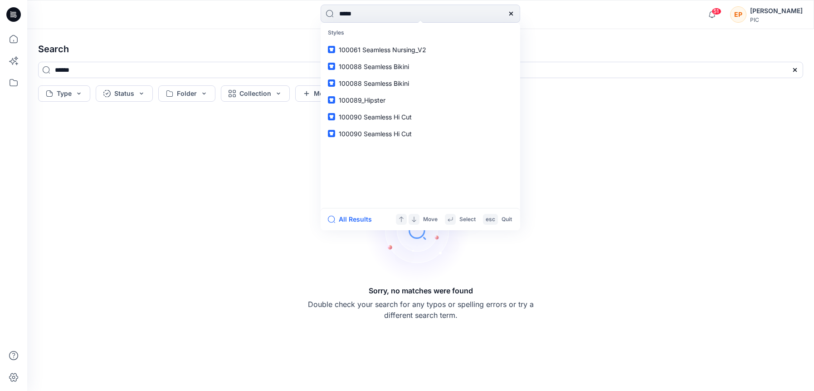
type input "******"
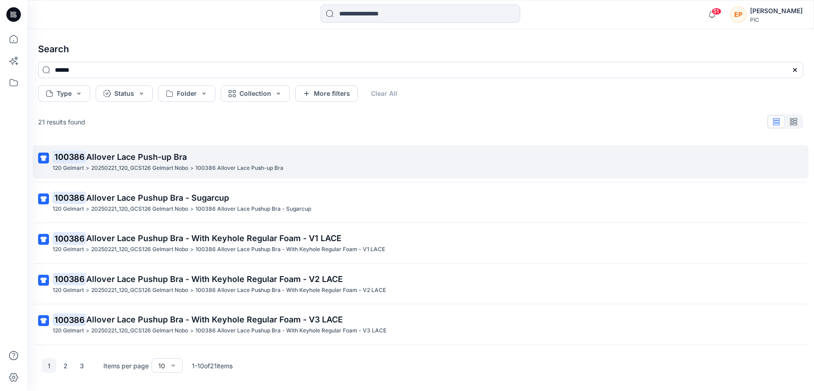
click at [172, 160] on span "Allover Lace Push-up Bra" at bounding box center [136, 157] width 101 height 10
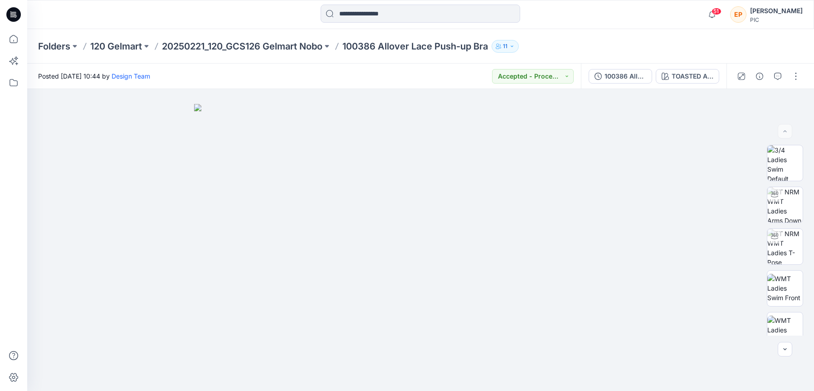
click at [400, 2] on div "51 Notifications Design Team has updated 194363_V2 with 194363_V3 26 hours ago …" at bounding box center [420, 14] width 787 height 29
click at [399, 9] on input at bounding box center [421, 14] width 200 height 18
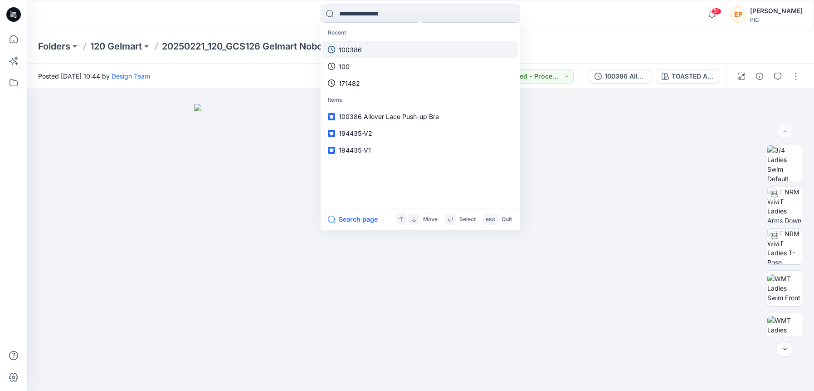
click at [379, 44] on link "100386" at bounding box center [421, 49] width 196 height 17
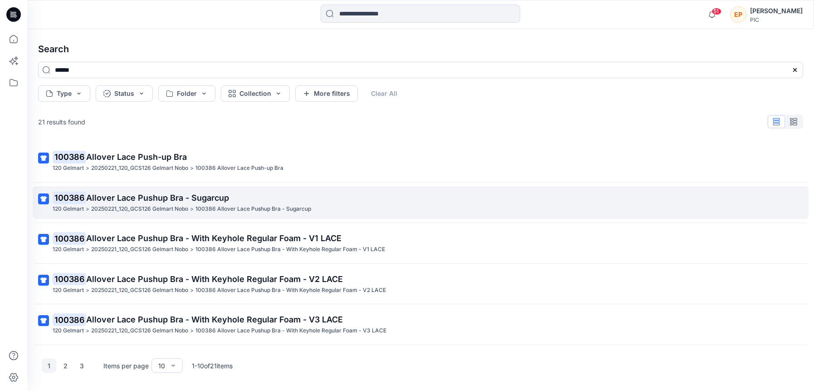
click at [315, 188] on link "100386 Allover Lace Pushup Bra - Sugarcup 120 Gelmart > 20250221_120_GCS126 Gel…" at bounding box center [421, 202] width 776 height 33
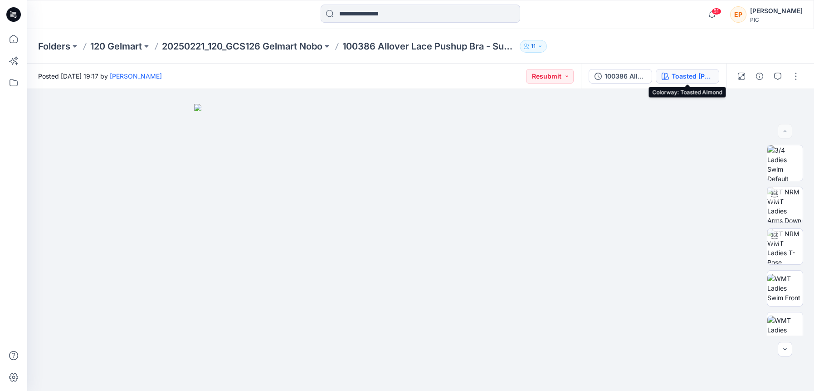
click at [699, 76] on div "Toasted [PERSON_NAME]" at bounding box center [693, 76] width 42 height 10
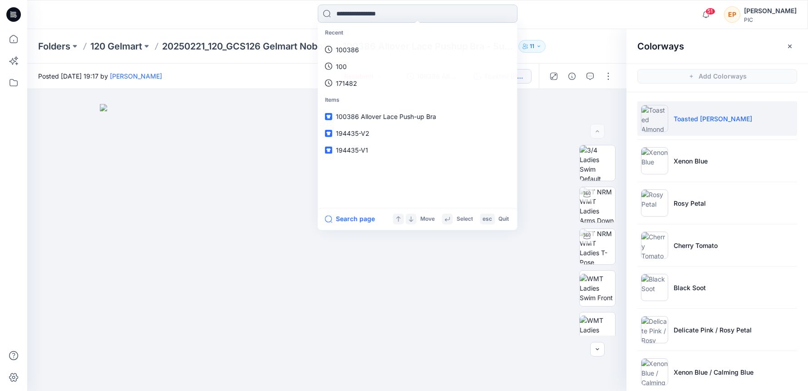
click at [450, 20] on input at bounding box center [418, 14] width 200 height 18
click at [393, 51] on link "100386" at bounding box center [417, 49] width 196 height 17
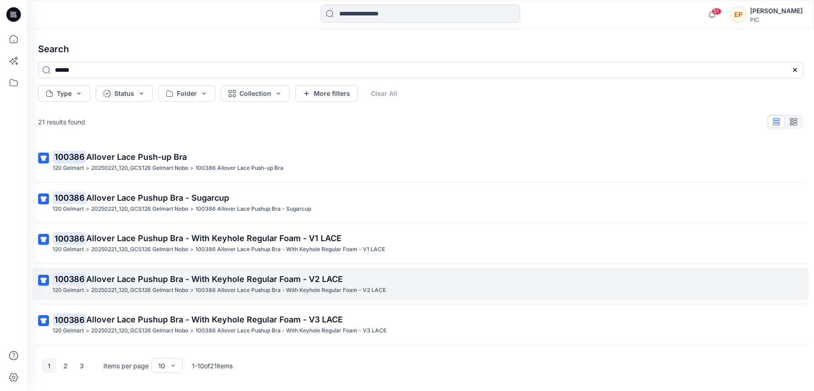
click at [270, 276] on span "Allover Lace Pushup Bra - With Keyhole Regular Foam - V2 LACE" at bounding box center [214, 279] width 257 height 10
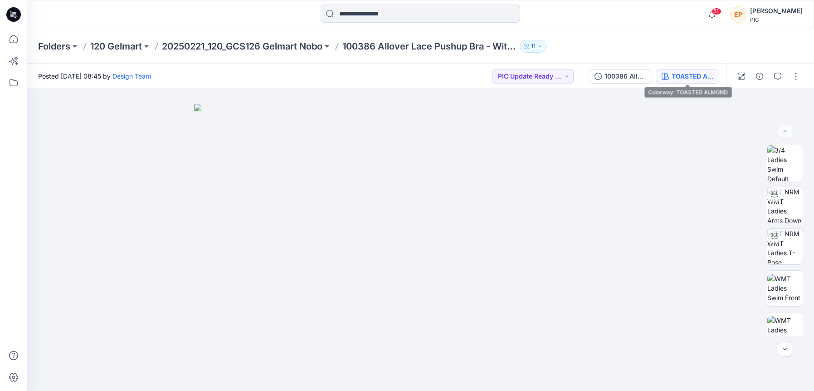
click at [699, 73] on div "TOASTED ALMOND" at bounding box center [693, 76] width 42 height 10
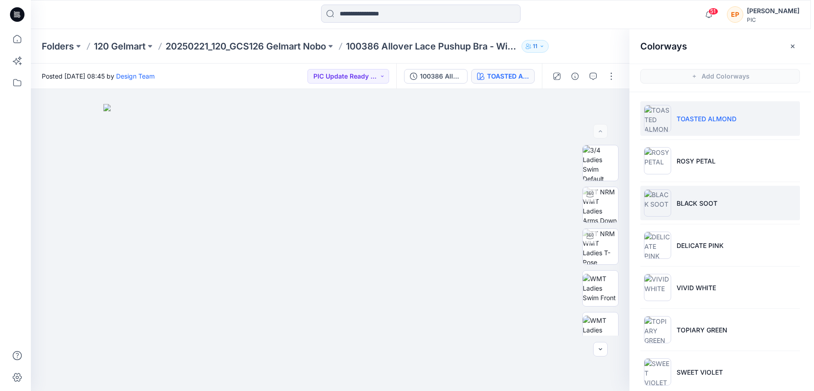
scroll to position [12, 0]
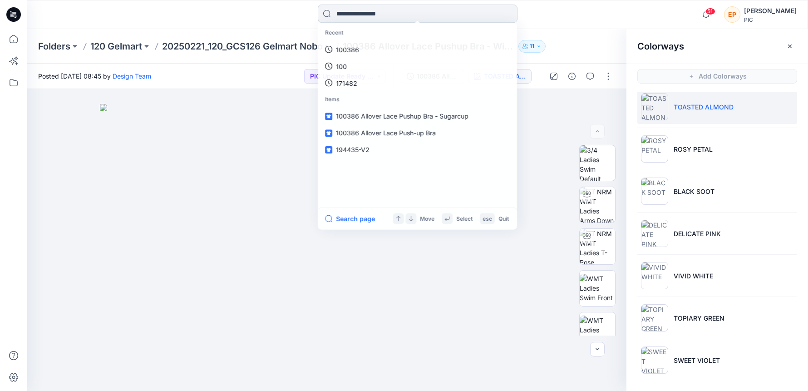
click at [397, 15] on input at bounding box center [418, 14] width 200 height 18
click at [386, 43] on link "100386" at bounding box center [417, 49] width 196 height 17
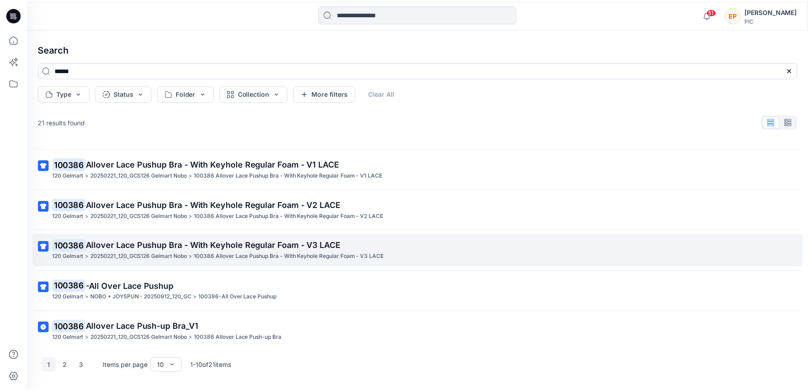
scroll to position [201, 0]
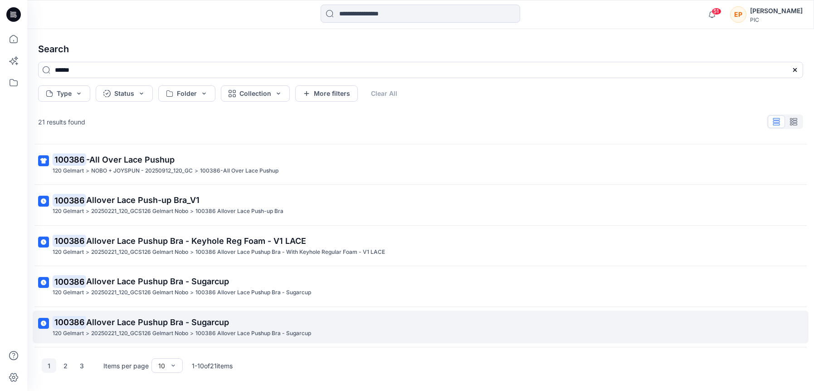
click at [234, 320] on p "100386 Allover Lace Pushup Bra - Sugarcup" at bounding box center [420, 322] width 735 height 13
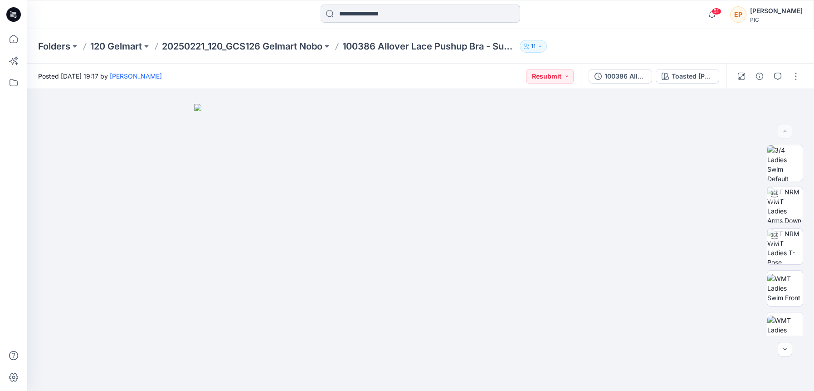
click at [372, 9] on input at bounding box center [421, 14] width 200 height 18
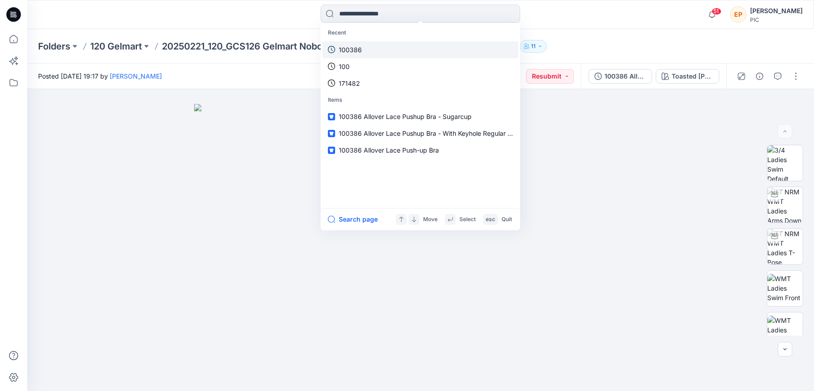
click at [359, 50] on p "100386" at bounding box center [350, 50] width 23 height 10
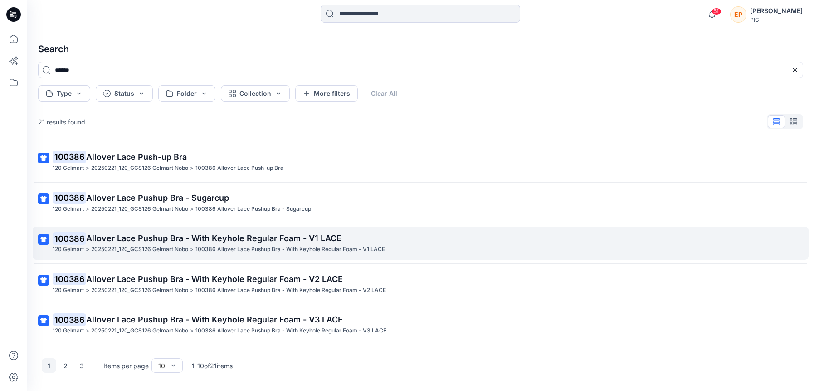
click at [160, 238] on span "Allover Lace Pushup Bra - With Keyhole Regular Foam - V1 LACE" at bounding box center [213, 238] width 255 height 10
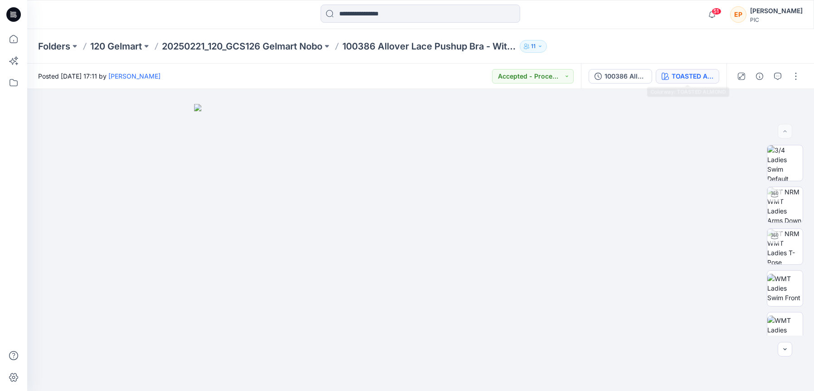
click at [696, 77] on div "TOASTED ALMOND" at bounding box center [693, 76] width 42 height 10
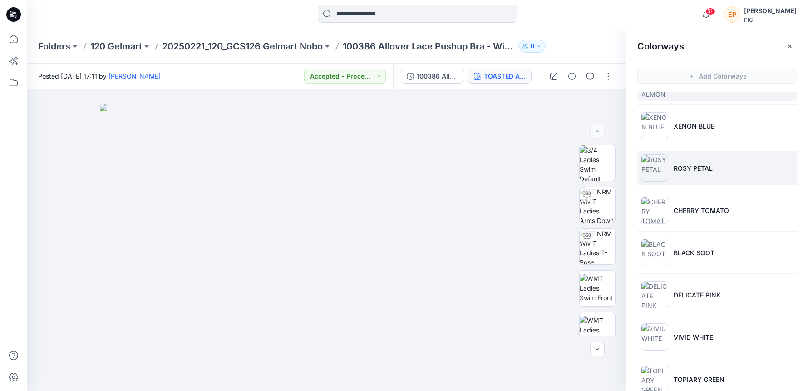
scroll to position [82, 0]
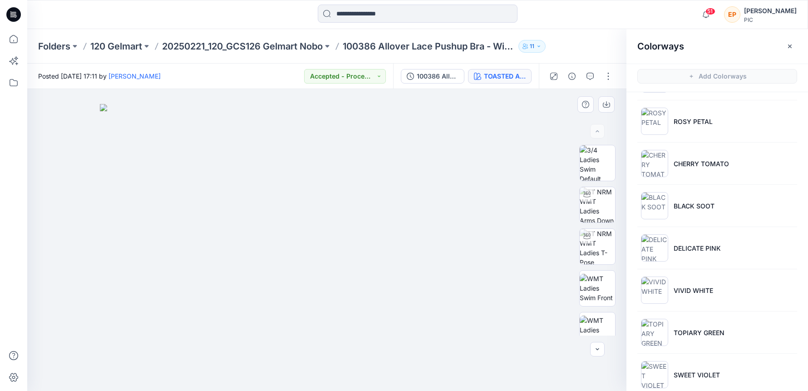
click at [407, 120] on img at bounding box center [327, 247] width 454 height 287
click at [255, 47] on p "20250221_120_GCS126 Gelmart Nobo" at bounding box center [242, 46] width 161 height 13
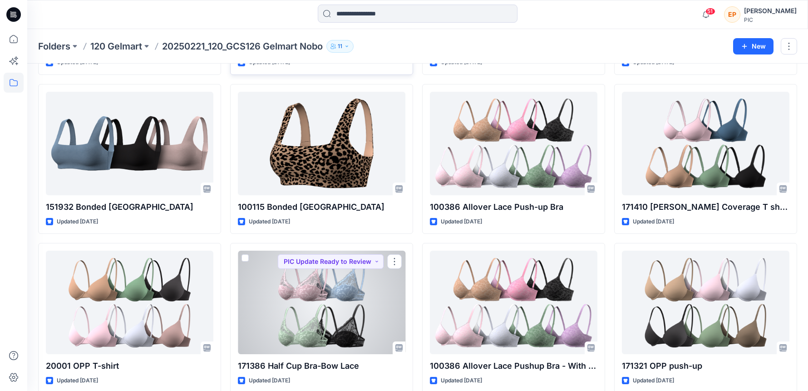
scroll to position [336, 0]
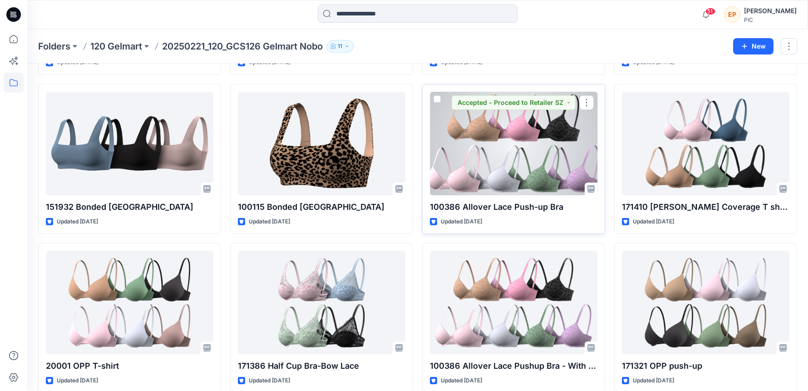
click at [525, 154] on div at bounding box center [513, 143] width 167 height 103
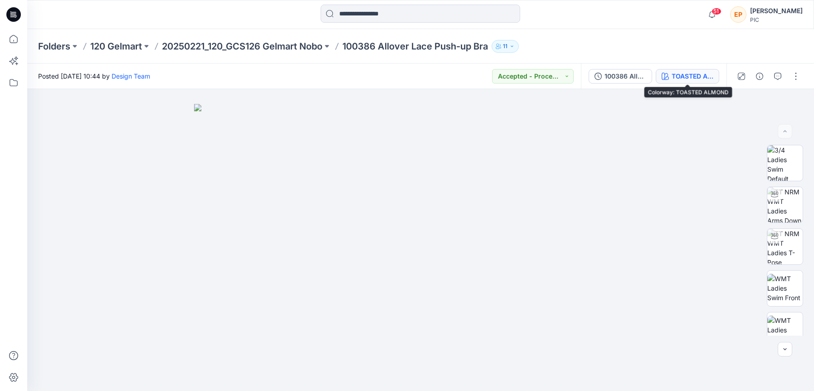
click at [686, 78] on div "TOASTED ALMOND" at bounding box center [693, 76] width 42 height 10
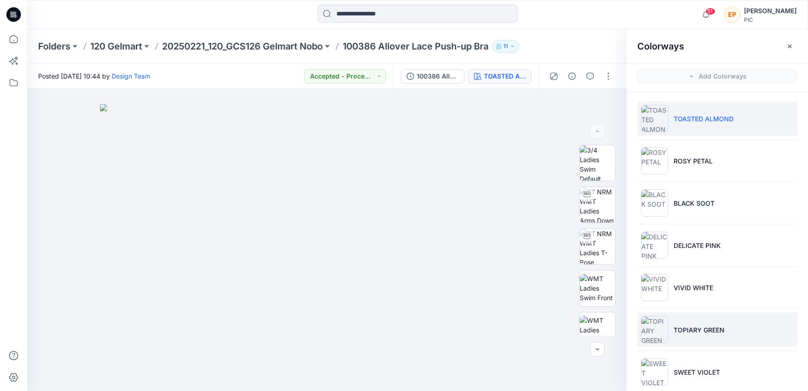
click at [687, 325] on p "TOPIARY GREEN" at bounding box center [698, 330] width 51 height 10
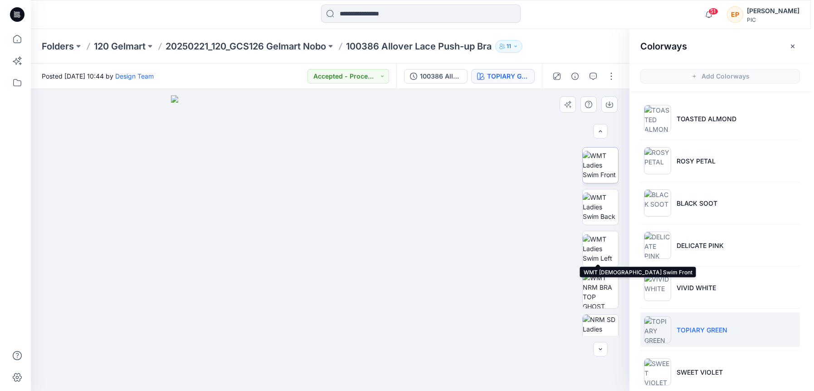
scroll to position [127, 0]
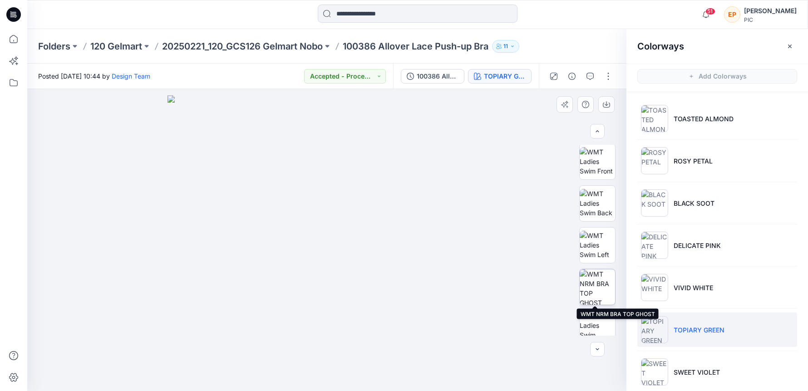
click at [601, 294] on img at bounding box center [596, 286] width 35 height 35
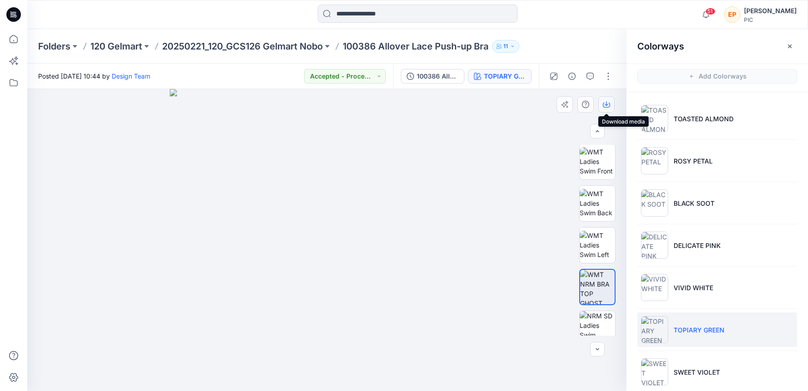
click at [608, 103] on icon "button" at bounding box center [606, 104] width 7 height 7
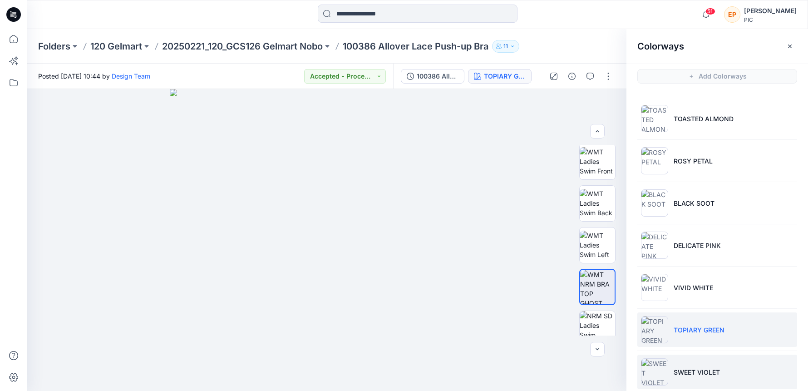
click at [676, 359] on li "SWEET VIOLET" at bounding box center [717, 371] width 160 height 34
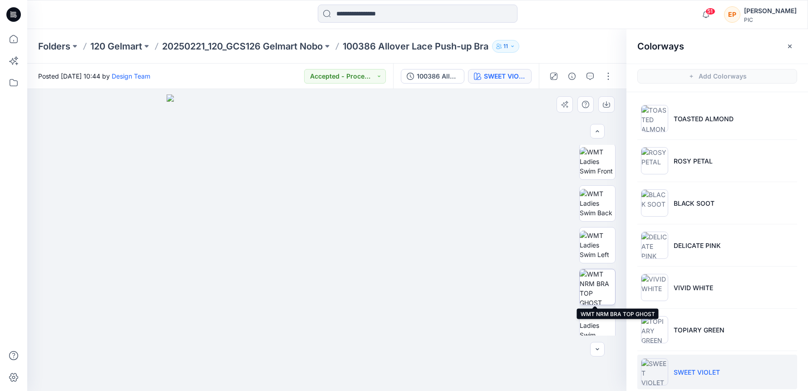
click at [588, 285] on img at bounding box center [596, 286] width 35 height 35
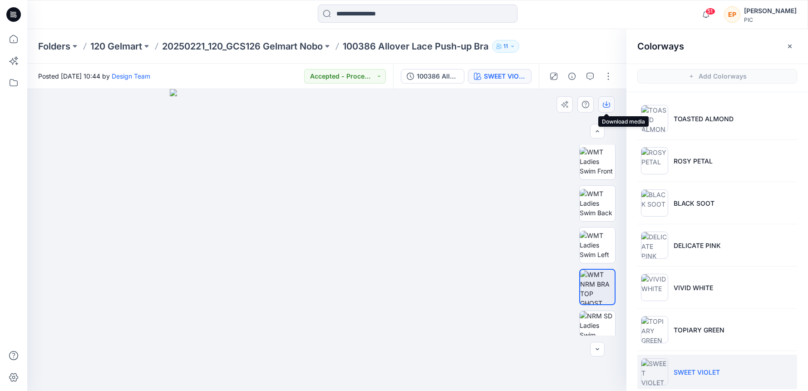
click at [610, 102] on button "button" at bounding box center [606, 104] width 16 height 16
click at [506, 74] on div "SWEET VIOLET" at bounding box center [505, 76] width 42 height 10
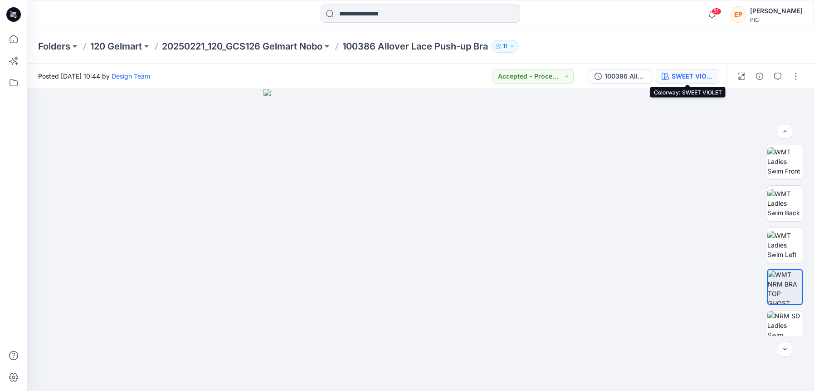
click at [687, 73] on div "SWEET VIOLET" at bounding box center [693, 76] width 42 height 10
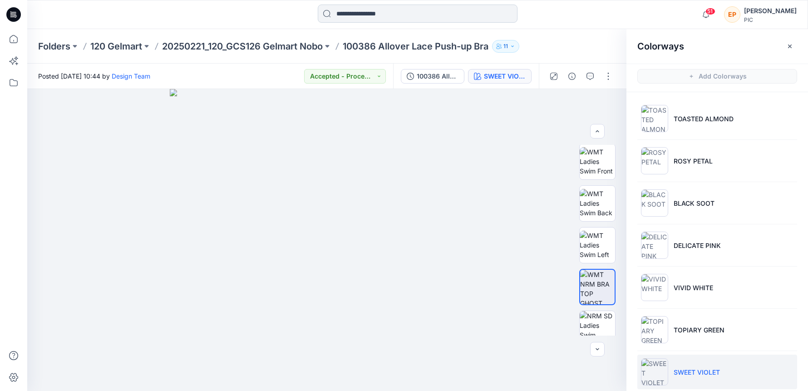
click at [444, 15] on input at bounding box center [418, 14] width 200 height 18
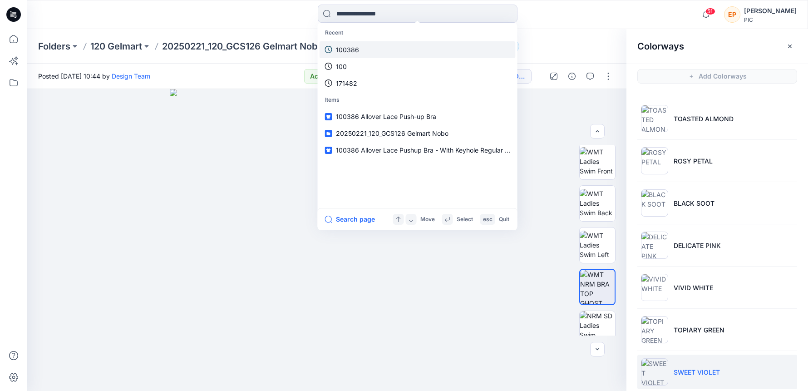
click at [421, 54] on link "100386" at bounding box center [417, 49] width 196 height 17
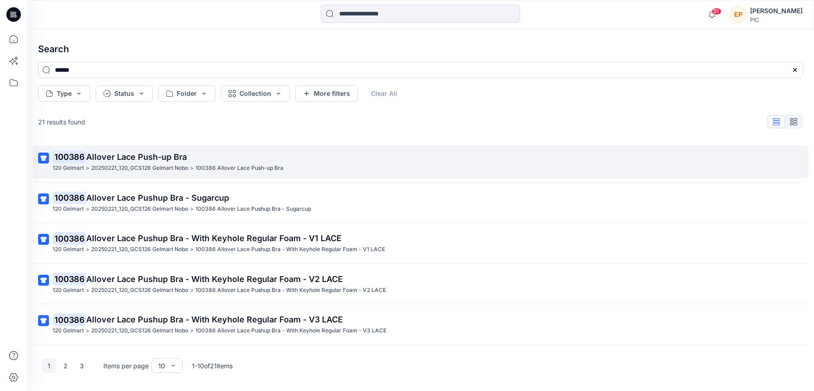
click at [213, 172] on p "100386 Allover Lace Push-up Bra" at bounding box center [240, 168] width 88 height 10
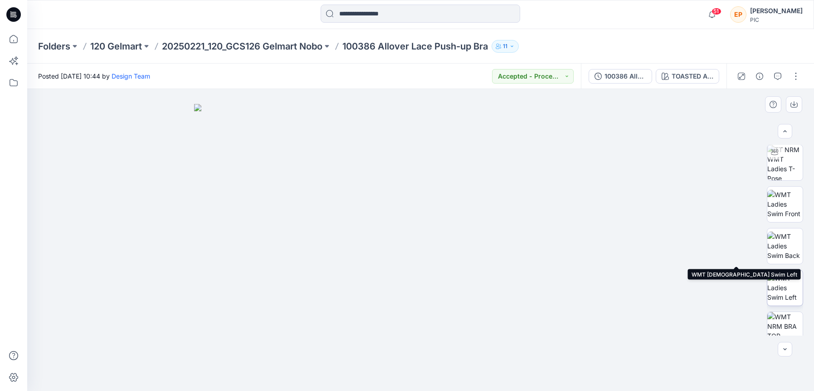
scroll to position [125, 0]
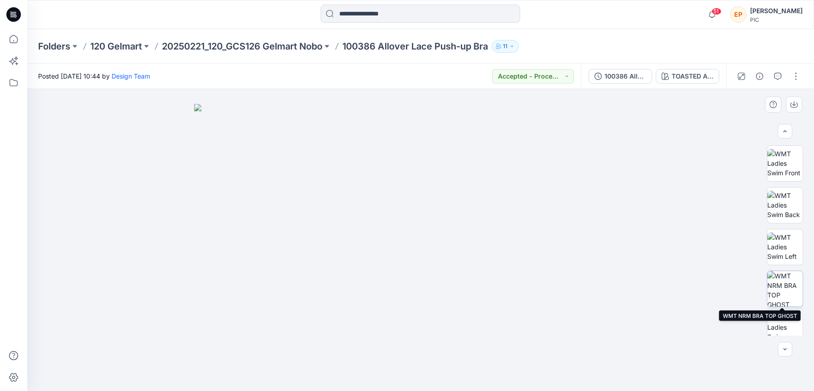
click at [783, 288] on img at bounding box center [785, 288] width 35 height 35
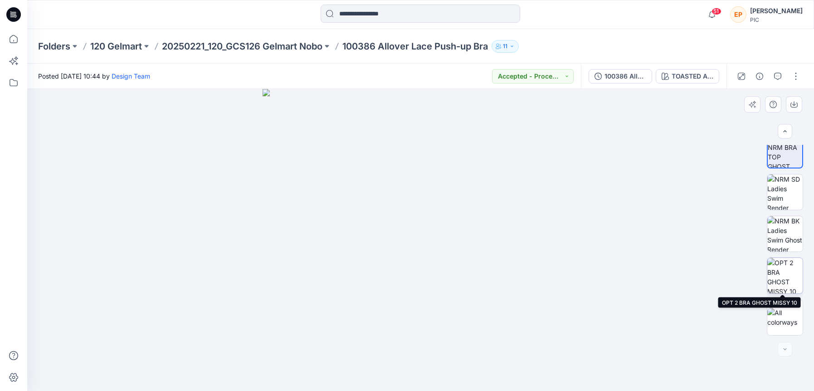
scroll to position [0, 0]
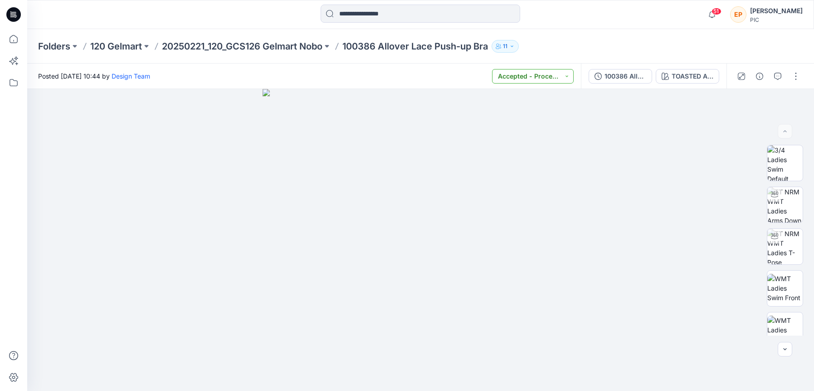
click at [563, 77] on button "Accepted - Proceed to Retailer SZ" at bounding box center [533, 76] width 82 height 15
click at [562, 78] on button "Accepted - Proceed to Retailer SZ" at bounding box center [533, 76] width 82 height 15
click at [372, 7] on input at bounding box center [421, 14] width 200 height 18
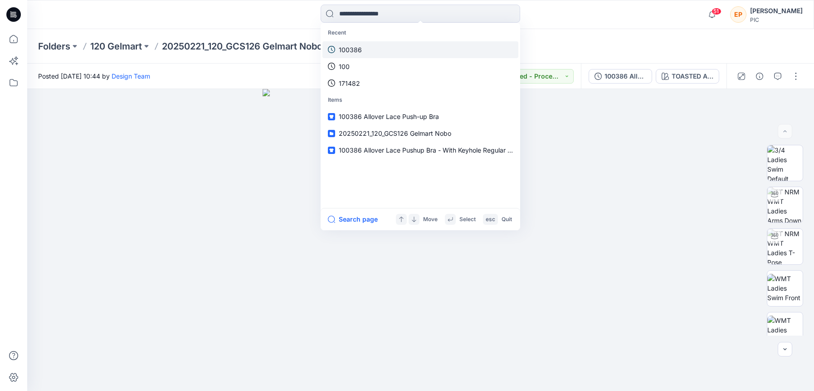
click at [366, 51] on link "100386" at bounding box center [421, 49] width 196 height 17
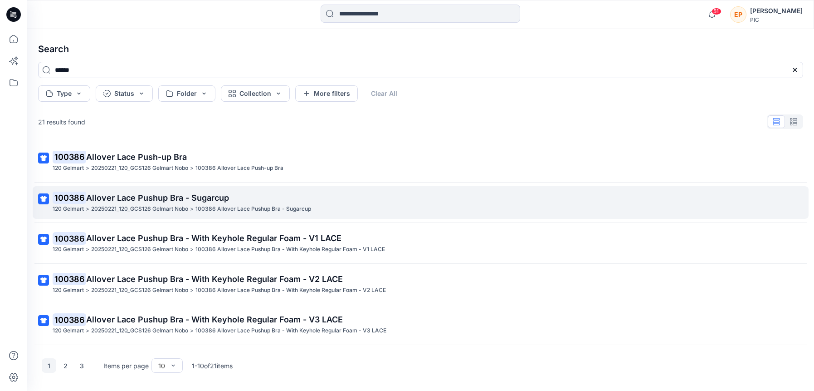
click at [247, 204] on p "100386 Allover Lace Pushup Bra - Sugarcup" at bounding box center [254, 209] width 116 height 10
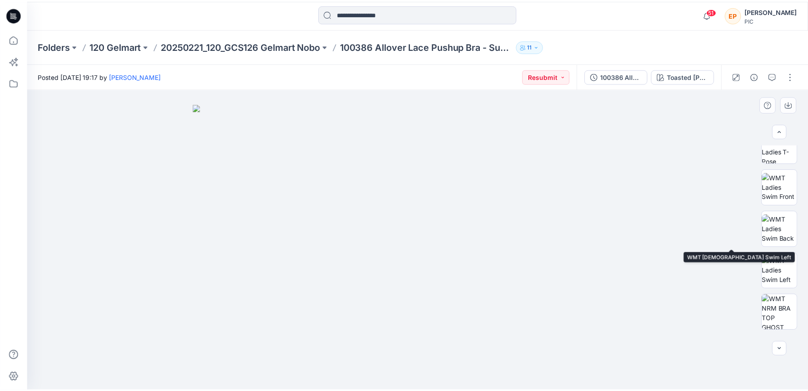
scroll to position [151, 0]
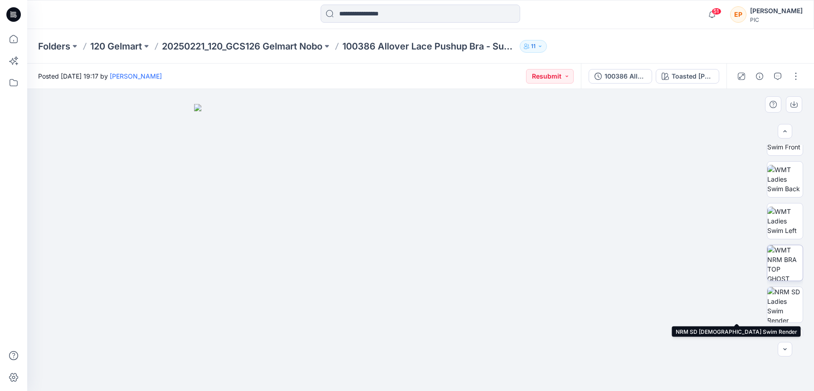
click at [787, 262] on img at bounding box center [785, 262] width 35 height 35
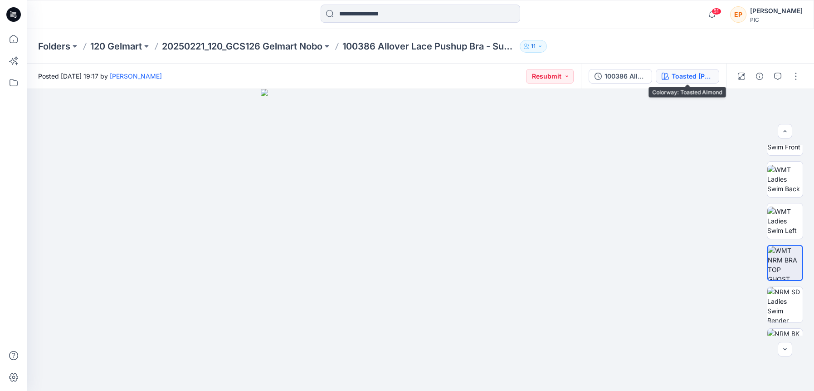
click at [695, 75] on div "Toasted [PERSON_NAME]" at bounding box center [693, 76] width 42 height 10
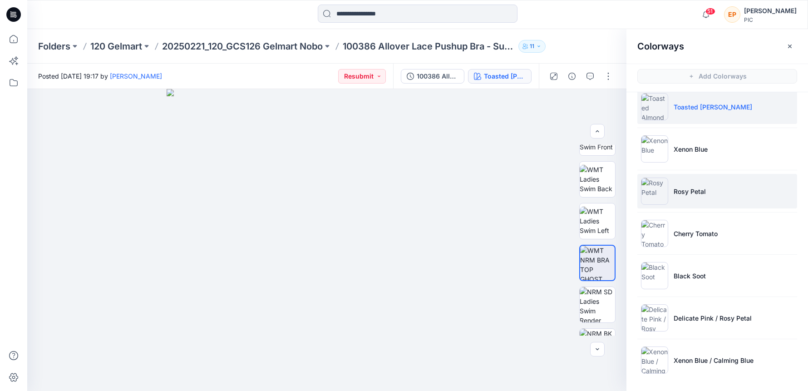
scroll to position [3, 0]
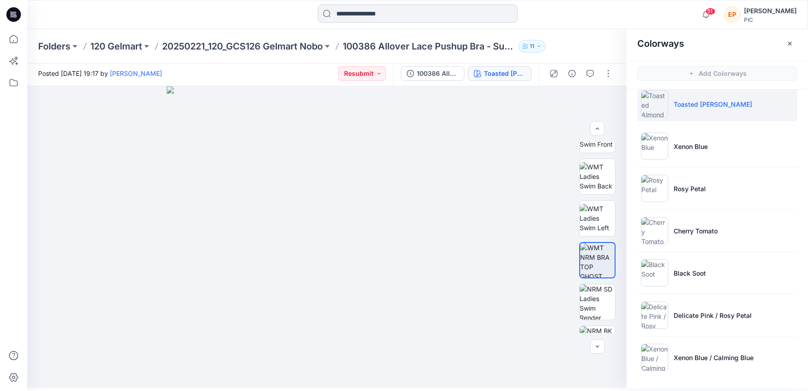
click at [414, 16] on input at bounding box center [418, 14] width 200 height 18
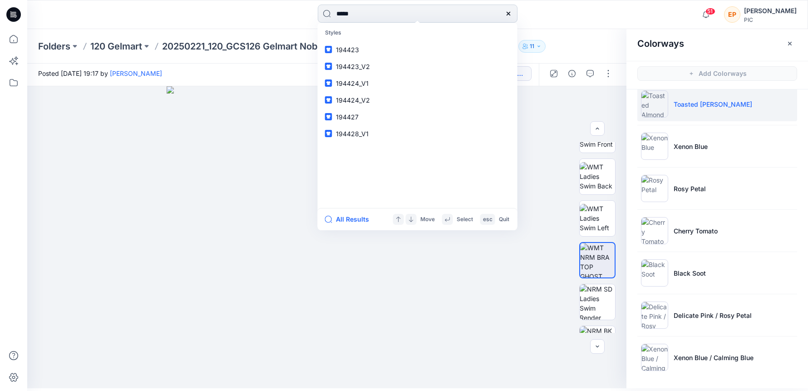
type input "******"
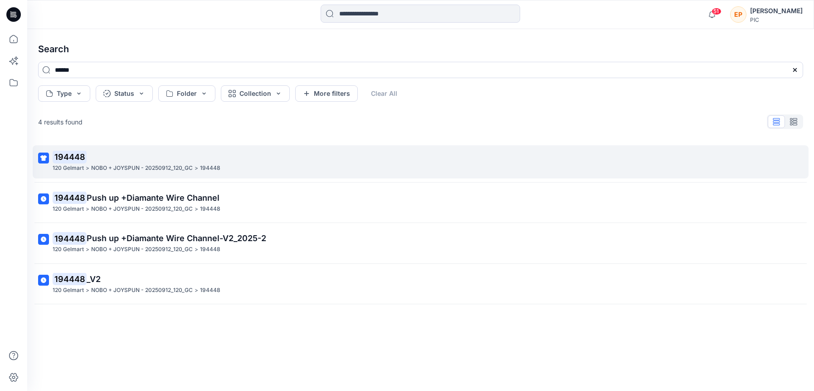
click at [175, 169] on p "NOBO + JOYSPUN - 20250912_120_GC" at bounding box center [142, 168] width 102 height 10
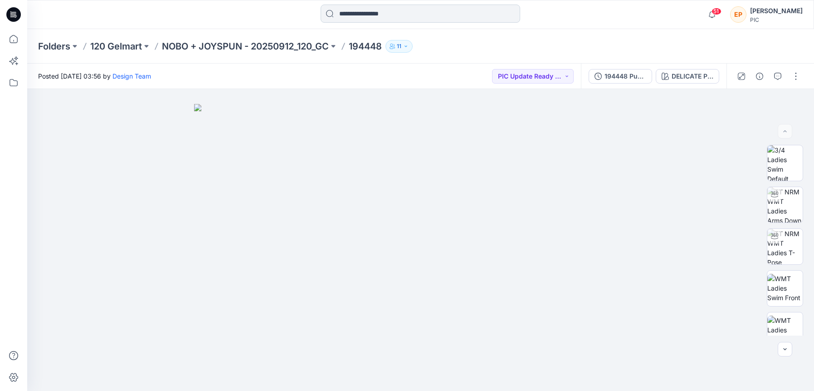
click at [425, 14] on input at bounding box center [421, 14] width 200 height 18
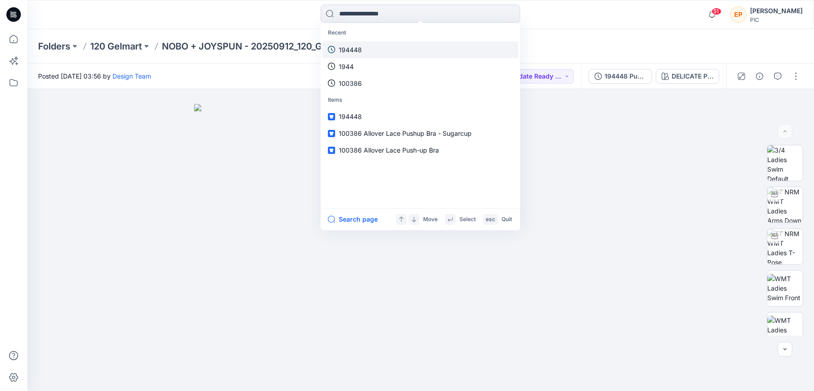
click at [402, 44] on link "194448" at bounding box center [421, 49] width 196 height 17
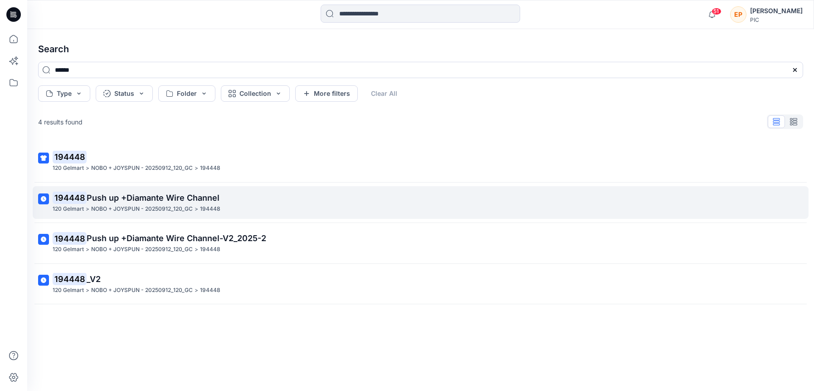
click at [251, 196] on p "194448 Push up +Diamante Wire Channel" at bounding box center [420, 197] width 735 height 13
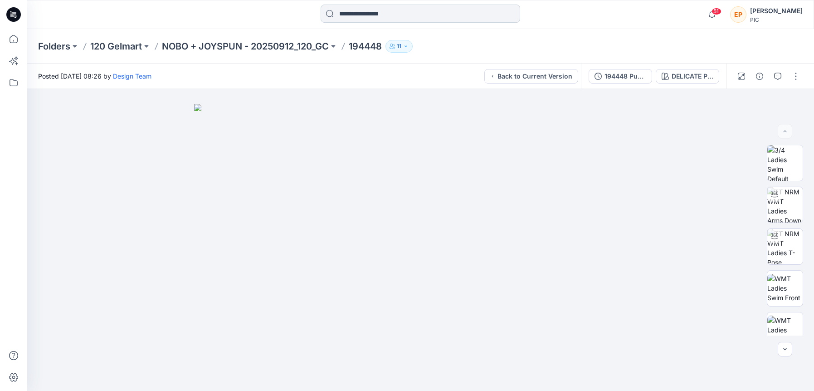
click at [381, 15] on input at bounding box center [421, 14] width 200 height 18
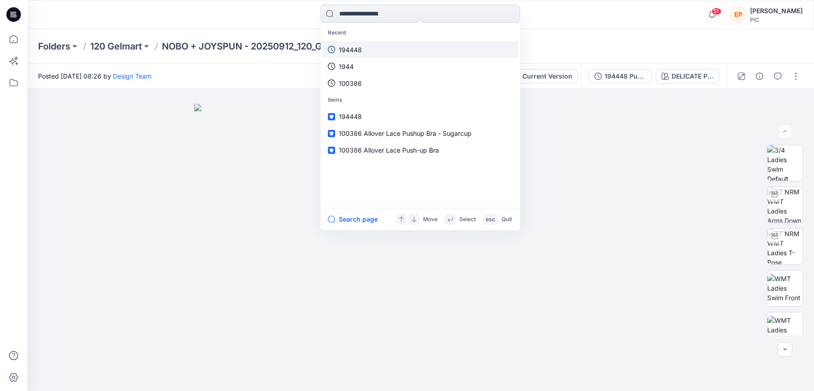
click at [360, 50] on p "194448" at bounding box center [350, 50] width 23 height 10
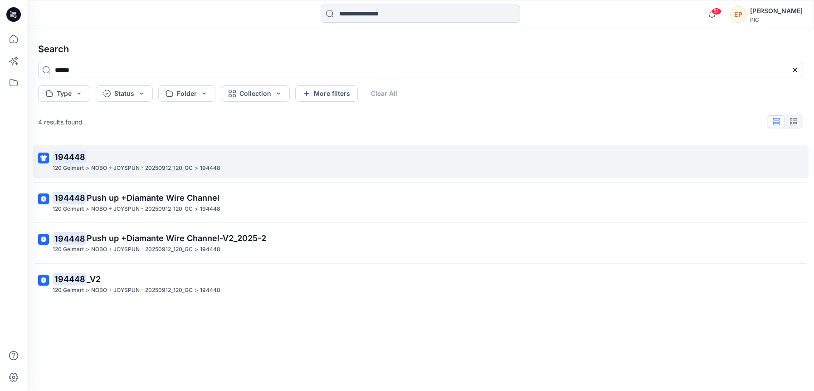
click at [148, 157] on p "194448" at bounding box center [420, 157] width 735 height 13
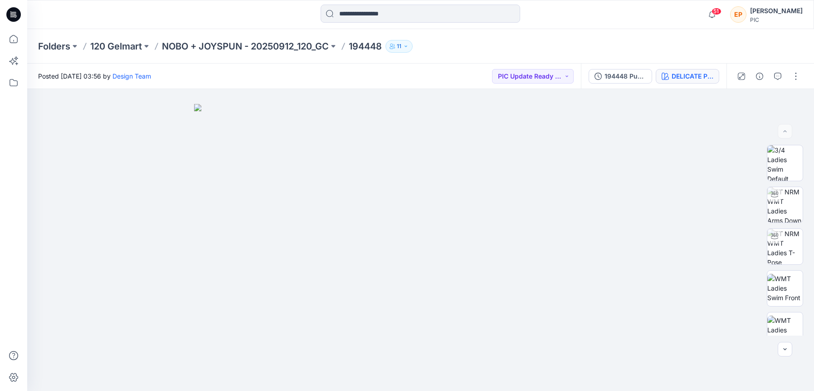
click at [691, 78] on div "DELICATE PINK" at bounding box center [693, 76] width 42 height 10
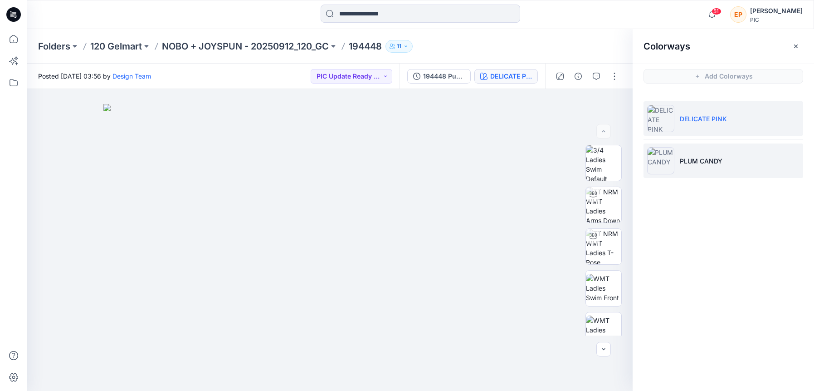
click at [687, 160] on p "PLUM CANDY" at bounding box center [701, 161] width 43 height 10
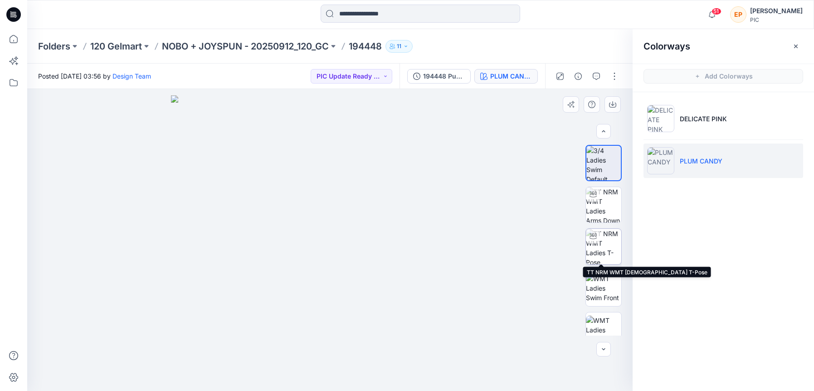
scroll to position [153, 0]
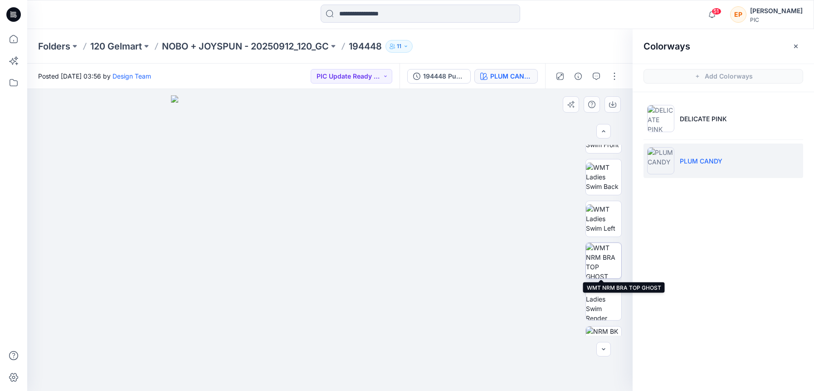
click at [605, 262] on img at bounding box center [603, 260] width 35 height 35
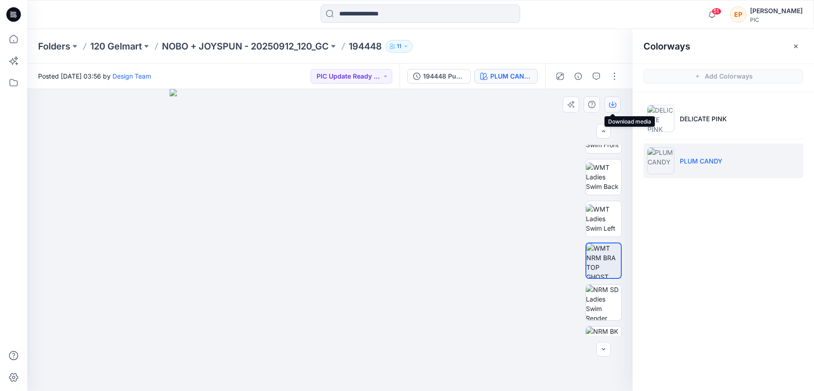
click at [613, 105] on icon "button" at bounding box center [613, 103] width 4 height 5
click at [414, 19] on input at bounding box center [421, 14] width 200 height 18
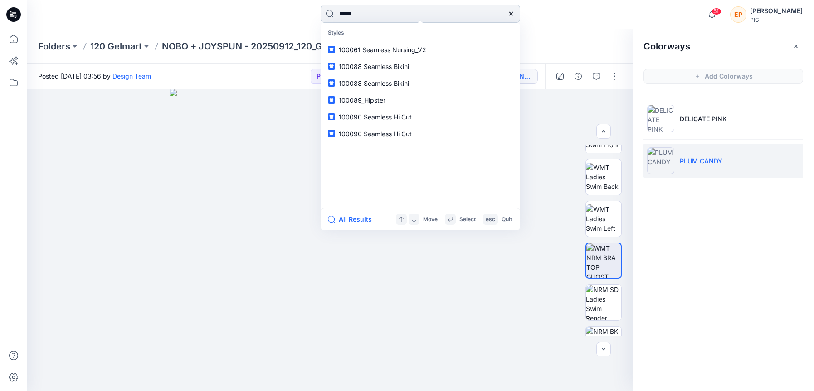
type input "******"
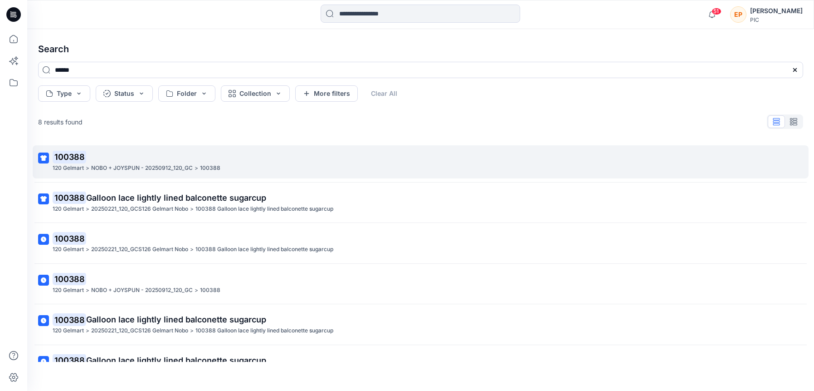
click at [243, 162] on p "100388" at bounding box center [420, 157] width 735 height 13
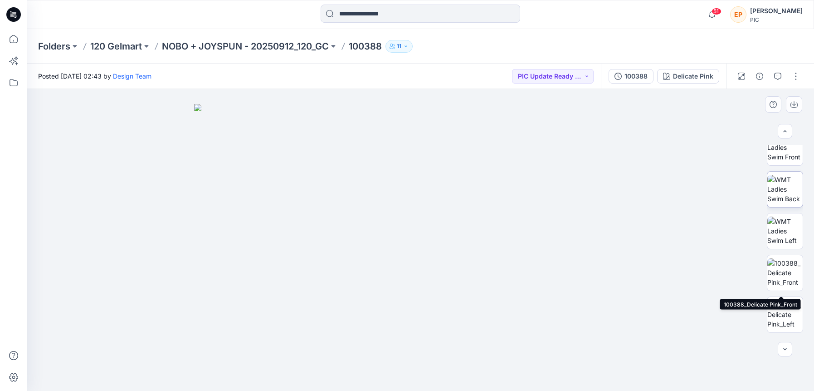
scroll to position [148, 0]
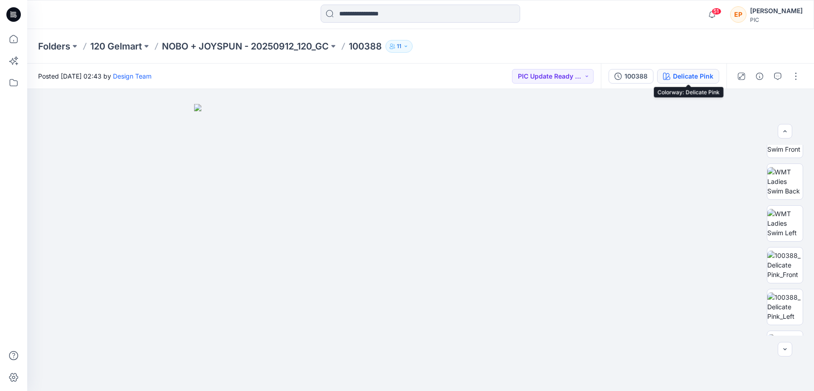
click at [687, 79] on div "Delicate Pink" at bounding box center [693, 76] width 40 height 10
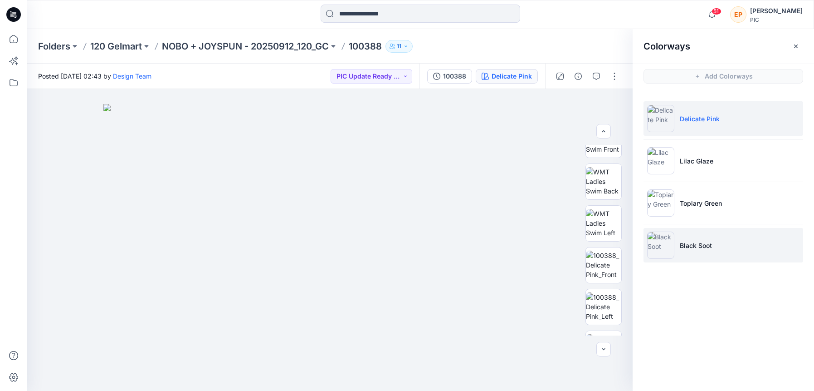
click at [689, 238] on li "Black Soot" at bounding box center [724, 245] width 160 height 34
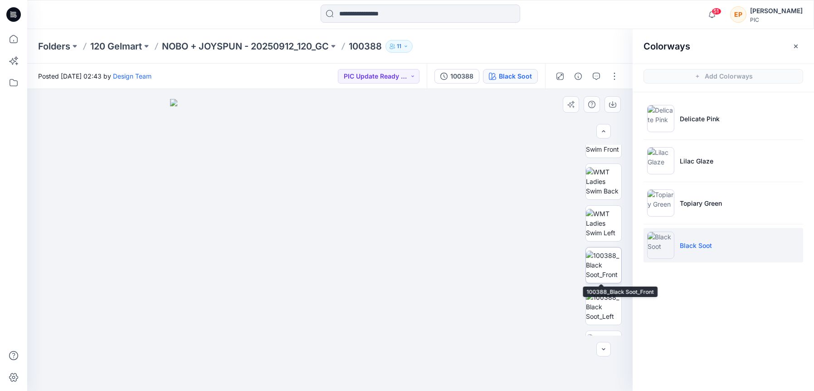
click at [599, 257] on img at bounding box center [603, 264] width 35 height 29
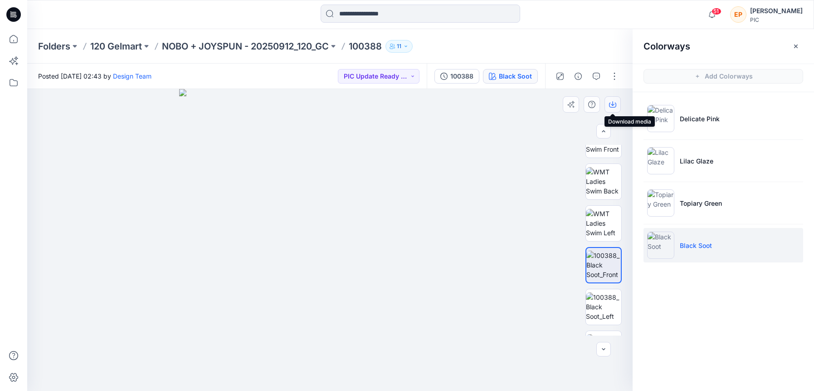
click at [610, 105] on icon "button" at bounding box center [612, 104] width 7 height 7
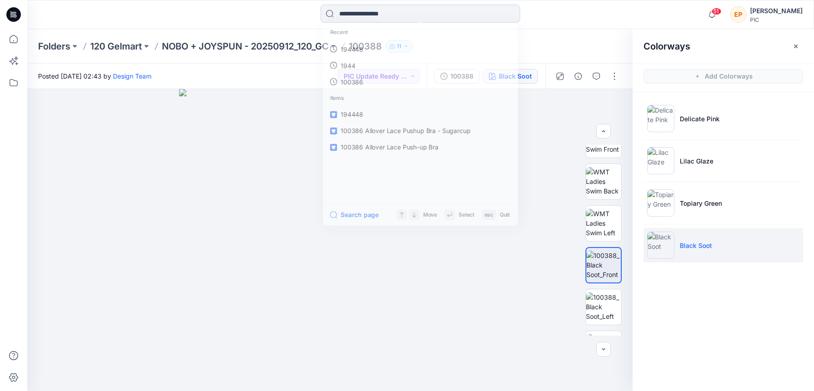
click at [466, 5] on input at bounding box center [421, 14] width 200 height 18
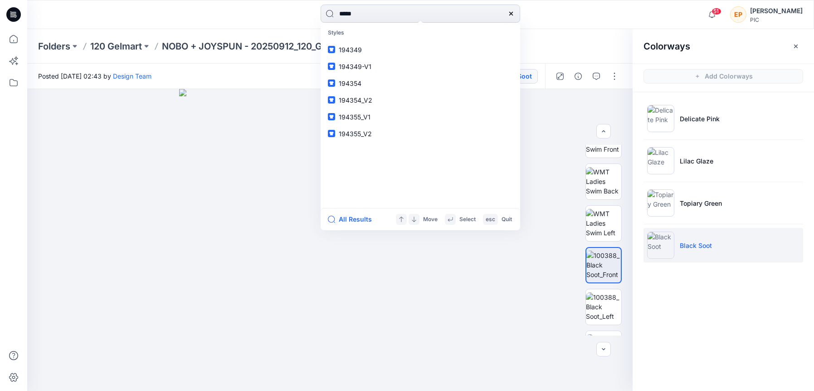
type input "******"
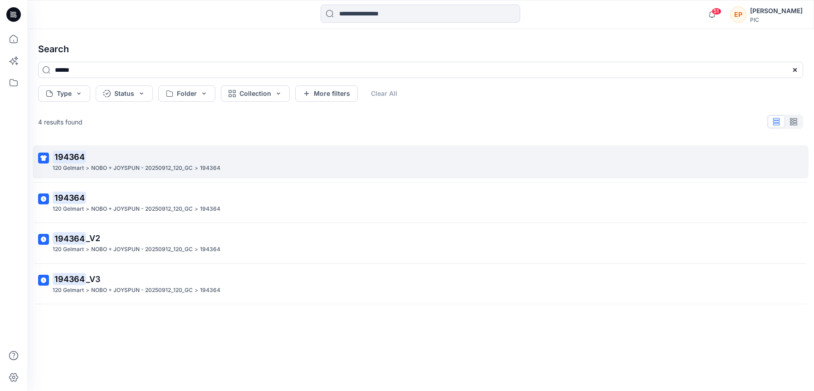
click at [200, 165] on p "194364" at bounding box center [210, 168] width 20 height 10
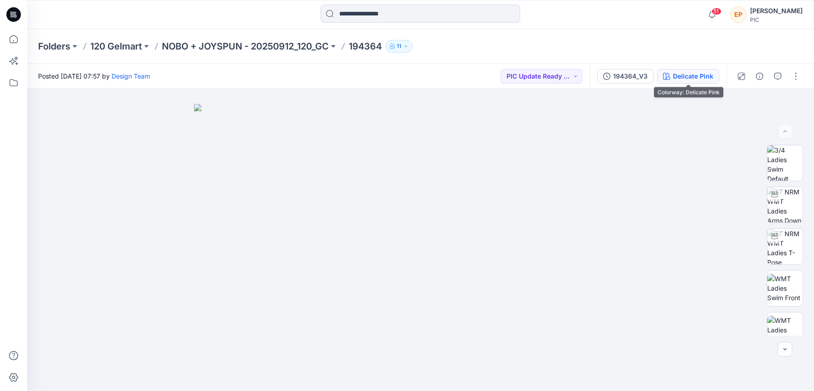
click at [694, 77] on div "Delicate Pink" at bounding box center [693, 76] width 40 height 10
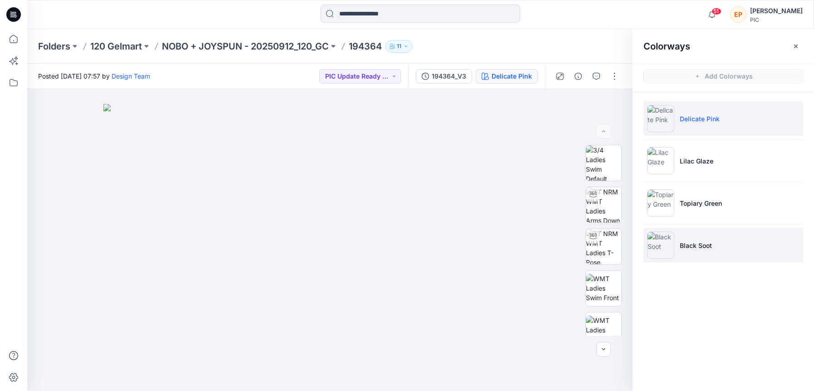
click at [687, 243] on p "Black Soot" at bounding box center [696, 245] width 32 height 10
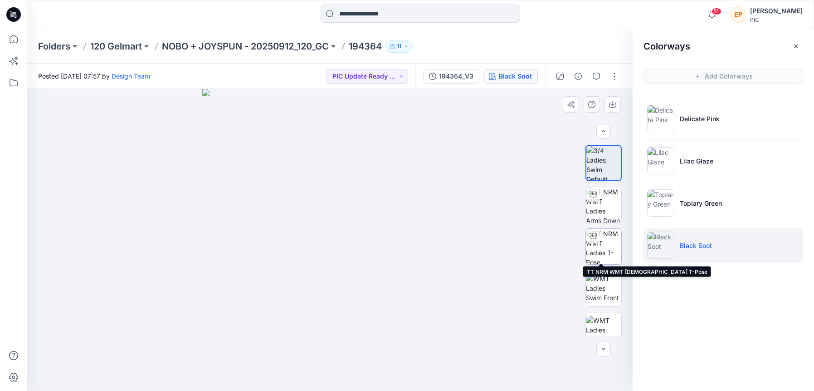
scroll to position [138, 0]
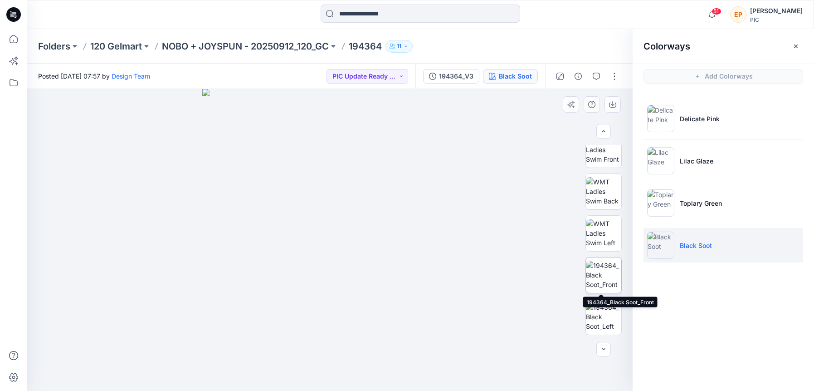
click at [601, 277] on img at bounding box center [603, 274] width 35 height 29
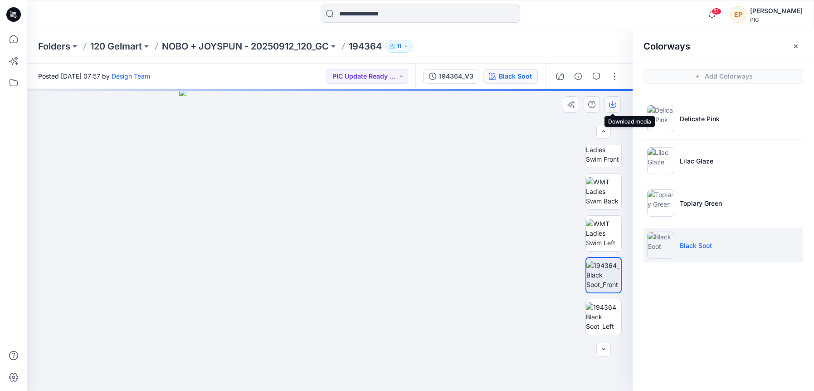
click at [617, 107] on button "button" at bounding box center [613, 104] width 16 height 16
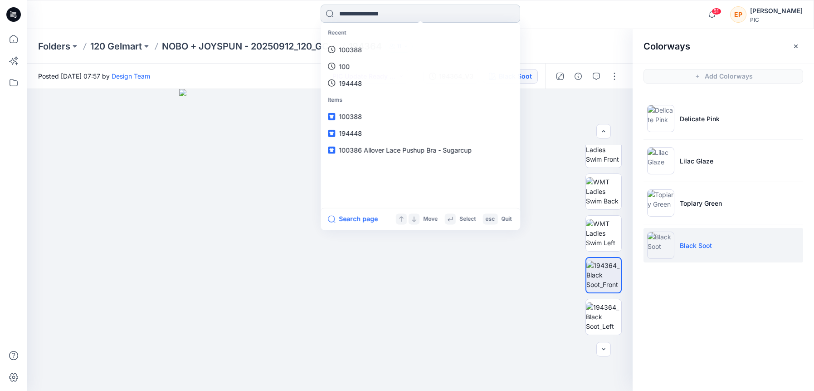
click at [411, 16] on input at bounding box center [421, 14] width 200 height 18
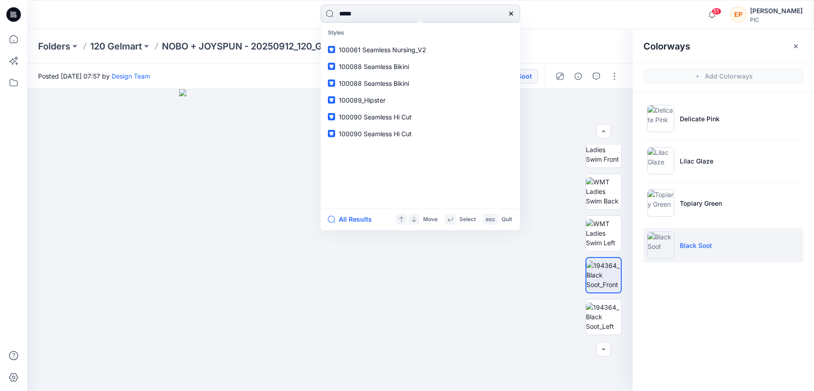
type input "******"
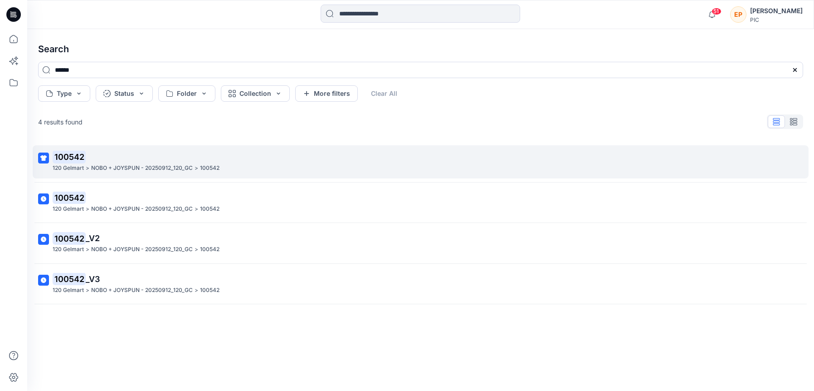
click at [219, 166] on div "120 Gelmart > NOBO + JOYSPUN - 20250912_120_GC > 100542" at bounding box center [420, 168] width 735 height 10
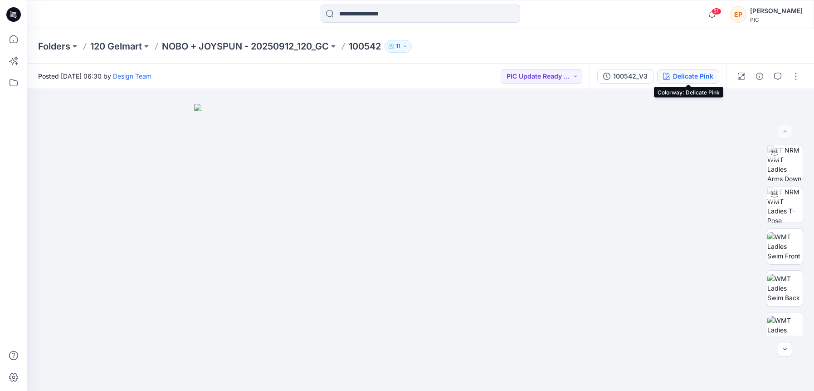
click at [688, 76] on div "Delicate Pink" at bounding box center [693, 76] width 40 height 10
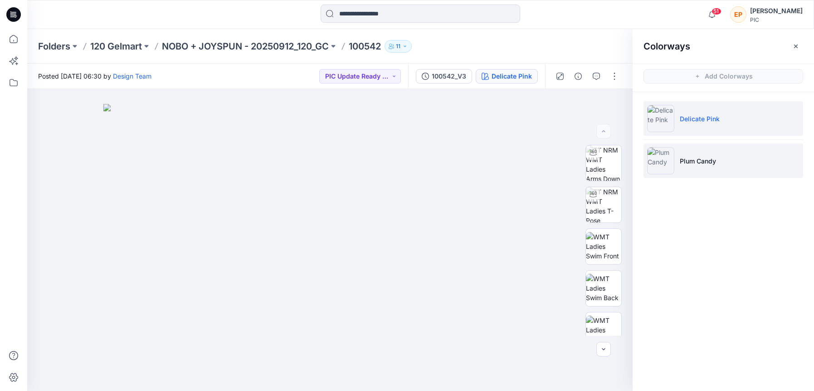
click at [688, 166] on li "Plum Candy" at bounding box center [724, 160] width 160 height 34
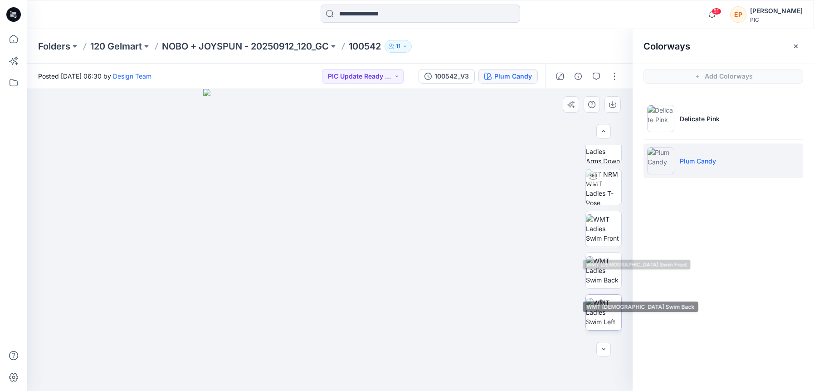
scroll to position [108, 0]
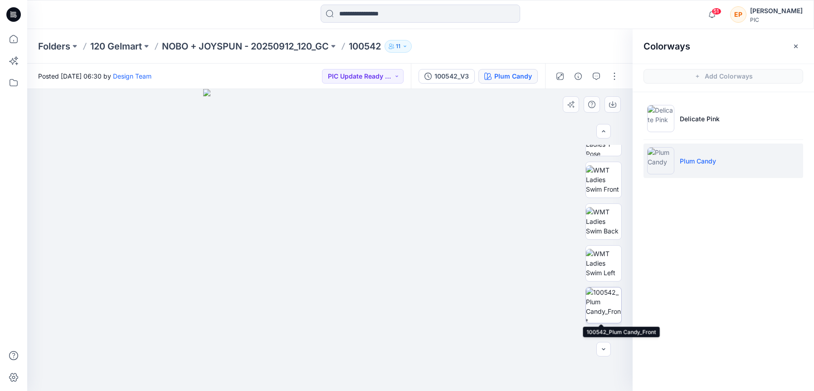
click at [602, 303] on img at bounding box center [603, 304] width 35 height 35
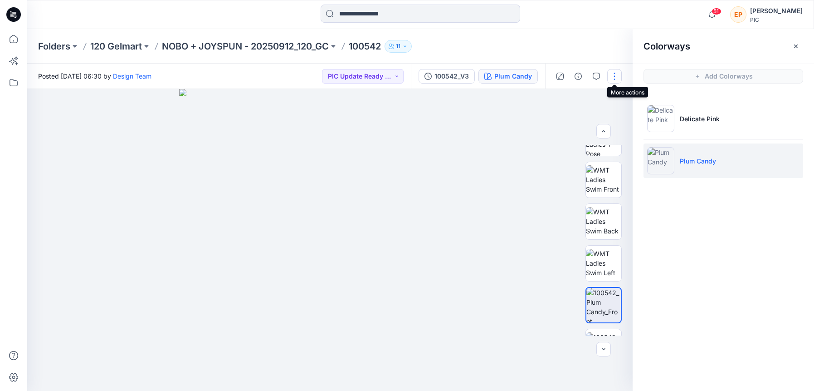
click at [615, 79] on button "button" at bounding box center [615, 76] width 15 height 15
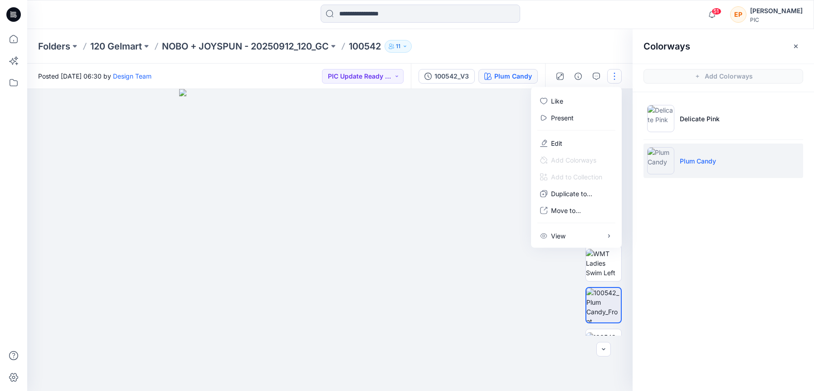
click at [614, 80] on button "button" at bounding box center [615, 76] width 15 height 15
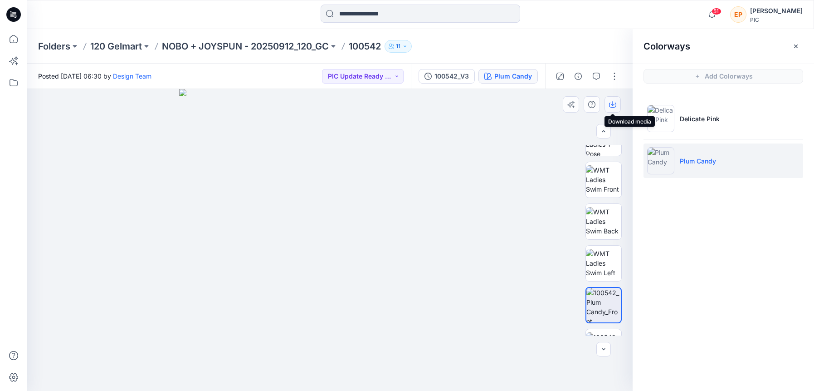
click at [612, 104] on icon "button" at bounding box center [613, 103] width 4 height 5
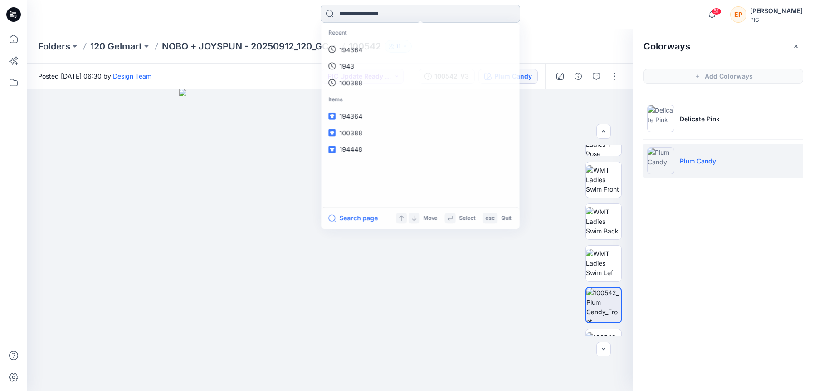
click at [393, 7] on input at bounding box center [421, 14] width 200 height 18
type input "******"
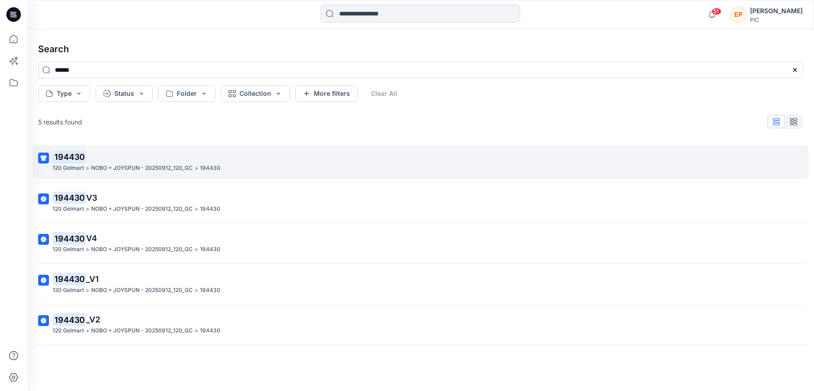
click at [228, 160] on p "194430" at bounding box center [420, 157] width 735 height 13
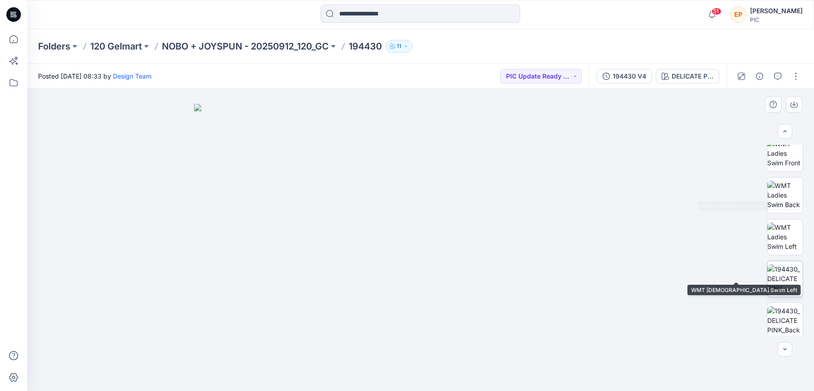
scroll to position [138, 0]
click at [787, 273] on img at bounding box center [785, 274] width 35 height 29
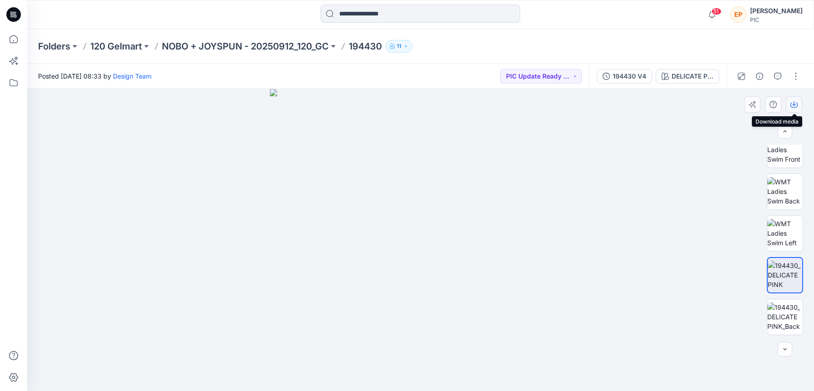
click at [792, 103] on icon "button" at bounding box center [794, 104] width 7 height 7
click at [659, 294] on div at bounding box center [420, 240] width 787 height 302
click at [696, 74] on div "DELICATE PINK" at bounding box center [693, 76] width 42 height 10
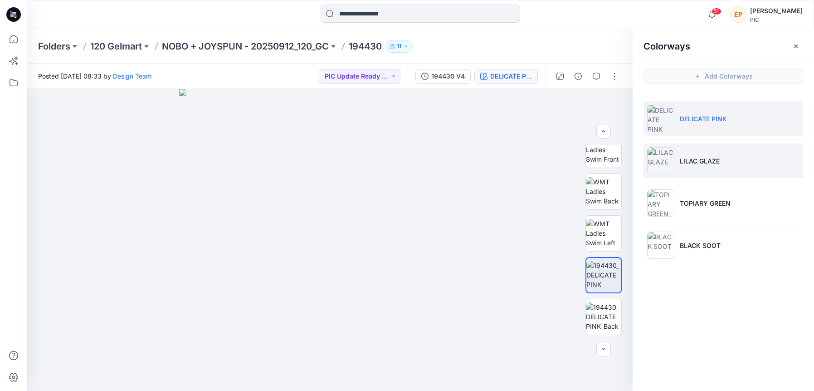
click at [699, 168] on li "LILAC GLAZE" at bounding box center [724, 160] width 160 height 34
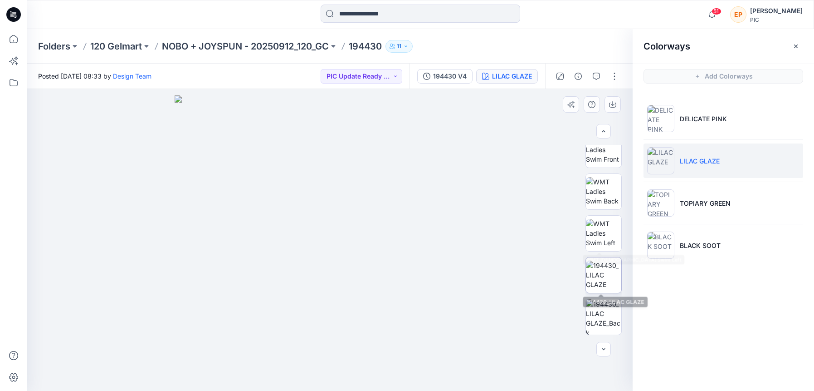
click at [607, 269] on img at bounding box center [603, 274] width 35 height 29
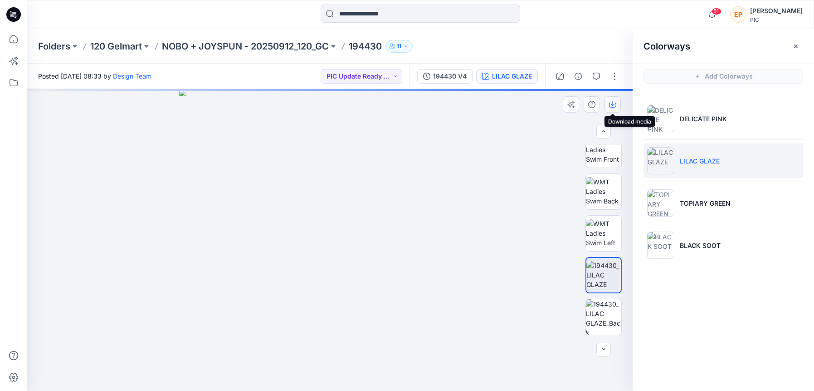
click at [612, 104] on icon "button" at bounding box center [613, 103] width 4 height 5
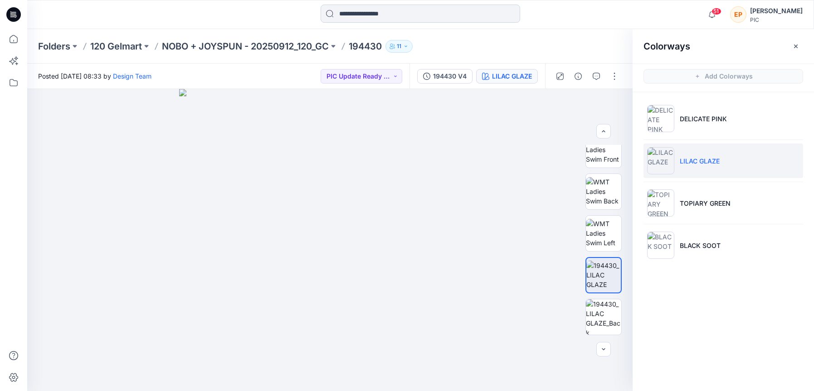
click at [419, 8] on input at bounding box center [421, 14] width 200 height 18
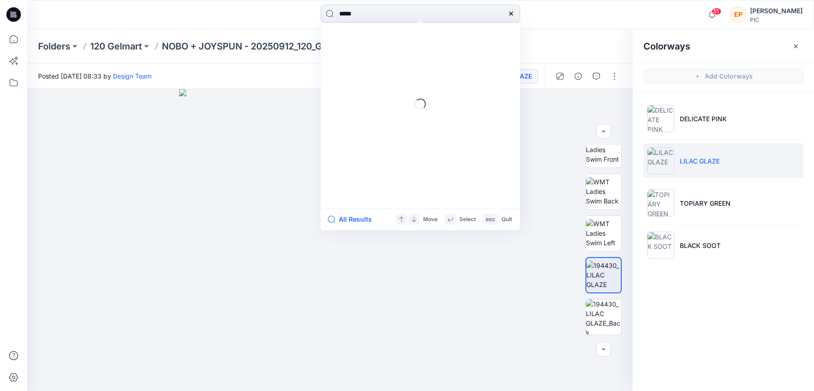
type input "******"
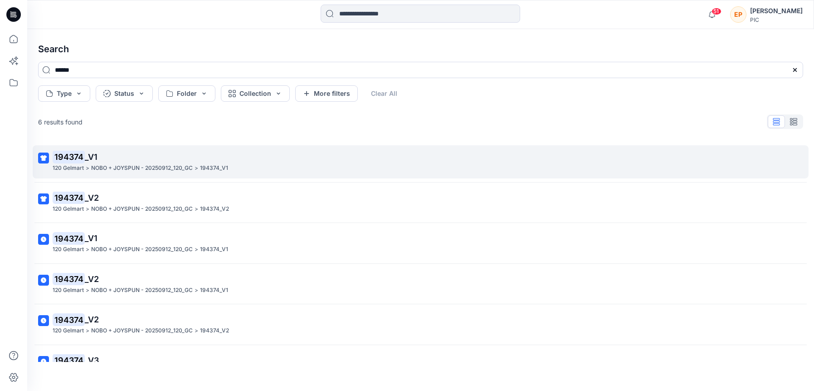
click at [207, 166] on p "194374_V1" at bounding box center [214, 168] width 28 height 10
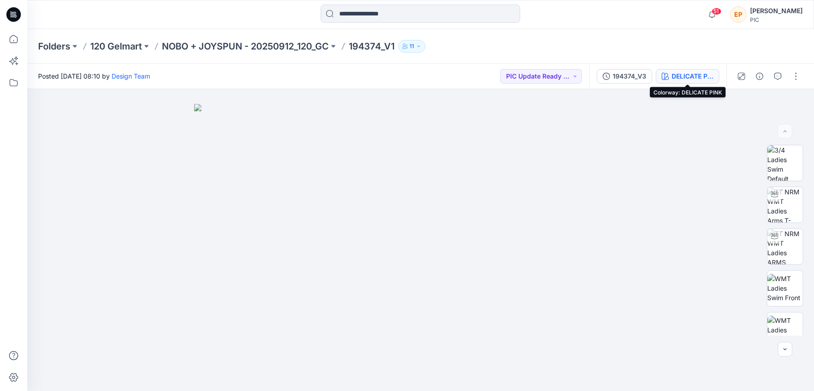
click at [680, 74] on div "DELICATE PINK" at bounding box center [693, 76] width 42 height 10
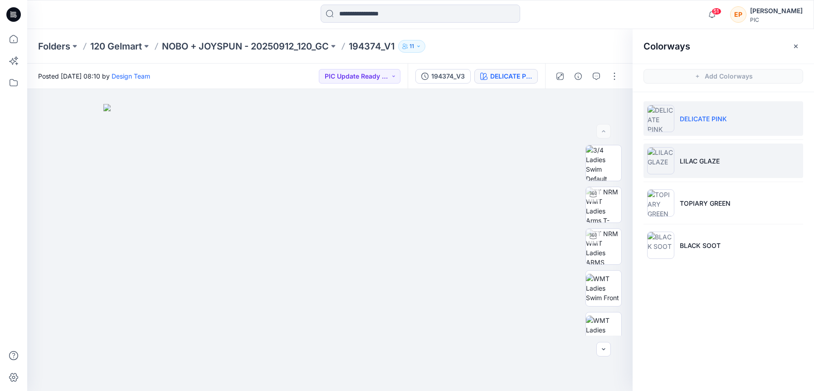
click at [707, 169] on li "LILAC GLAZE" at bounding box center [724, 160] width 160 height 34
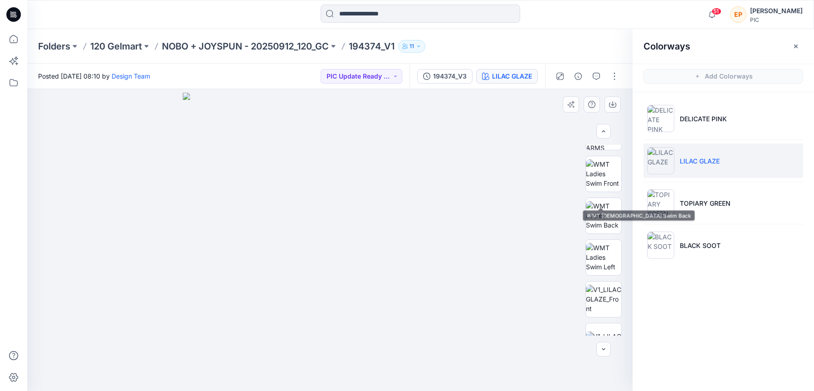
scroll to position [148, 0]
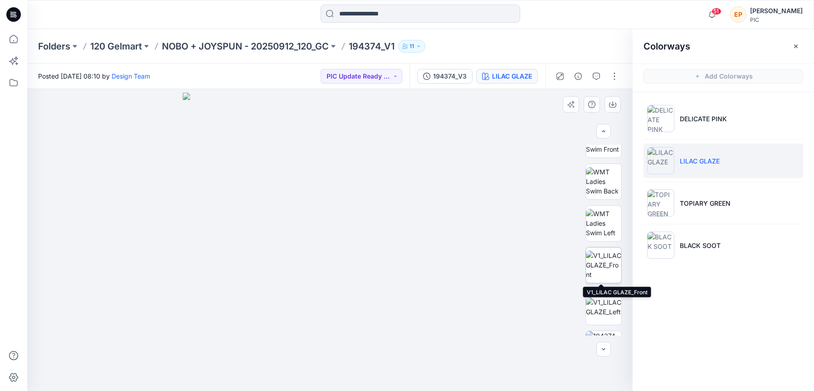
click at [607, 268] on img at bounding box center [603, 264] width 35 height 29
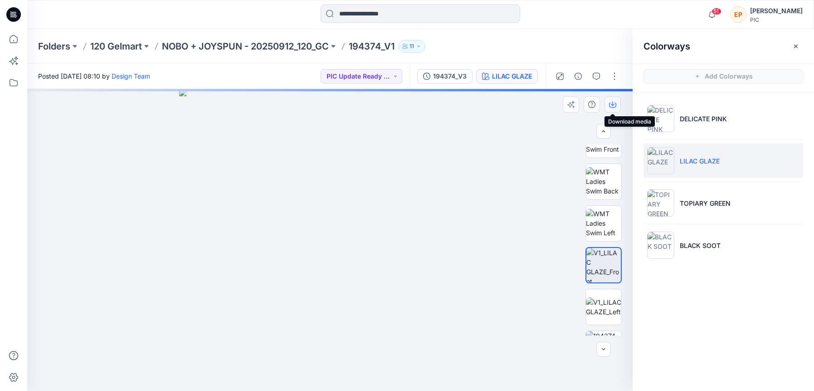
click at [614, 107] on icon "button" at bounding box center [612, 104] width 7 height 7
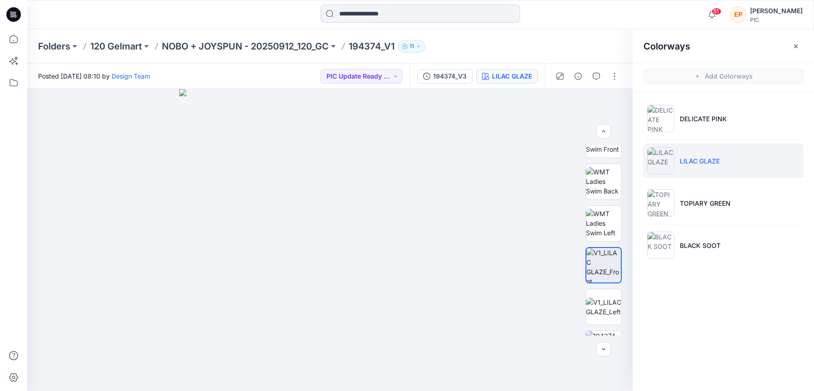
click at [477, 16] on input at bounding box center [421, 14] width 200 height 18
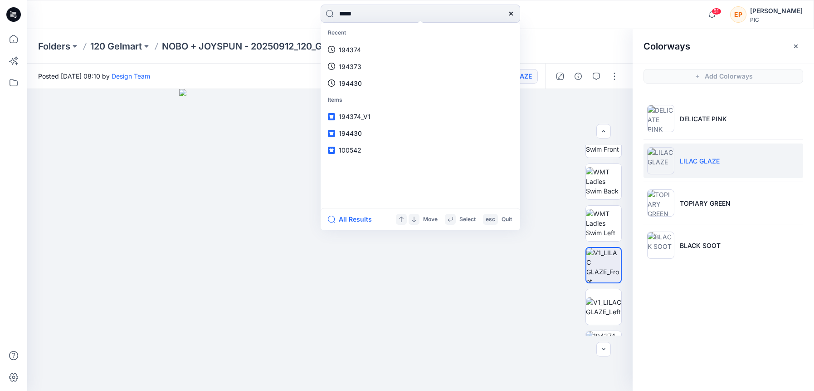
type input "******"
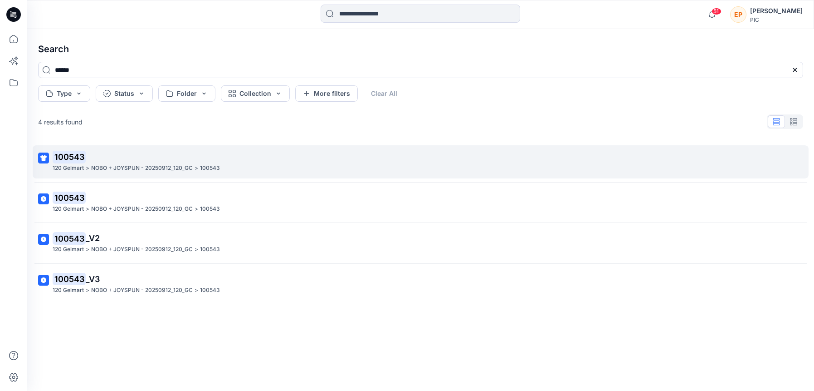
click at [177, 162] on p "100543" at bounding box center [420, 157] width 735 height 13
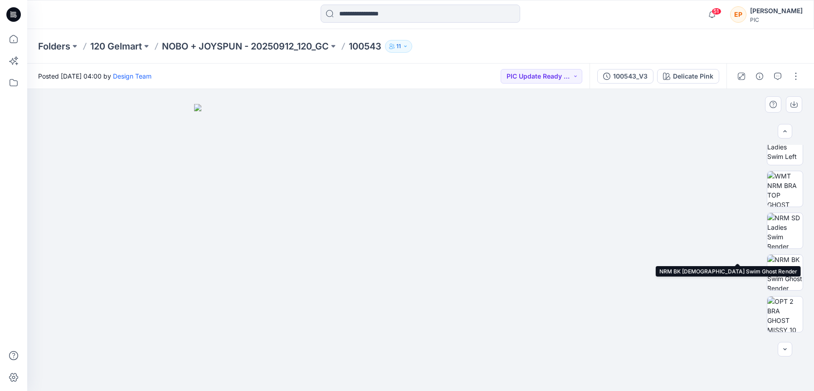
scroll to position [263, 0]
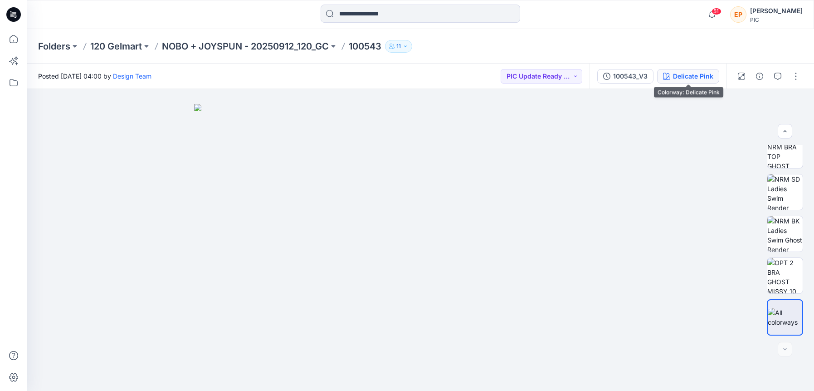
click at [682, 78] on div "Delicate Pink" at bounding box center [693, 76] width 40 height 10
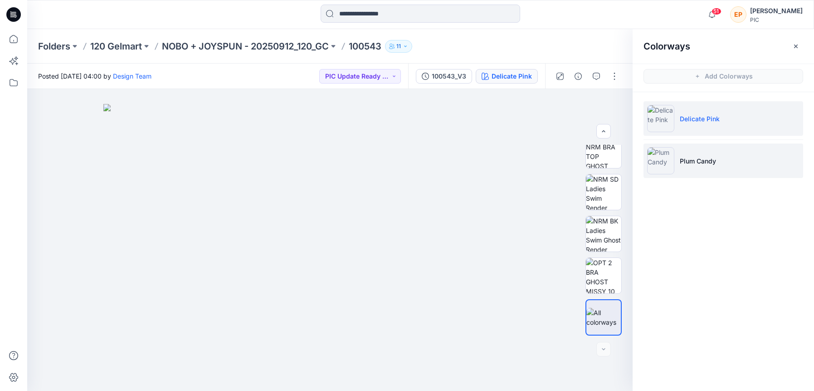
click at [678, 155] on li "Plum Candy" at bounding box center [724, 160] width 160 height 34
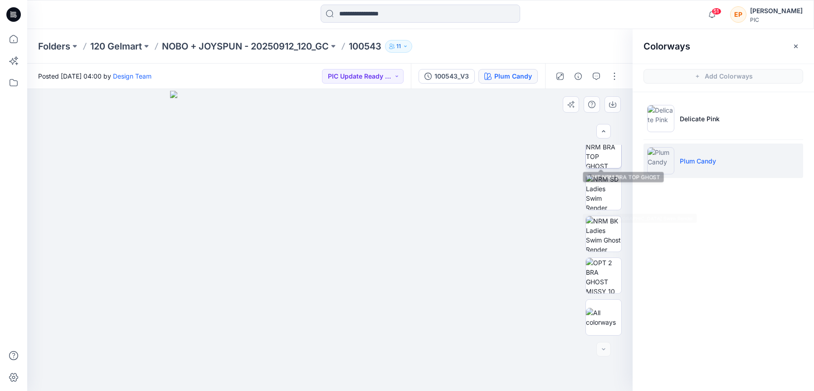
click at [609, 164] on img at bounding box center [603, 149] width 35 height 35
click at [615, 103] on icon "button" at bounding box center [612, 104] width 7 height 7
click at [373, 17] on input at bounding box center [421, 14] width 200 height 18
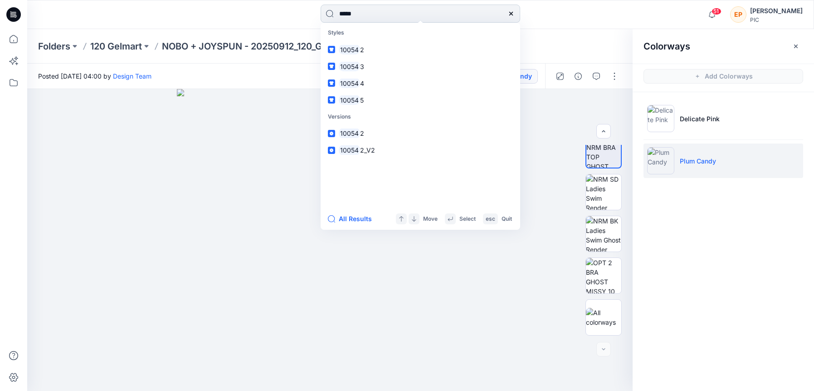
type input "******"
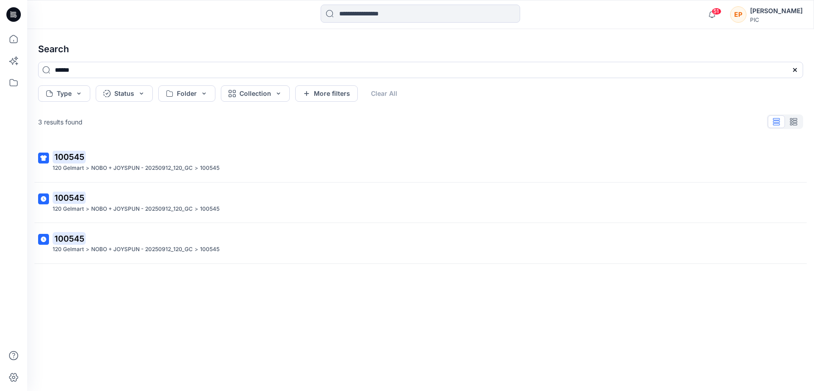
click at [224, 160] on p "100545" at bounding box center [420, 157] width 735 height 13
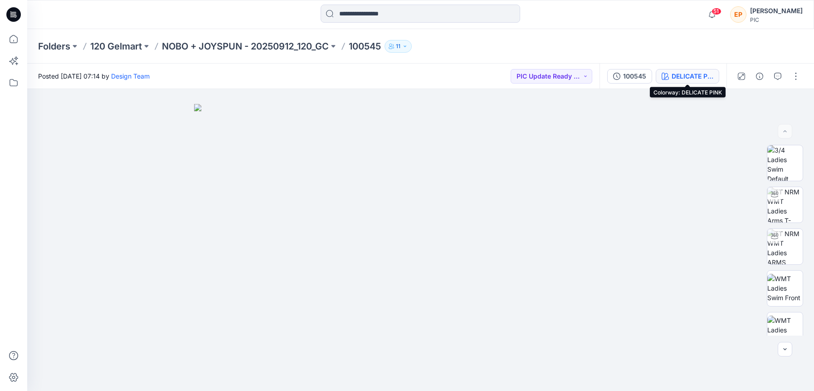
click at [697, 77] on div "DELICATE PINK" at bounding box center [693, 76] width 42 height 10
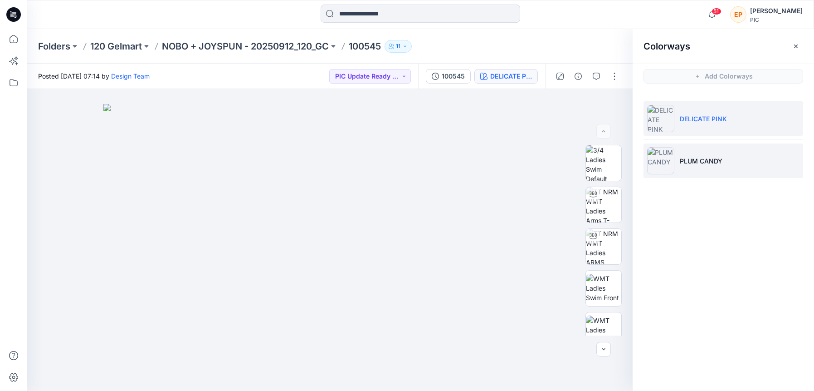
click at [685, 156] on p "PLUM CANDY" at bounding box center [701, 161] width 43 height 10
click at [684, 151] on li "PLUM CANDY" at bounding box center [724, 160] width 160 height 34
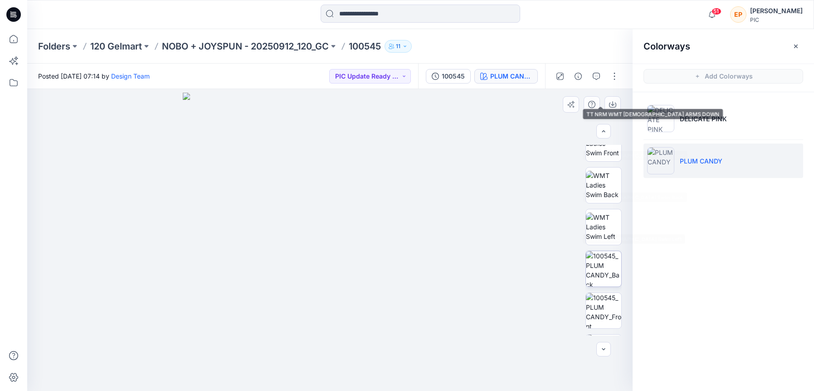
scroll to position [161, 0]
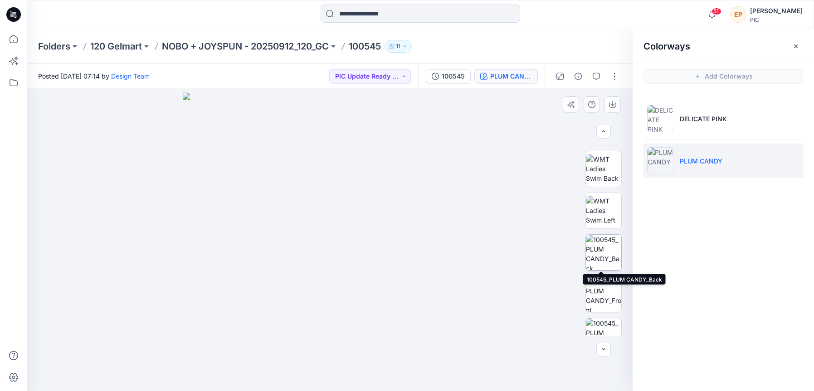
click at [605, 248] on img at bounding box center [603, 252] width 35 height 35
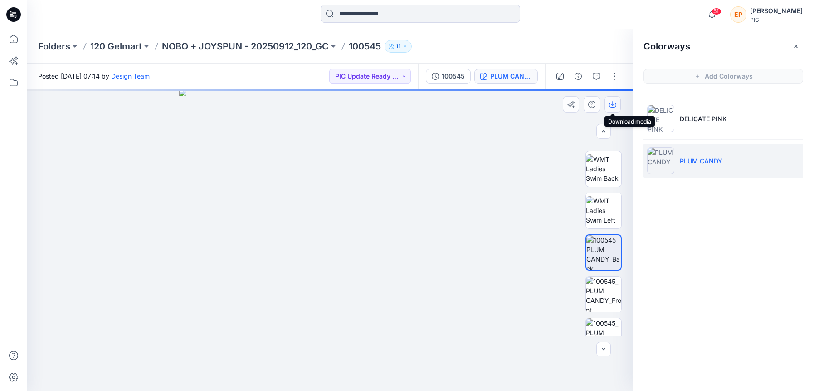
click at [611, 103] on icon "button" at bounding box center [612, 104] width 7 height 7
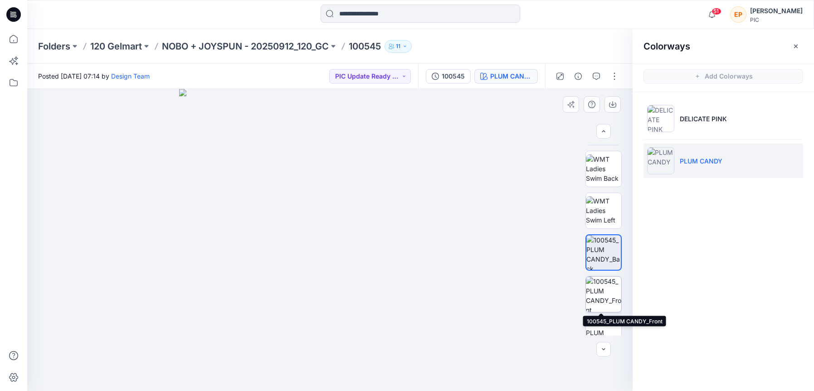
click at [608, 292] on img at bounding box center [603, 293] width 35 height 35
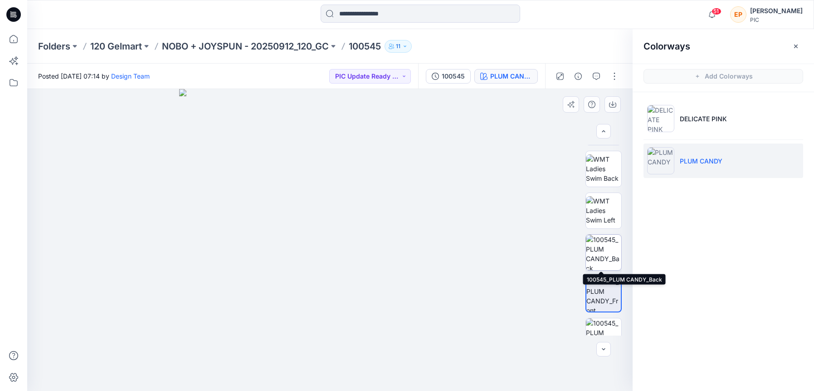
drag, startPoint x: 592, startPoint y: 298, endPoint x: 594, endPoint y: 240, distance: 58.1
click at [594, 240] on div "BW" at bounding box center [604, 240] width 36 height 191
click at [611, 103] on icon "button" at bounding box center [612, 104] width 7 height 7
click at [598, 78] on icon "button" at bounding box center [596, 76] width 7 height 7
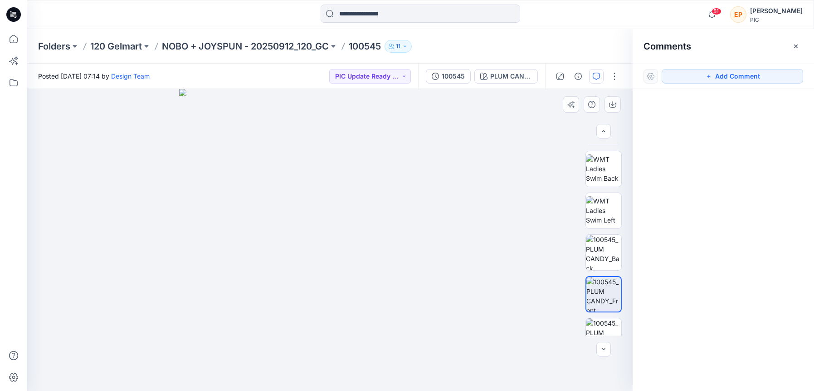
click at [330, 238] on img at bounding box center [330, 240] width 302 height 302
click at [329, 241] on img at bounding box center [330, 240] width 302 height 302
click at [427, 213] on img at bounding box center [330, 240] width 302 height 302
click at [512, 163] on div at bounding box center [330, 240] width 606 height 302
click at [730, 78] on button "Add Comment" at bounding box center [733, 76] width 142 height 15
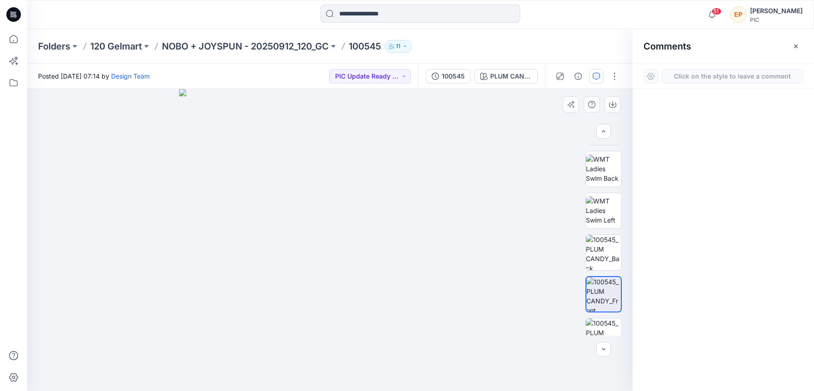
click at [378, 223] on div "1" at bounding box center [330, 240] width 606 height 302
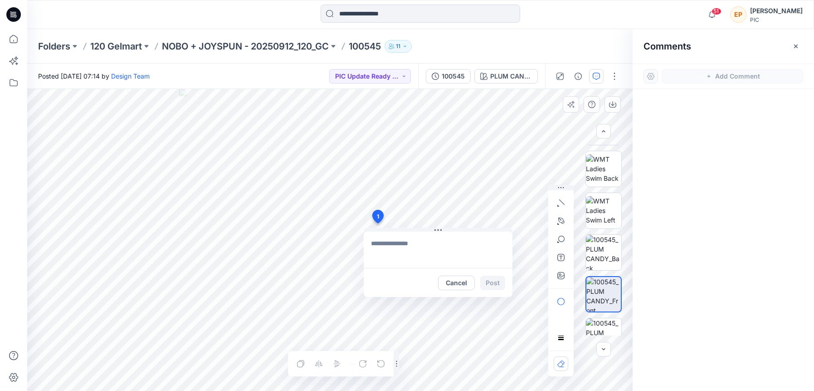
type textarea "*"
click at [468, 254] on textarea "**********" at bounding box center [438, 249] width 149 height 36
type textarea "**********"
click at [500, 284] on button "Post" at bounding box center [493, 282] width 25 height 15
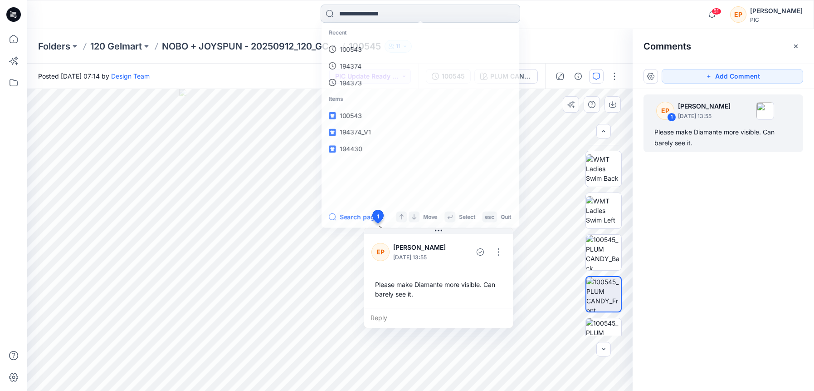
click at [393, 6] on input at bounding box center [421, 14] width 200 height 18
type input "******"
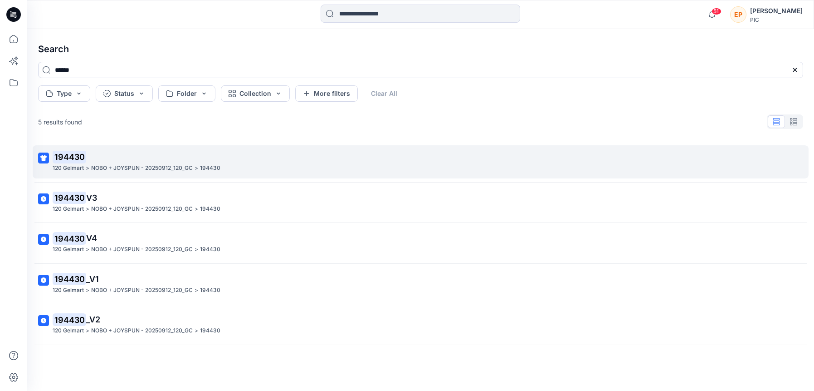
click at [189, 176] on link "194430 120 Gelmart > NOBO + JOYSPUN - 20250912_120_GC > 194430" at bounding box center [421, 161] width 776 height 33
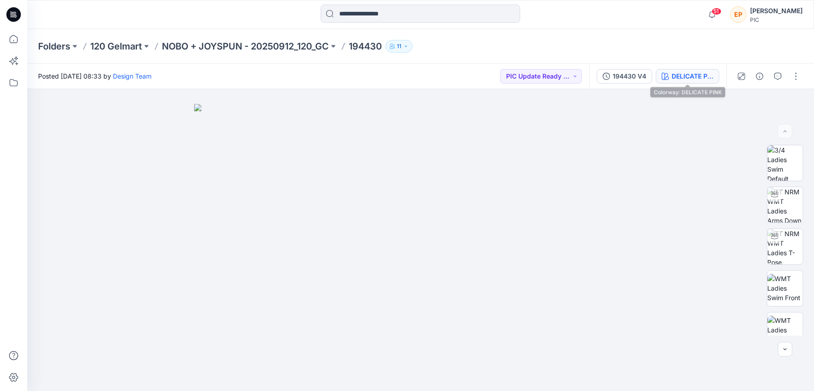
click at [701, 75] on div "DELICATE PINK" at bounding box center [693, 76] width 42 height 10
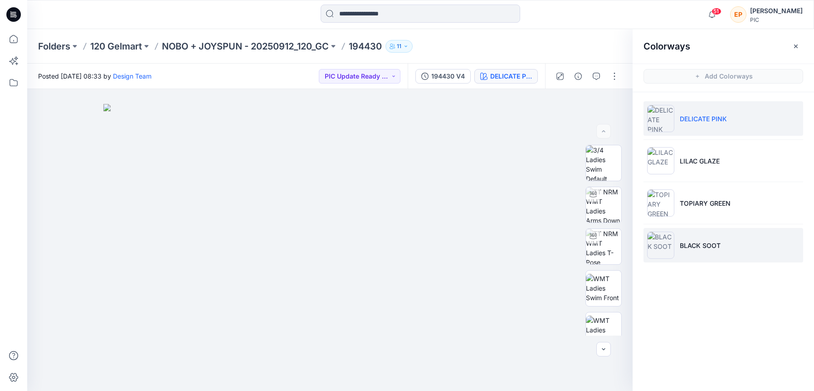
click at [700, 230] on li "BLACK SOOT" at bounding box center [724, 245] width 160 height 34
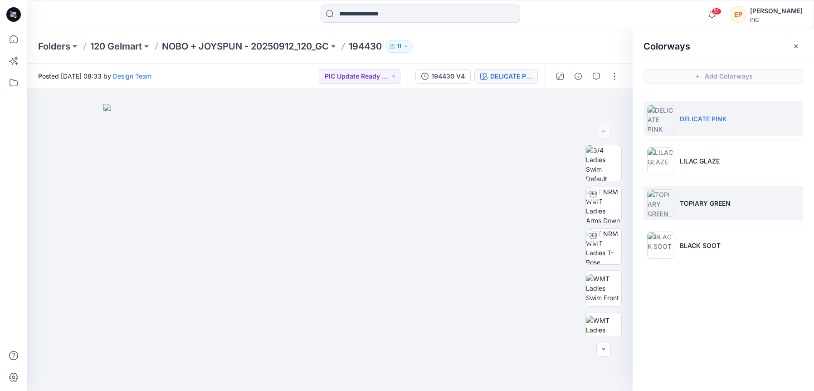
click at [702, 211] on li "TOPIARY GREEN" at bounding box center [724, 203] width 160 height 34
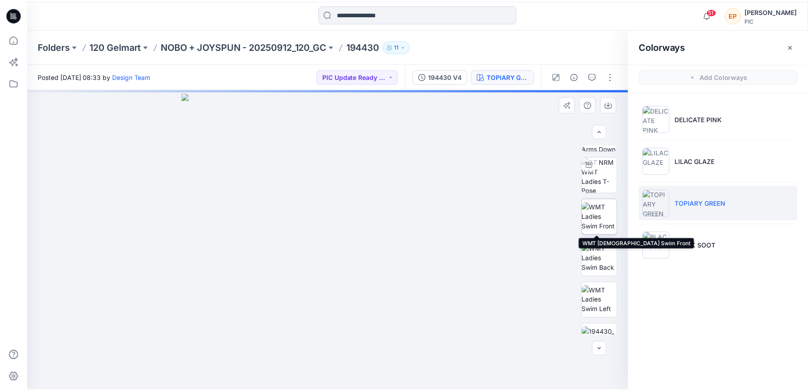
scroll to position [217, 0]
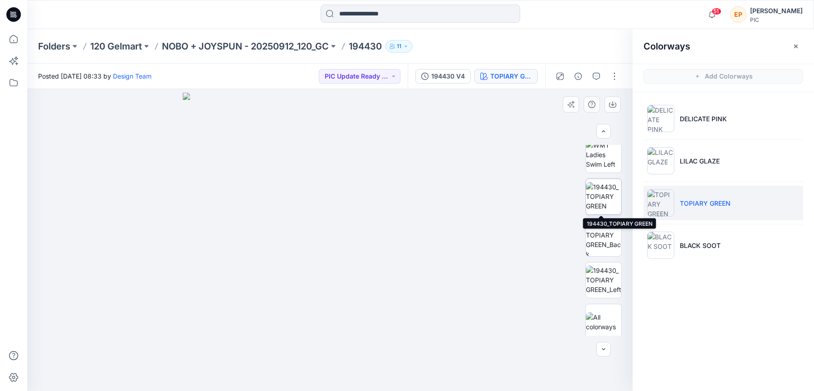
click at [603, 204] on img at bounding box center [603, 196] width 35 height 29
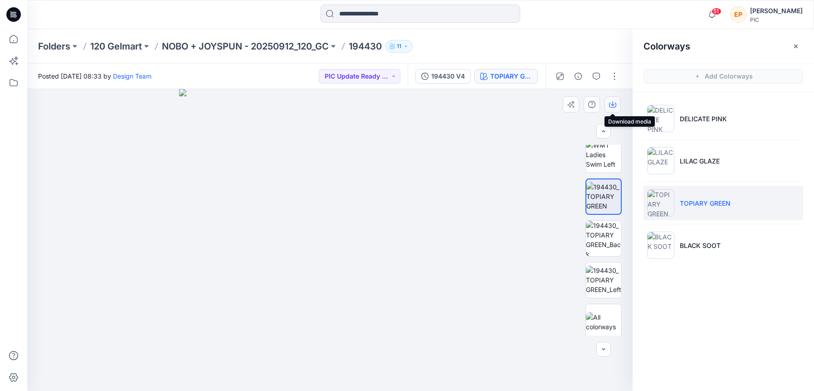
click at [611, 101] on icon "button" at bounding box center [612, 104] width 7 height 7
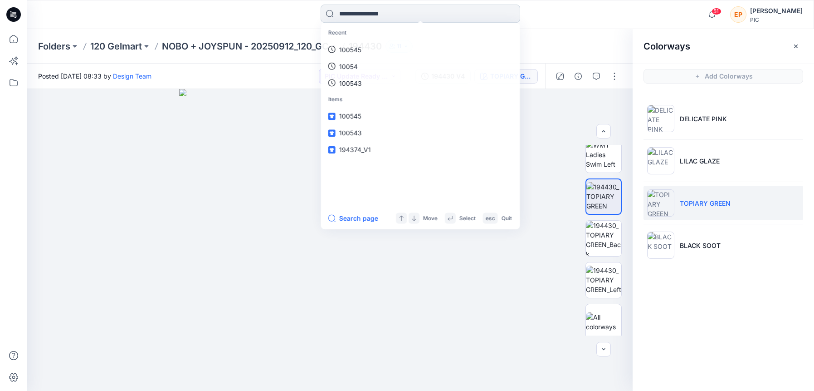
click at [393, 13] on input at bounding box center [421, 14] width 200 height 18
type input "*****"
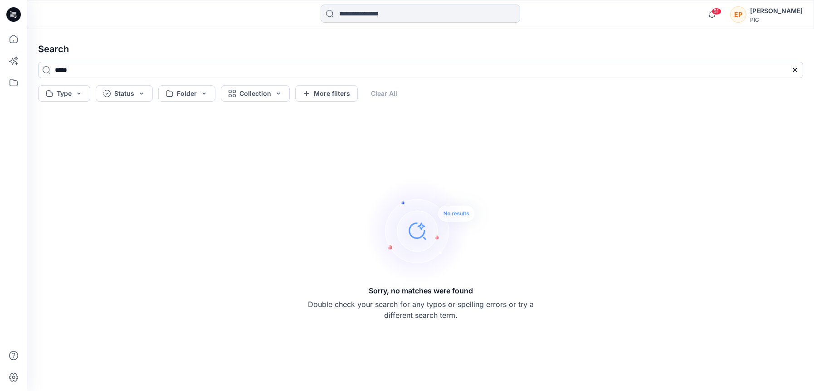
click at [395, 14] on input at bounding box center [421, 14] width 200 height 18
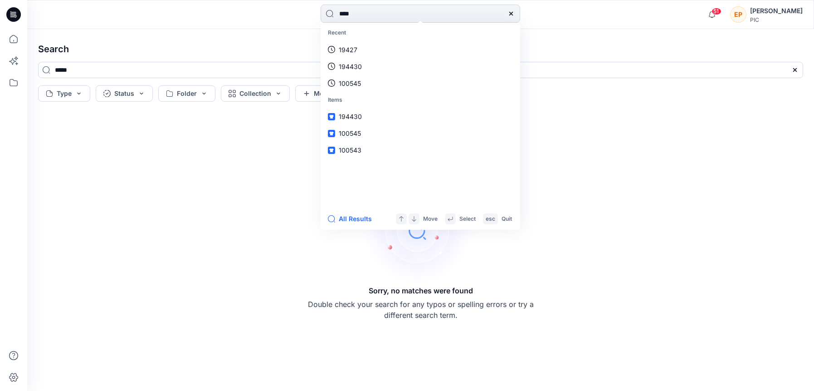
type input "*****"
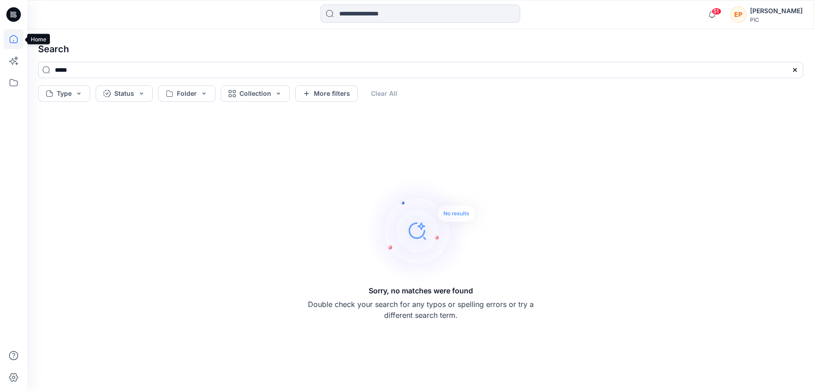
click at [18, 36] on icon at bounding box center [14, 39] width 20 height 20
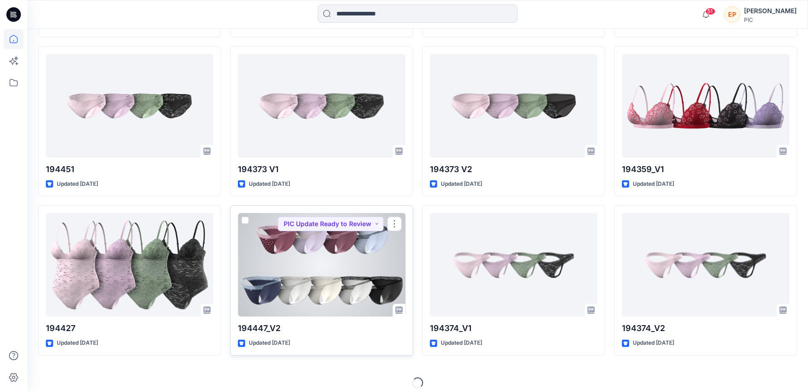
scroll to position [2312, 0]
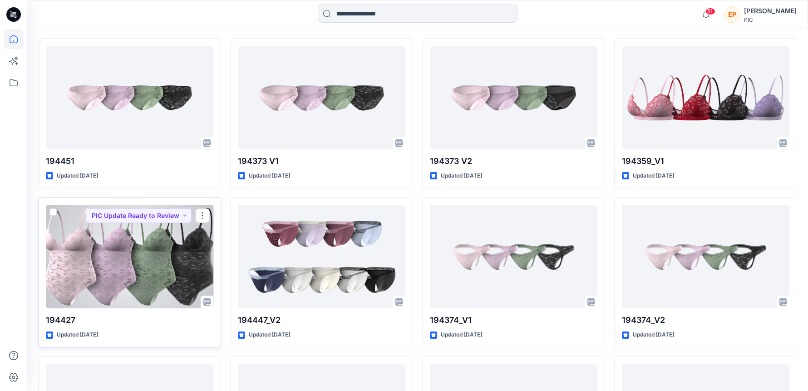
click at [114, 238] on div at bounding box center [129, 256] width 167 height 103
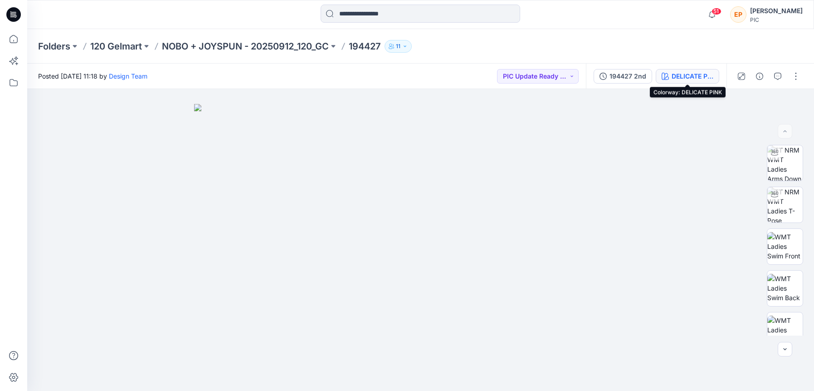
click at [698, 72] on div "DELICATE PINK" at bounding box center [693, 76] width 42 height 10
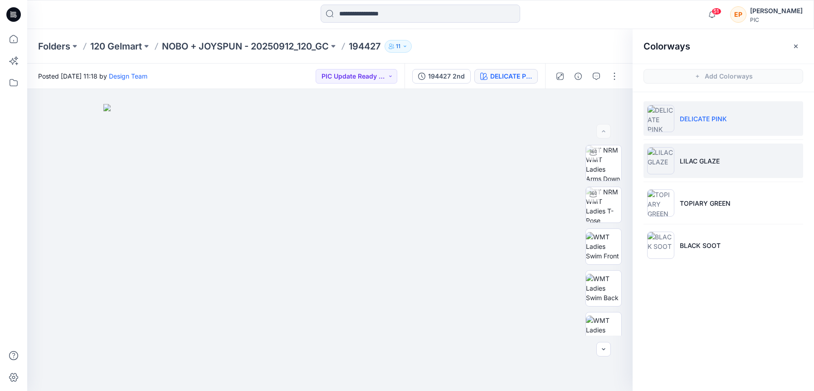
click at [700, 163] on p "LILAC GLAZE" at bounding box center [700, 161] width 40 height 10
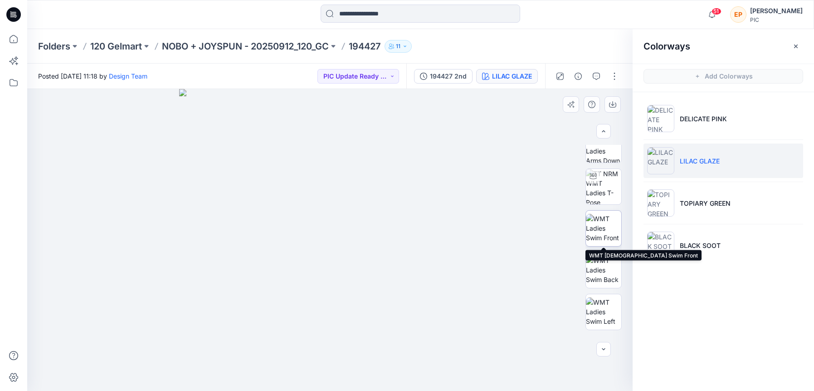
scroll to position [68, 0]
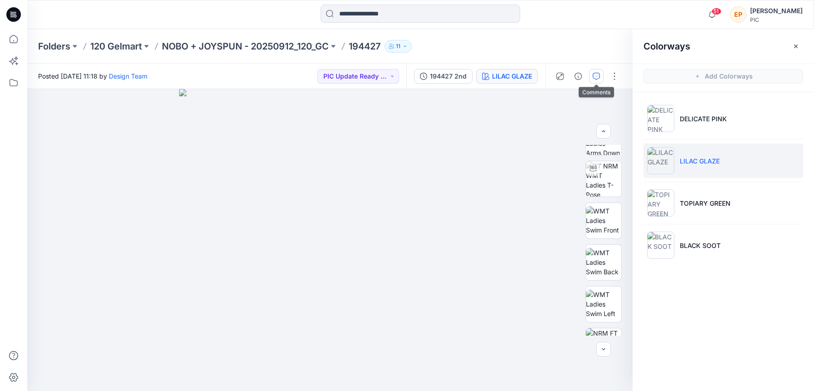
click at [595, 76] on icon "button" at bounding box center [596, 76] width 7 height 7
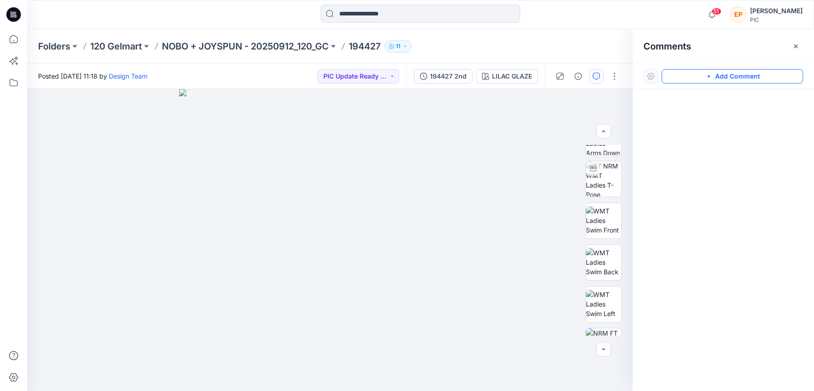
click at [721, 75] on button "Add Comment" at bounding box center [733, 76] width 142 height 15
click at [308, 296] on div "1" at bounding box center [330, 240] width 606 height 302
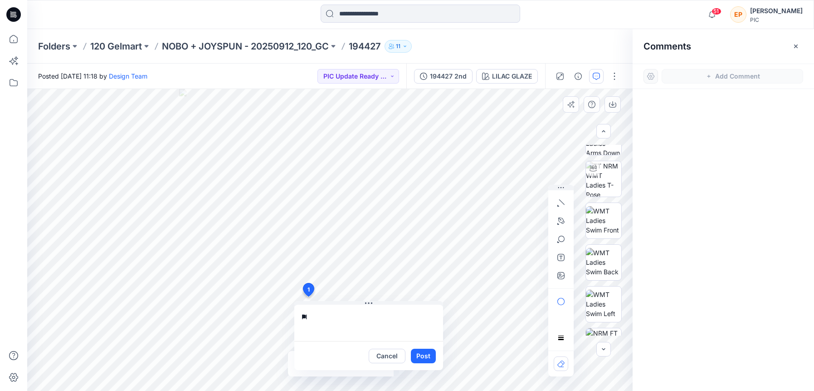
type textarea "*"
click at [373, 319] on textarea "**********" at bounding box center [368, 322] width 149 height 36
type textarea "**********"
click at [432, 355] on button "Post" at bounding box center [423, 355] width 25 height 15
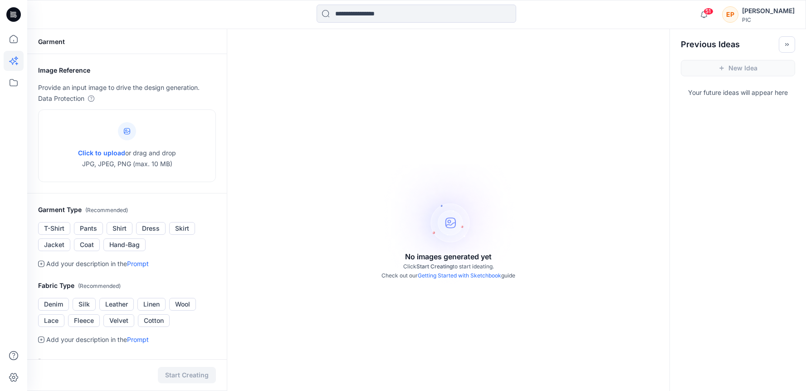
click at [404, 78] on div "No images generated yet Click Start Creating to start ideating. Check out our G…" at bounding box center [448, 224] width 442 height 391
click at [16, 46] on icon at bounding box center [14, 39] width 20 height 20
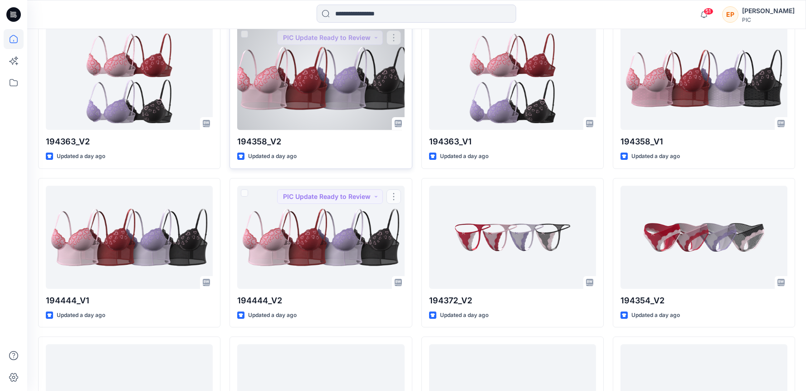
scroll to position [279, 0]
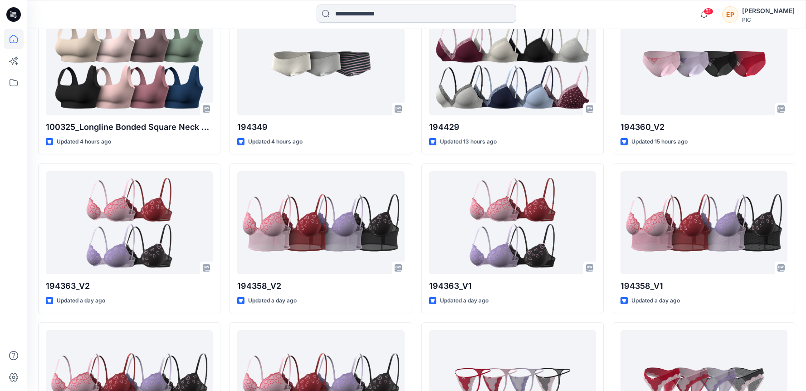
click at [376, 17] on input at bounding box center [417, 14] width 200 height 18
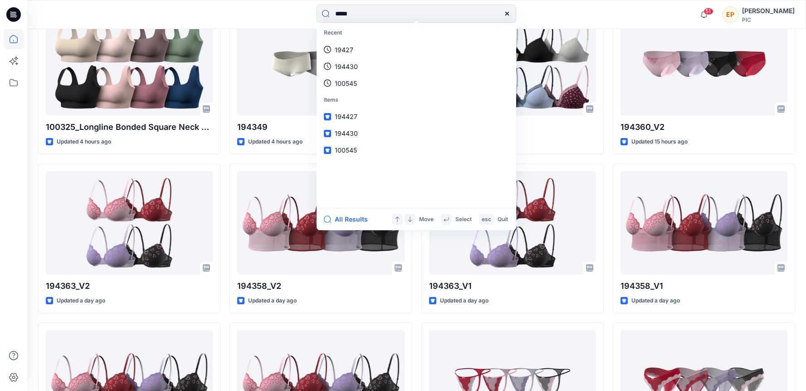
type input "******"
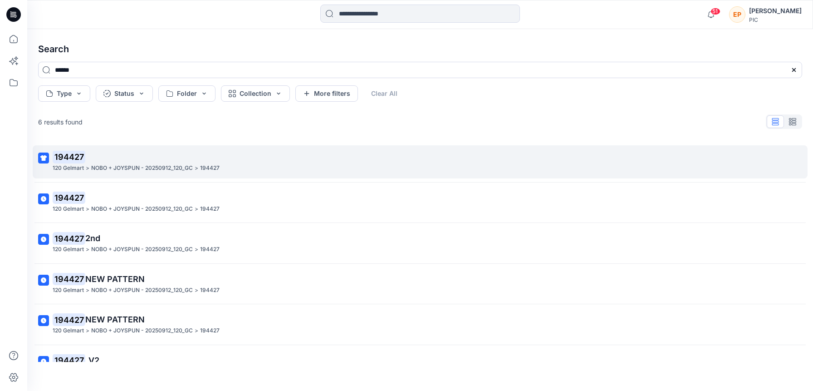
click at [154, 150] on link "194427 120 Gelmart > NOBO + JOYSPUN - 20250912_120_GC > 194427" at bounding box center [420, 161] width 775 height 33
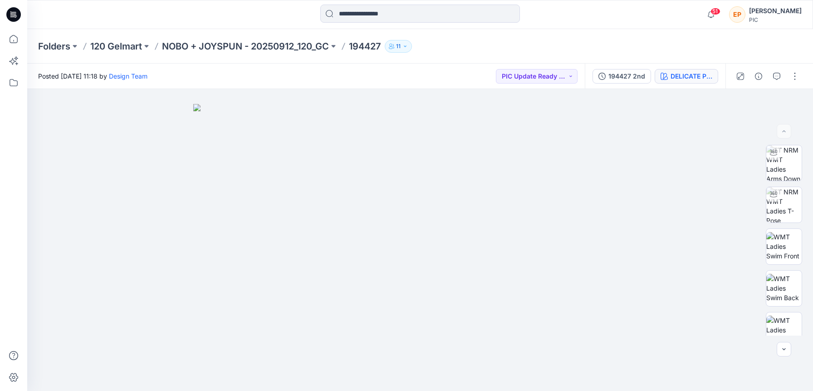
click at [692, 81] on button "DELICATE PINK" at bounding box center [687, 76] width 64 height 15
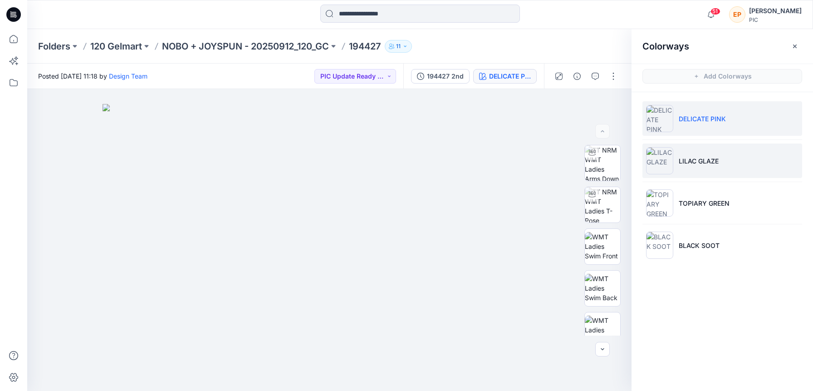
click at [690, 161] on p "LILAC GLAZE" at bounding box center [699, 161] width 40 height 10
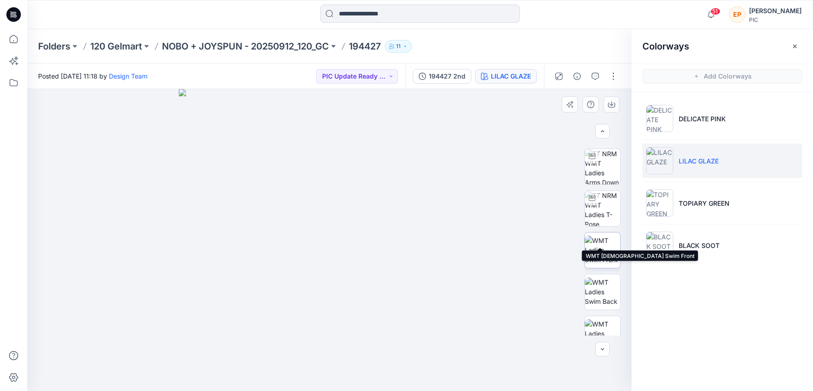
scroll to position [153, 0]
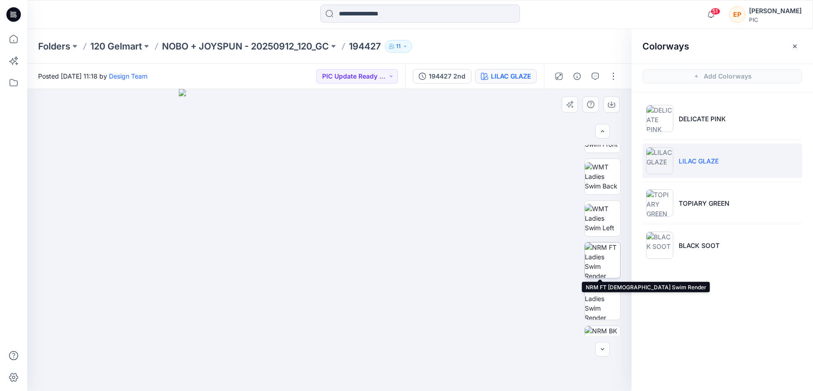
click at [601, 253] on img at bounding box center [602, 259] width 35 height 35
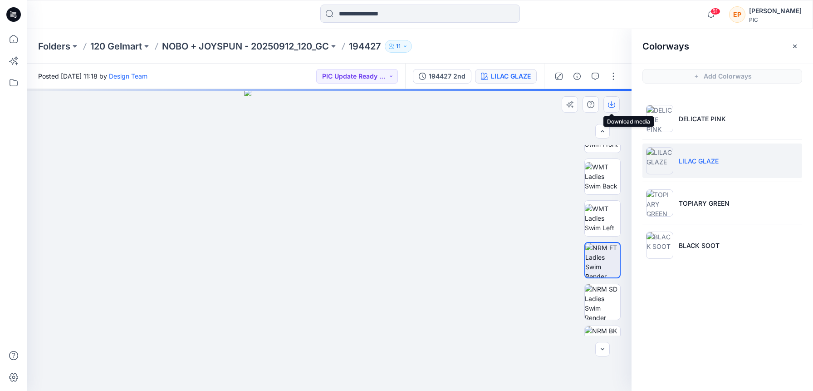
click at [613, 102] on icon "button" at bounding box center [611, 104] width 7 height 7
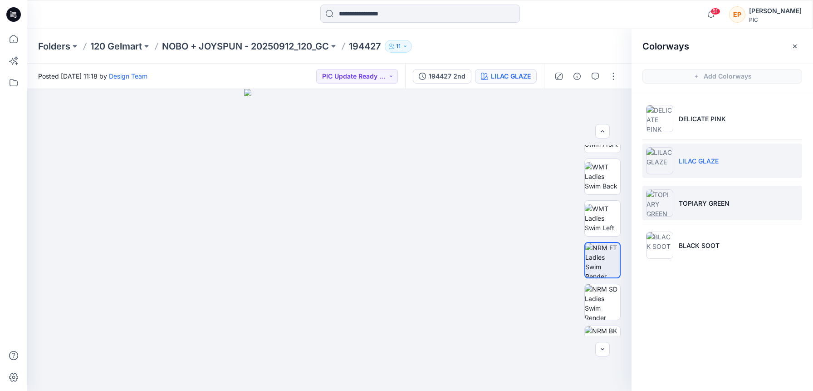
click at [734, 200] on li "TOPIARY GREEN" at bounding box center [723, 203] width 160 height 34
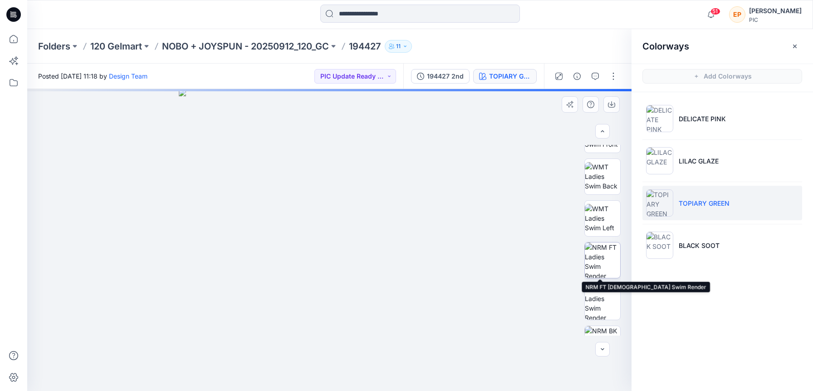
click at [603, 268] on img at bounding box center [602, 259] width 35 height 35
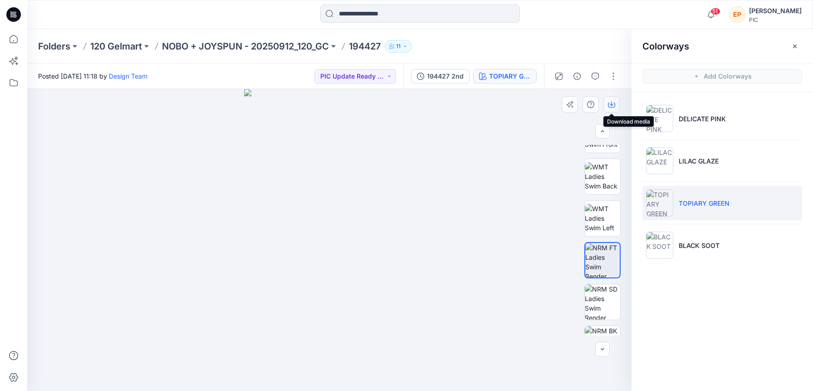
click at [613, 106] on icon "button" at bounding box center [611, 104] width 7 height 7
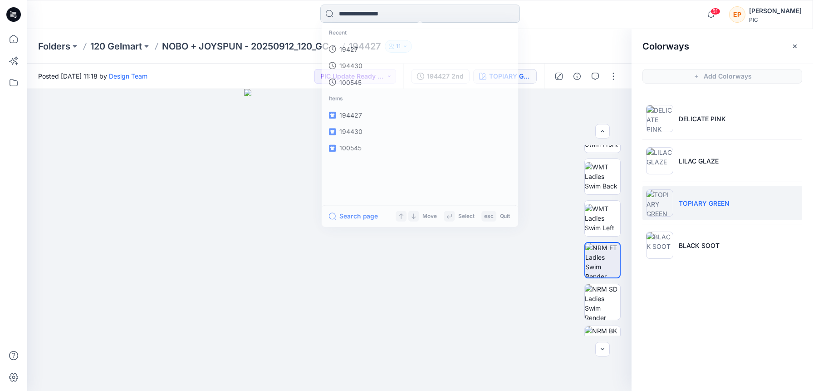
click at [375, 15] on input at bounding box center [420, 14] width 200 height 18
type input "******"
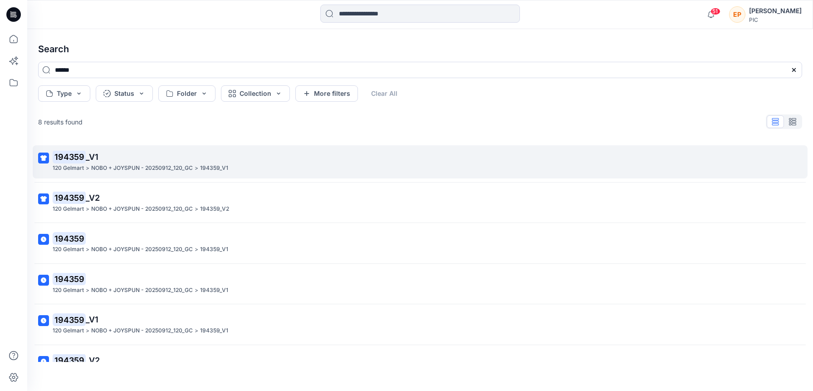
click at [250, 156] on p "194359 _V1" at bounding box center [419, 157] width 733 height 13
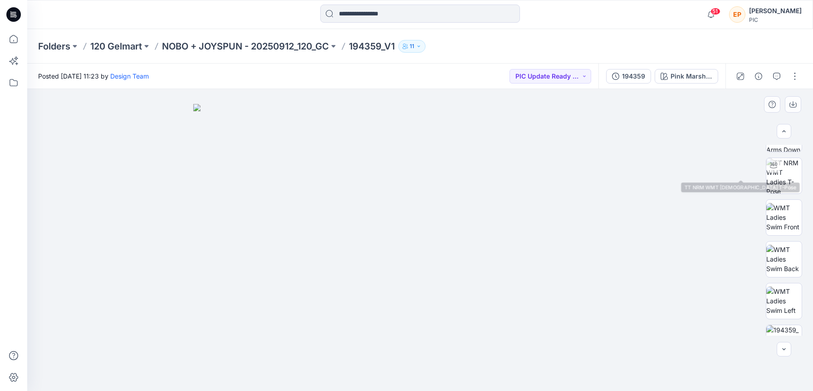
scroll to position [149, 0]
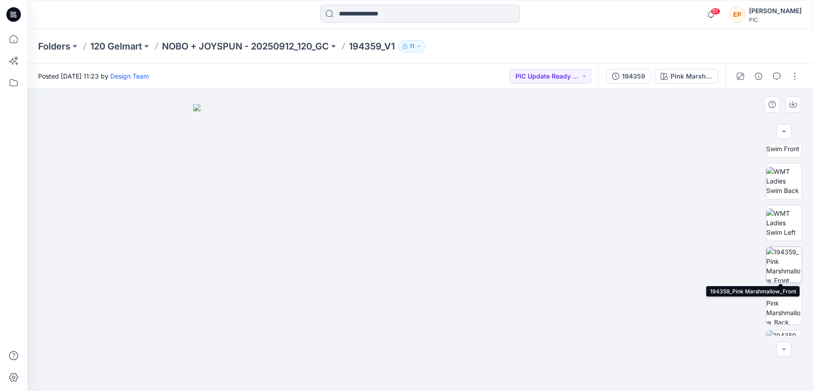
click at [787, 266] on img at bounding box center [783, 264] width 35 height 35
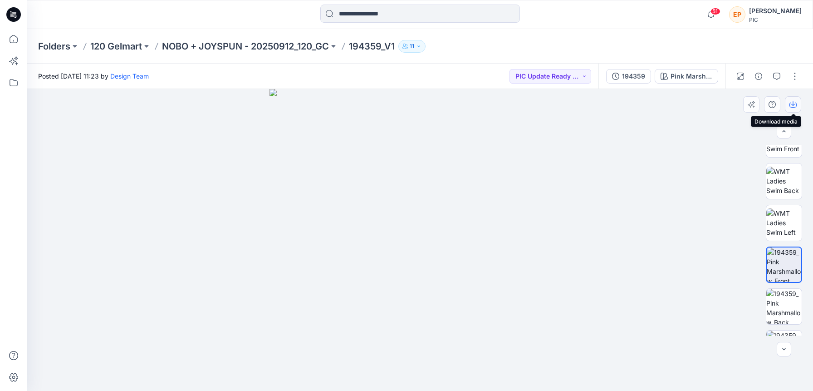
click at [794, 106] on icon "button" at bounding box center [793, 104] width 7 height 7
click at [676, 277] on div at bounding box center [420, 240] width 786 height 302
click at [699, 77] on div "Pink Marshmallow" at bounding box center [692, 76] width 42 height 10
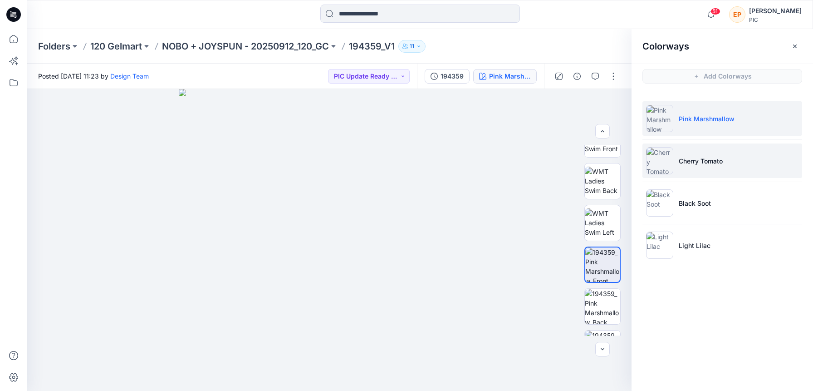
click at [680, 158] on p "Cherry Tomato" at bounding box center [701, 161] width 44 height 10
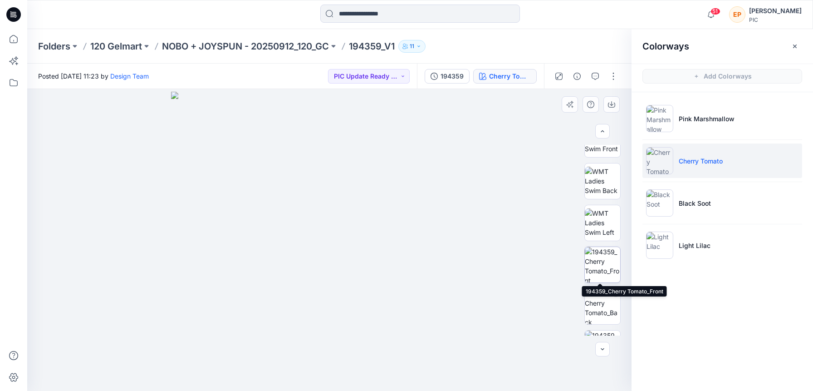
click at [607, 260] on img at bounding box center [602, 264] width 35 height 35
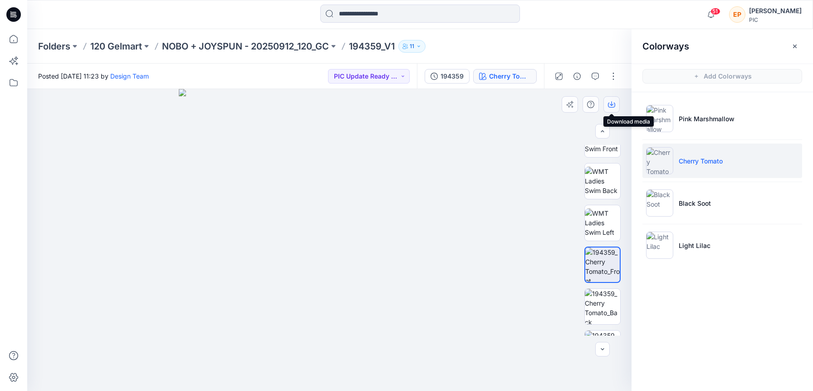
click at [612, 104] on icon "button" at bounding box center [612, 103] width 4 height 5
click at [663, 184] on ul "Pink Marshmallow Cherry Tomato Black Soot Light Lilac" at bounding box center [723, 181] width 182 height 179
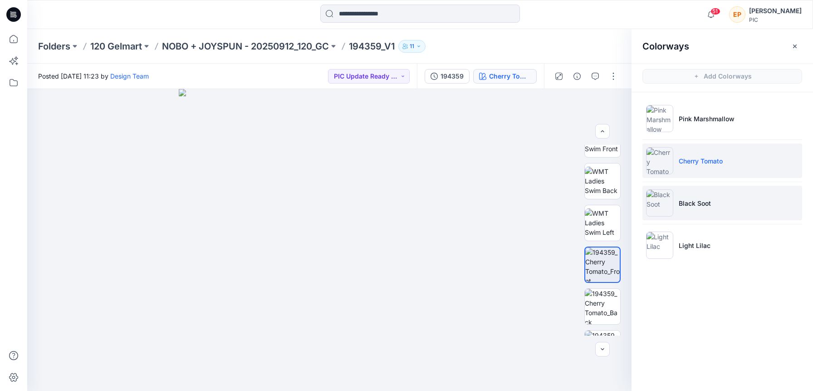
click at [663, 200] on img at bounding box center [659, 202] width 27 height 27
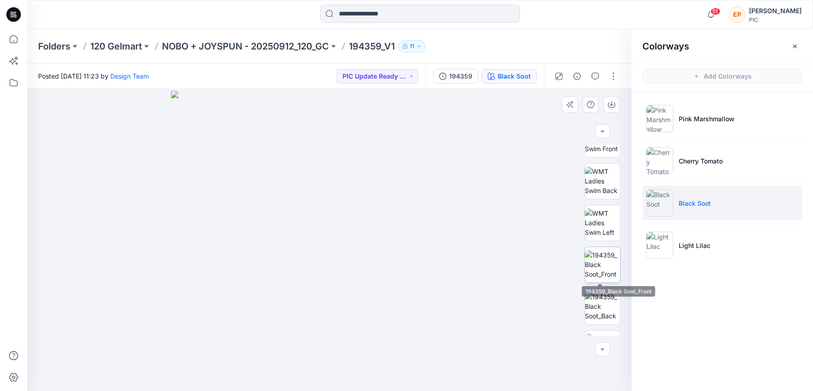
click at [595, 261] on img at bounding box center [602, 264] width 35 height 29
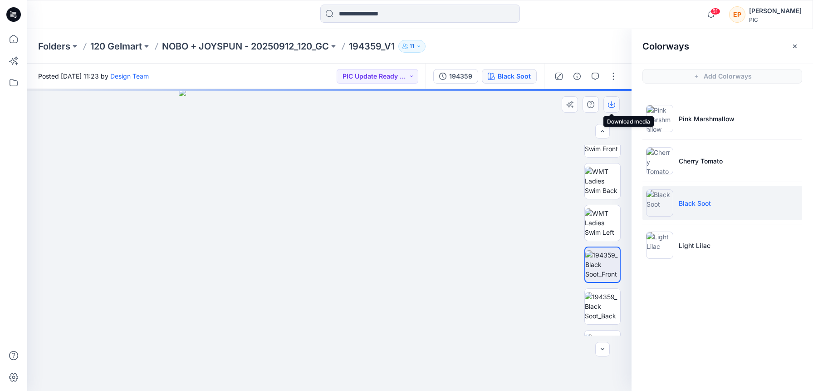
click at [613, 106] on icon "button" at bounding box center [611, 104] width 7 height 7
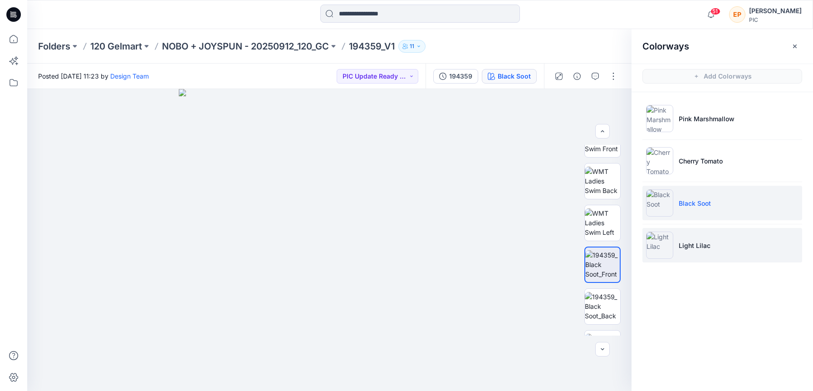
click at [662, 250] on img at bounding box center [659, 244] width 27 height 27
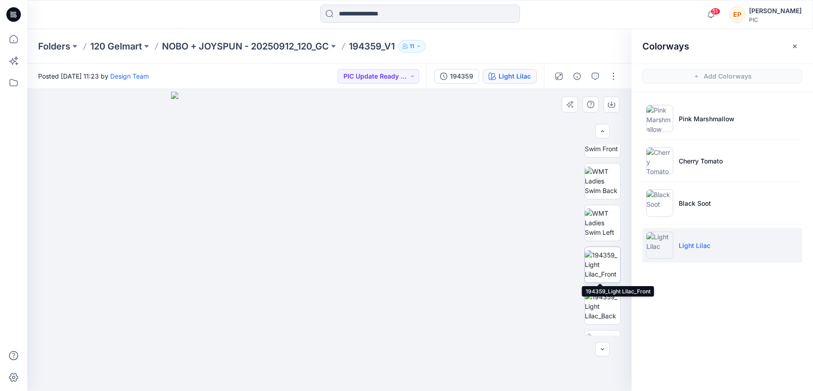
click at [603, 269] on img at bounding box center [602, 264] width 35 height 29
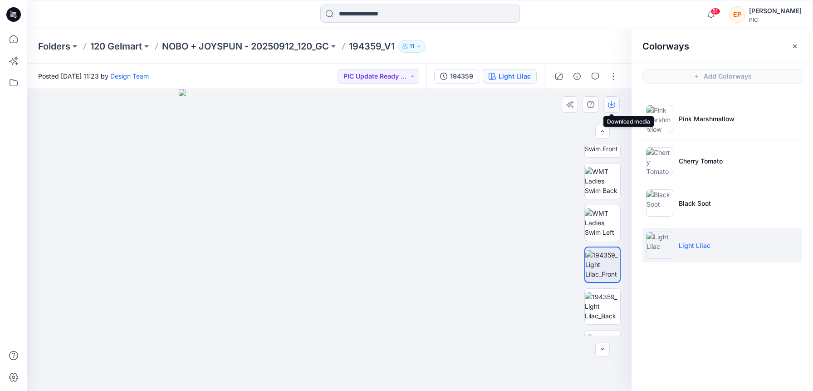
click at [613, 104] on icon "button" at bounding box center [612, 103] width 4 height 5
click at [599, 299] on img at bounding box center [602, 306] width 35 height 29
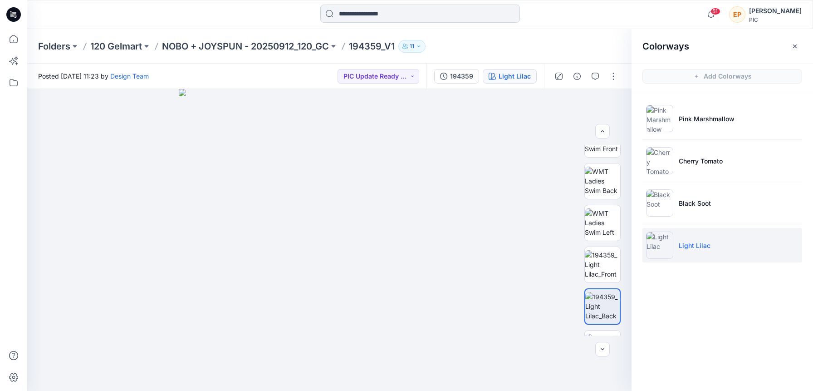
click at [426, 13] on input at bounding box center [420, 14] width 200 height 18
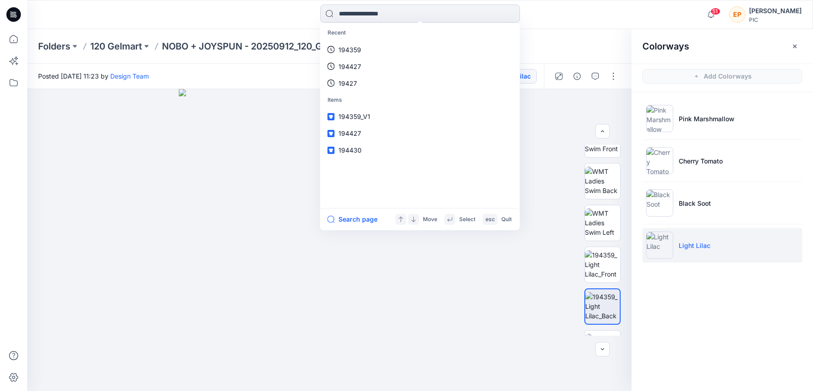
click at [350, 14] on input at bounding box center [420, 14] width 200 height 18
type input "******"
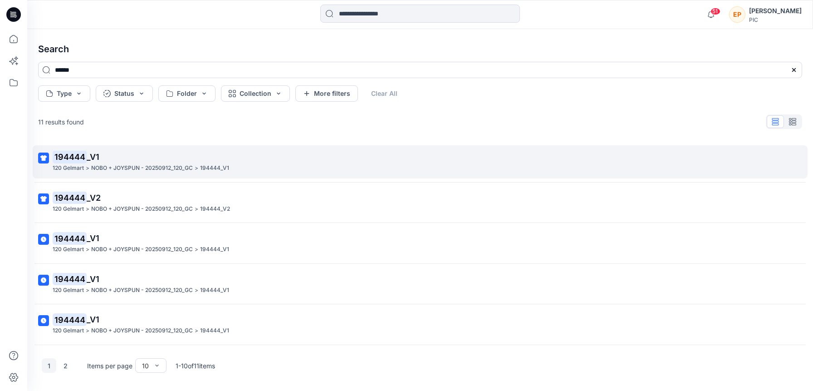
click at [188, 157] on p "194444 _V1" at bounding box center [419, 157] width 733 height 13
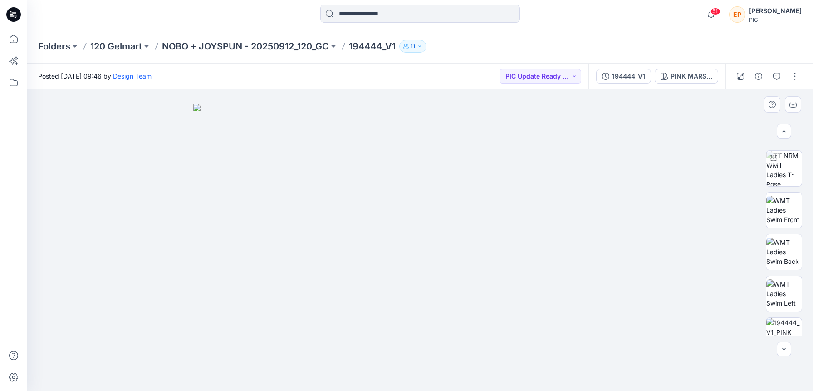
scroll to position [120, 0]
click at [783, 297] on img at bounding box center [783, 293] width 35 height 35
click at [792, 104] on icon "button" at bounding box center [793, 104] width 7 height 7
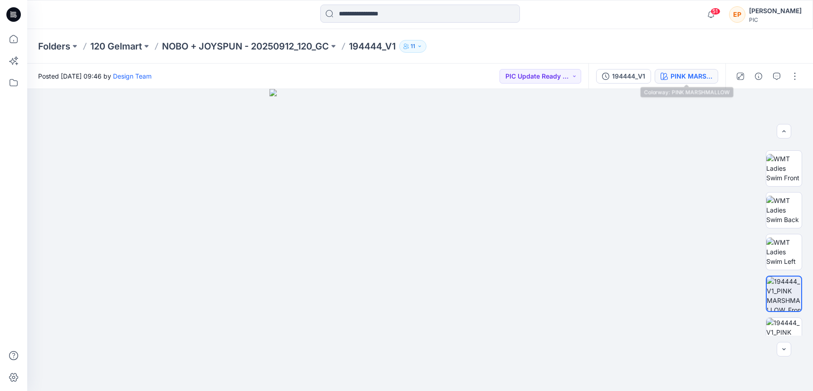
click at [680, 77] on div "PINK MARSHMALLOW" at bounding box center [692, 76] width 42 height 10
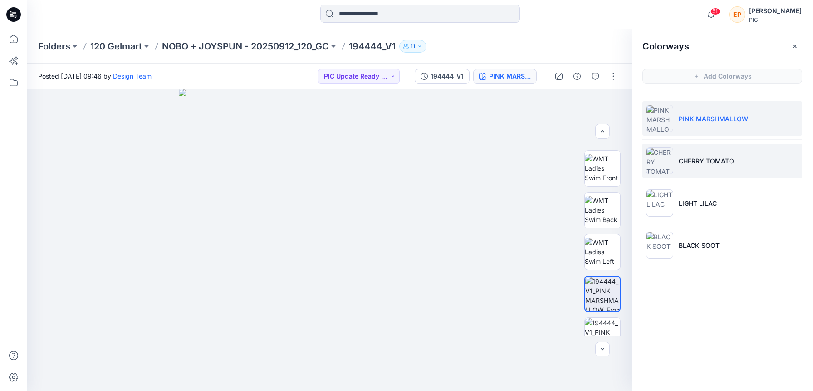
click at [687, 170] on li "CHERRY TOMATO" at bounding box center [723, 160] width 160 height 34
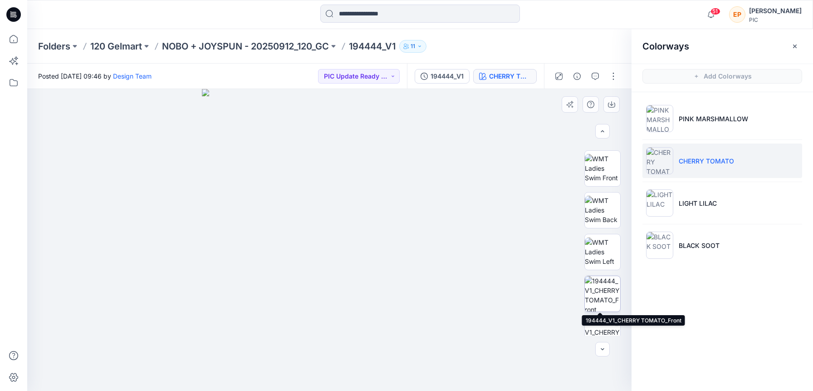
click at [604, 291] on img at bounding box center [602, 293] width 35 height 35
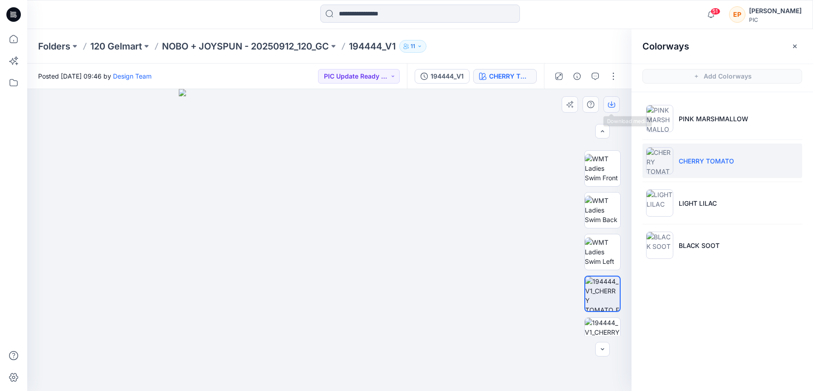
click at [613, 102] on icon "button" at bounding box center [611, 104] width 7 height 7
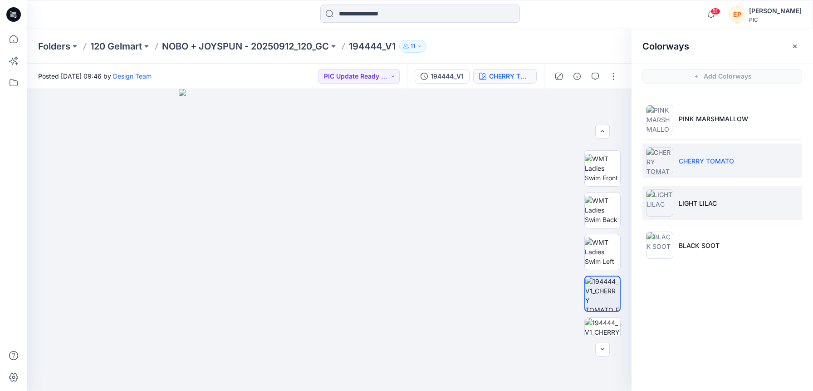
click at [667, 204] on img at bounding box center [659, 202] width 27 height 27
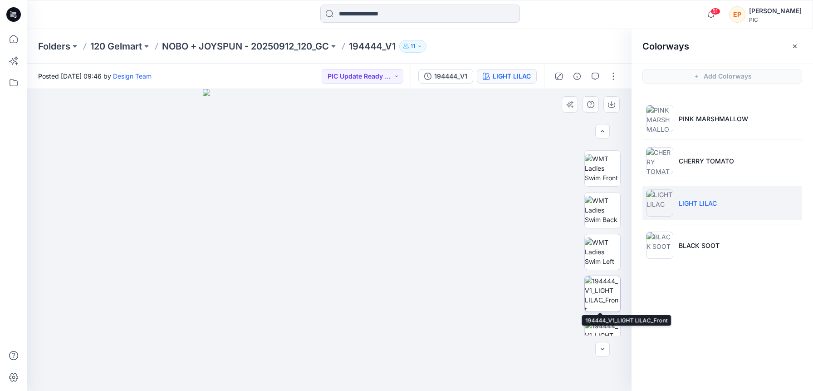
click at [601, 287] on img at bounding box center [602, 293] width 35 height 35
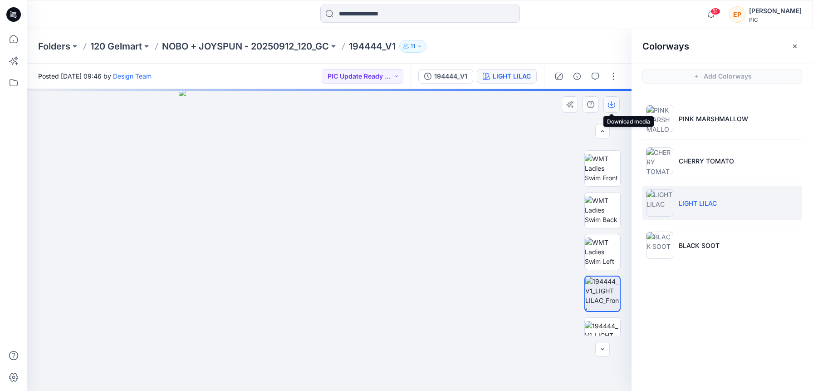
click at [613, 105] on icon "button" at bounding box center [611, 104] width 7 height 7
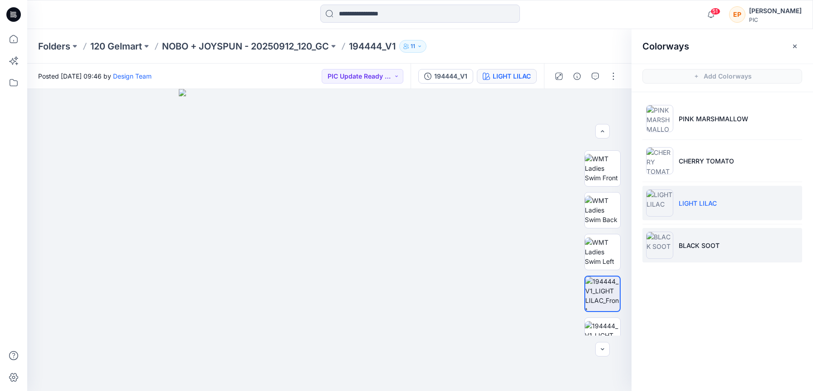
click at [673, 242] on img at bounding box center [659, 244] width 27 height 27
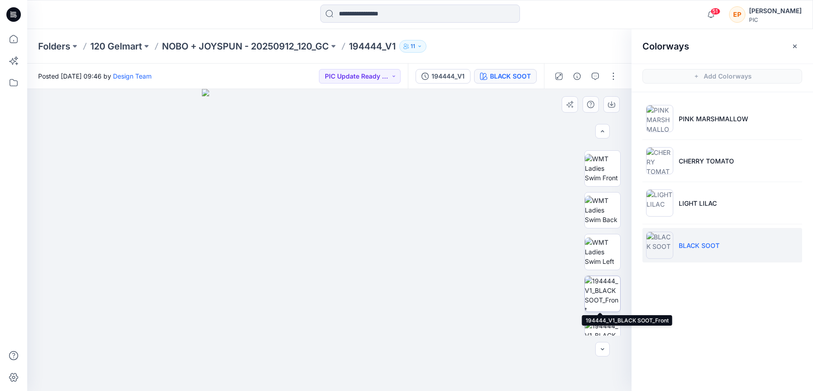
click at [596, 286] on img at bounding box center [602, 293] width 35 height 35
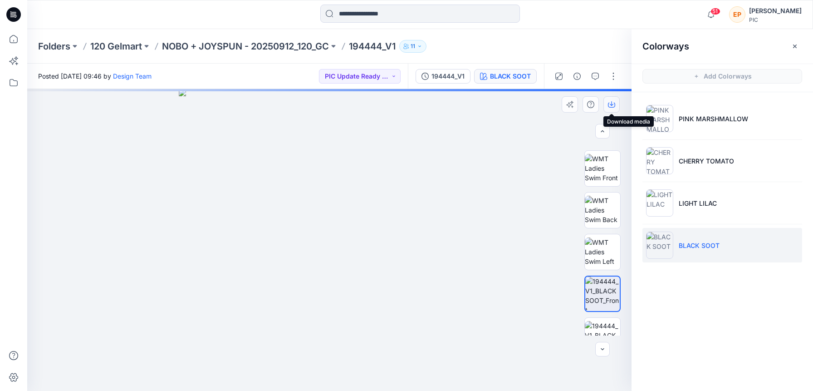
click at [610, 106] on icon "button" at bounding box center [611, 104] width 7 height 7
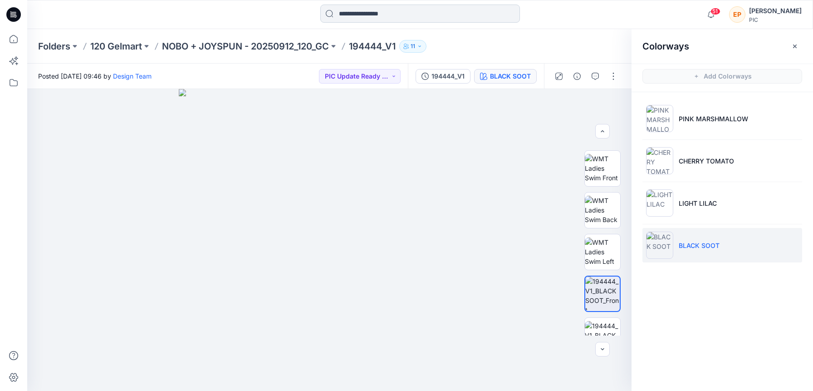
click at [403, 15] on input at bounding box center [420, 14] width 200 height 18
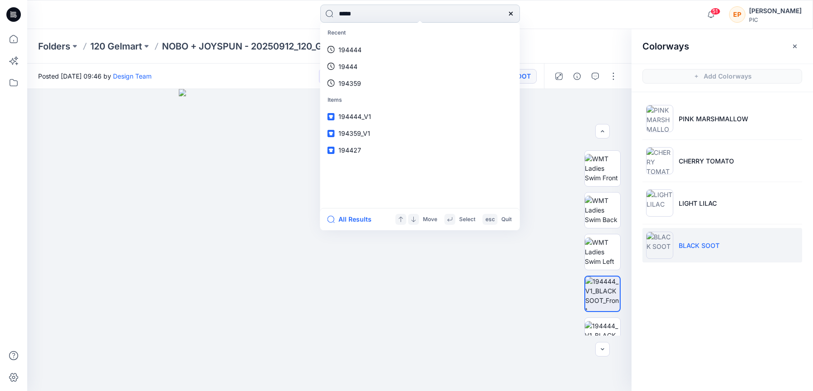
type input "******"
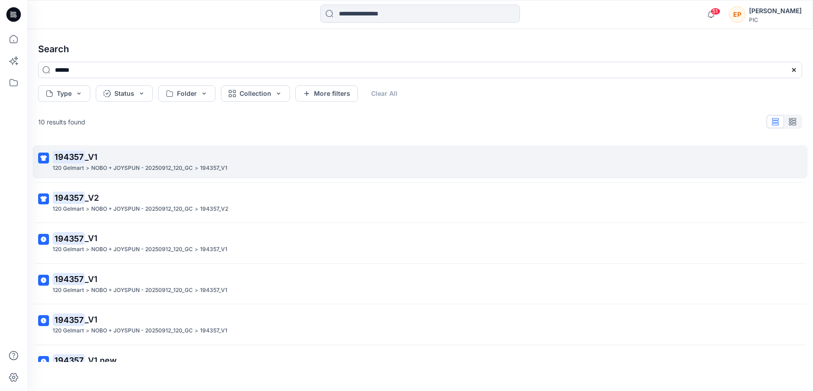
click at [112, 154] on p "194357 _V1" at bounding box center [419, 157] width 733 height 13
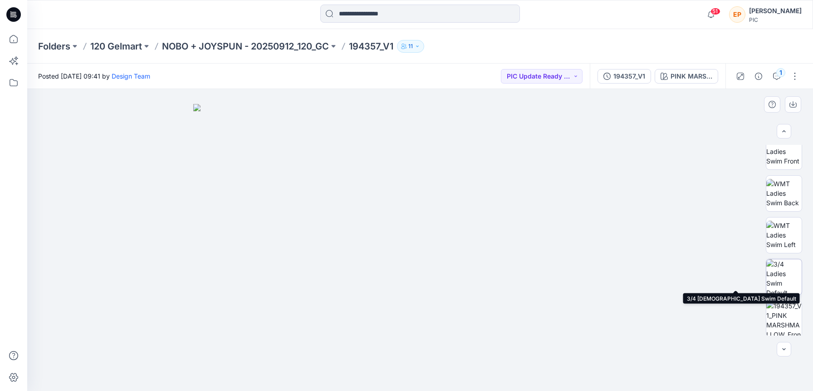
scroll to position [101, 0]
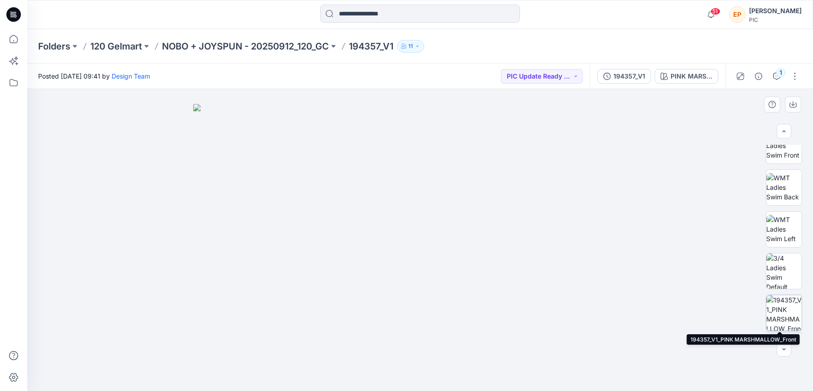
click at [781, 318] on img at bounding box center [783, 312] width 35 height 35
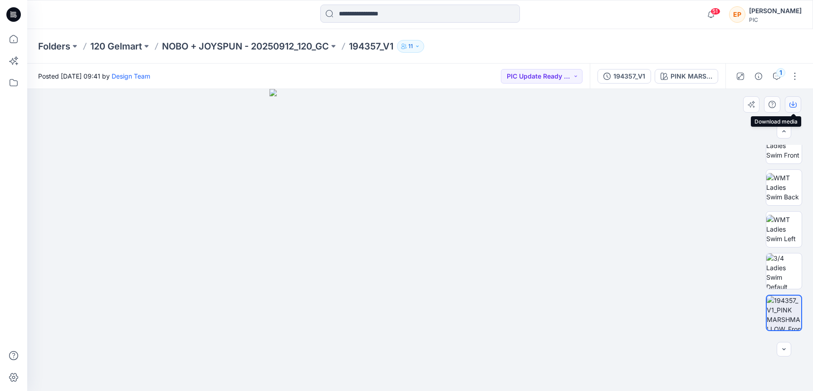
click at [796, 106] on icon "button" at bounding box center [793, 105] width 7 height 5
click at [779, 78] on icon "button" at bounding box center [776, 76] width 7 height 7
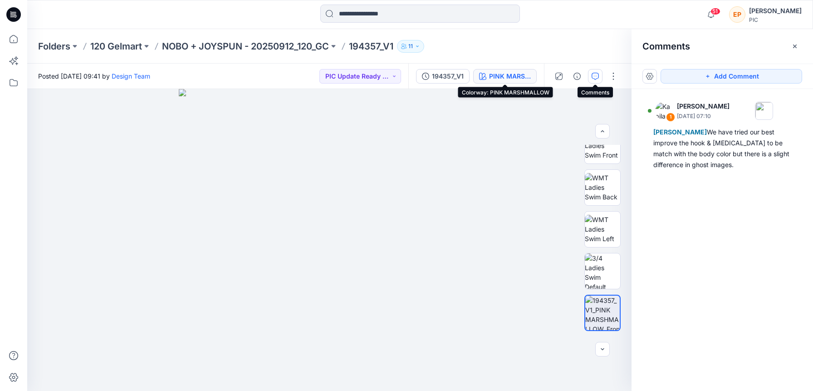
click at [500, 76] on div "PINK MARSHMALLOW" at bounding box center [510, 76] width 42 height 10
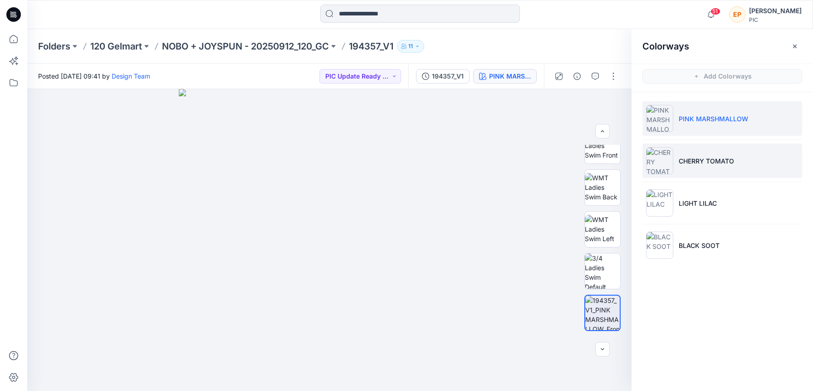
click at [677, 153] on li "CHERRY TOMATO" at bounding box center [723, 160] width 160 height 34
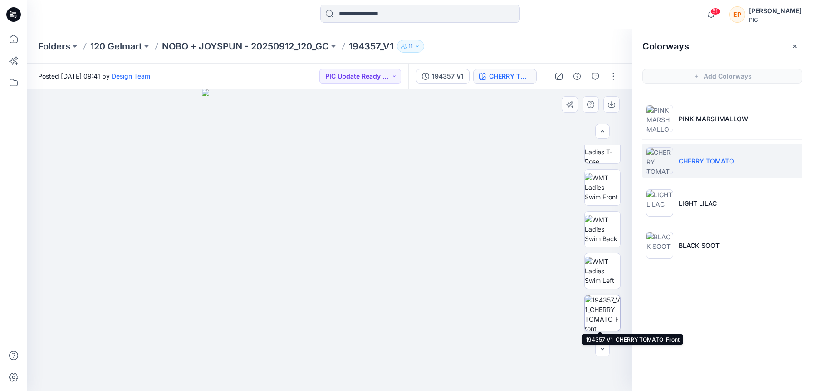
click at [598, 317] on img at bounding box center [602, 312] width 35 height 35
click at [608, 104] on icon "button" at bounding box center [611, 105] width 7 height 5
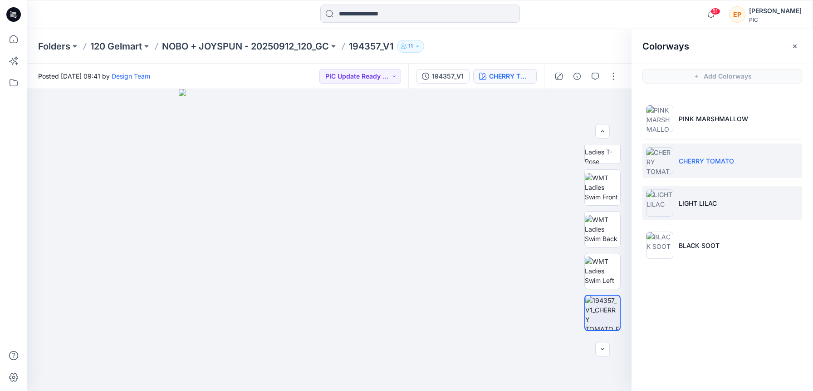
click at [663, 200] on img at bounding box center [659, 202] width 27 height 27
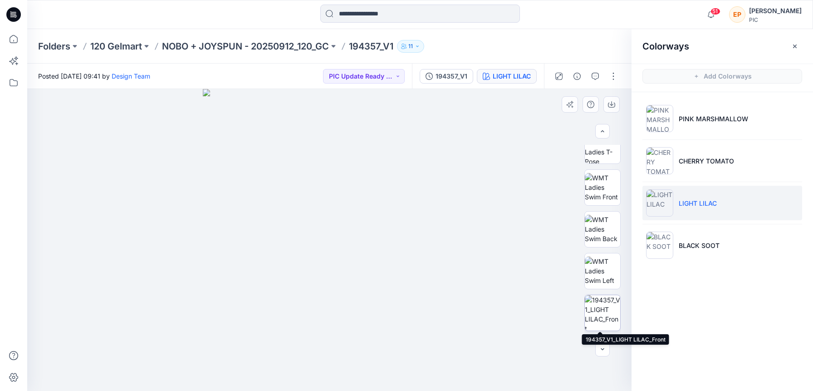
click at [599, 313] on img at bounding box center [602, 312] width 35 height 35
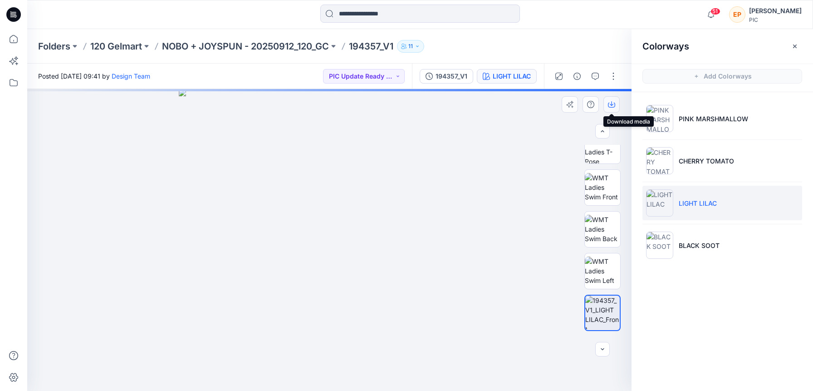
click at [611, 107] on icon "button" at bounding box center [611, 104] width 7 height 7
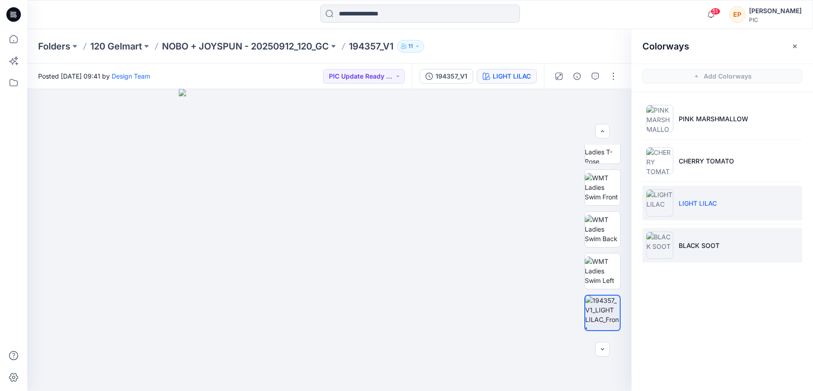
click at [666, 240] on img at bounding box center [659, 244] width 27 height 27
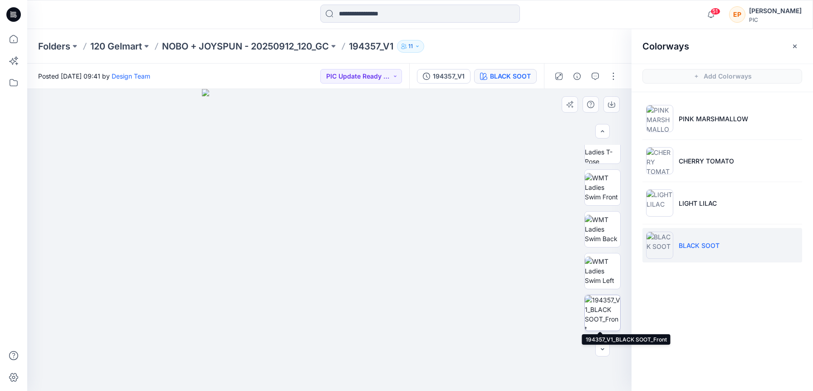
click at [610, 305] on img at bounding box center [602, 312] width 35 height 35
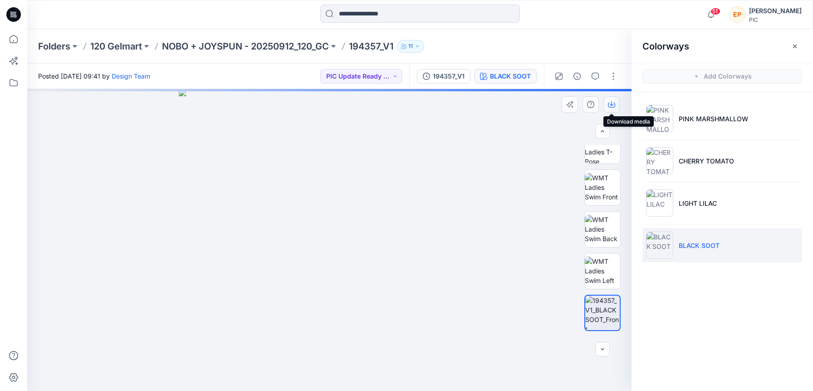
click at [613, 106] on icon "button" at bounding box center [611, 104] width 7 height 7
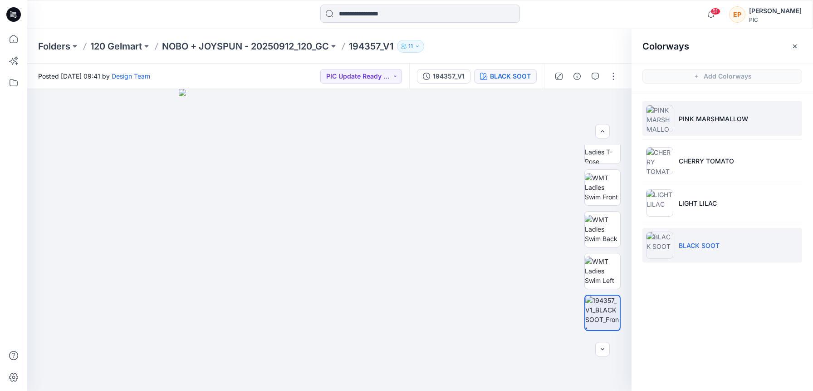
click at [699, 119] on p "PINK MARSHMALLOW" at bounding box center [713, 119] width 69 height 10
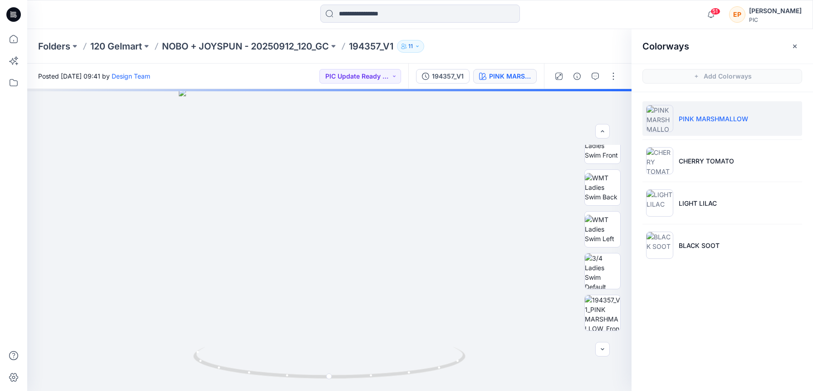
click at [696, 124] on li "PINK MARSHMALLOW" at bounding box center [723, 118] width 160 height 34
click at [597, 305] on img at bounding box center [602, 312] width 35 height 35
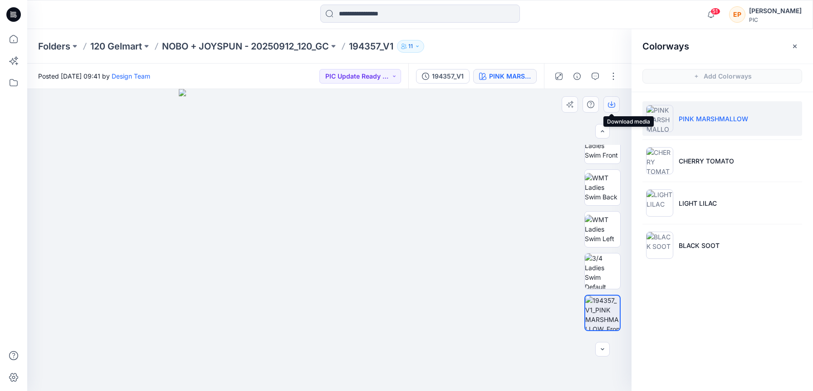
click at [609, 103] on icon "button" at bounding box center [611, 104] width 7 height 7
click at [475, 15] on input at bounding box center [420, 14] width 200 height 18
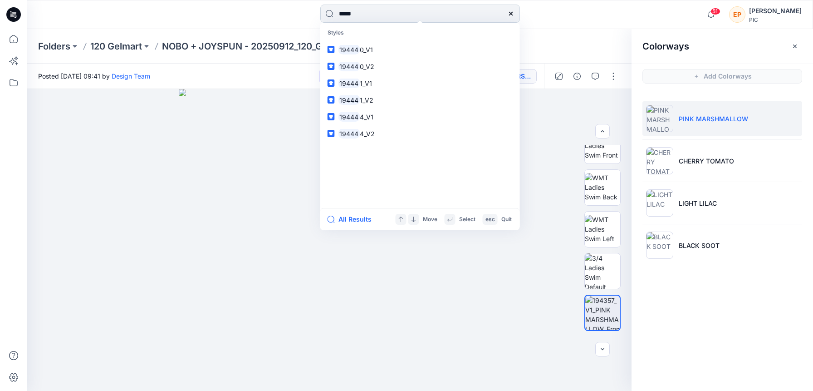
type input "******"
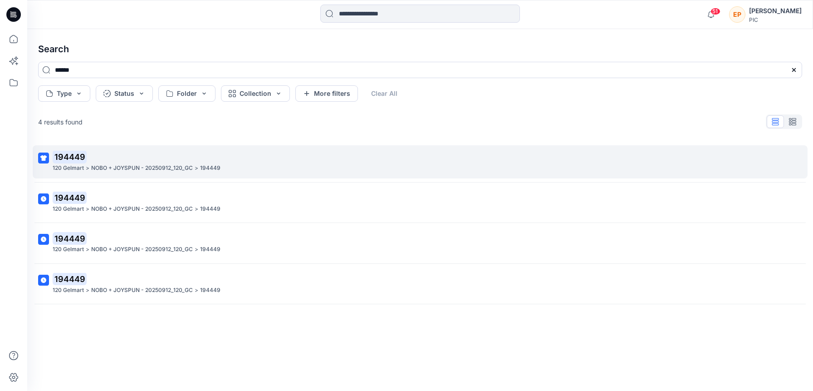
click at [126, 157] on p "194449" at bounding box center [419, 157] width 733 height 13
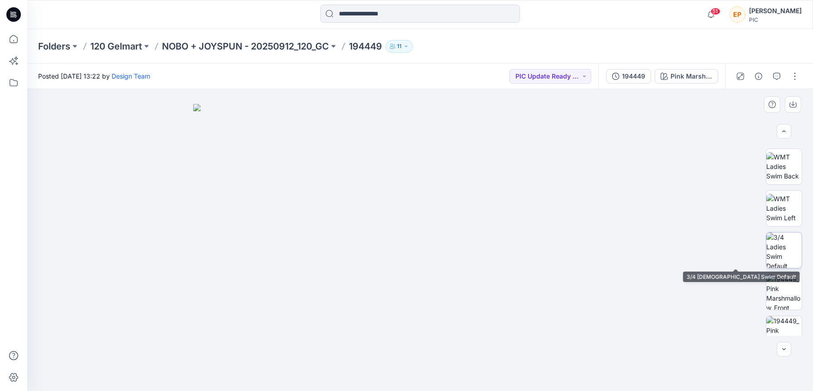
scroll to position [122, 0]
click at [780, 257] on img at bounding box center [783, 249] width 35 height 35
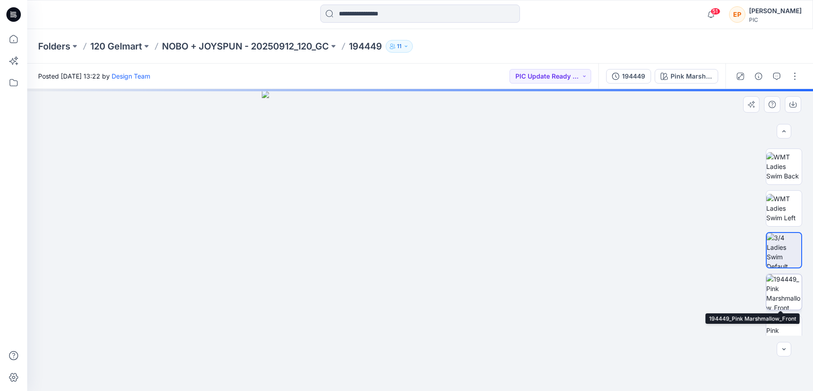
click at [783, 284] on img at bounding box center [783, 291] width 35 height 35
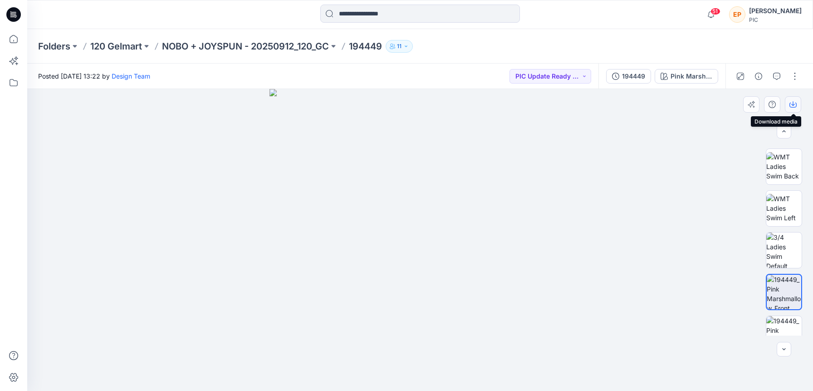
click at [794, 107] on icon "button" at bounding box center [793, 105] width 7 height 5
click at [700, 78] on div "Pink Marshmallow" at bounding box center [692, 76] width 42 height 10
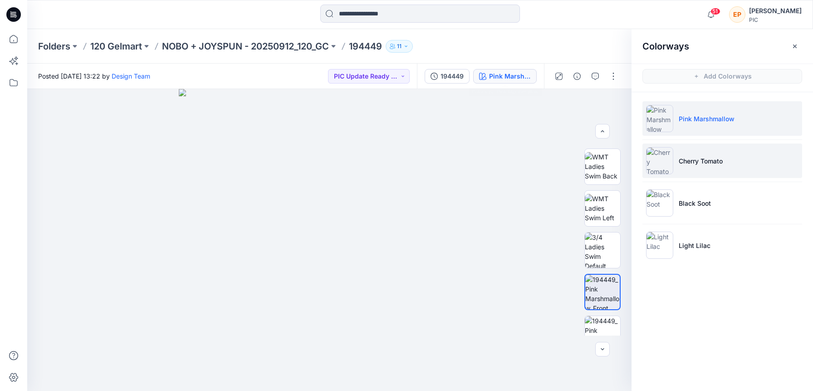
click at [793, 158] on li "Cherry Tomato" at bounding box center [723, 160] width 160 height 34
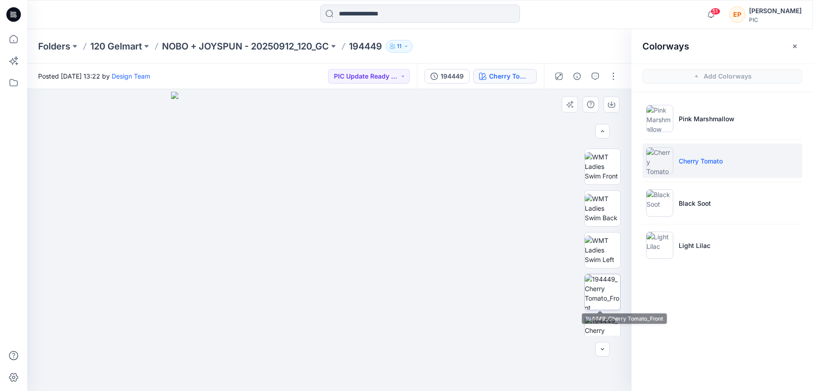
click at [603, 289] on img at bounding box center [602, 291] width 35 height 35
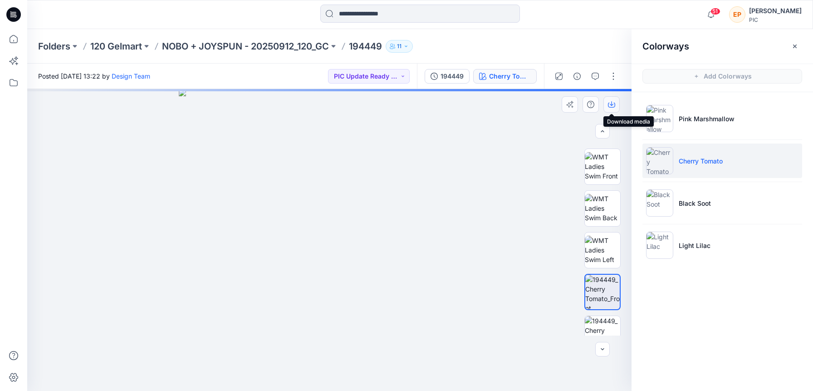
click at [616, 107] on button "button" at bounding box center [611, 104] width 16 height 16
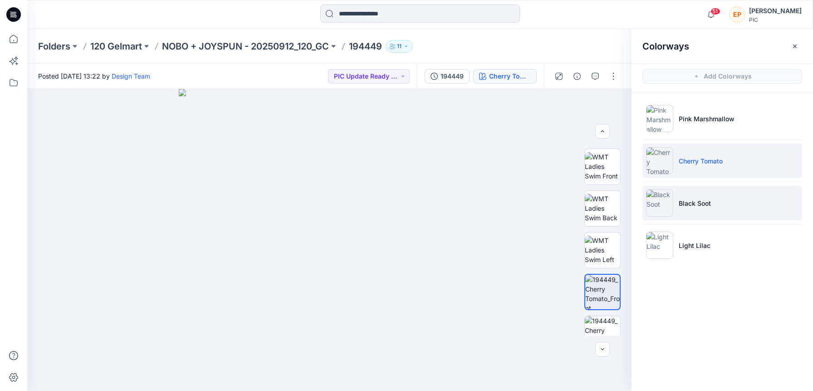
click at [668, 200] on img at bounding box center [659, 202] width 27 height 27
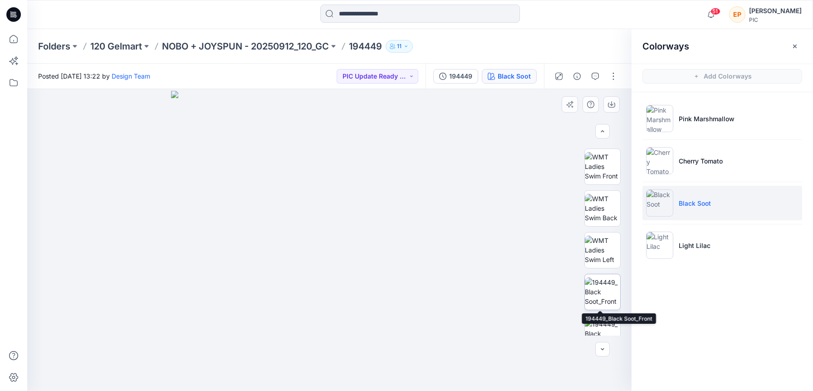
click at [601, 293] on img at bounding box center [602, 291] width 35 height 29
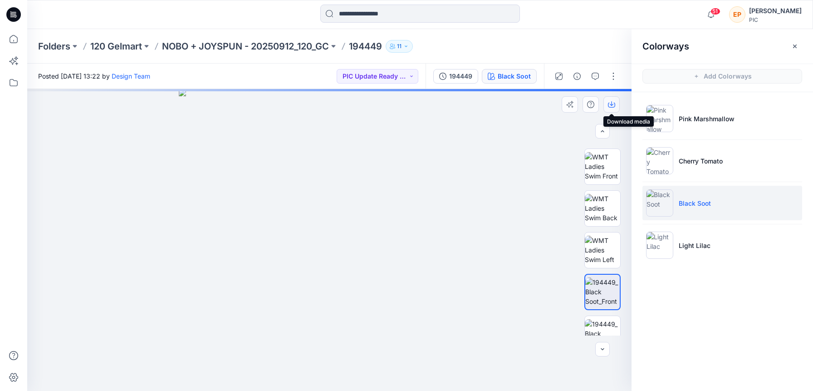
click at [609, 103] on icon "button" at bounding box center [611, 105] width 7 height 5
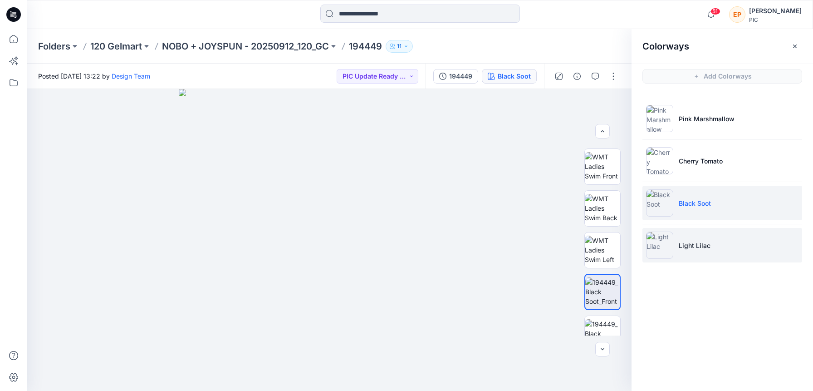
drag, startPoint x: 658, startPoint y: 239, endPoint x: 657, endPoint y: 231, distance: 8.2
click at [658, 239] on img at bounding box center [659, 244] width 27 height 27
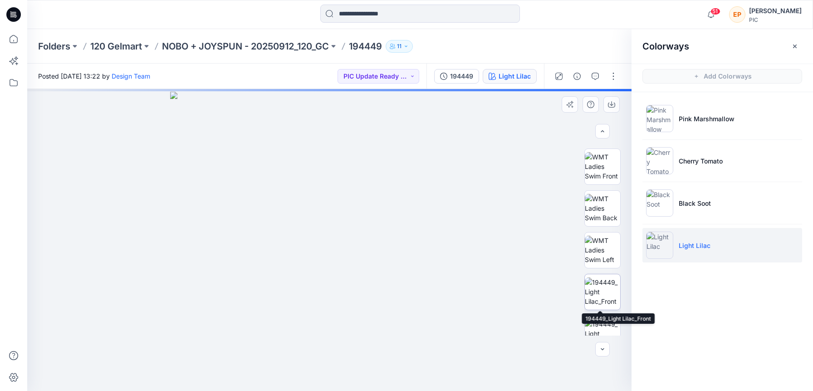
click at [599, 295] on img at bounding box center [602, 291] width 35 height 29
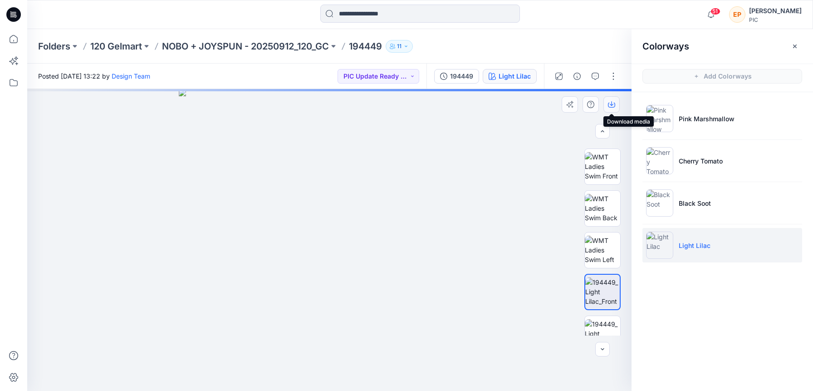
click at [613, 104] on icon "button" at bounding box center [612, 103] width 4 height 5
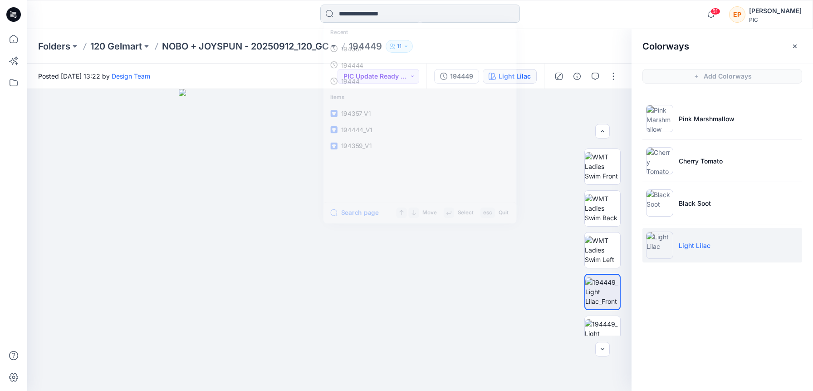
click at [394, 13] on input at bounding box center [420, 14] width 200 height 18
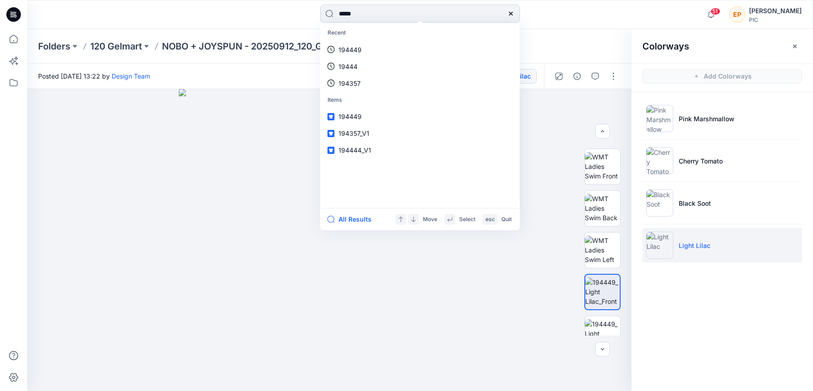
type input "******"
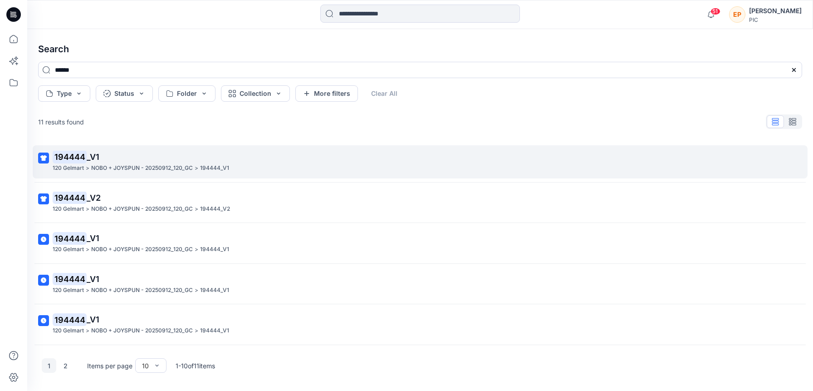
click at [201, 157] on p "194444 _V1" at bounding box center [419, 157] width 733 height 13
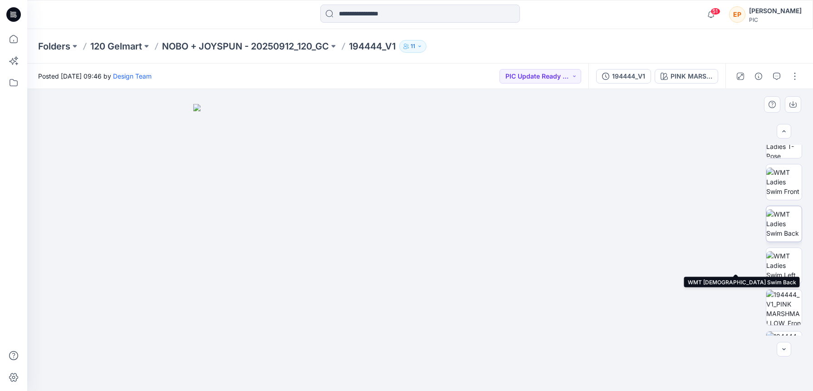
scroll to position [144, 0]
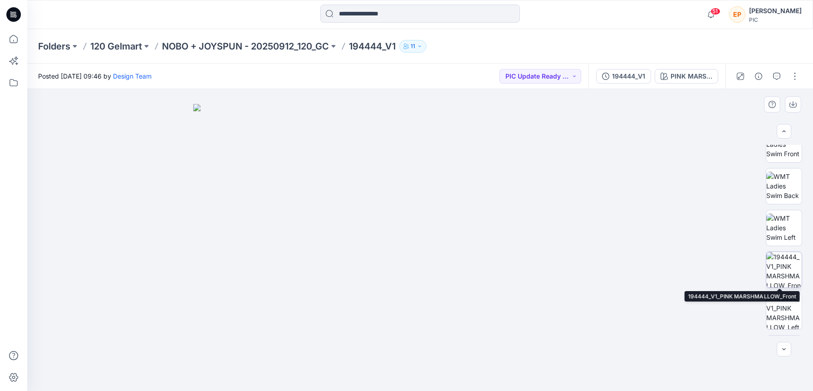
click at [780, 264] on img at bounding box center [783, 269] width 35 height 35
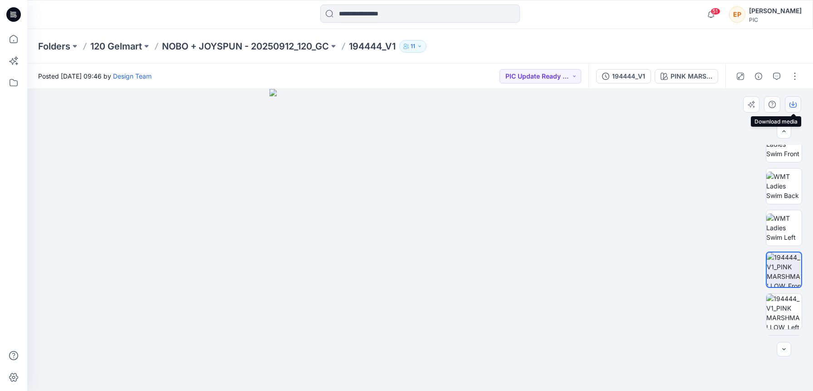
click at [795, 105] on icon "button" at bounding box center [793, 104] width 7 height 7
drag, startPoint x: 638, startPoint y: 275, endPoint x: 661, endPoint y: 183, distance: 95.0
click at [638, 275] on div at bounding box center [420, 240] width 786 height 302
click at [690, 76] on div "PINK MARSHMALLOW" at bounding box center [692, 76] width 42 height 10
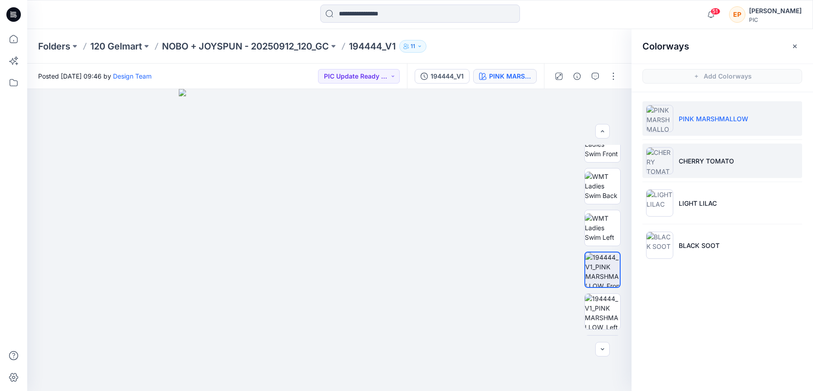
click at [687, 157] on p "CHERRY TOMATO" at bounding box center [706, 161] width 55 height 10
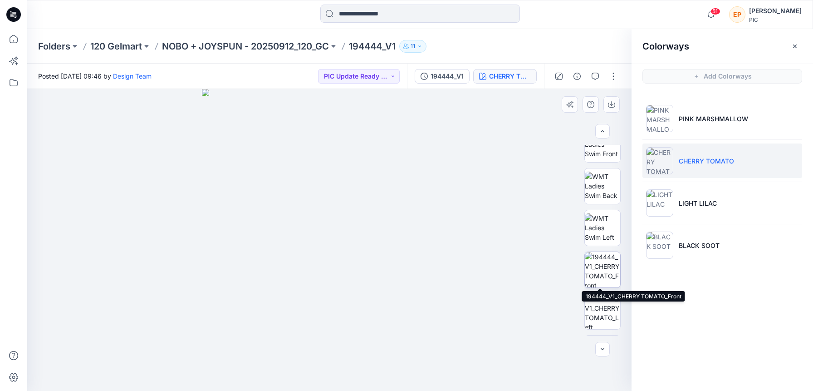
click at [601, 273] on img at bounding box center [602, 269] width 35 height 35
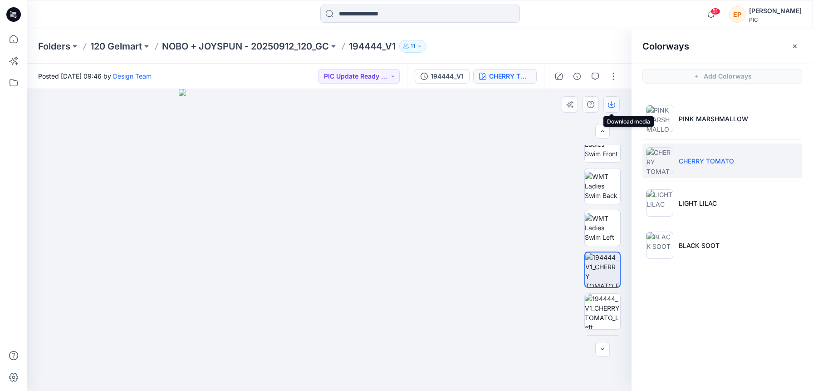
click at [615, 103] on icon "button" at bounding box center [611, 104] width 7 height 7
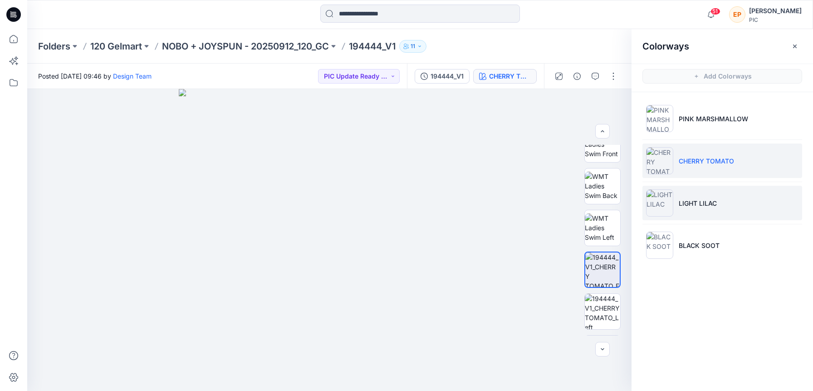
click at [660, 196] on img at bounding box center [659, 202] width 27 height 27
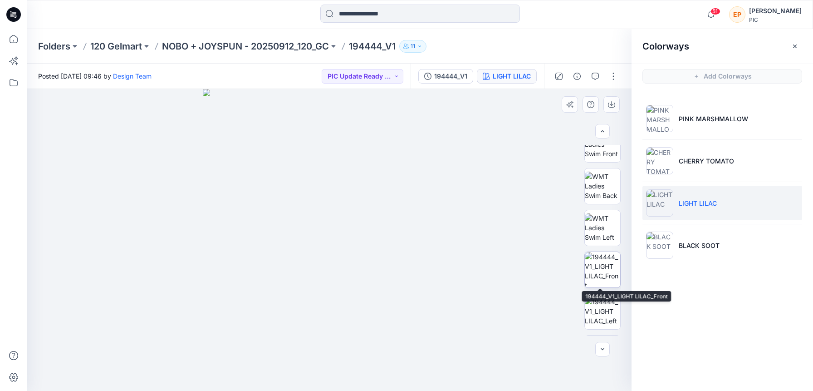
click at [600, 278] on img at bounding box center [602, 269] width 35 height 35
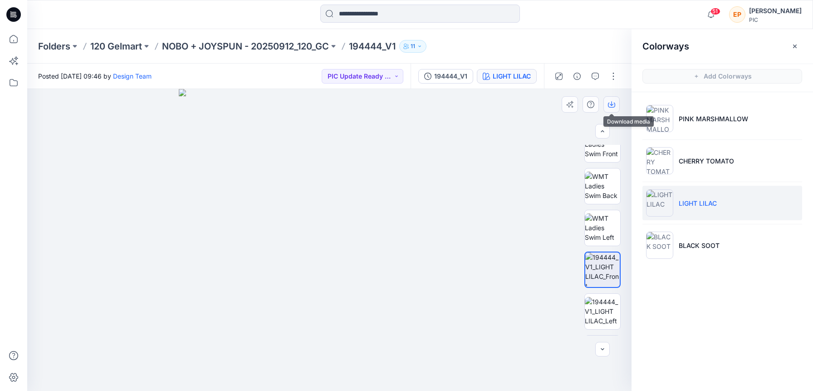
click at [610, 103] on icon "button" at bounding box center [611, 104] width 7 height 7
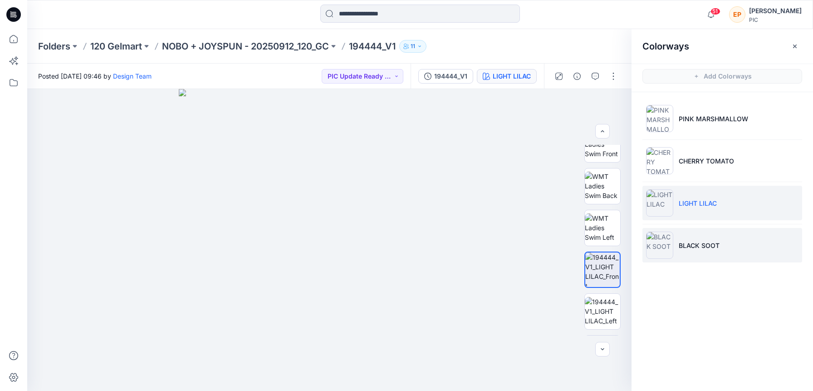
click at [663, 245] on img at bounding box center [659, 244] width 27 height 27
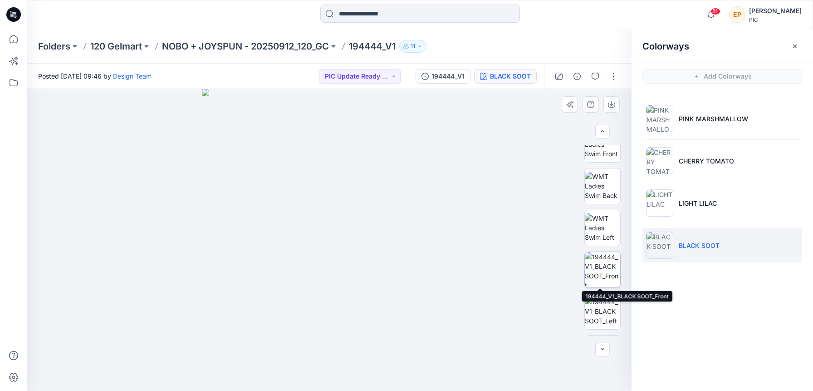
click at [599, 283] on img at bounding box center [602, 269] width 35 height 35
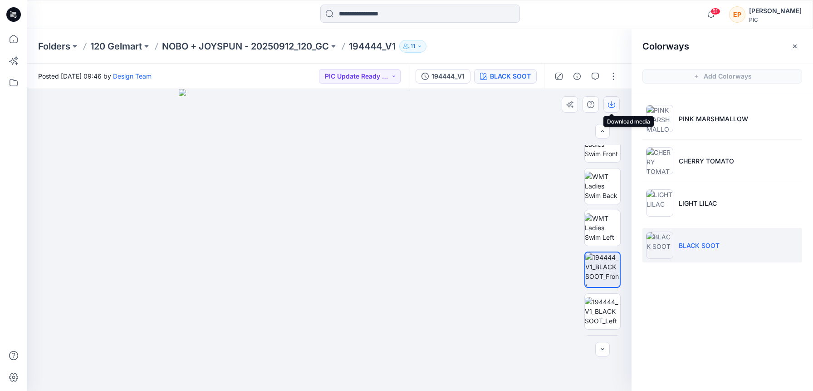
click at [613, 100] on button "button" at bounding box center [611, 104] width 16 height 16
click at [470, 17] on input at bounding box center [420, 14] width 200 height 18
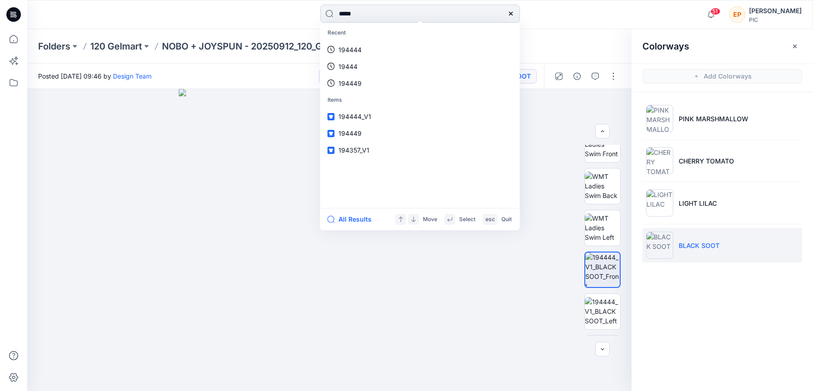
type input "******"
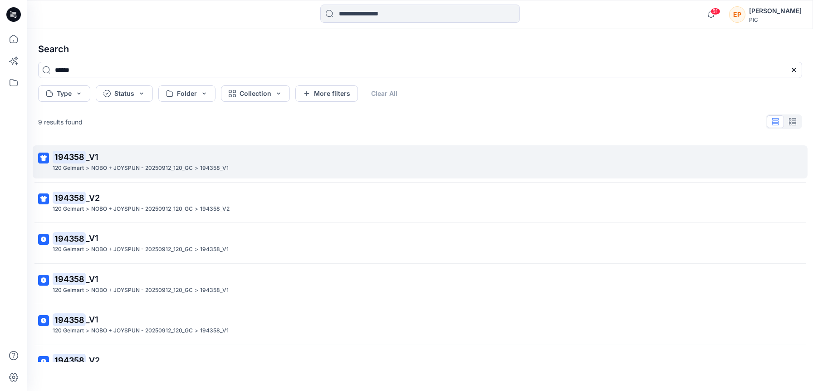
click at [283, 167] on div "120 Gelmart > NOBO + JOYSPUN - 20250912_120_GC > 194358_V1" at bounding box center [419, 168] width 733 height 10
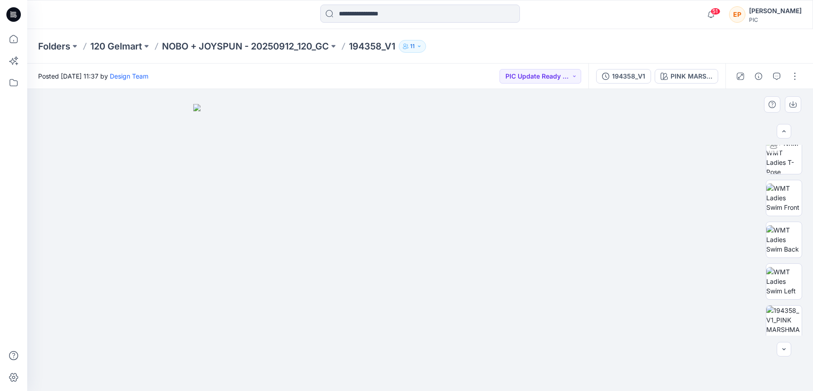
scroll to position [106, 0]
click at [783, 305] on img at bounding box center [783, 306] width 35 height 35
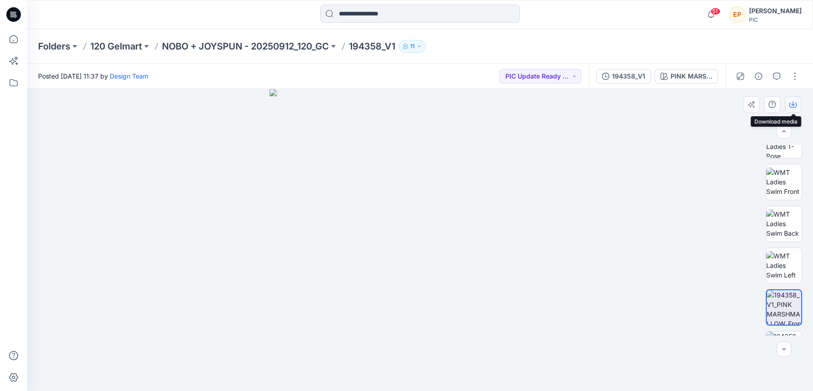
click at [790, 103] on icon "button" at bounding box center [793, 104] width 7 height 7
click at [687, 68] on div "194358_V1 PINK MARSHMALLOW" at bounding box center [657, 76] width 137 height 25
click at [687, 74] on div "PINK MARSHMALLOW" at bounding box center [692, 76] width 42 height 10
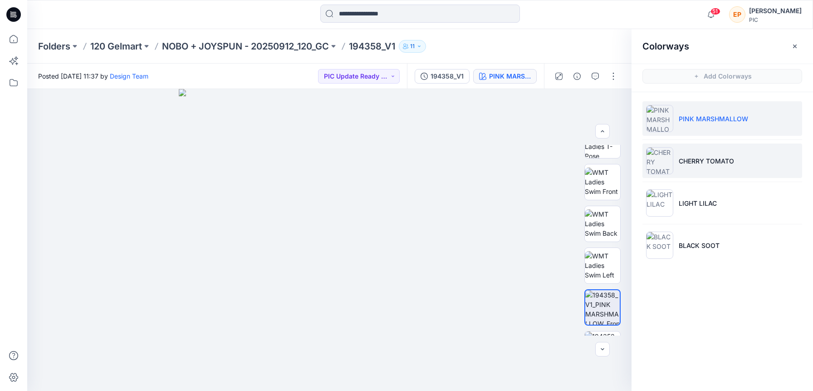
click at [688, 168] on li "CHERRY TOMATO" at bounding box center [723, 160] width 160 height 34
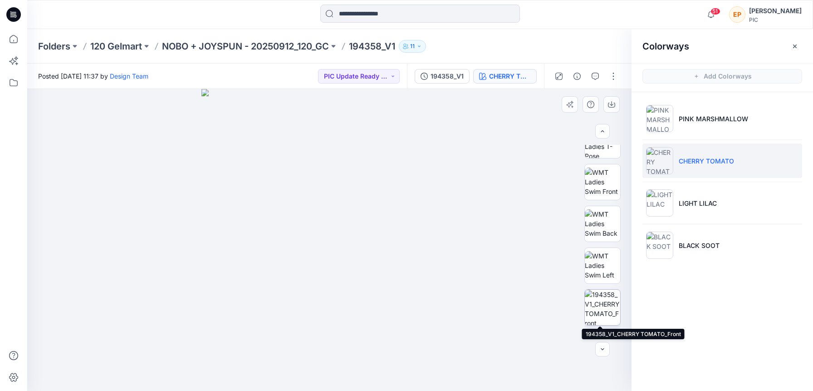
click at [602, 308] on img at bounding box center [602, 306] width 35 height 35
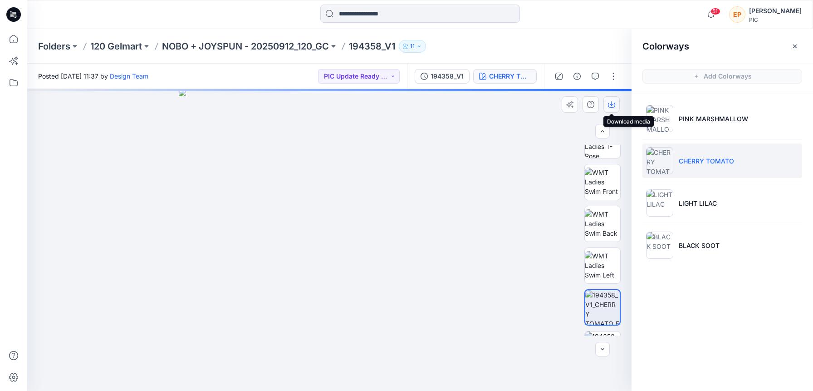
click at [612, 101] on icon "button" at bounding box center [611, 104] width 7 height 7
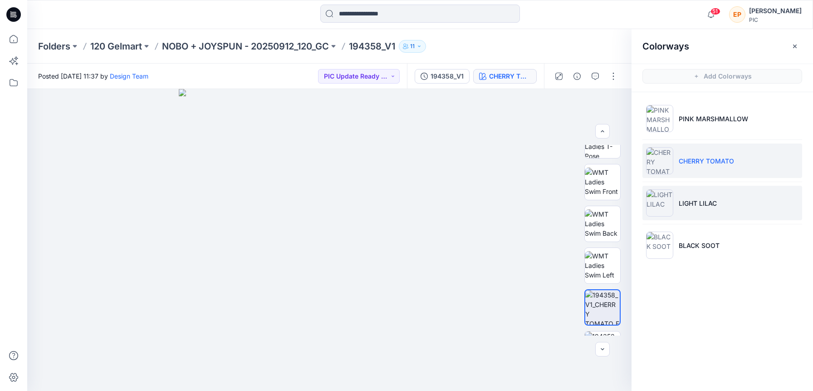
click at [712, 210] on li "LIGHT LILAC" at bounding box center [723, 203] width 160 height 34
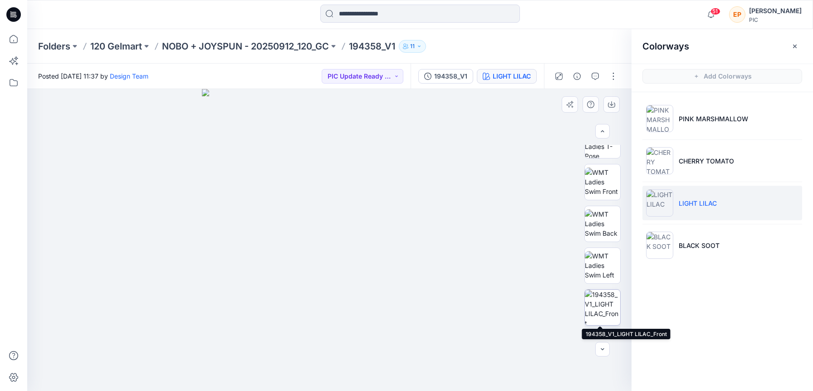
click at [603, 303] on img at bounding box center [602, 306] width 35 height 35
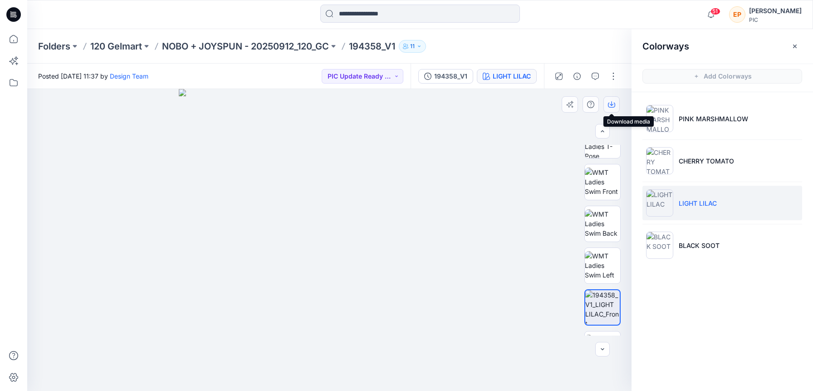
click at [613, 105] on icon "button" at bounding box center [611, 104] width 7 height 7
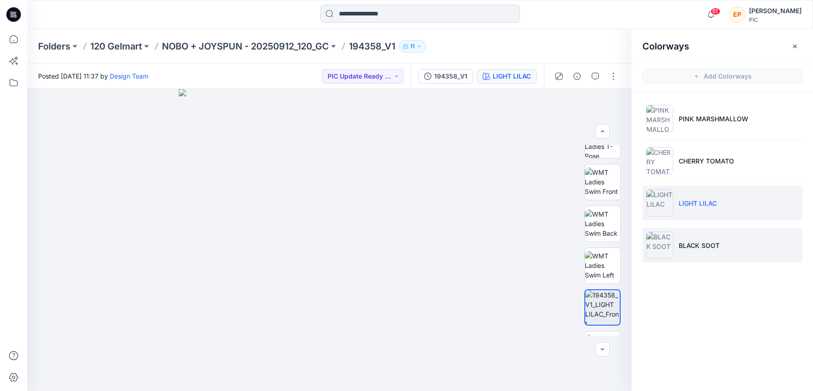
click at [667, 253] on img at bounding box center [659, 244] width 27 height 27
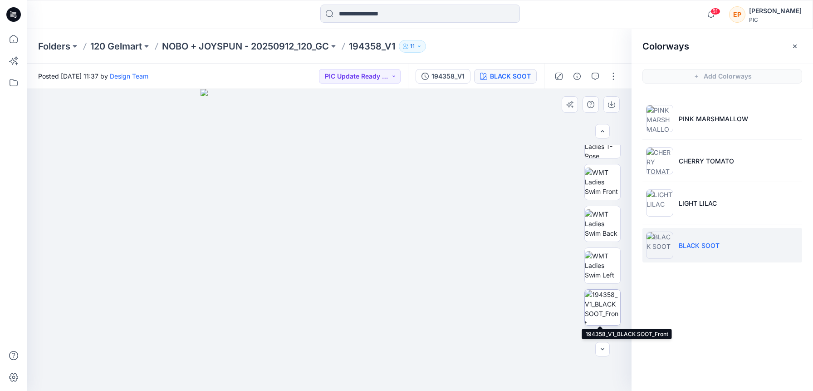
click at [607, 316] on img at bounding box center [602, 306] width 35 height 35
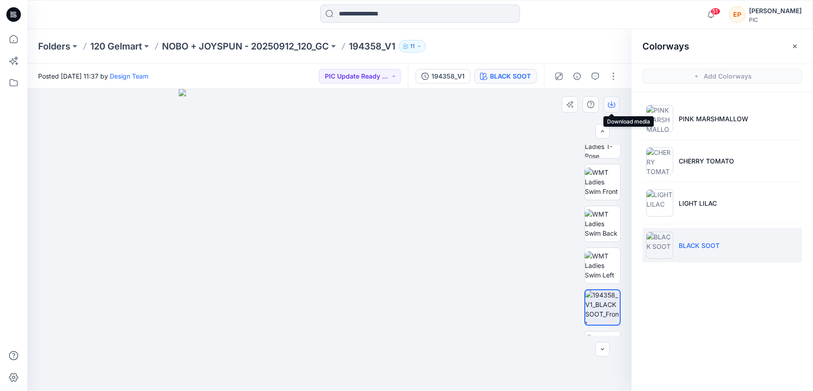
click at [613, 103] on icon "button" at bounding box center [611, 104] width 7 height 7
click at [612, 104] on icon "button" at bounding box center [612, 103] width 4 height 5
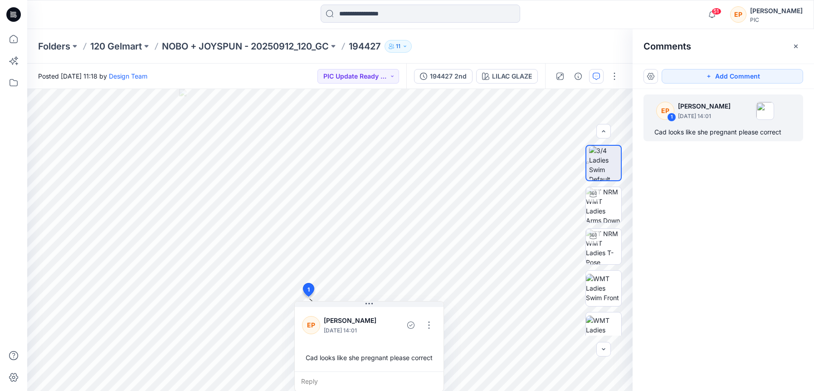
scroll to position [68, 0]
